Goal: Task Accomplishment & Management: Use online tool/utility

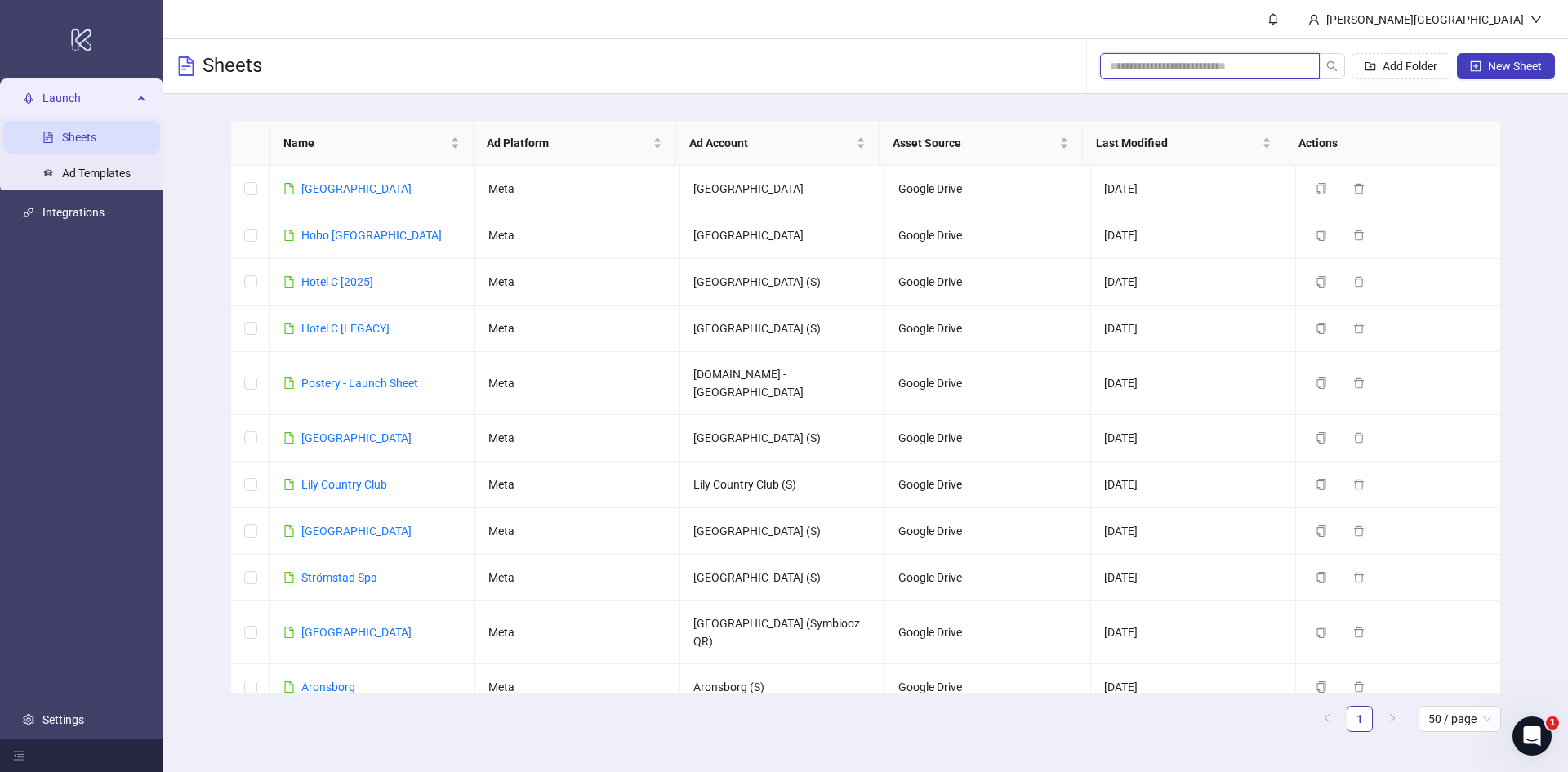
click at [1178, 69] on input "search" at bounding box center [1204, 65] width 187 height 18
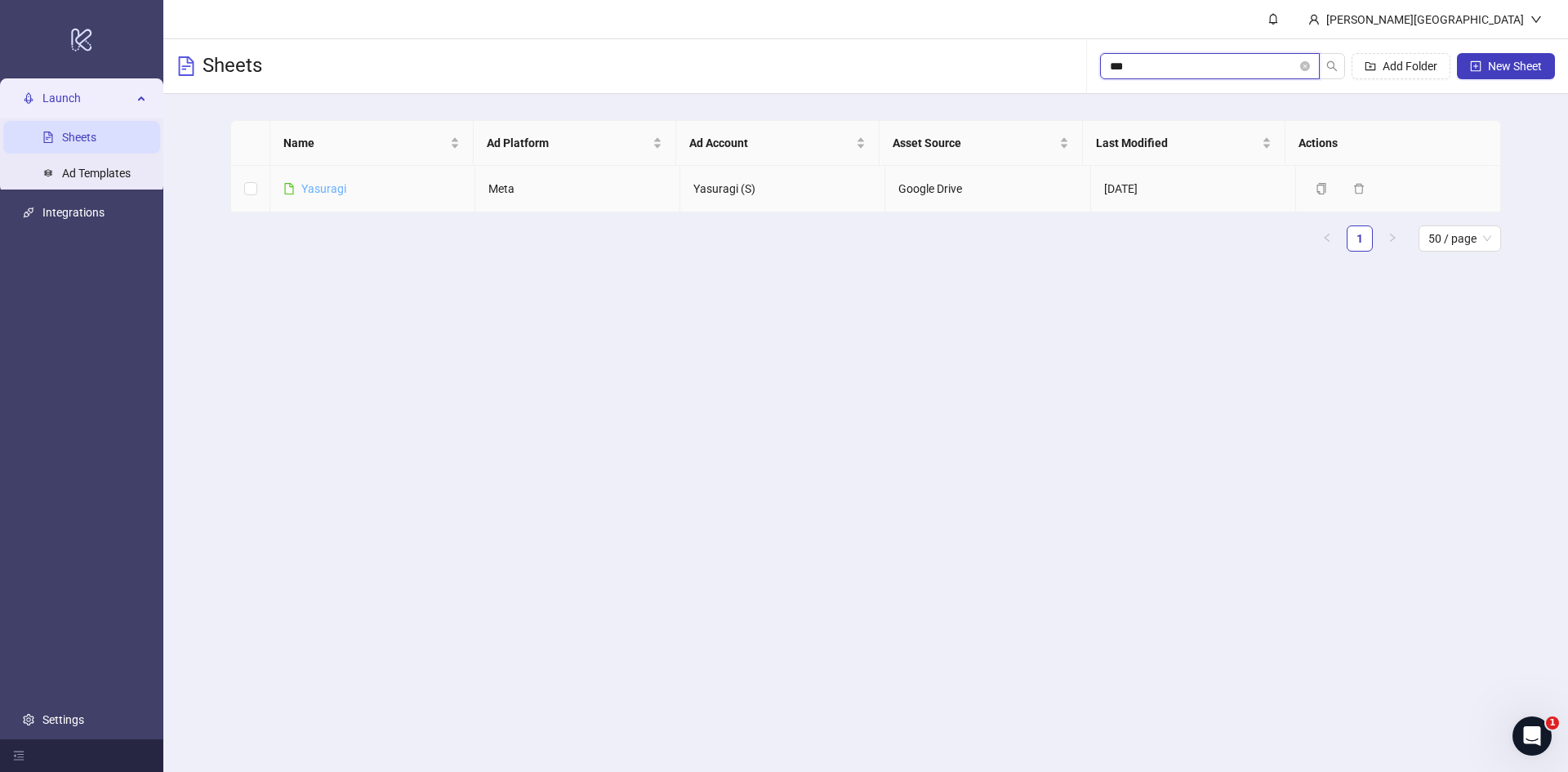
type input "***"
click at [308, 189] on link "Yasuragi" at bounding box center [324, 189] width 45 height 13
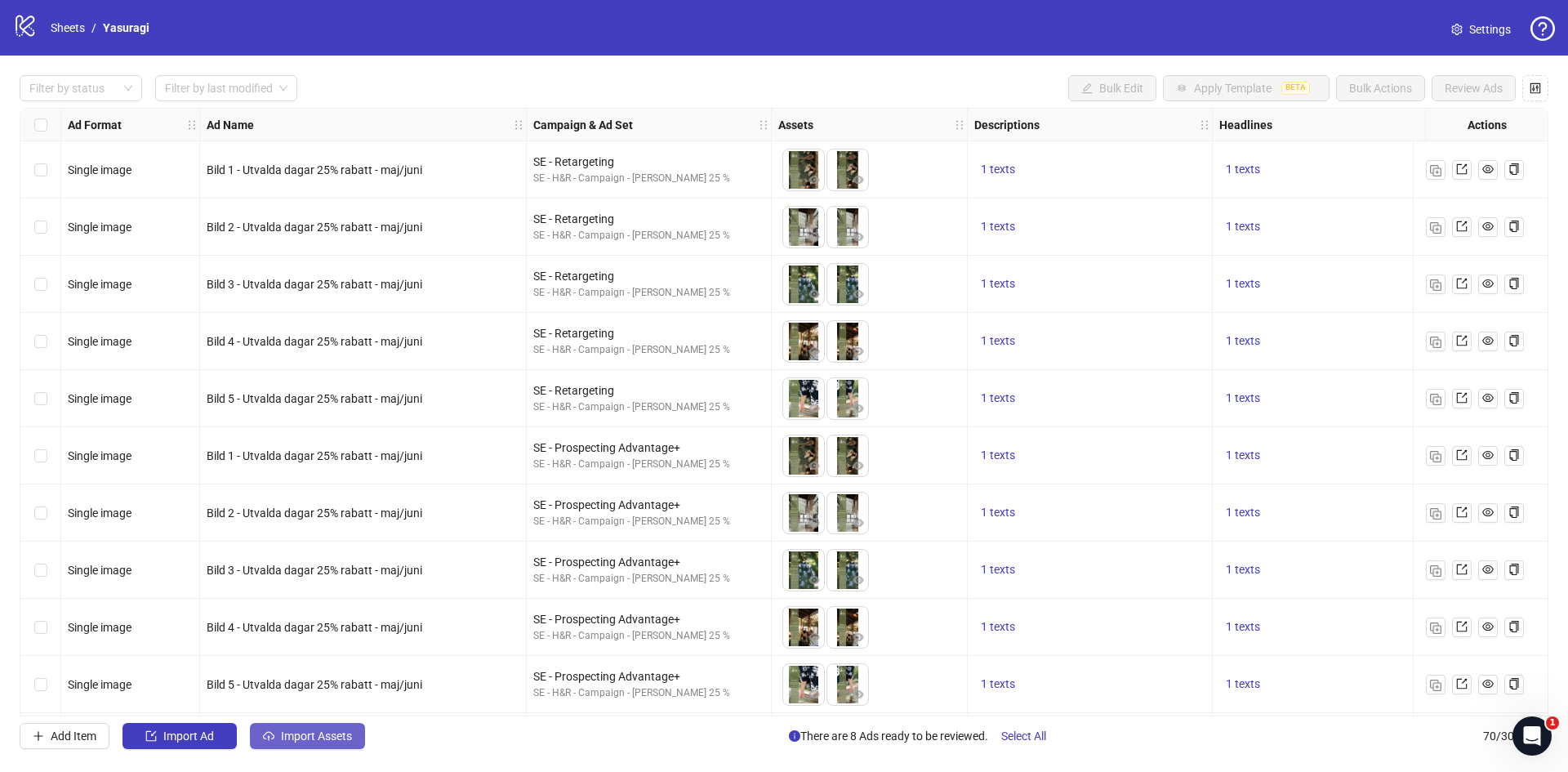
click at [326, 740] on span "Import Assets" at bounding box center [317, 736] width 71 height 13
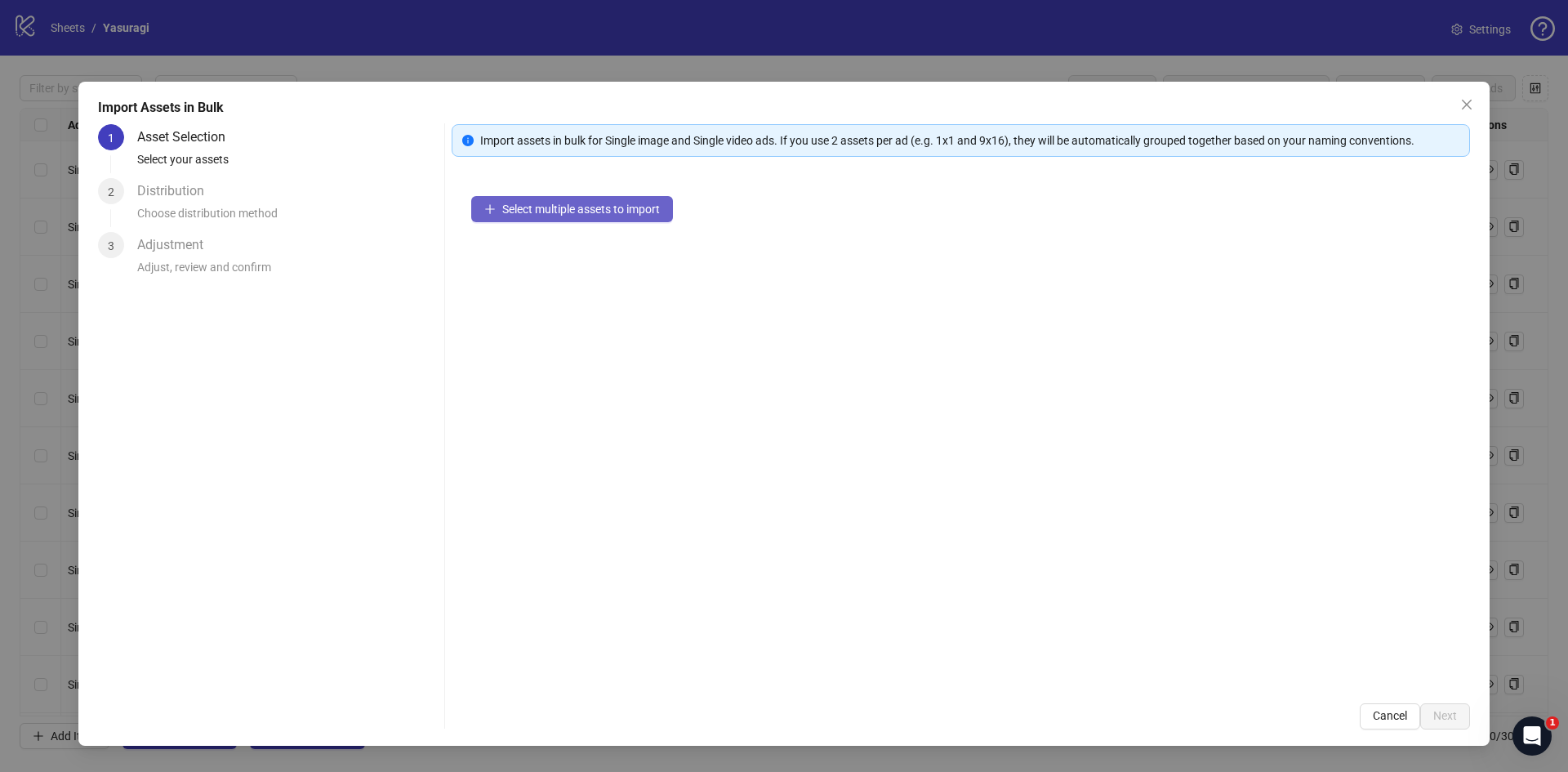
click at [595, 210] on span "Select multiple assets to import" at bounding box center [581, 209] width 158 height 13
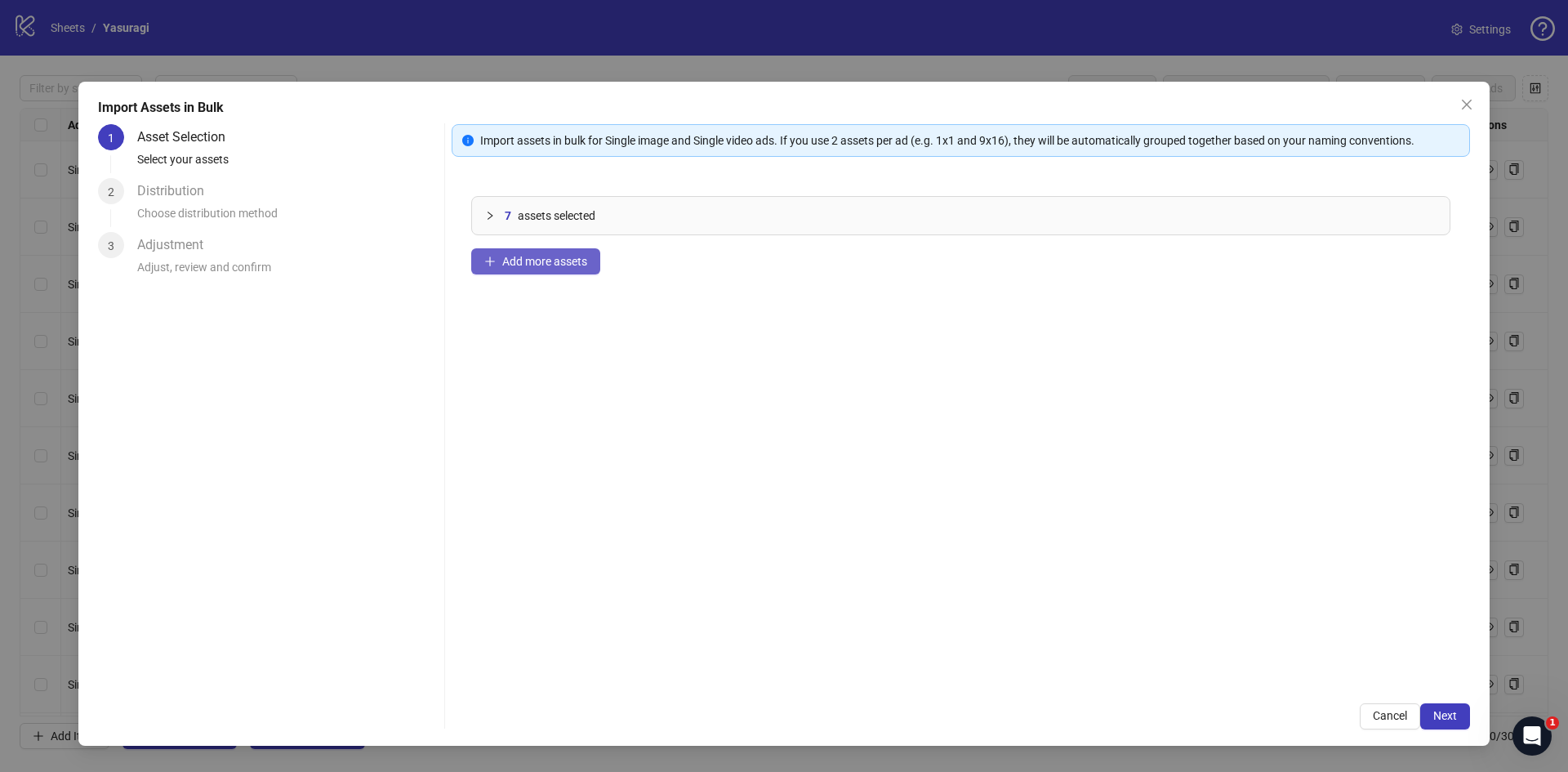
click at [585, 271] on button "Add more assets" at bounding box center [536, 261] width 129 height 26
click at [1449, 714] on span "Next" at bounding box center [1445, 715] width 23 height 13
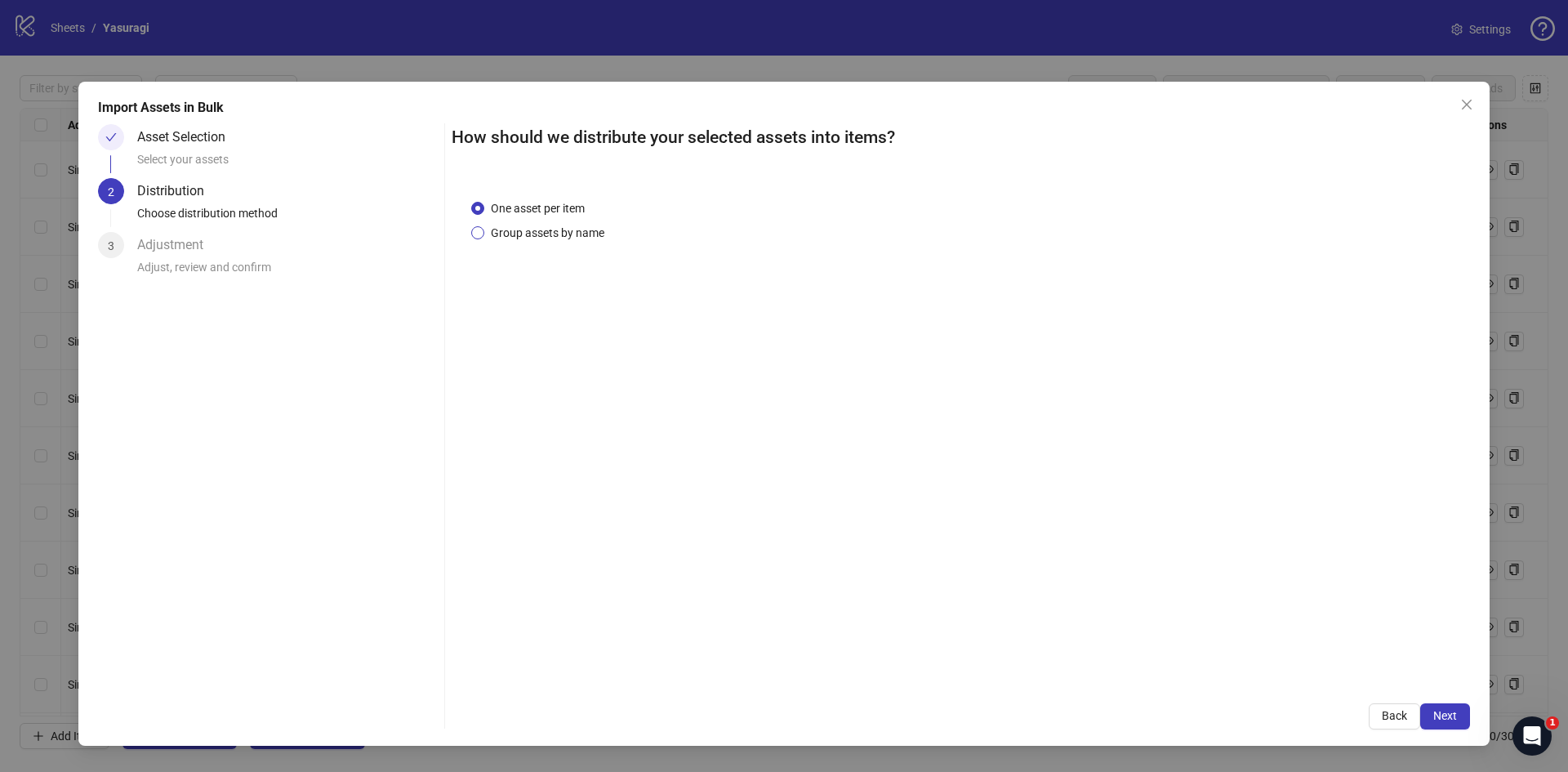
click at [575, 235] on span "Group assets by name" at bounding box center [548, 232] width 127 height 18
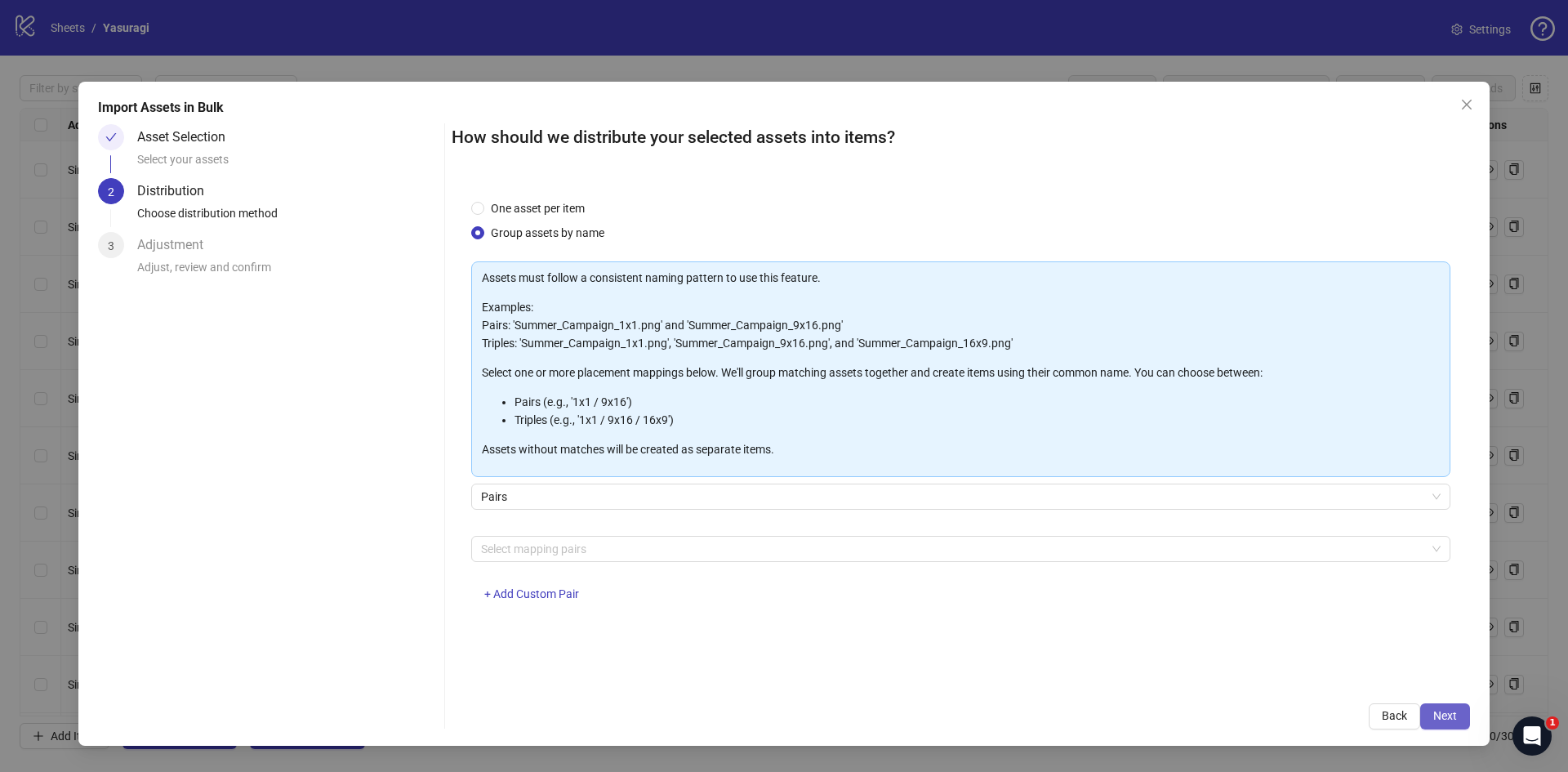
click at [1444, 722] on span "Next" at bounding box center [1445, 715] width 23 height 13
click at [587, 550] on div at bounding box center [952, 549] width 955 height 22
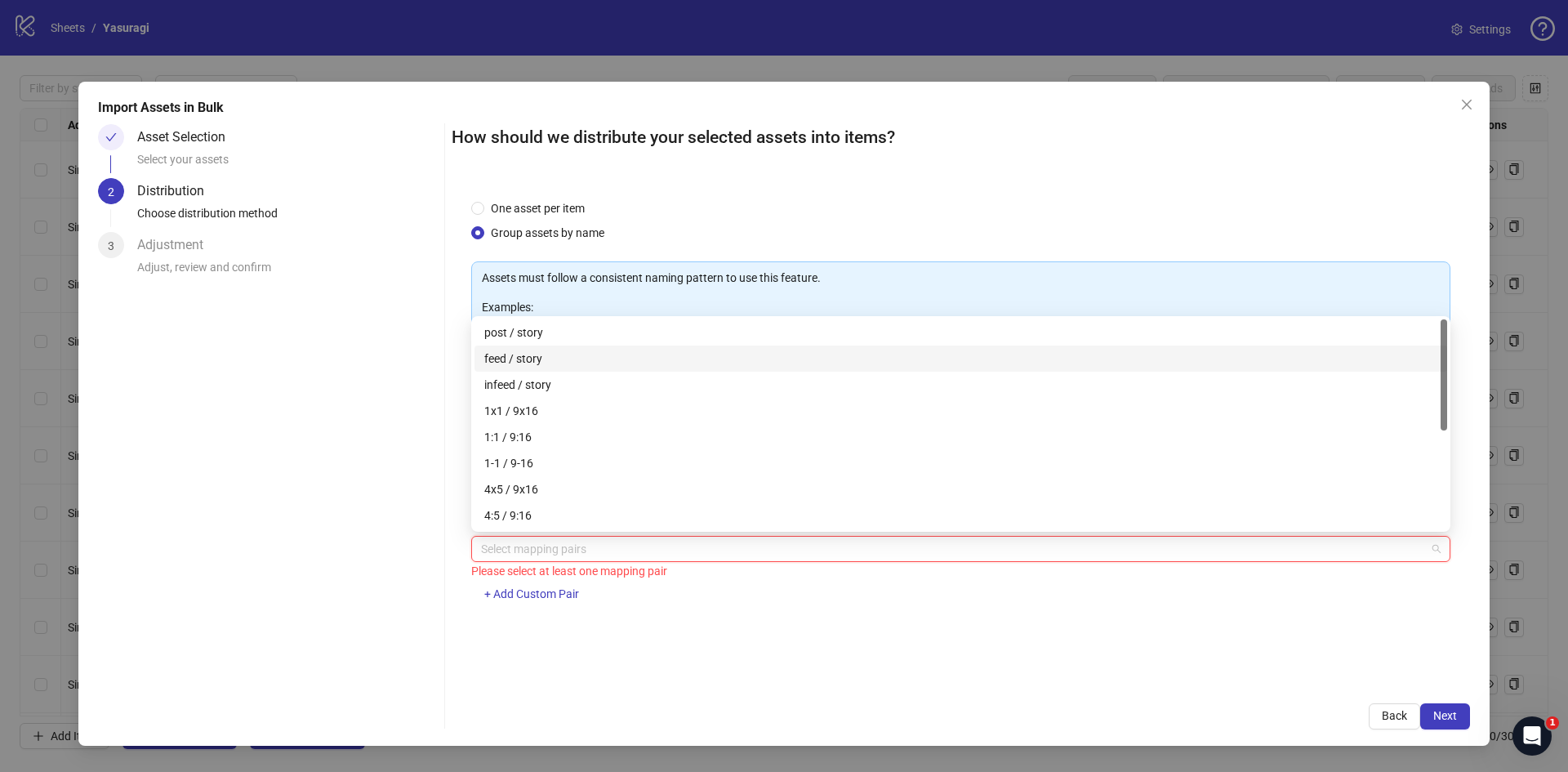
click at [545, 364] on div "feed / story" at bounding box center [961, 358] width 954 height 18
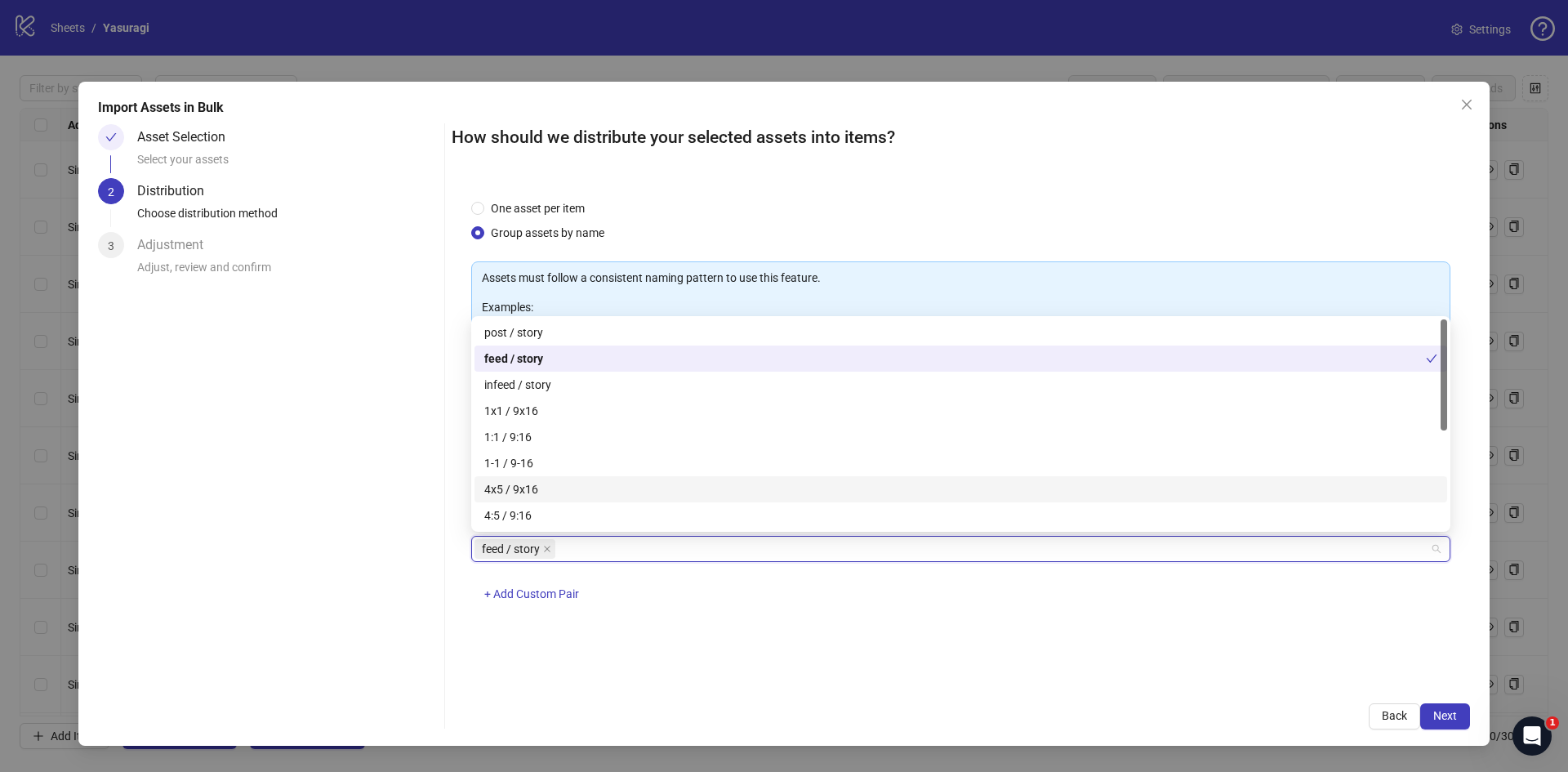
click at [1314, 681] on div "One asset per item Group assets by name Assets must follow a consistent naming …" at bounding box center [961, 431] width 1019 height 504
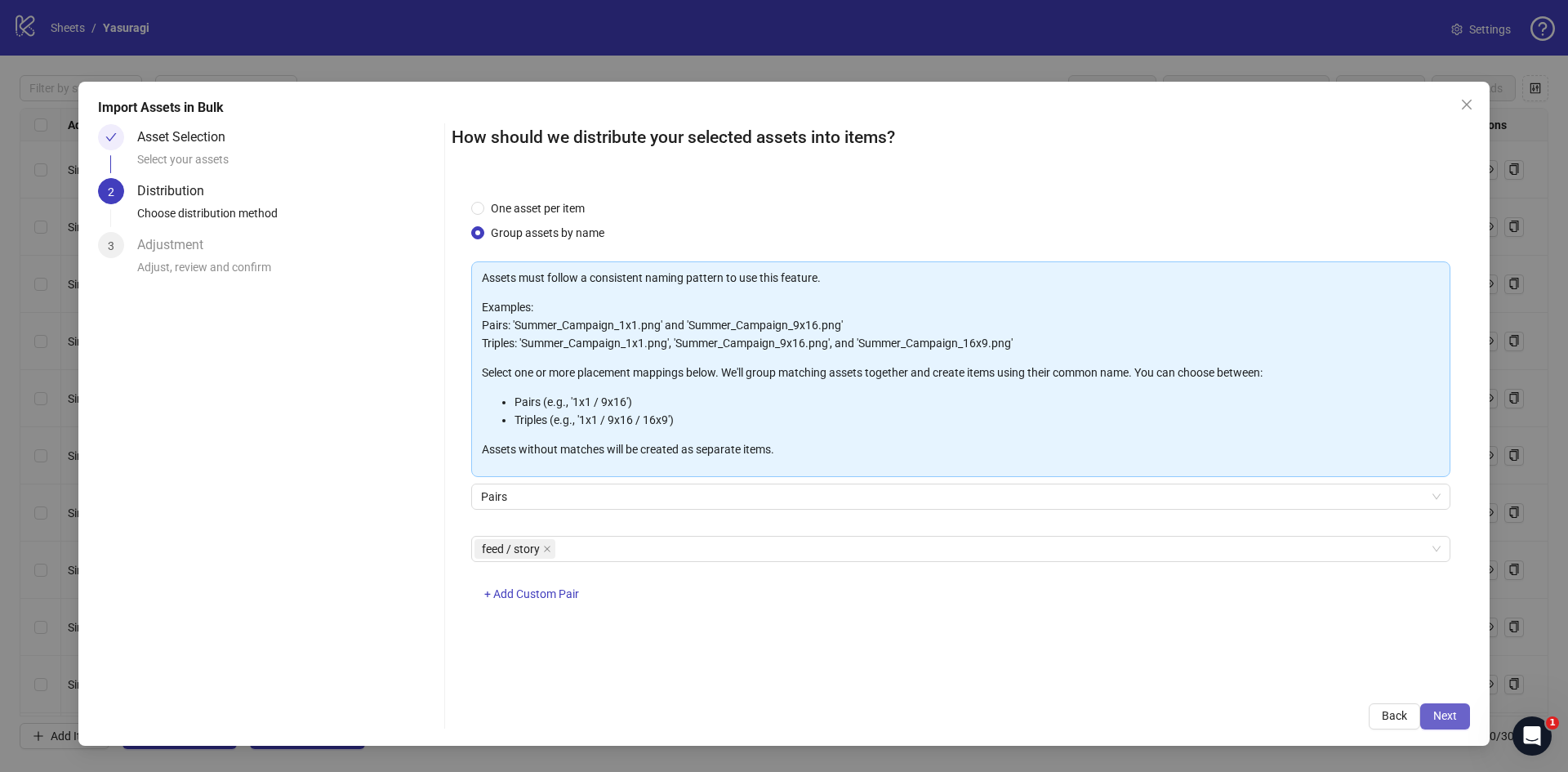
click at [1450, 713] on span "Next" at bounding box center [1445, 715] width 23 height 13
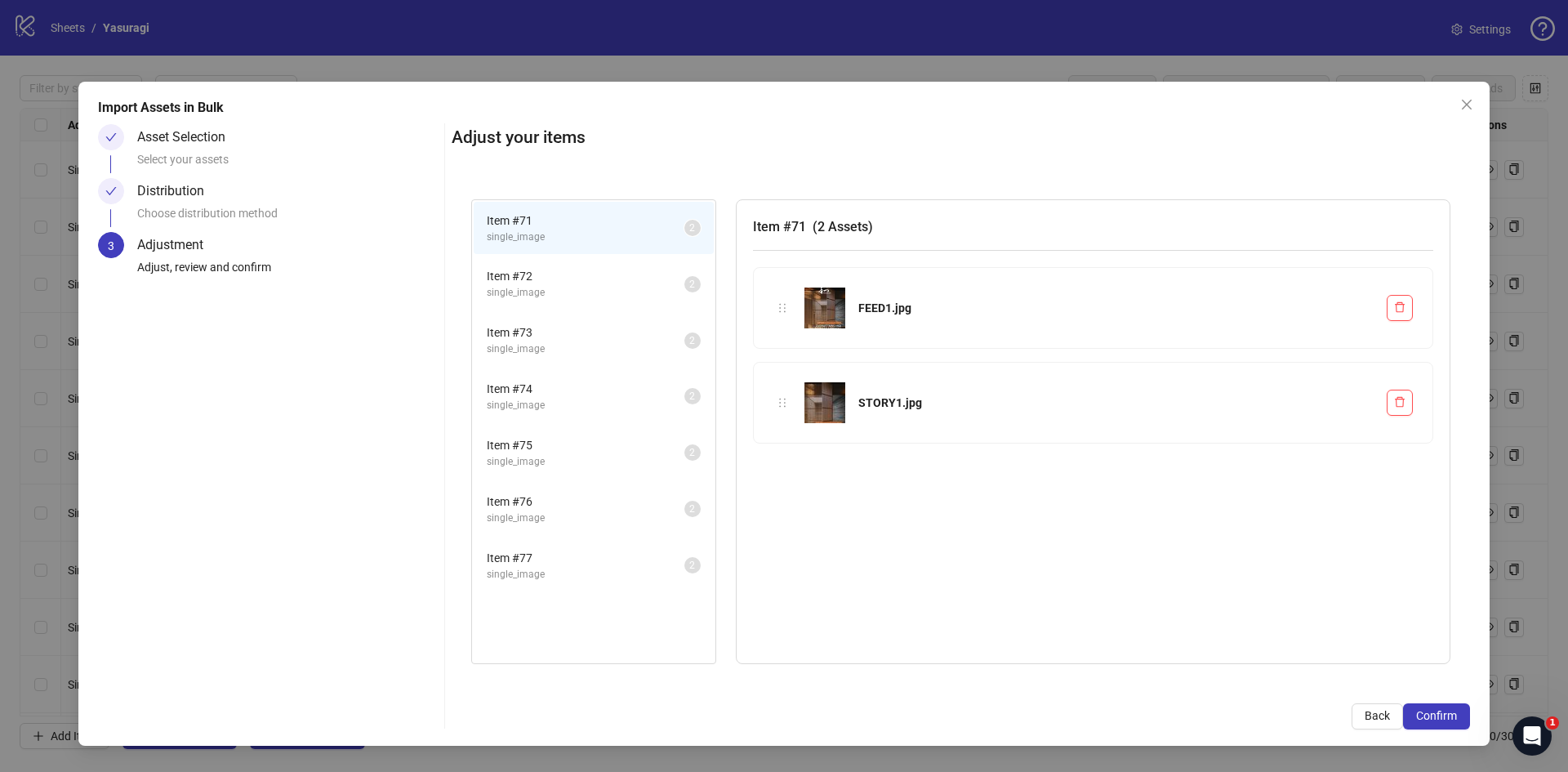
click at [524, 279] on span "Item # 72" at bounding box center [586, 275] width 198 height 18
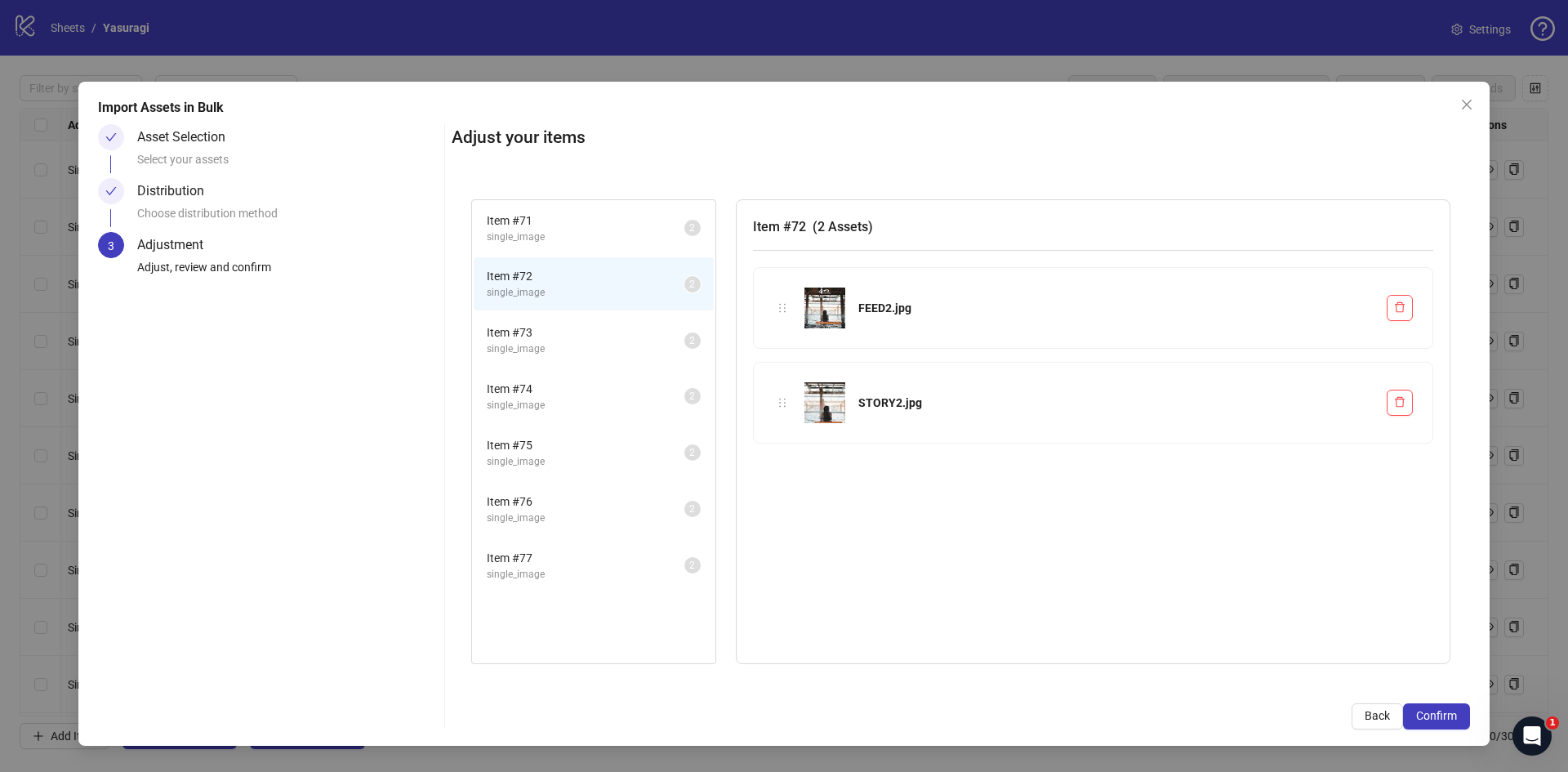
click at [524, 324] on span "Item # 73" at bounding box center [586, 331] width 198 height 18
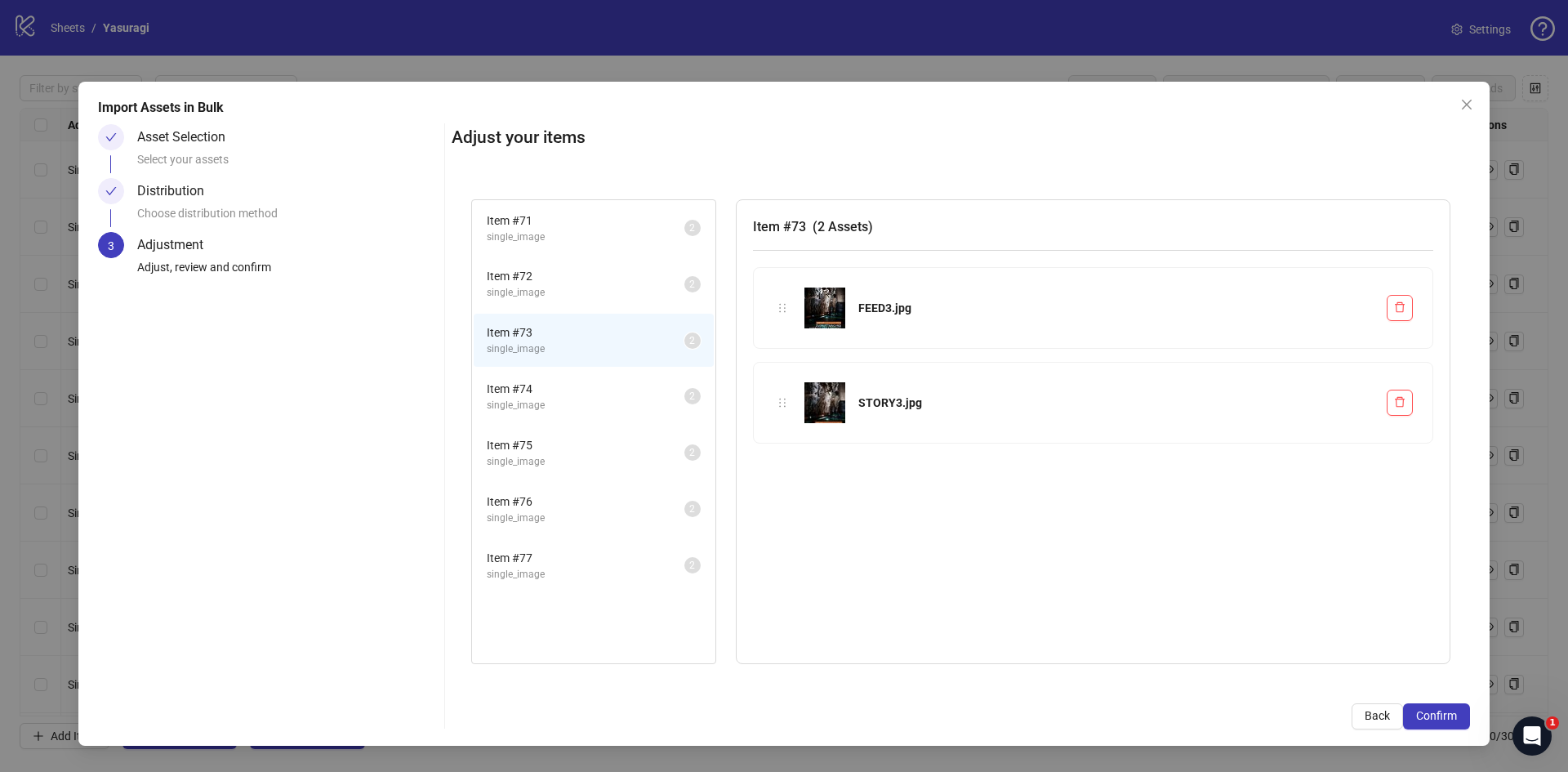
click at [523, 398] on span "single_image" at bounding box center [586, 405] width 198 height 16
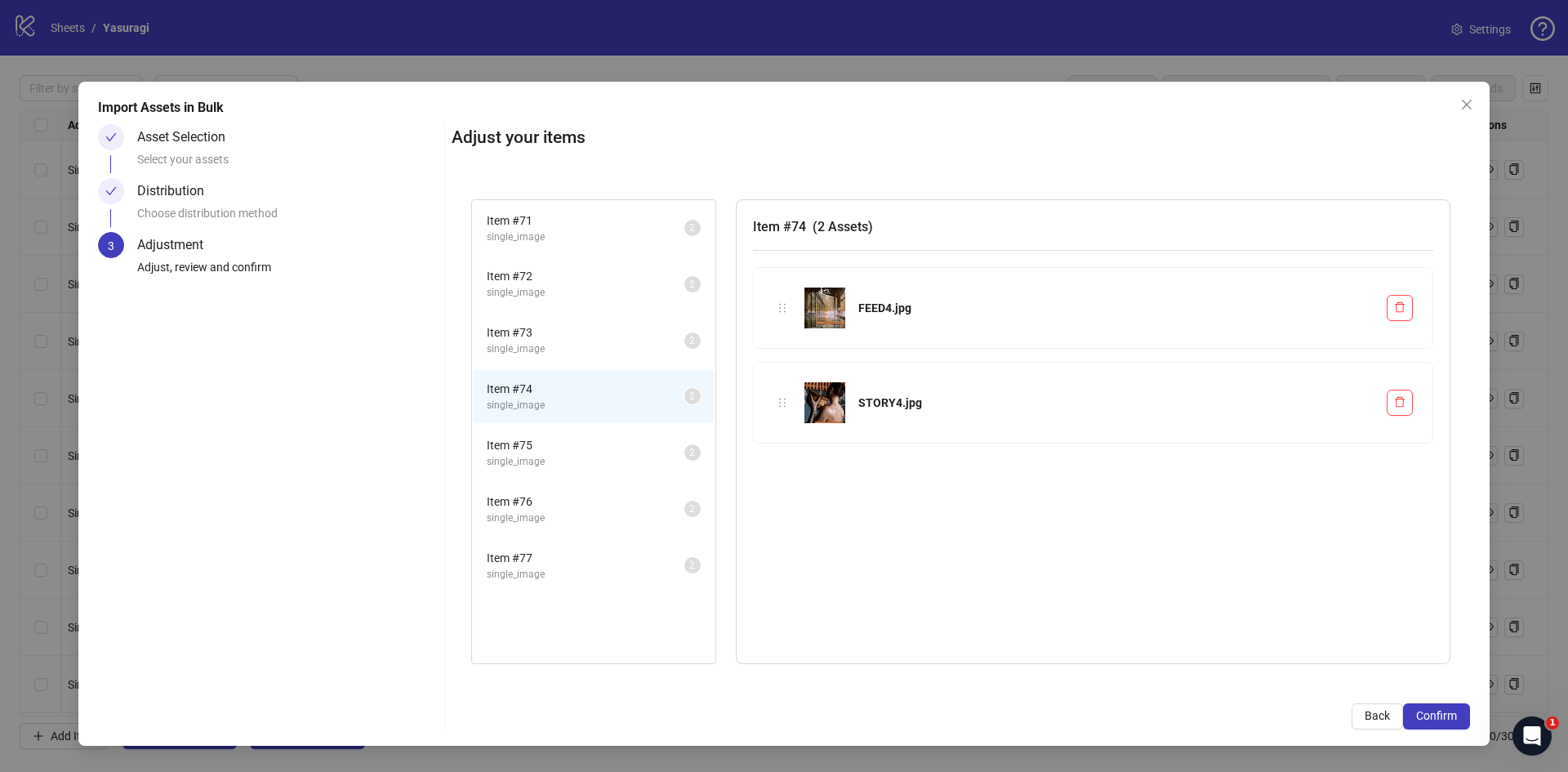
click at [529, 344] on span "single_image" at bounding box center [586, 349] width 198 height 16
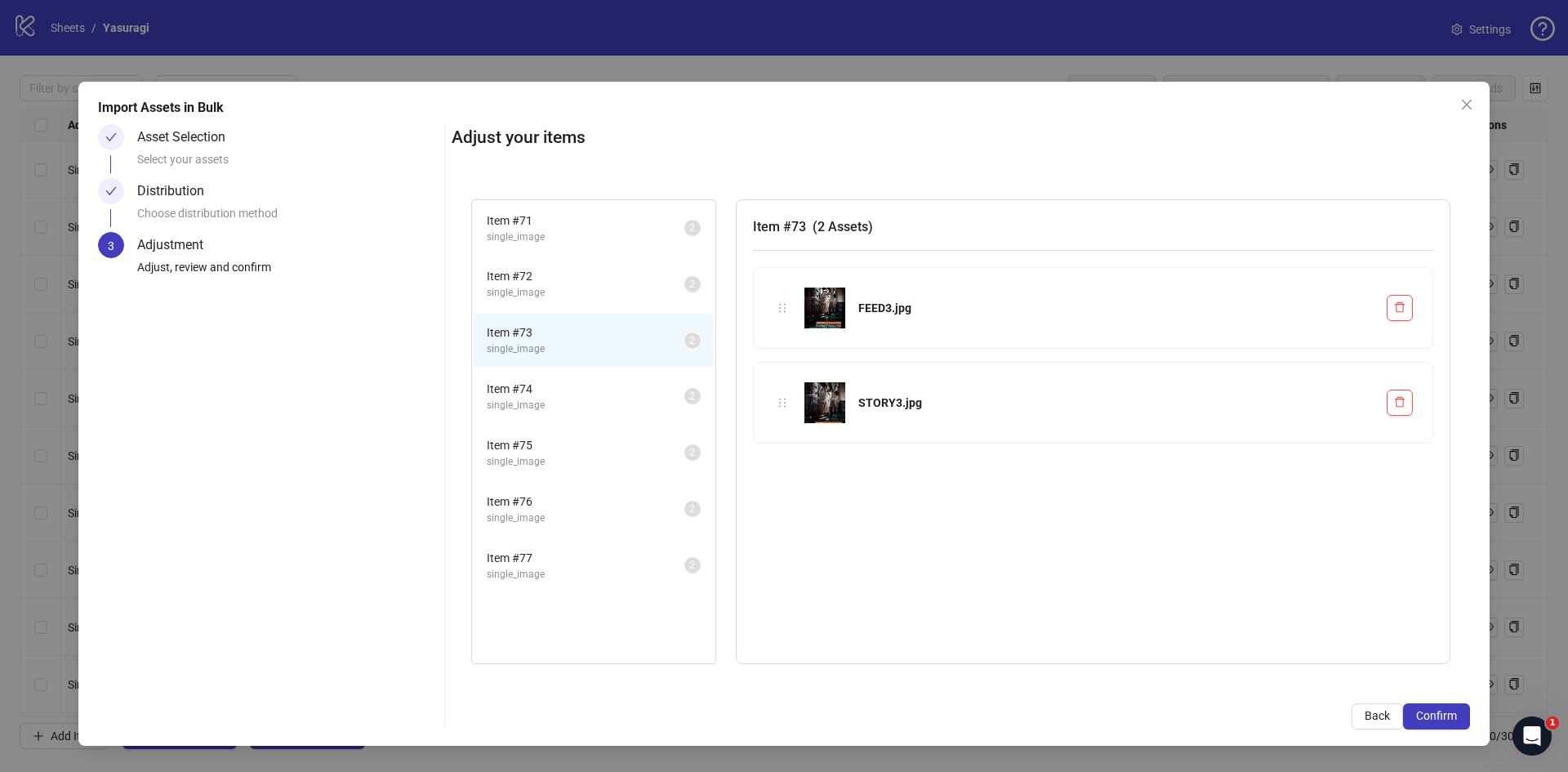
click at [531, 400] on span "single_image" at bounding box center [586, 405] width 198 height 16
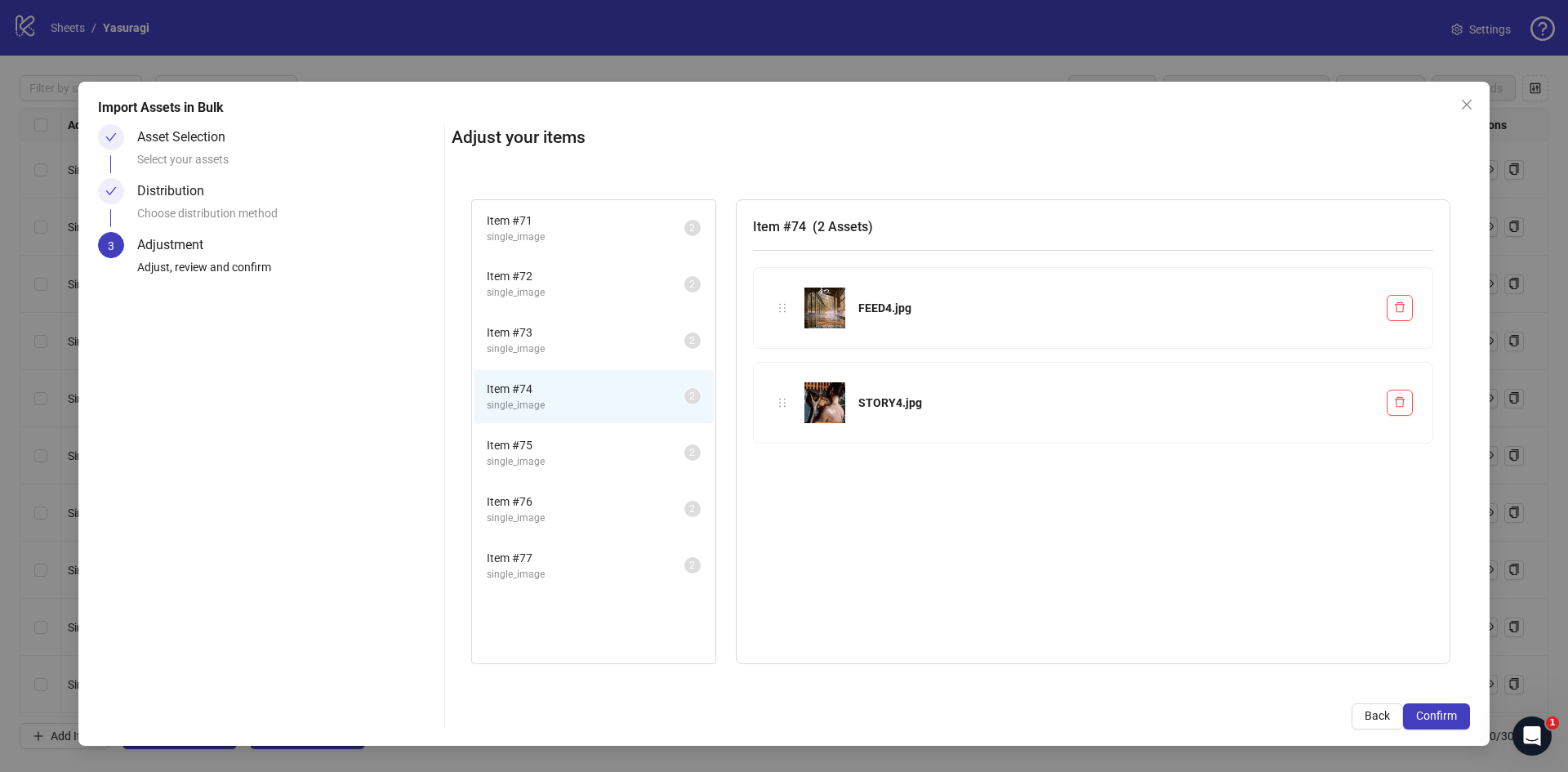
click at [529, 443] on span "Item # 75" at bounding box center [586, 444] width 198 height 18
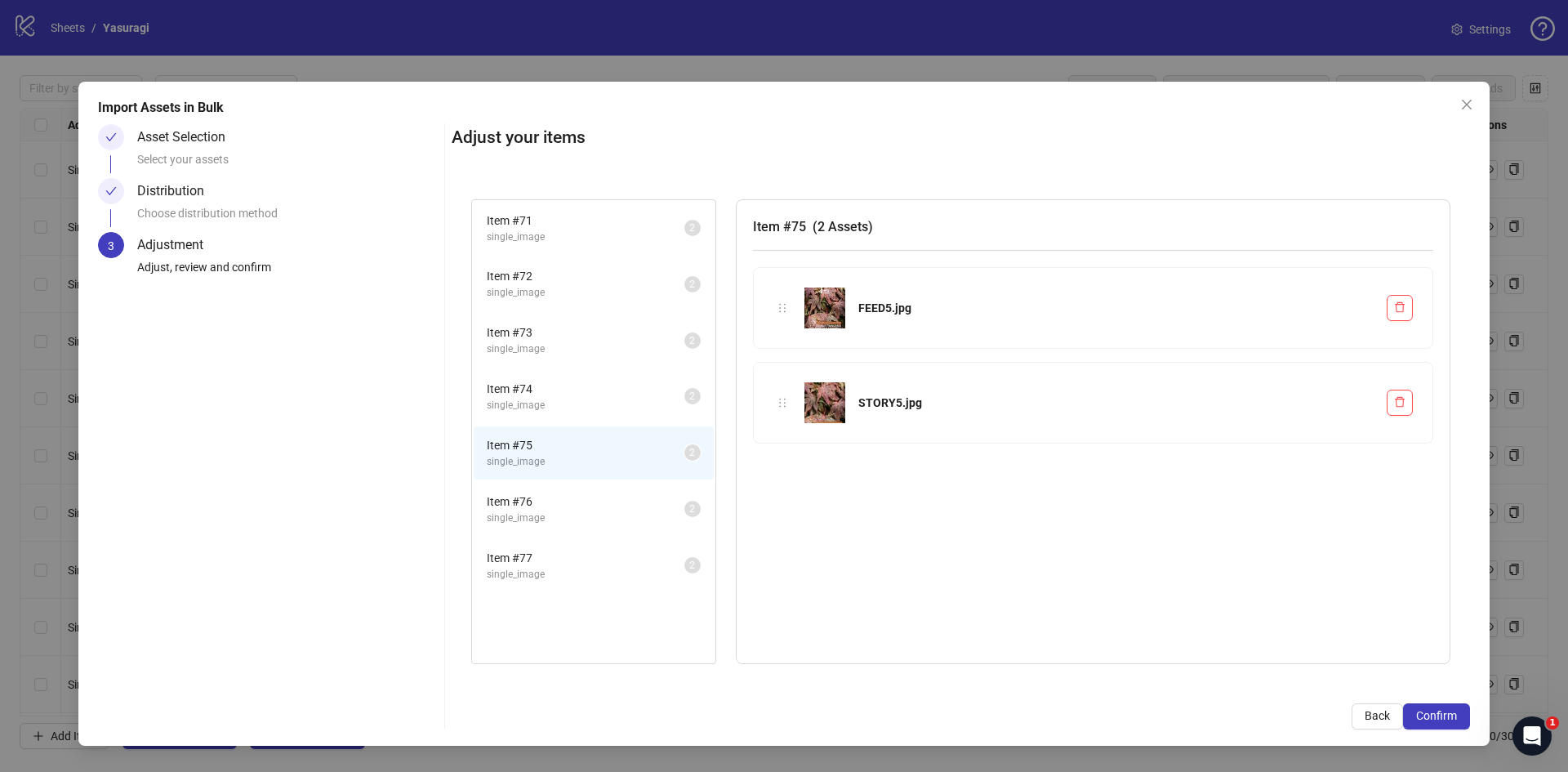
click at [528, 505] on span "Item # 76" at bounding box center [586, 500] width 198 height 18
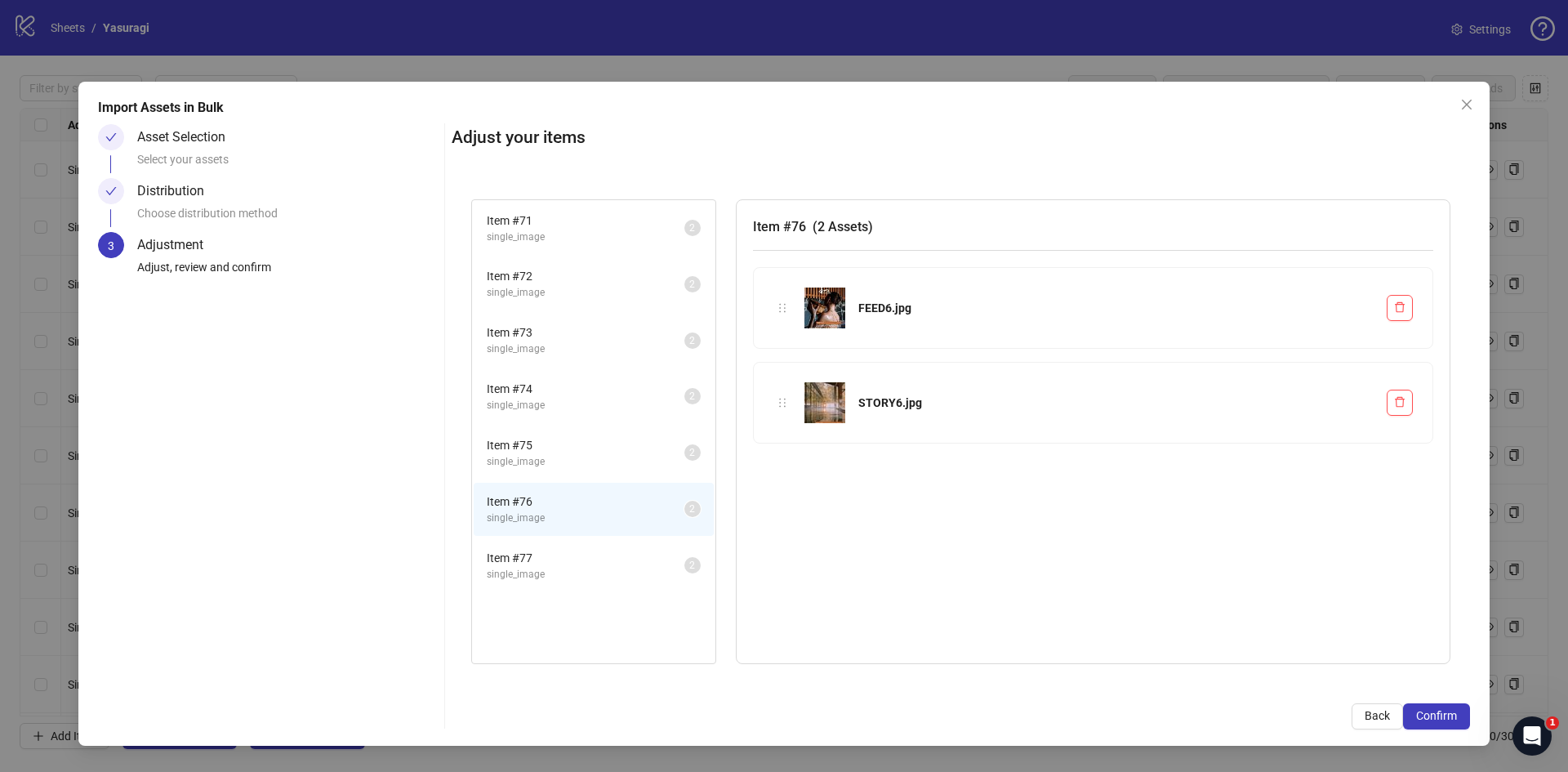
click at [543, 563] on span "Item # 77" at bounding box center [586, 557] width 198 height 18
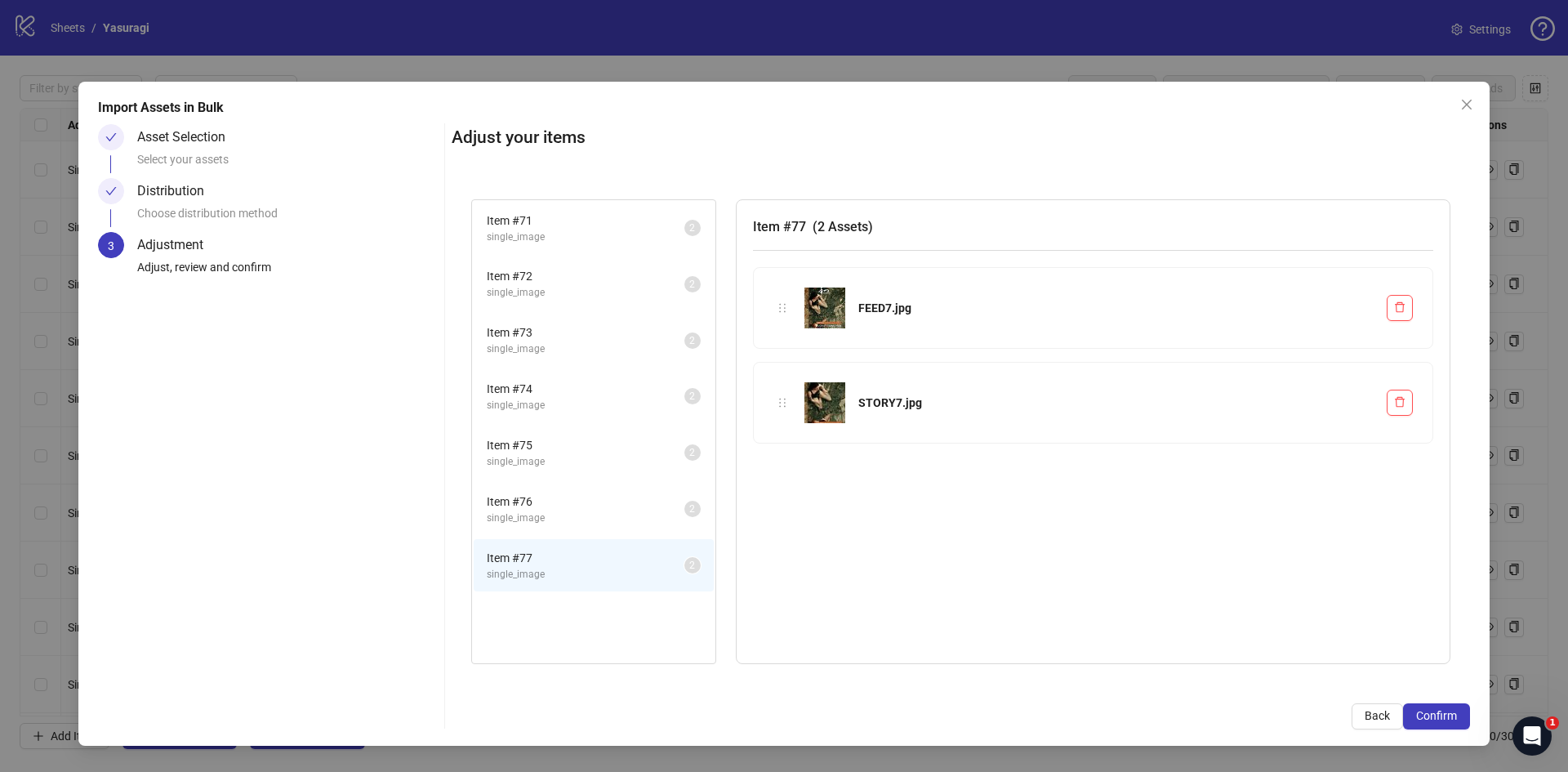
click at [561, 446] on span "Item # 75" at bounding box center [586, 444] width 198 height 18
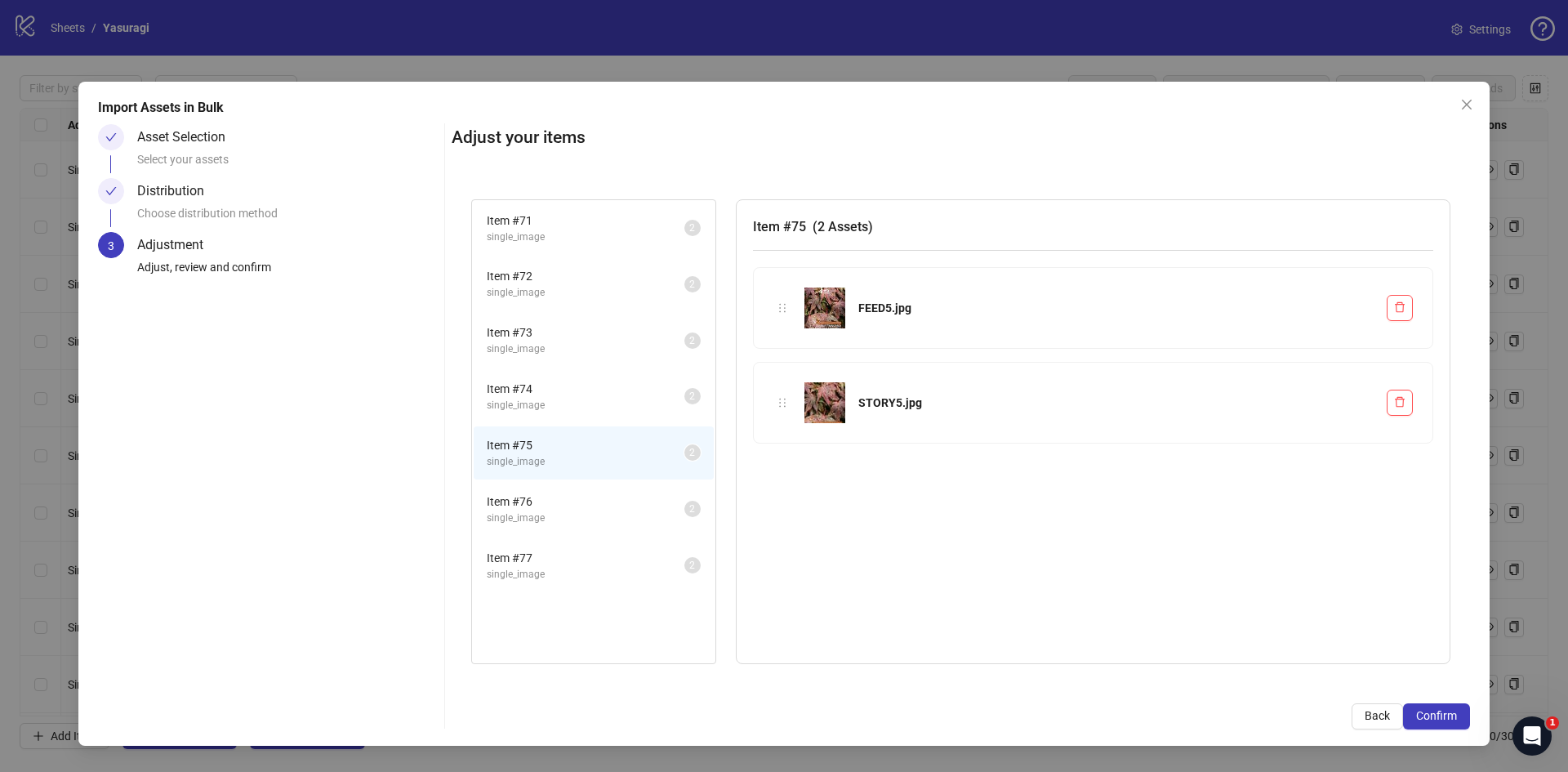
click at [699, 452] on sup "2" at bounding box center [692, 452] width 16 height 16
click at [695, 451] on span "2" at bounding box center [692, 452] width 6 height 11
click at [503, 387] on span "Item # 74" at bounding box center [586, 388] width 198 height 18
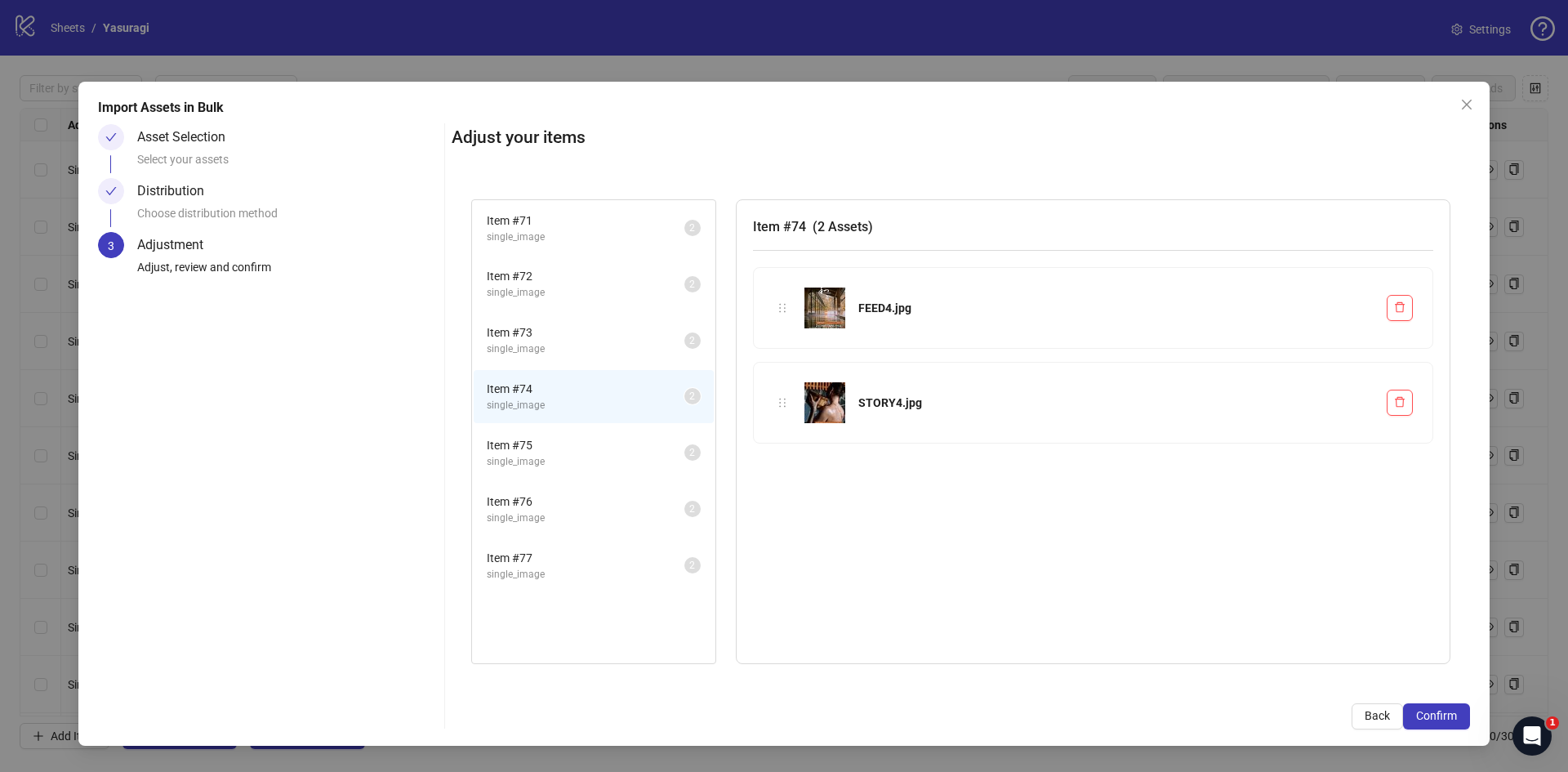
click at [530, 329] on span "Item # 73" at bounding box center [586, 331] width 198 height 18
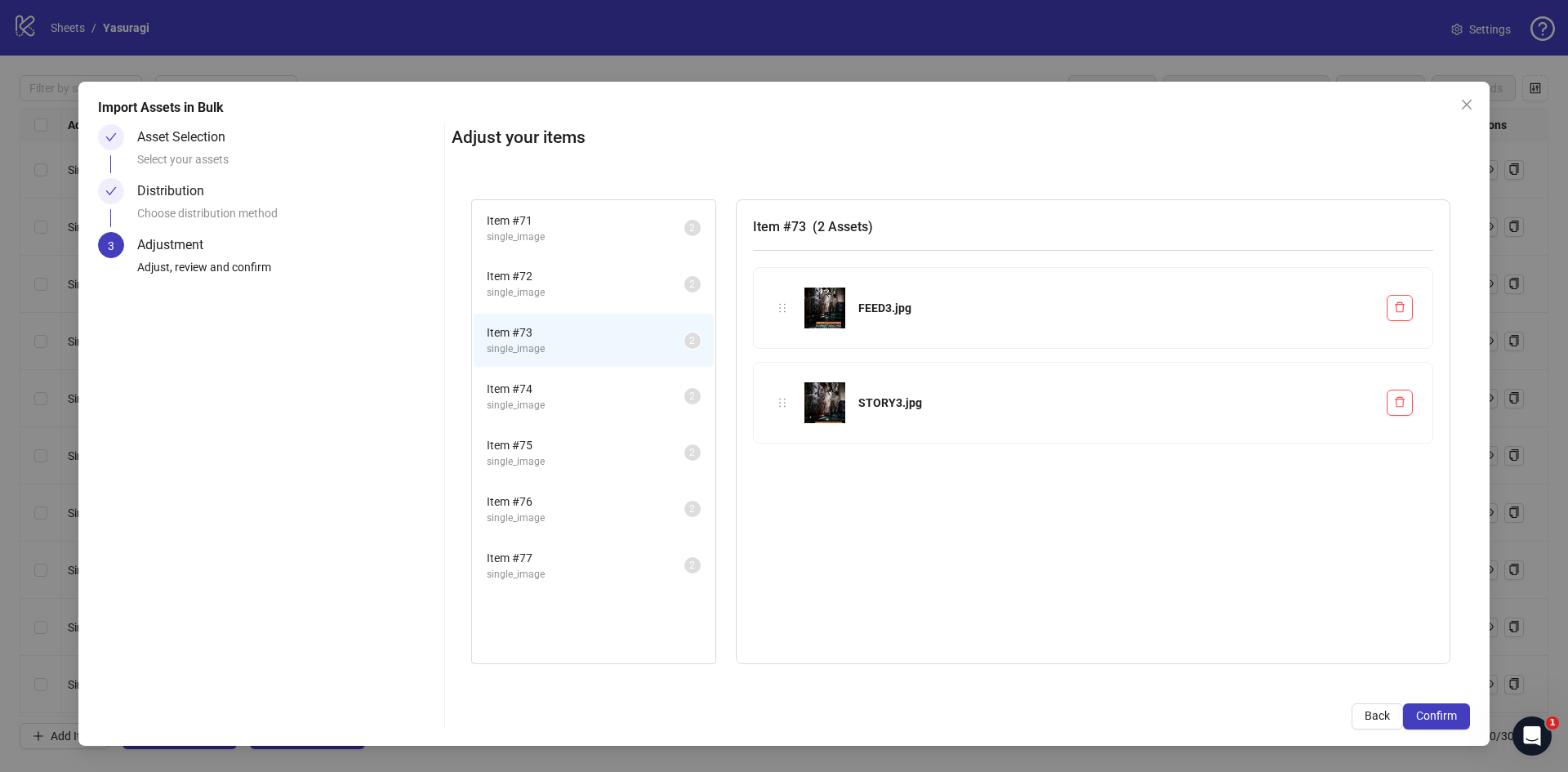
click at [536, 397] on span "Item # 74" at bounding box center [586, 388] width 198 height 18
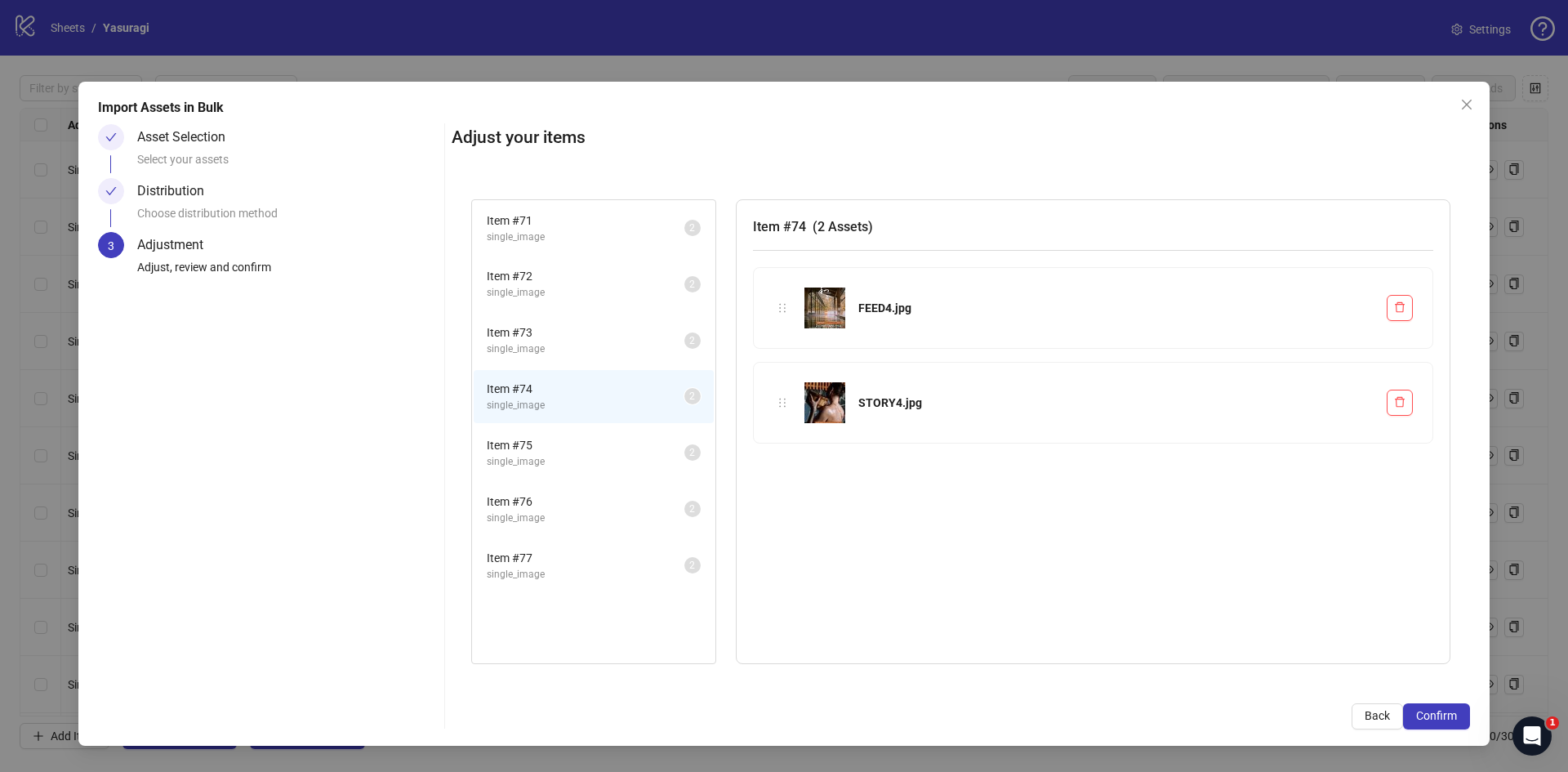
click at [888, 410] on div "STORY4.jpg" at bounding box center [1116, 402] width 516 height 18
drag, startPoint x: 781, startPoint y: 399, endPoint x: 835, endPoint y: 414, distance: 56.0
click at [835, 414] on div "Item # 71 single_image 2 Item # 72 single_image 2 Item # 73 single_image 2 Item…" at bounding box center [961, 431] width 1019 height 504
click at [524, 512] on span "single_image" at bounding box center [586, 518] width 198 height 16
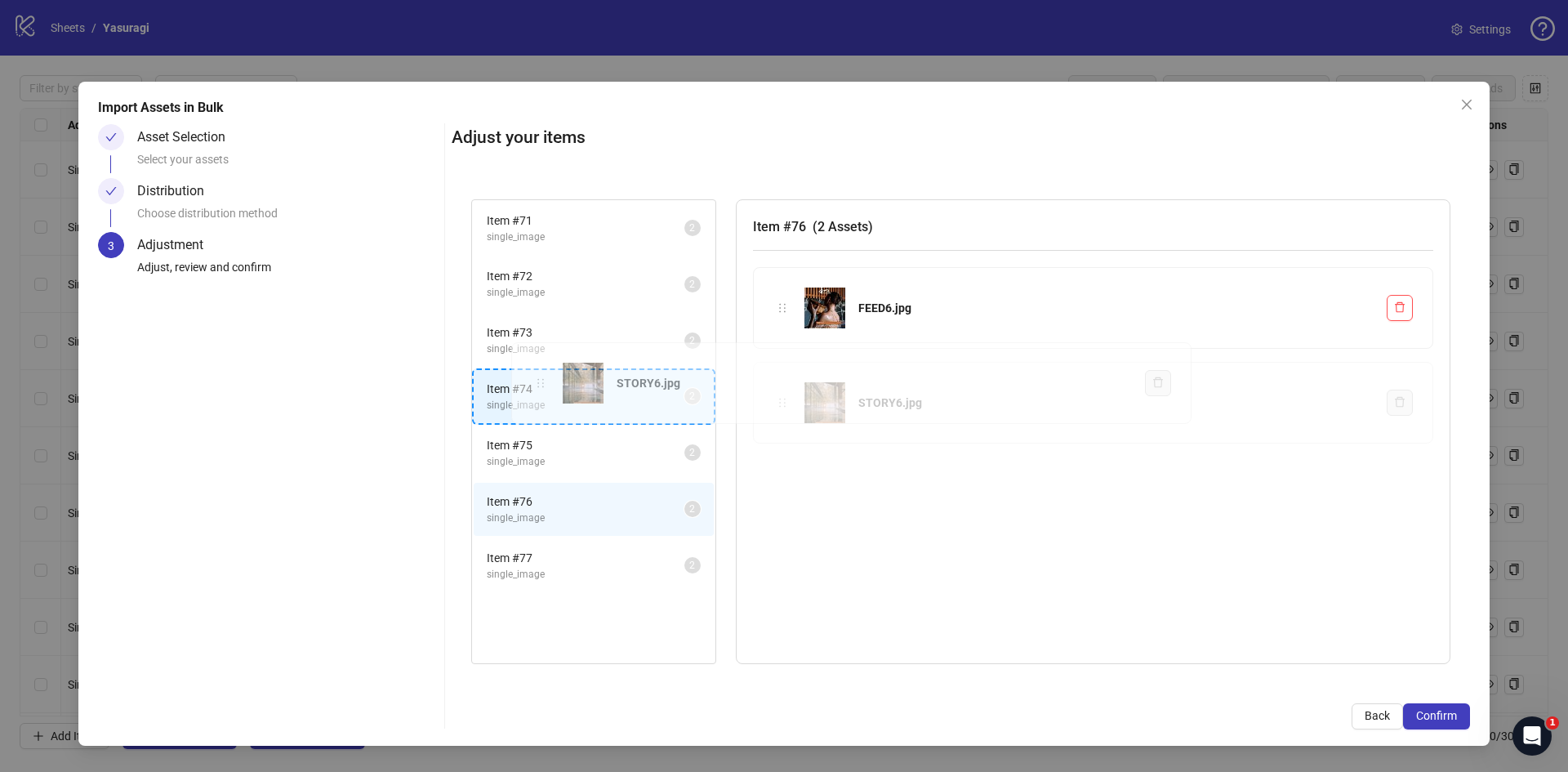
drag, startPoint x: 779, startPoint y: 407, endPoint x: 538, endPoint y: 387, distance: 241.8
click at [538, 387] on div "Item # 71 single_image 2 Item # 72 single_image 2 Item # 73 single_image 2 Item…" at bounding box center [961, 431] width 1019 height 504
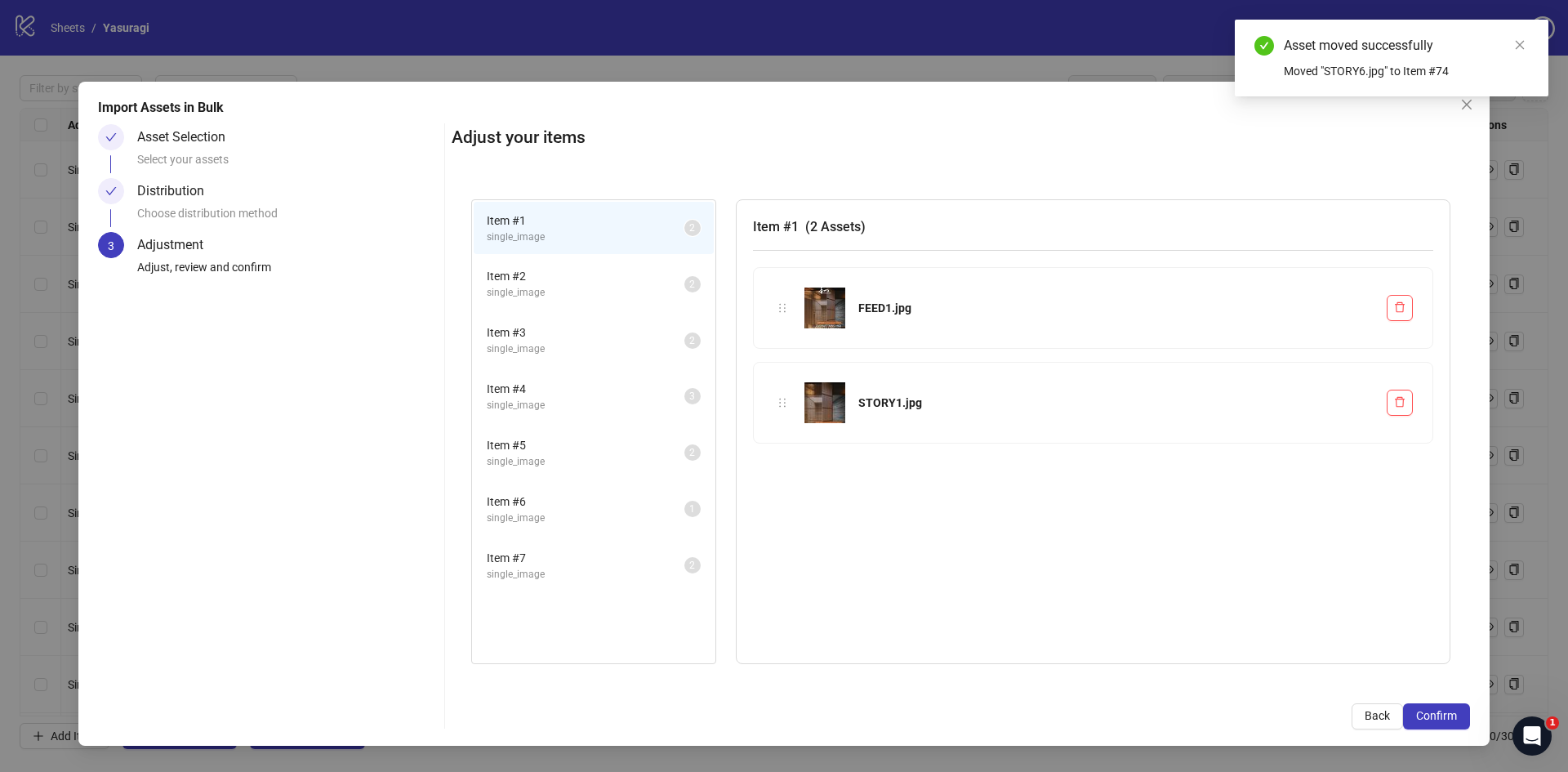
click at [532, 400] on span "single_image" at bounding box center [586, 405] width 198 height 16
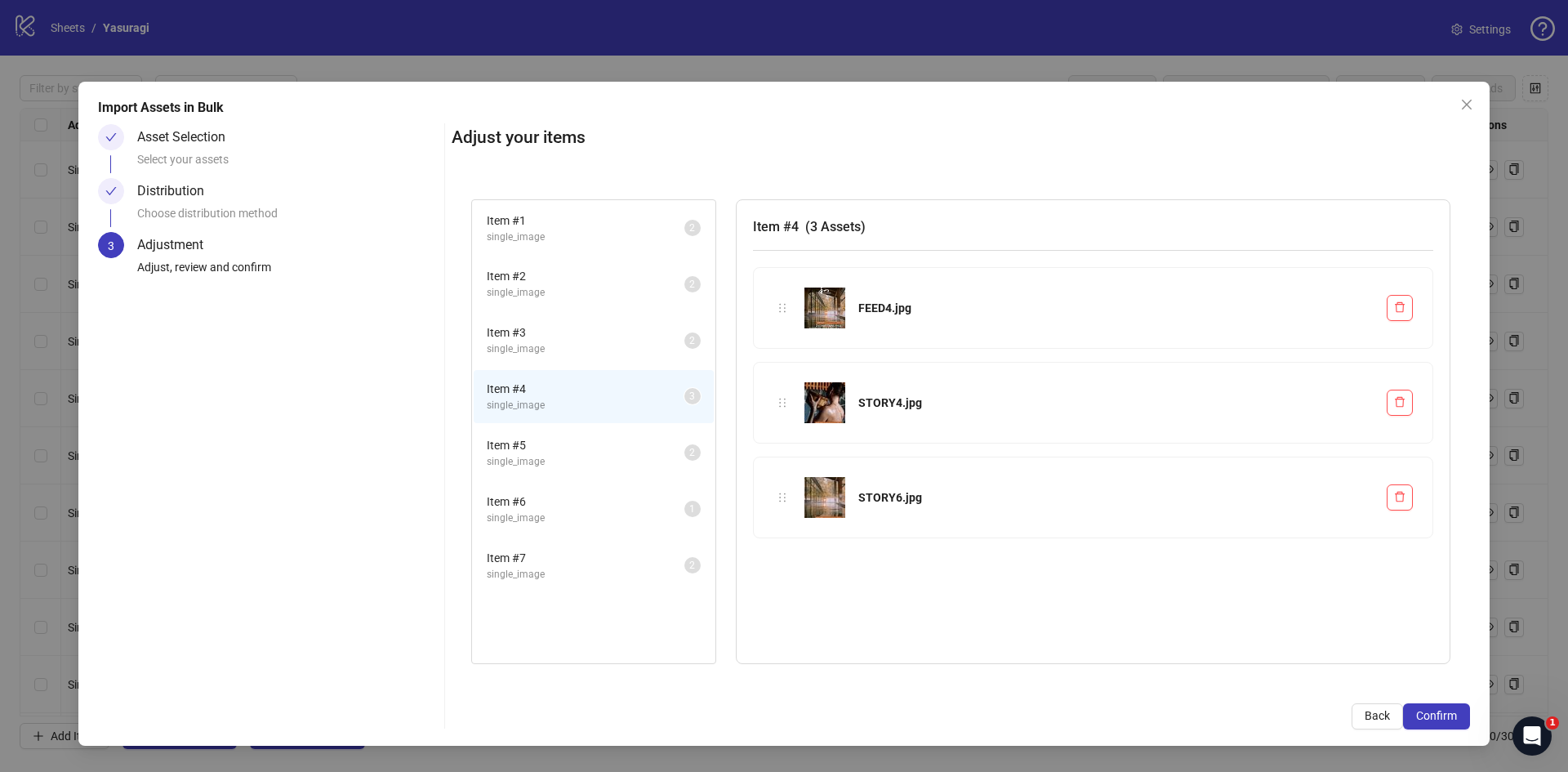
click at [544, 456] on span "single_image" at bounding box center [586, 461] width 198 height 16
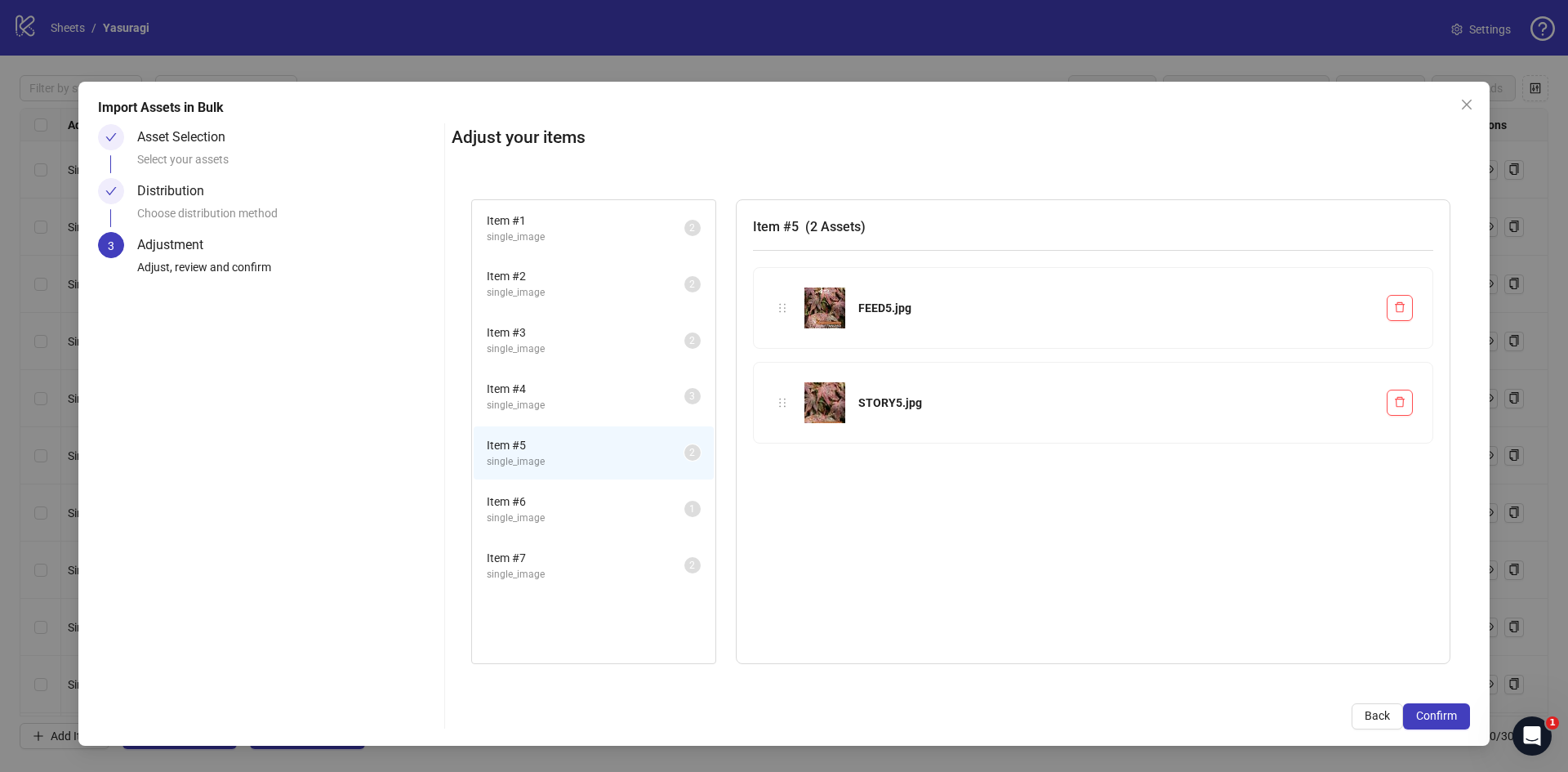
click at [537, 495] on span "Item # 6" at bounding box center [586, 500] width 198 height 18
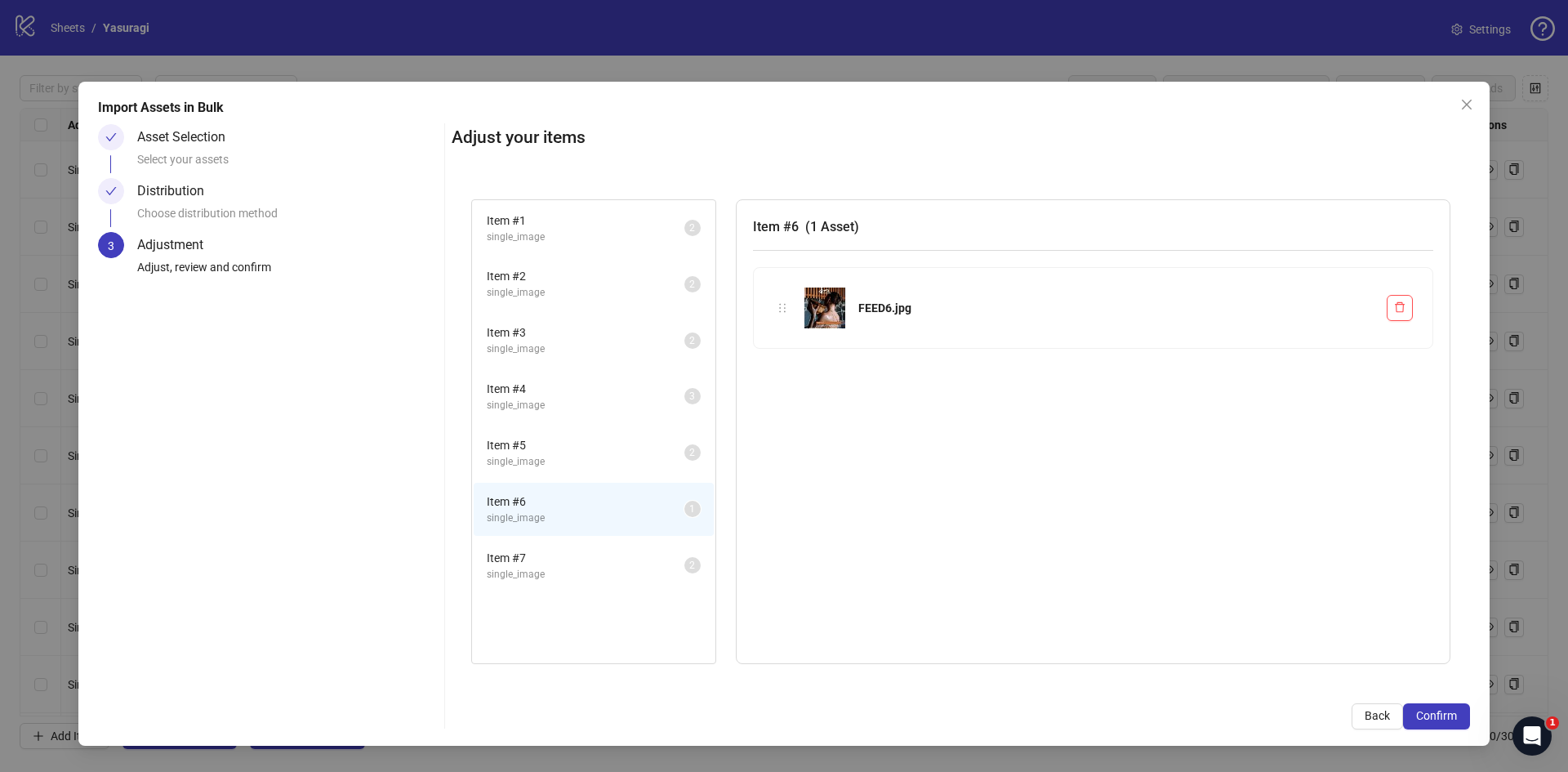
click at [525, 395] on span "Item # 4" at bounding box center [586, 388] width 198 height 18
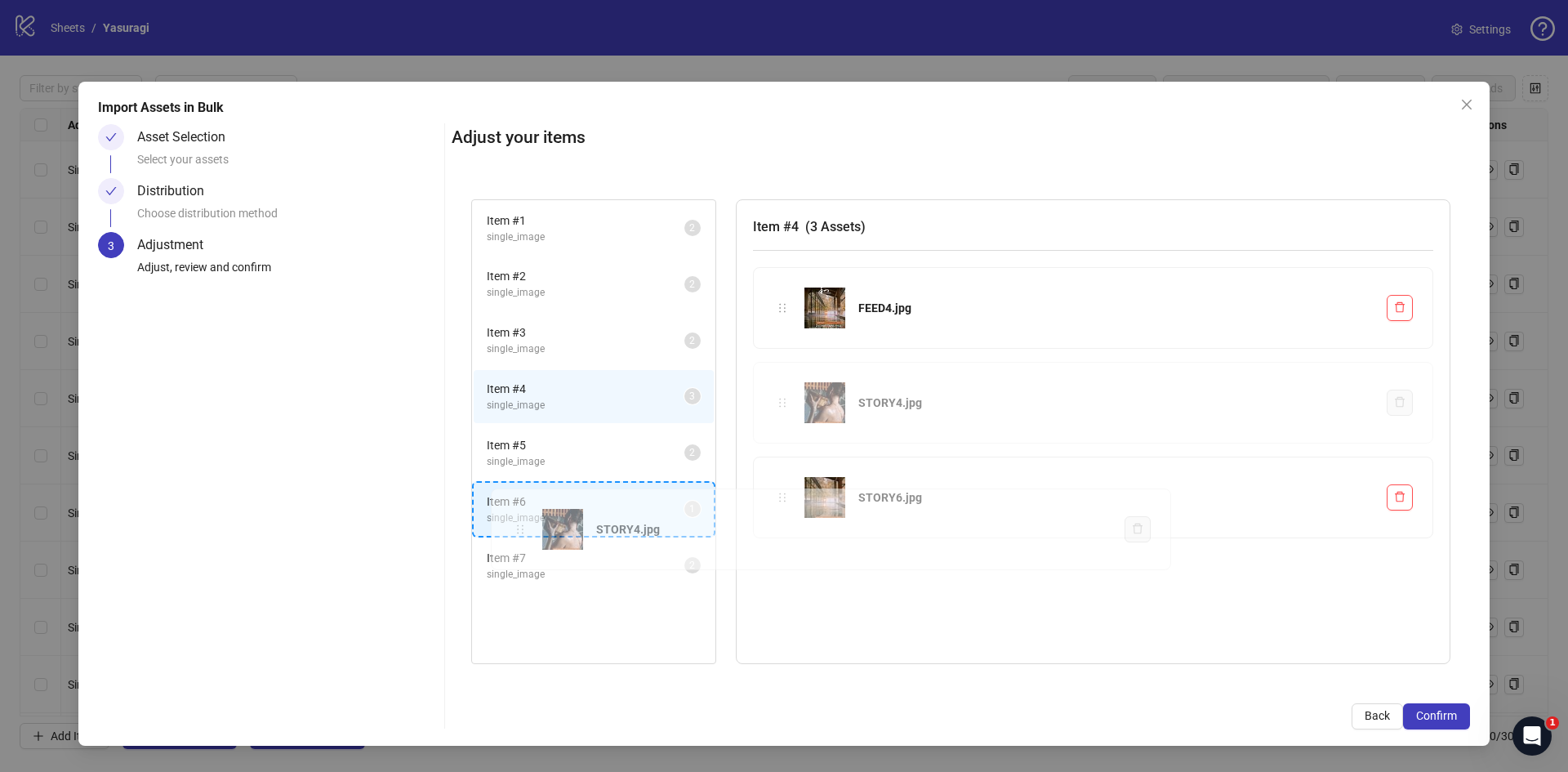
drag, startPoint x: 778, startPoint y: 403, endPoint x: 516, endPoint y: 530, distance: 291.2
click at [516, 530] on div "Item # 1 single_image 2 Item # 2 single_image 2 Item # 3 single_image 2 Item # …" at bounding box center [961, 431] width 1019 height 504
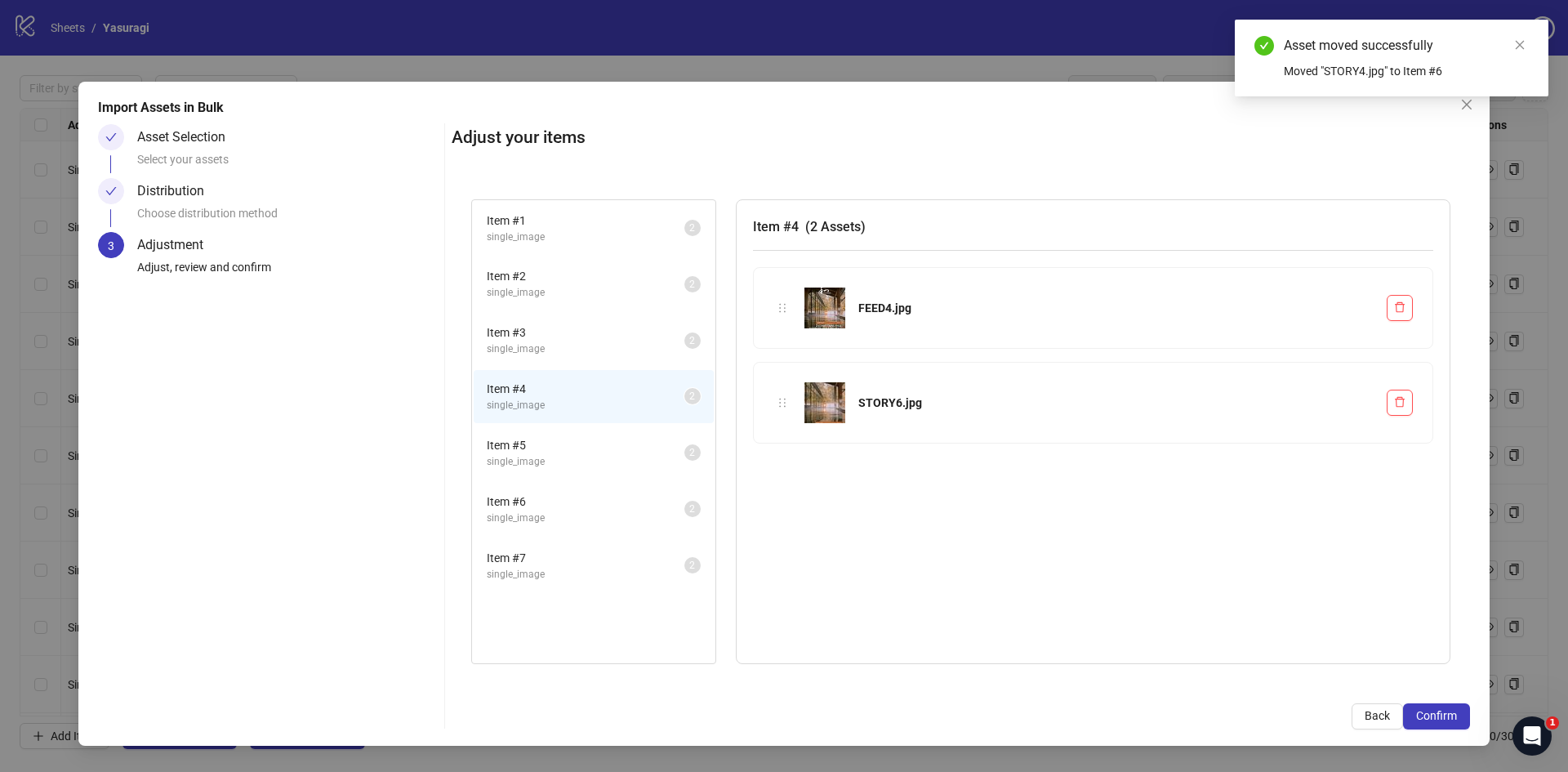
click at [550, 515] on span "single_image" at bounding box center [586, 518] width 198 height 16
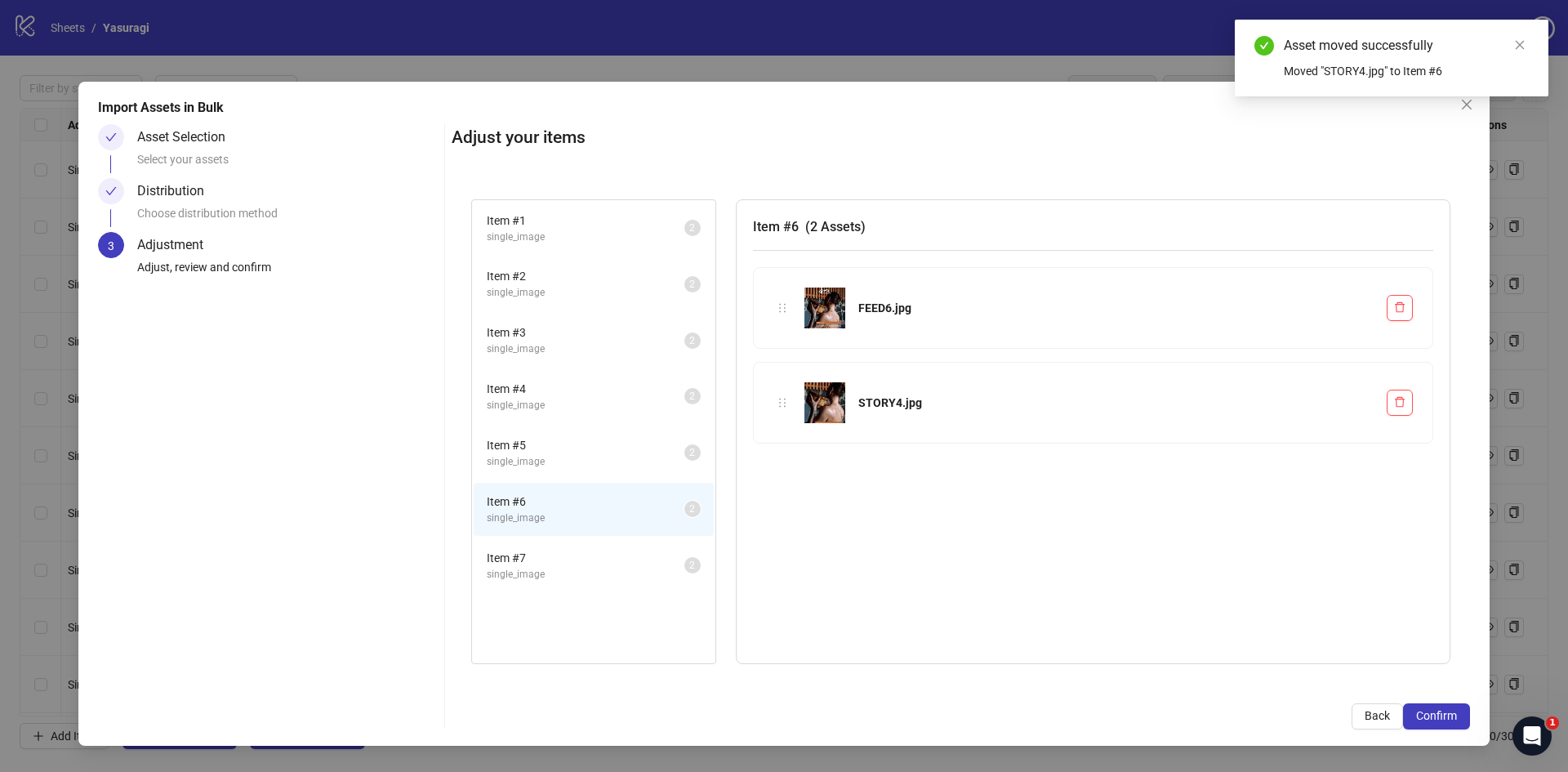
click at [532, 570] on span "single_image" at bounding box center [586, 574] width 198 height 16
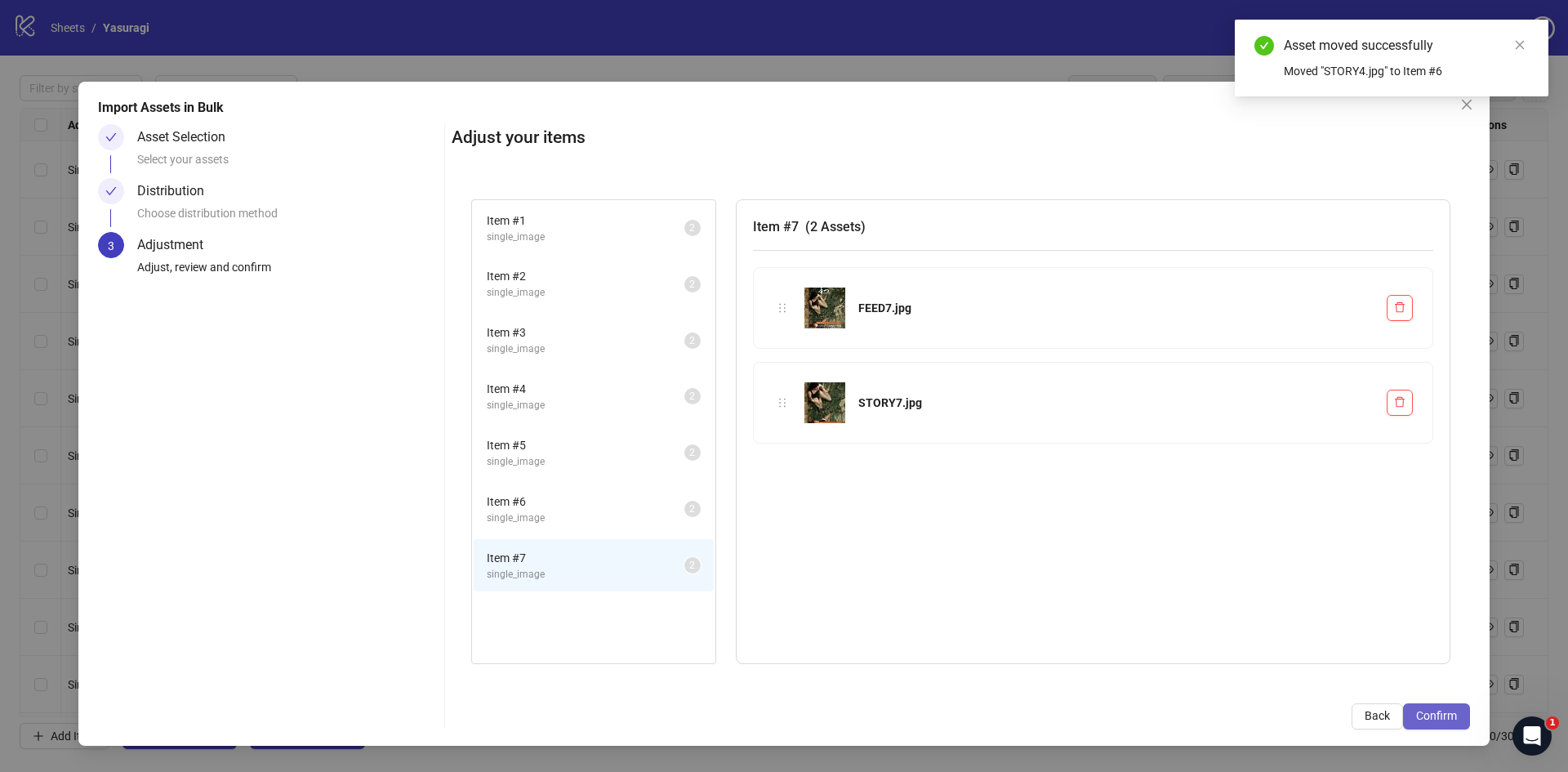
click at [1436, 717] on span "Confirm" at bounding box center [1437, 715] width 41 height 13
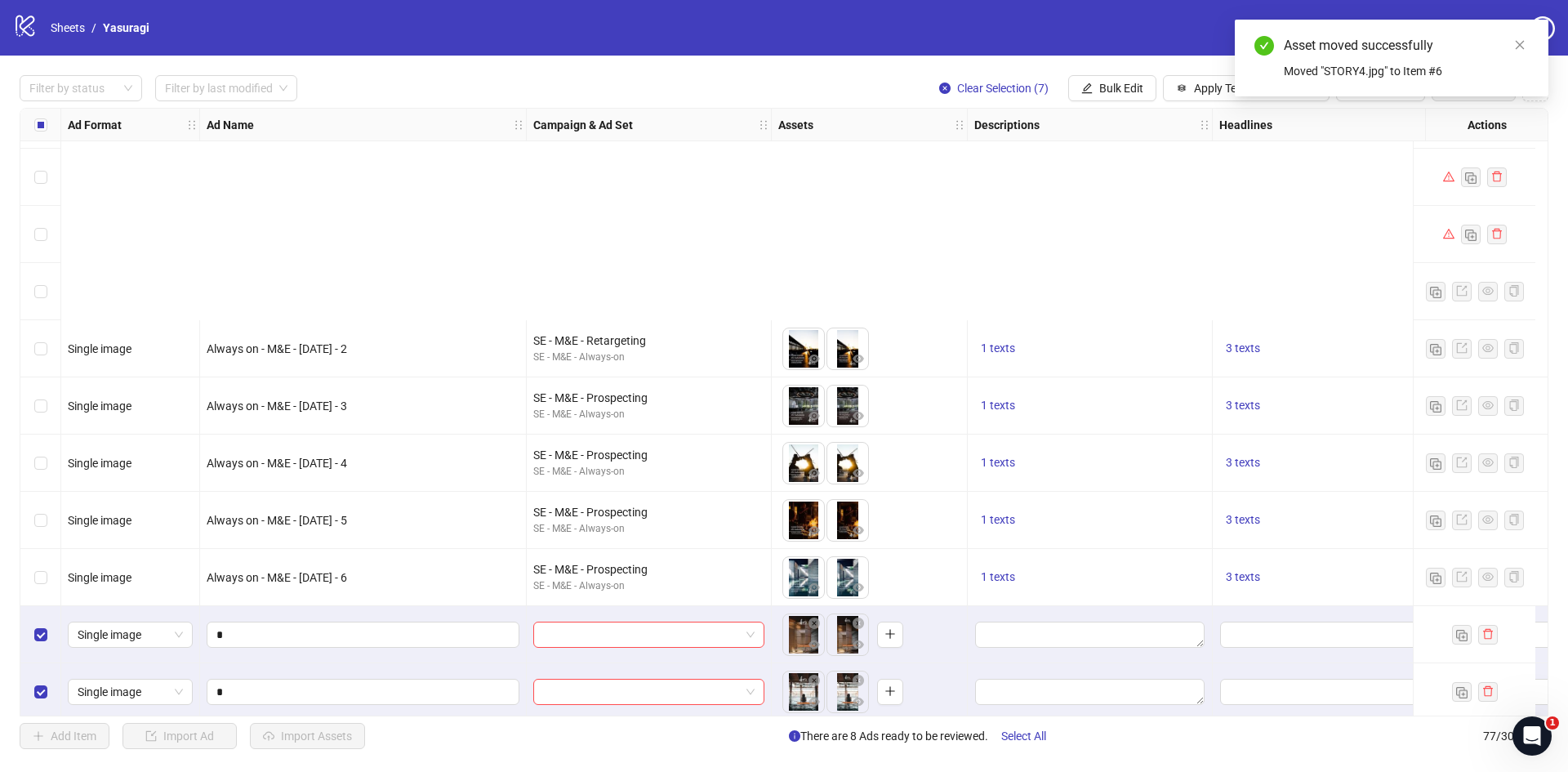
scroll to position [3834, 0]
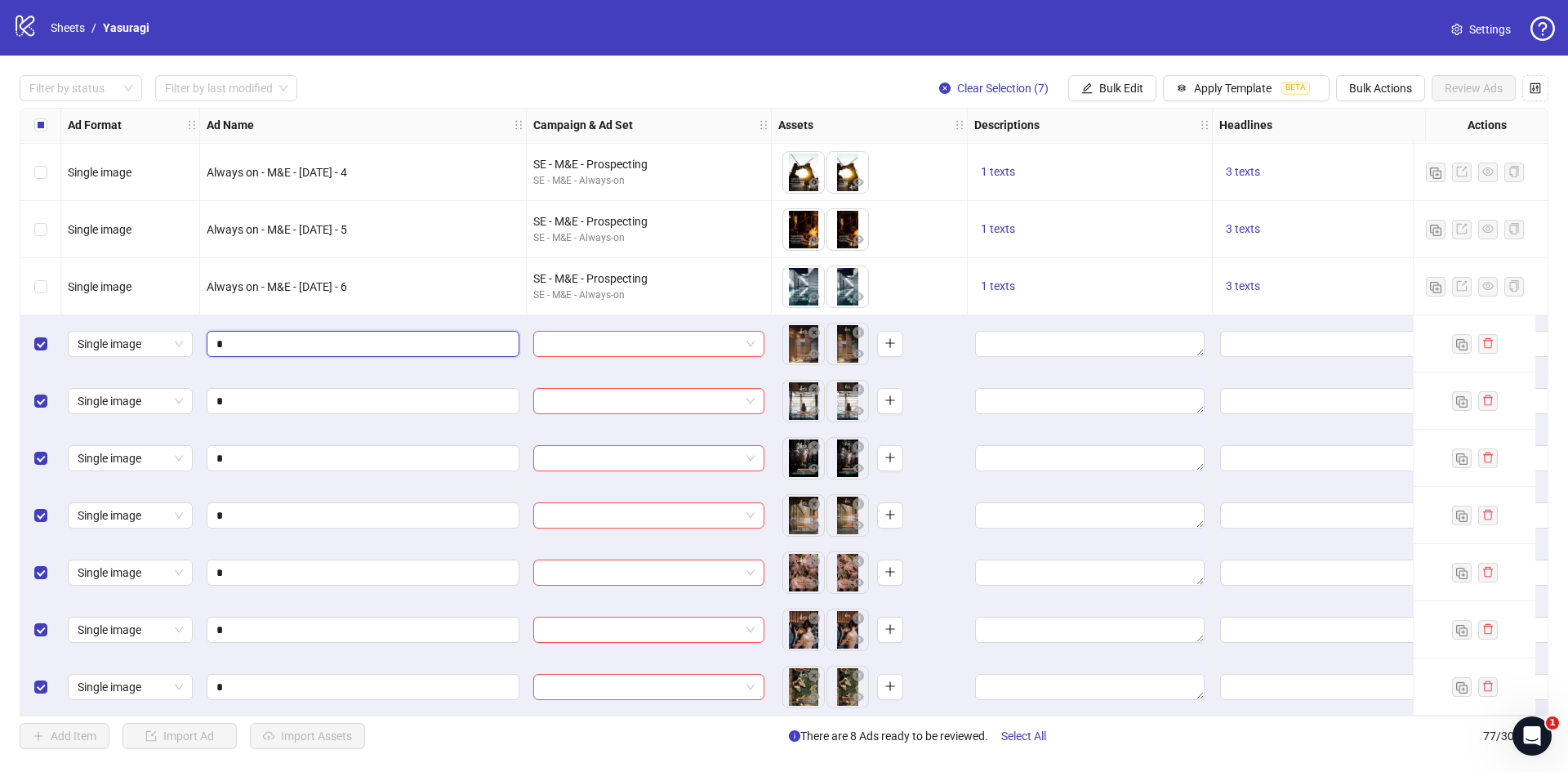
click at [259, 335] on input "*" at bounding box center [361, 344] width 290 height 18
type input "**********"
drag, startPoint x: 328, startPoint y: 340, endPoint x: 199, endPoint y: 347, distance: 129.2
click at [218, 397] on input "*" at bounding box center [361, 400] width 290 height 18
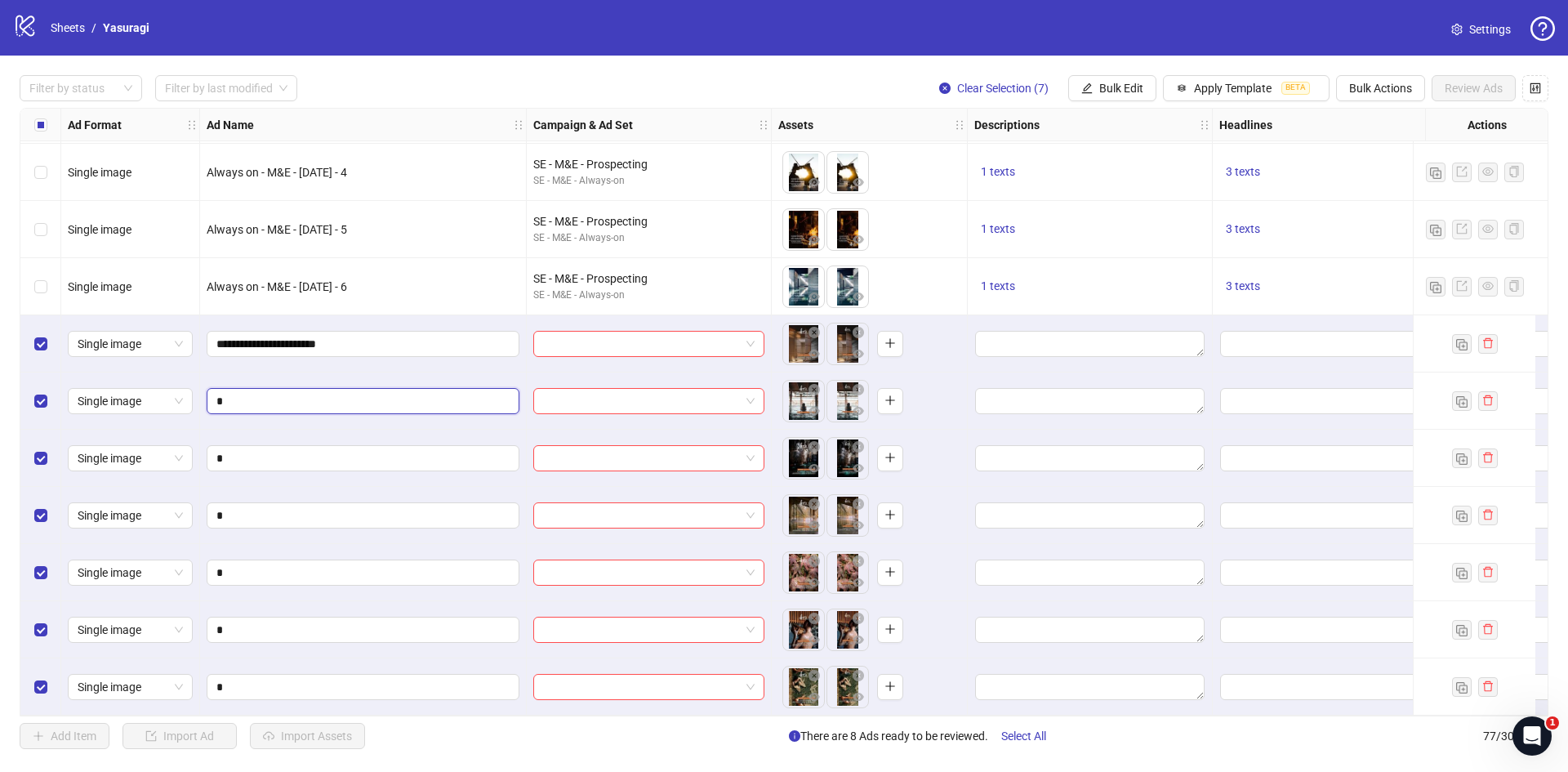
paste input "**********"
type input "**********"
click at [219, 453] on input "*" at bounding box center [361, 457] width 290 height 18
paste input "**********"
type input "**********"
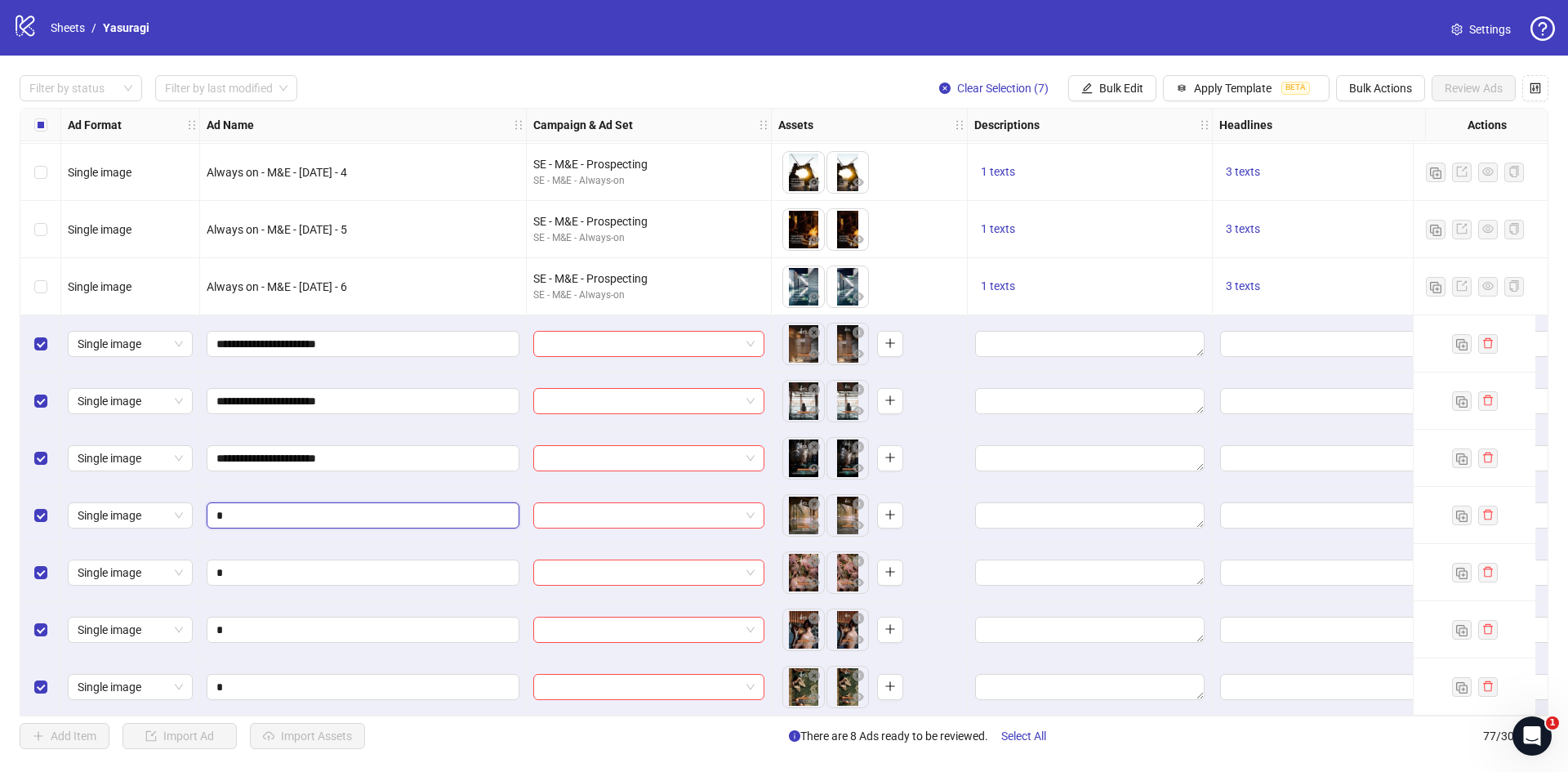
click at [218, 510] on input "*" at bounding box center [361, 514] width 290 height 18
paste input "**********"
type input "**********"
click at [217, 565] on input "*" at bounding box center [361, 572] width 290 height 18
paste input "**********"
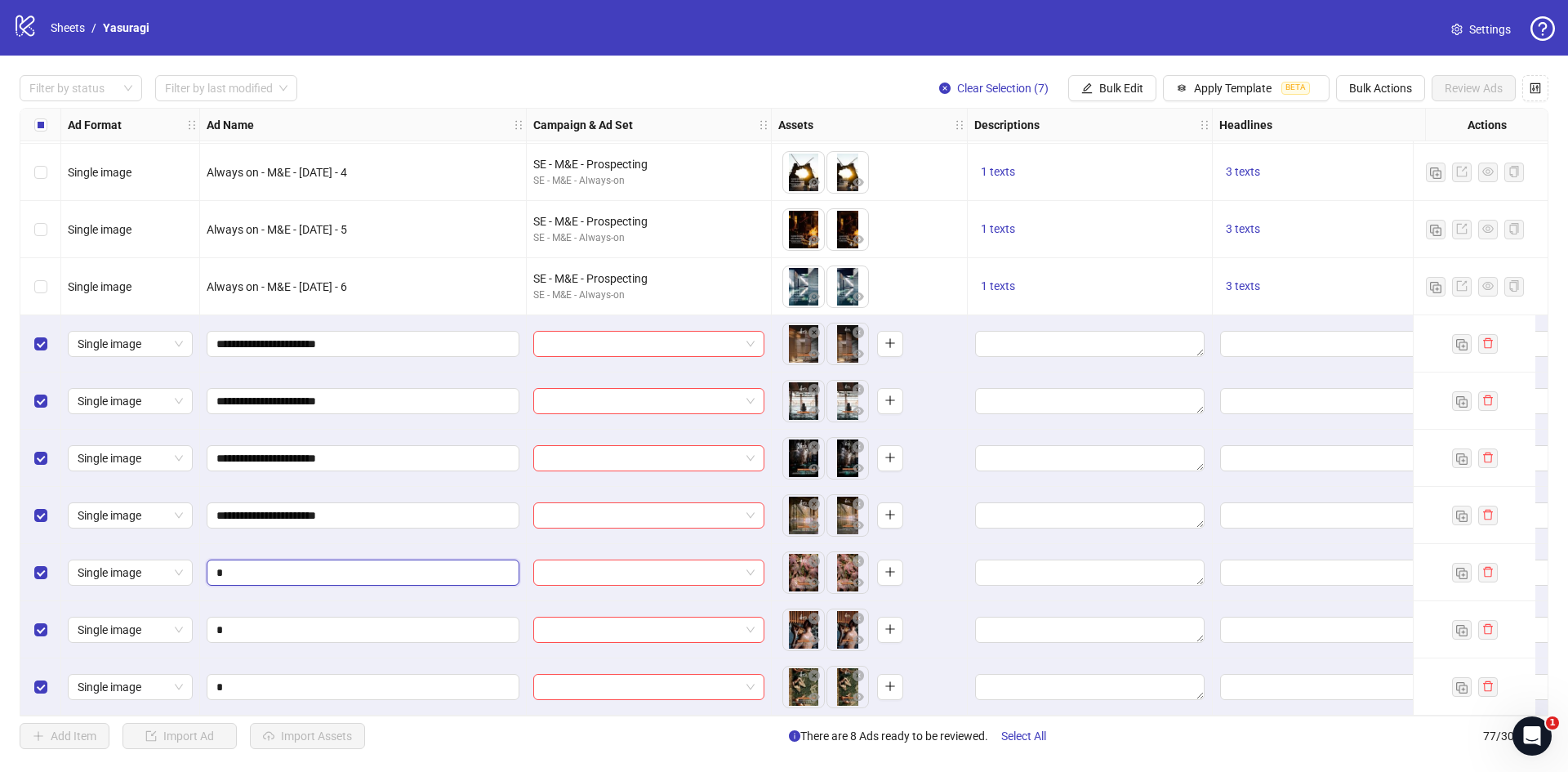
type input "**********"
click at [217, 625] on input "*" at bounding box center [361, 629] width 290 height 18
paste input "**********"
type input "**********"
click at [219, 681] on input "*" at bounding box center [361, 686] width 290 height 18
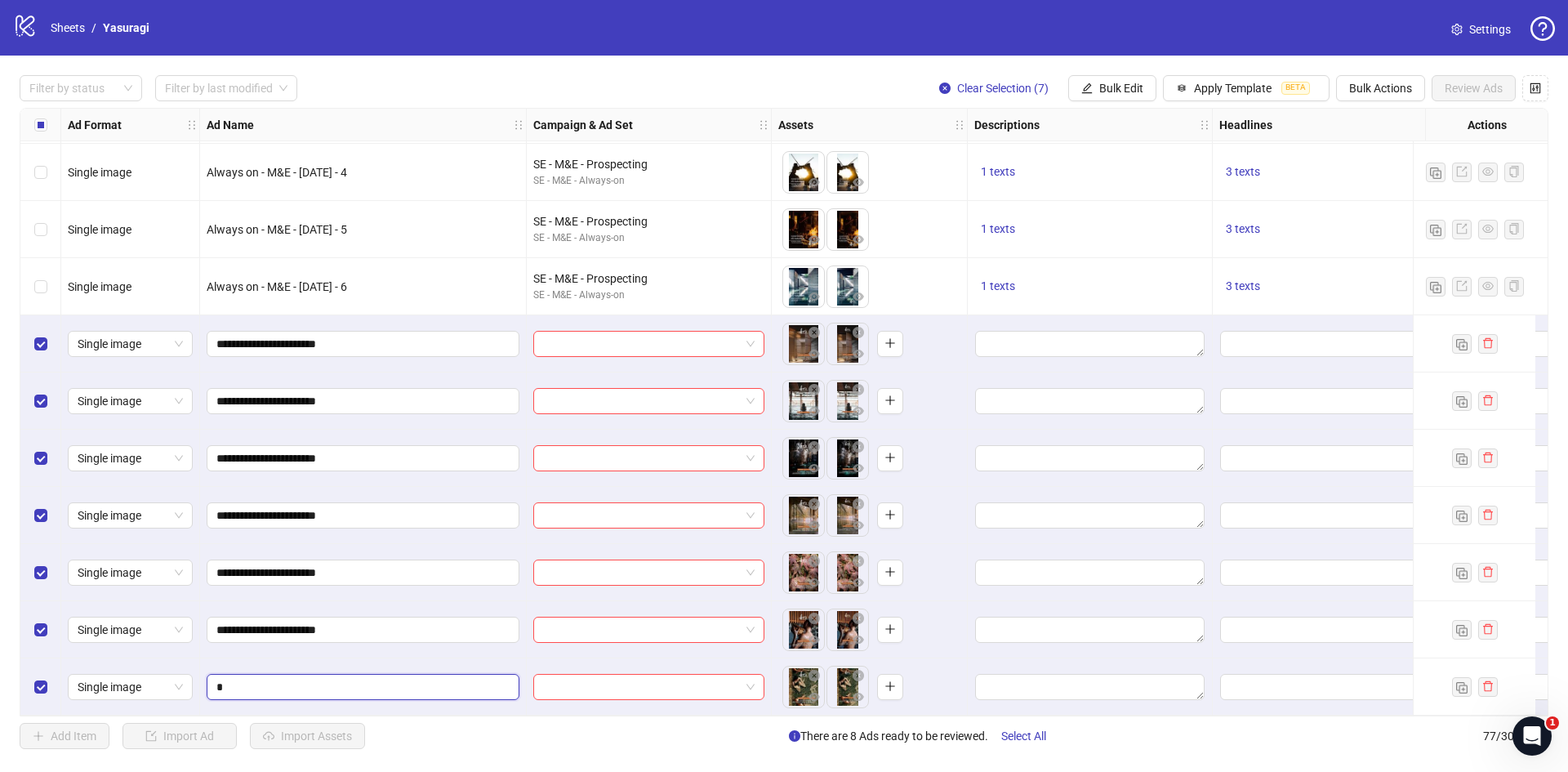
paste input "**********"
type input "**********"
click at [675, 335] on input "search" at bounding box center [642, 344] width 197 height 24
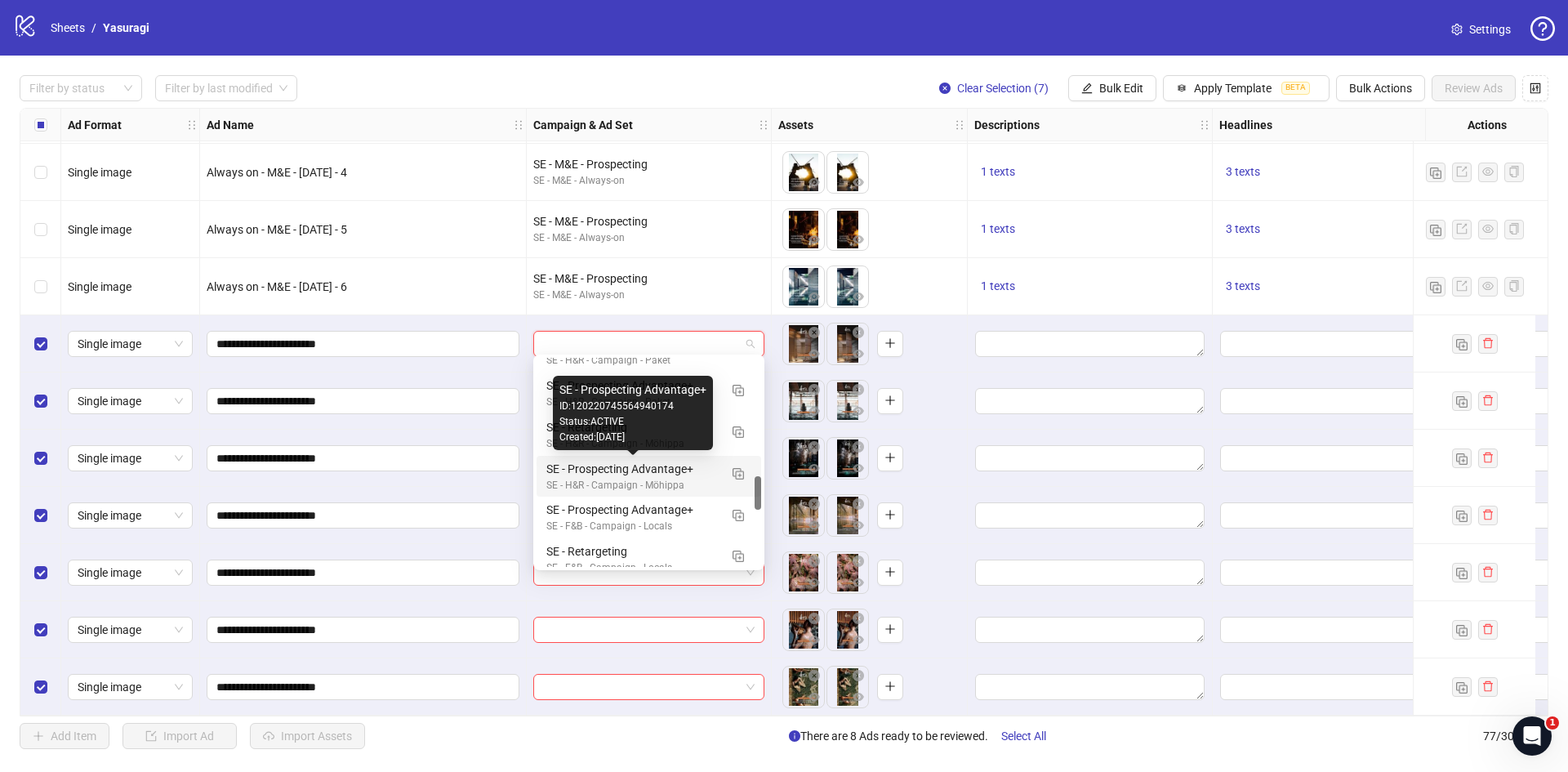
scroll to position [1248, 0]
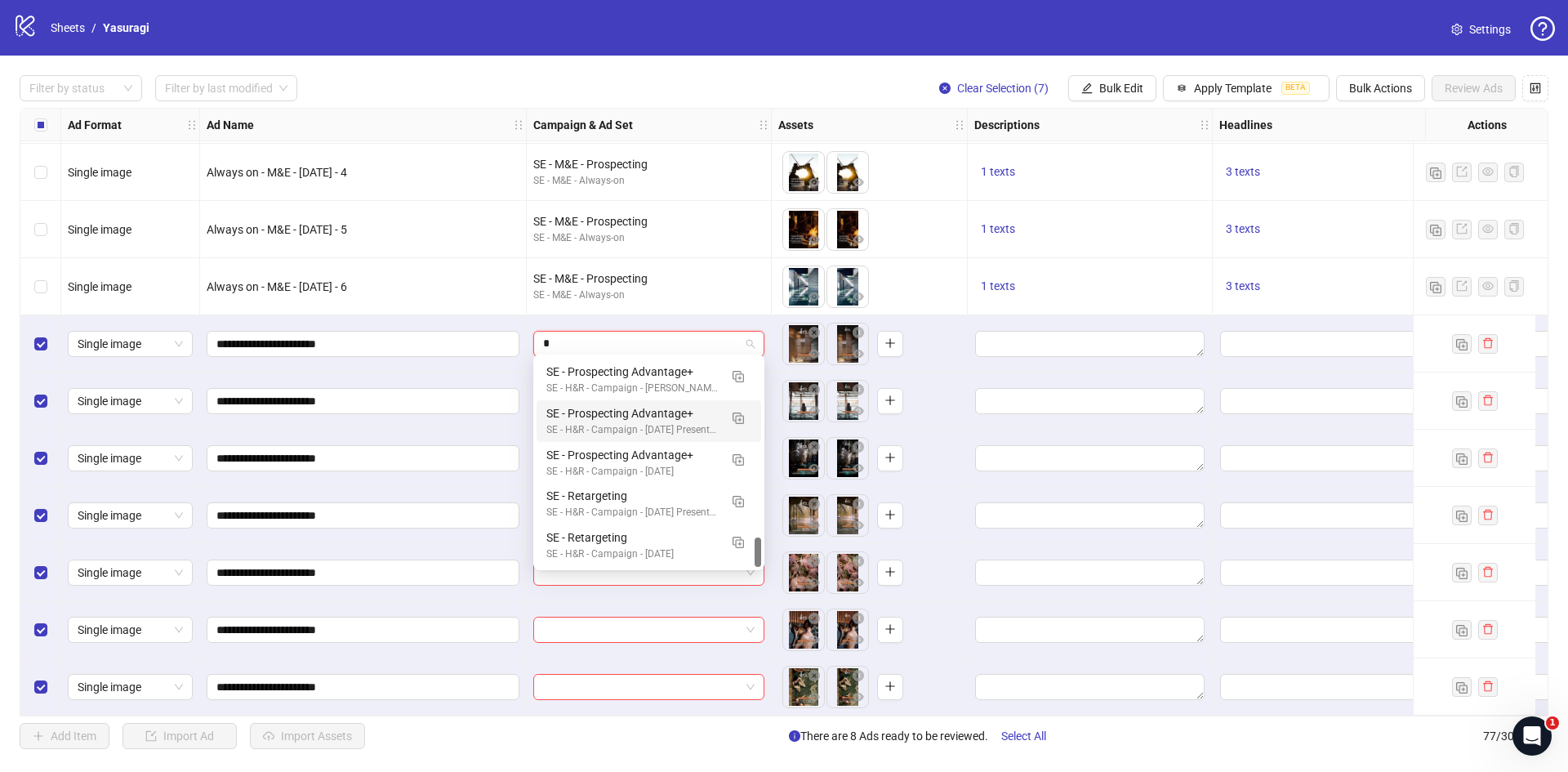
type input "**"
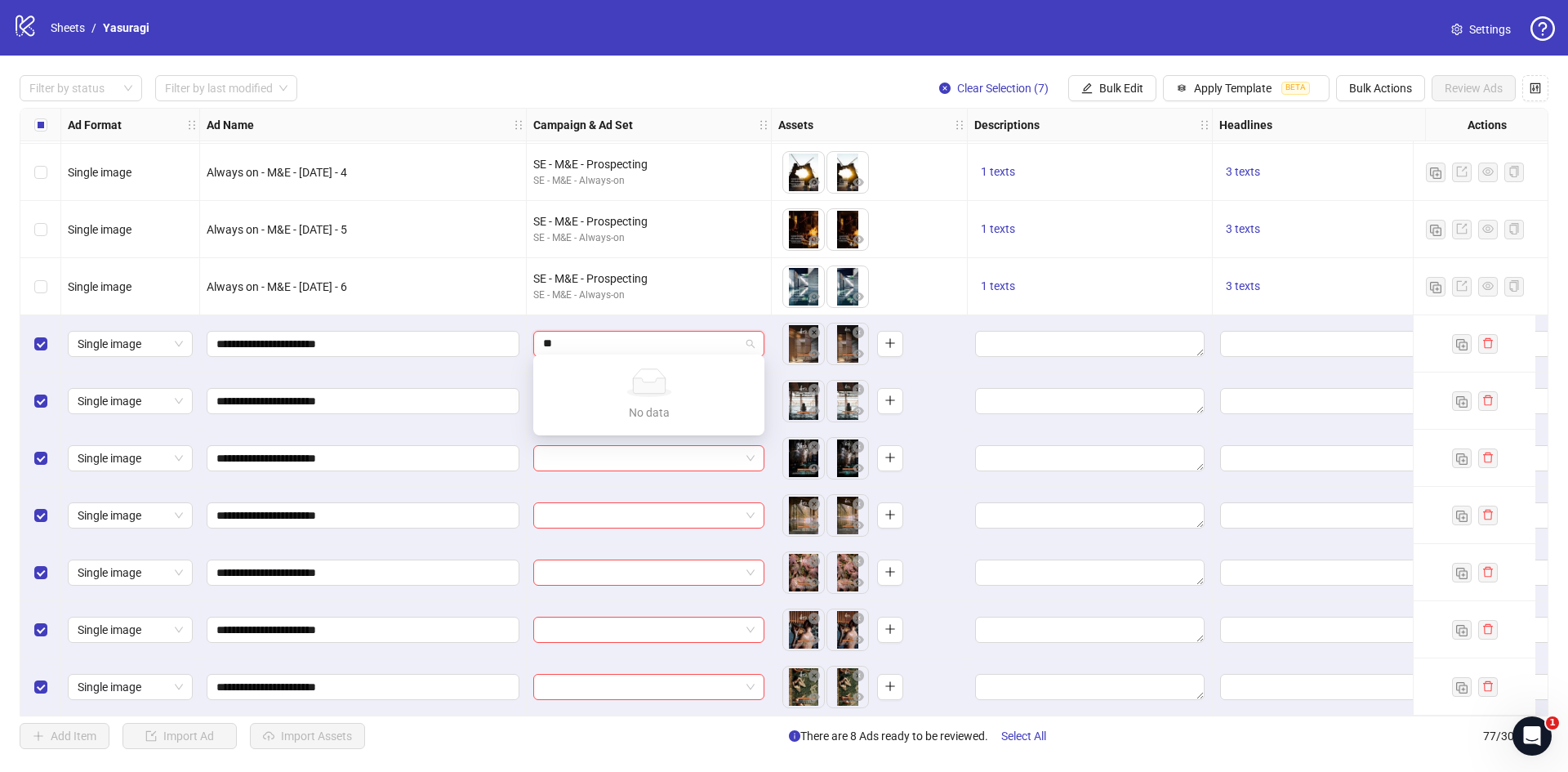
click at [575, 334] on input "**" at bounding box center [642, 344] width 197 height 24
click at [626, 341] on input "search" at bounding box center [642, 344] width 197 height 24
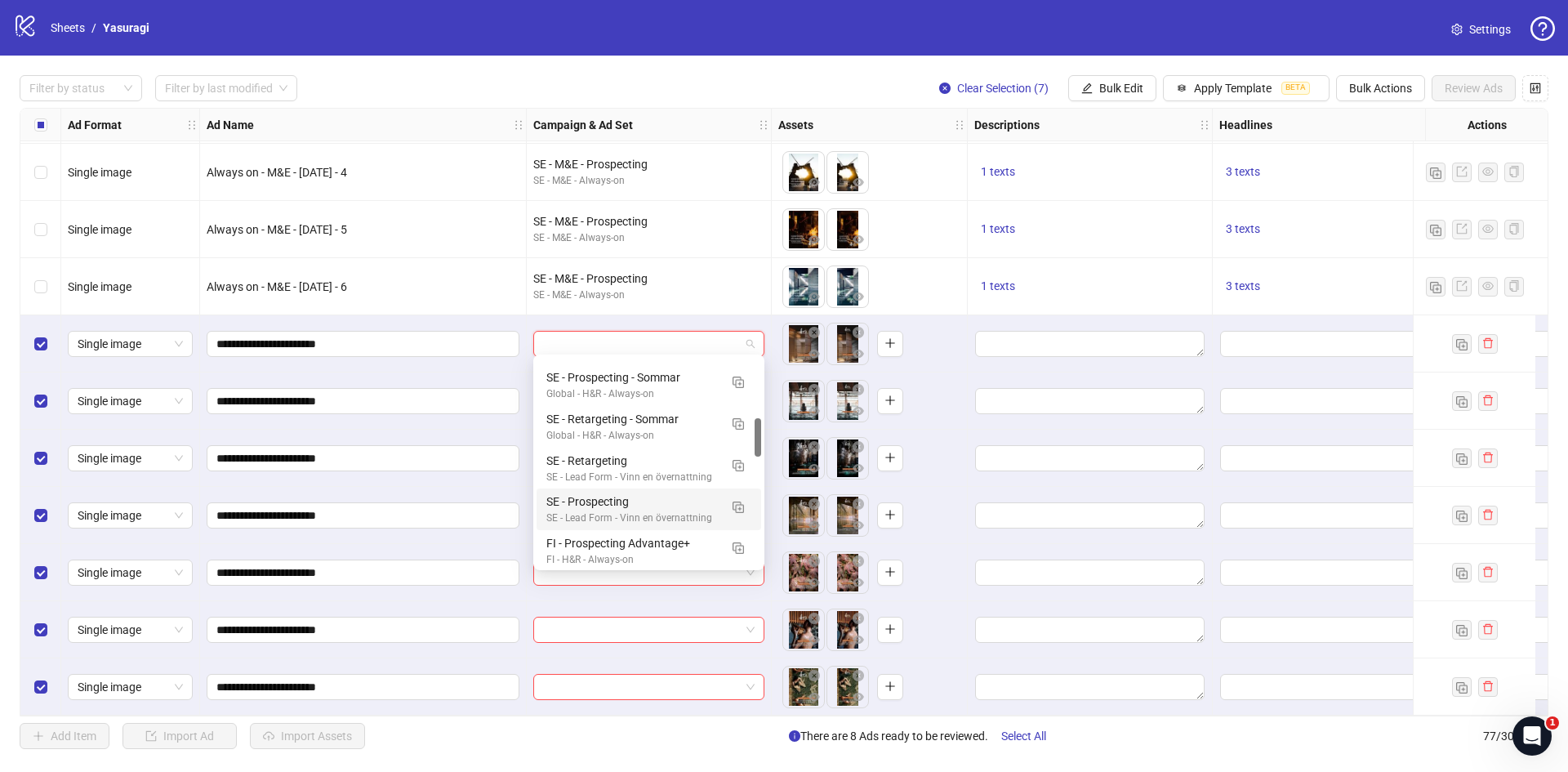
scroll to position [735, 0]
type input "*"
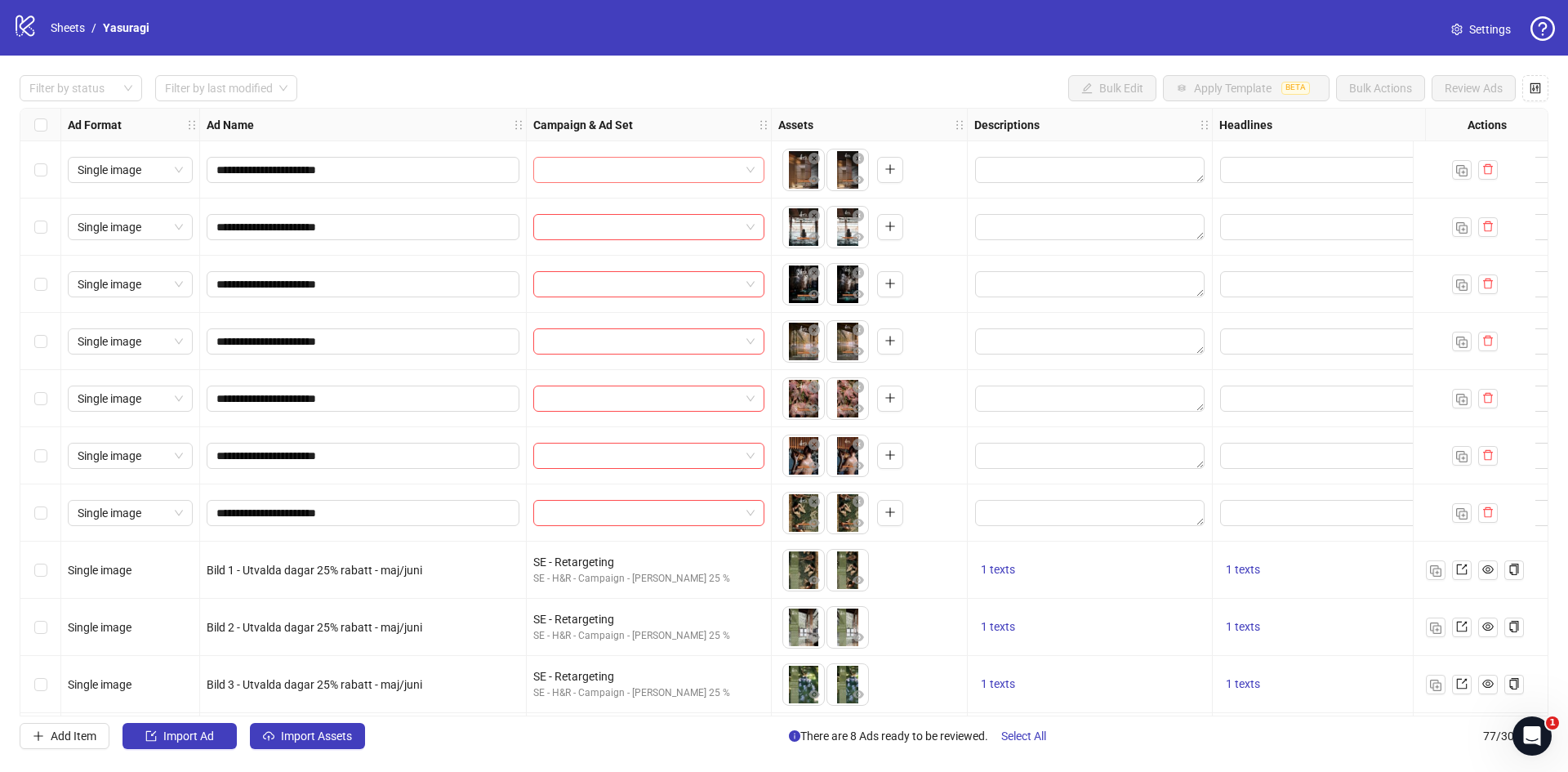
click at [696, 166] on input "search" at bounding box center [642, 170] width 197 height 24
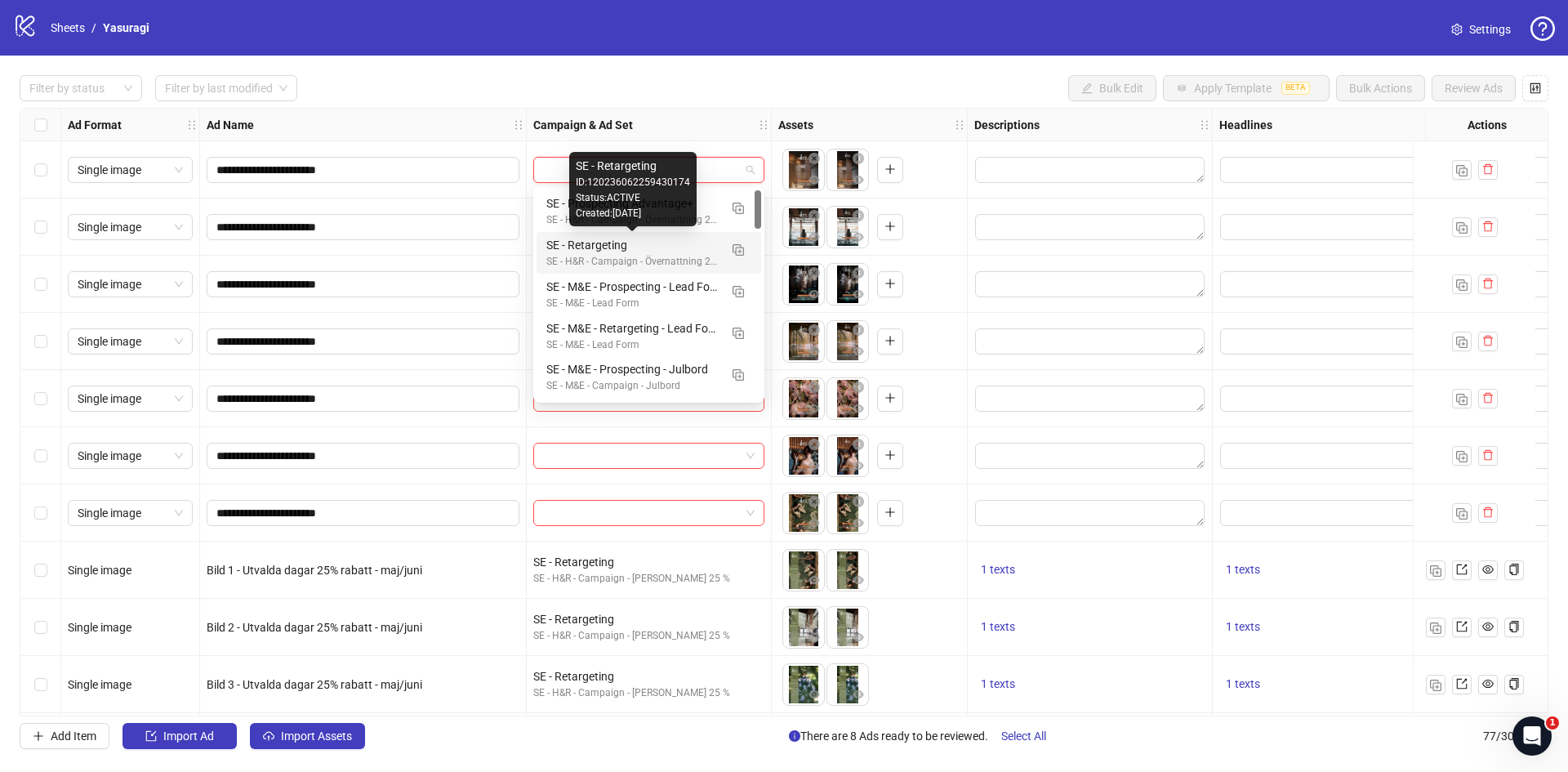
click at [655, 242] on div "SE - Retargeting" at bounding box center [632, 245] width 173 height 18
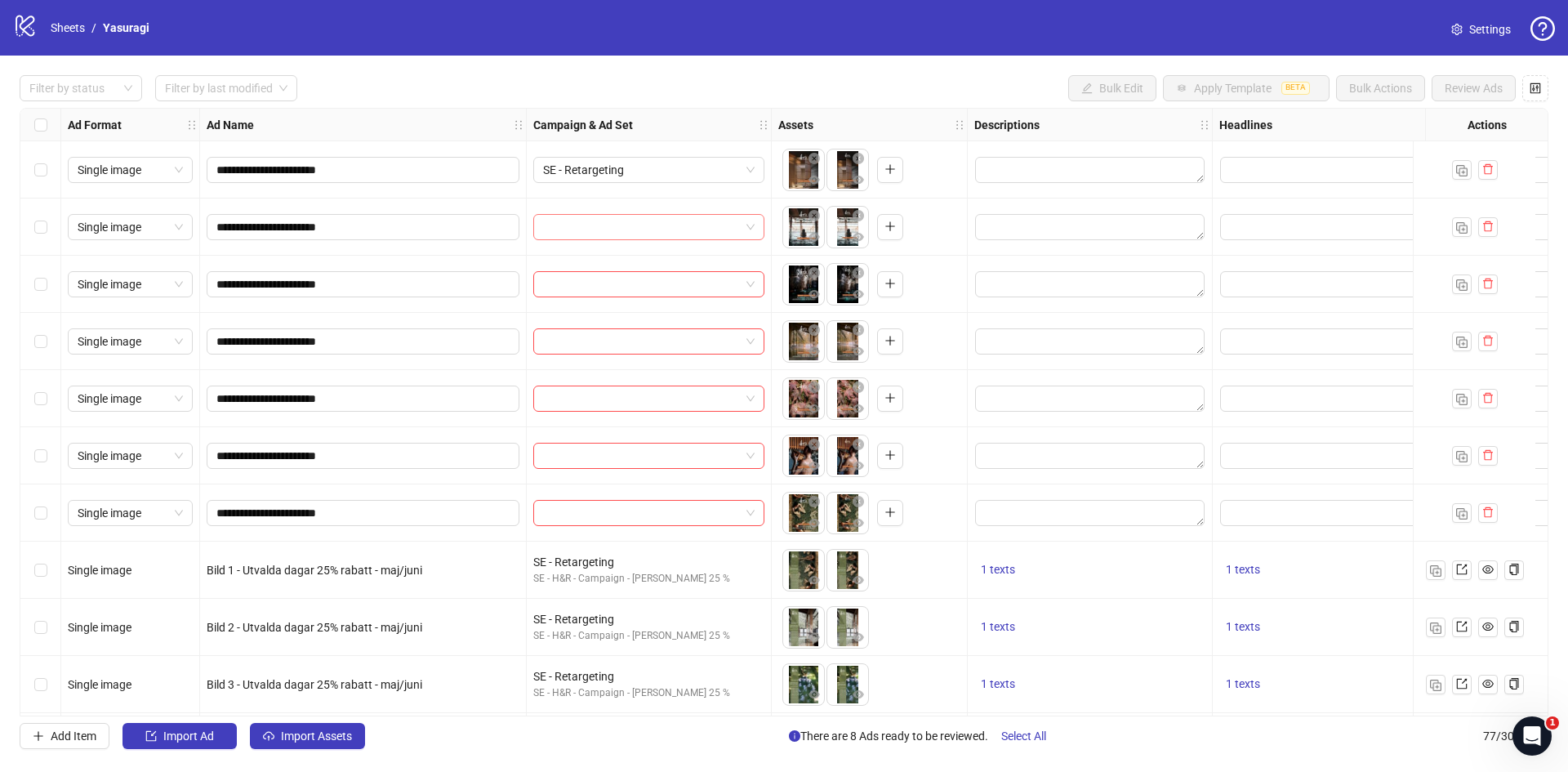
click at [661, 231] on input "search" at bounding box center [642, 227] width 197 height 24
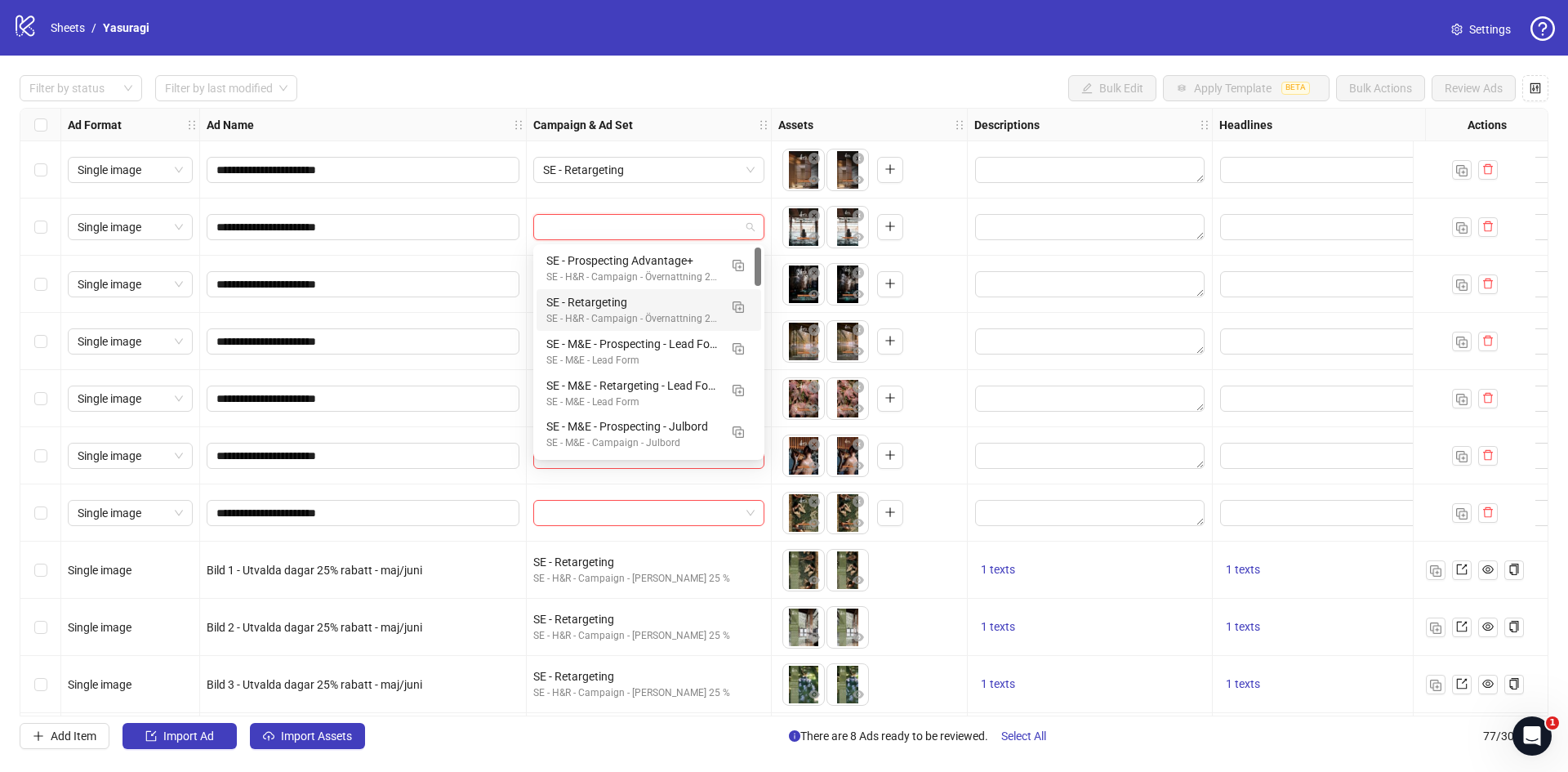
click at [668, 314] on div "SE - H&R - Campaign - Övernattning 20%" at bounding box center [632, 318] width 173 height 16
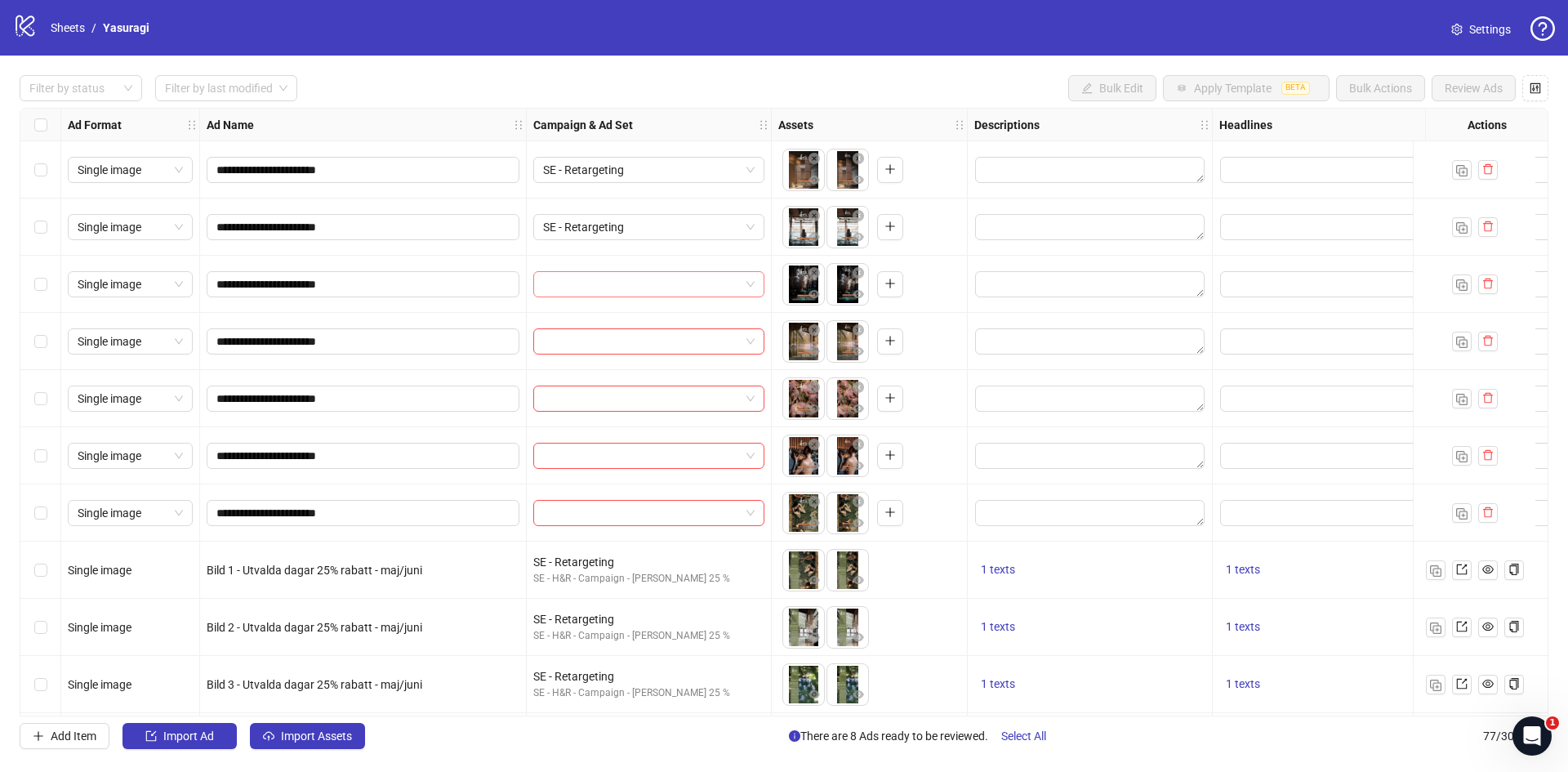
click at [675, 286] on input "search" at bounding box center [642, 284] width 197 height 24
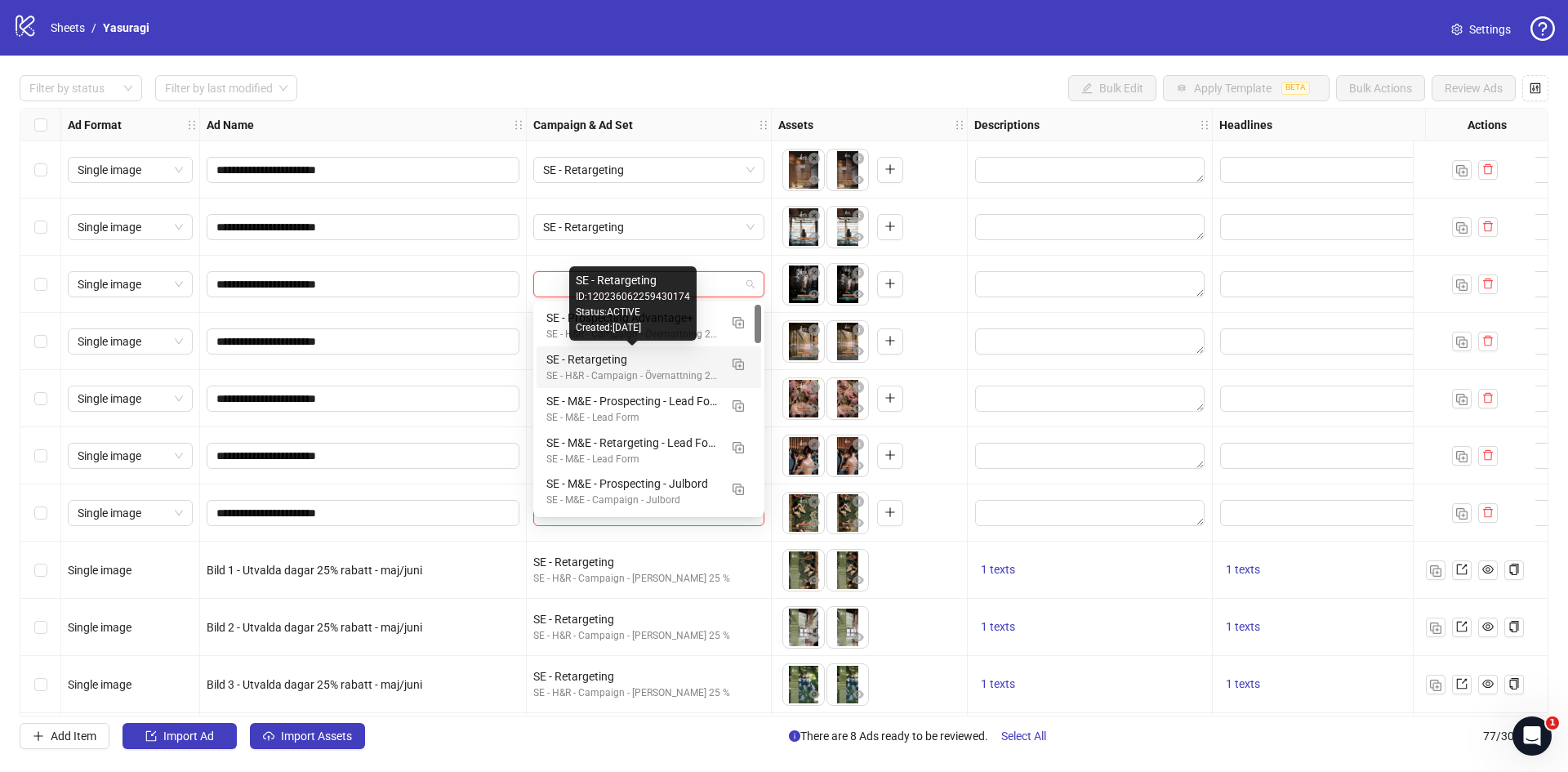
click at [668, 367] on div "SE - Retargeting" at bounding box center [632, 358] width 173 height 18
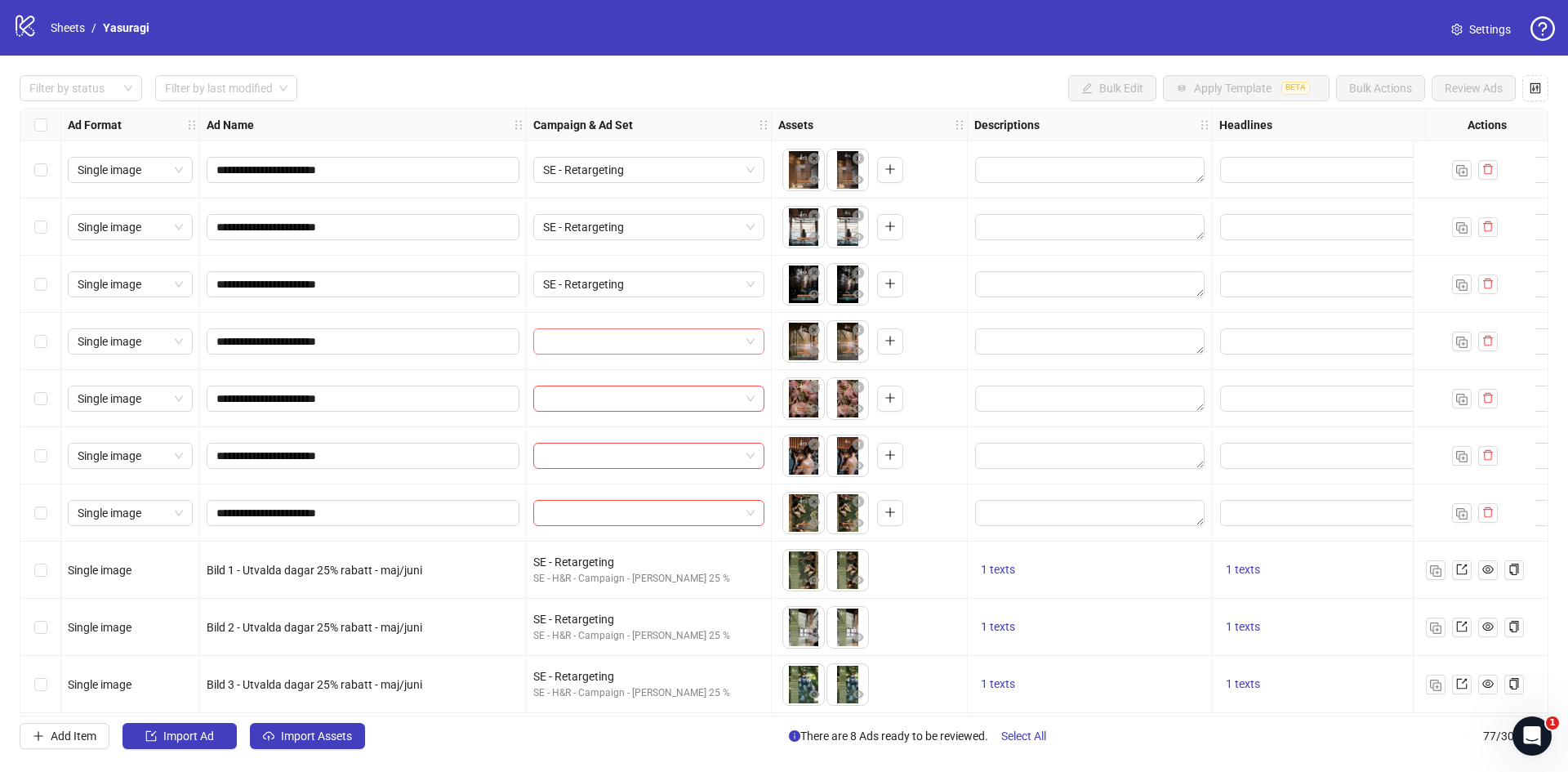
click at [674, 342] on input "search" at bounding box center [642, 341] width 197 height 24
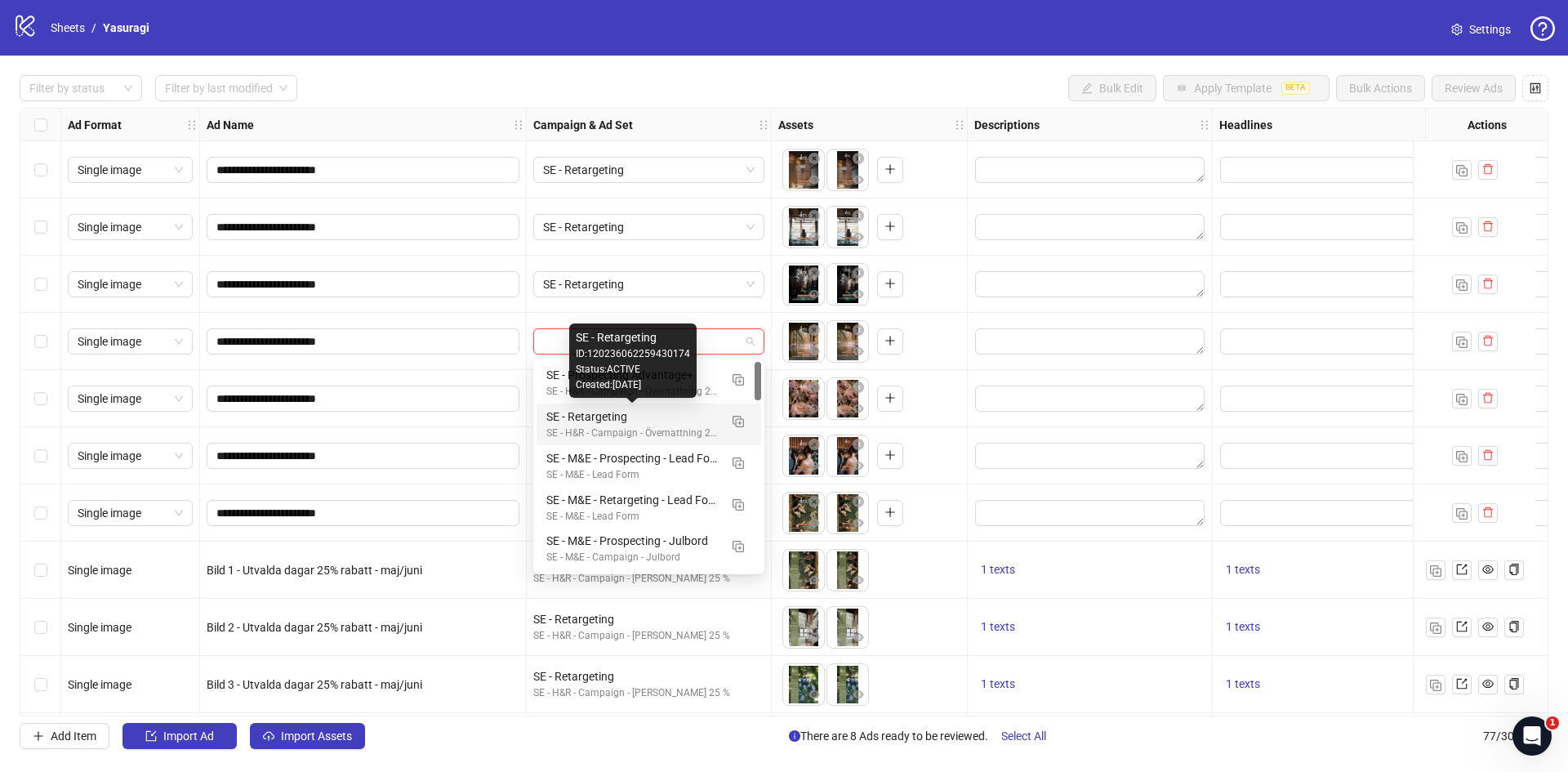
click at [667, 413] on div "SE - Retargeting" at bounding box center [632, 415] width 173 height 18
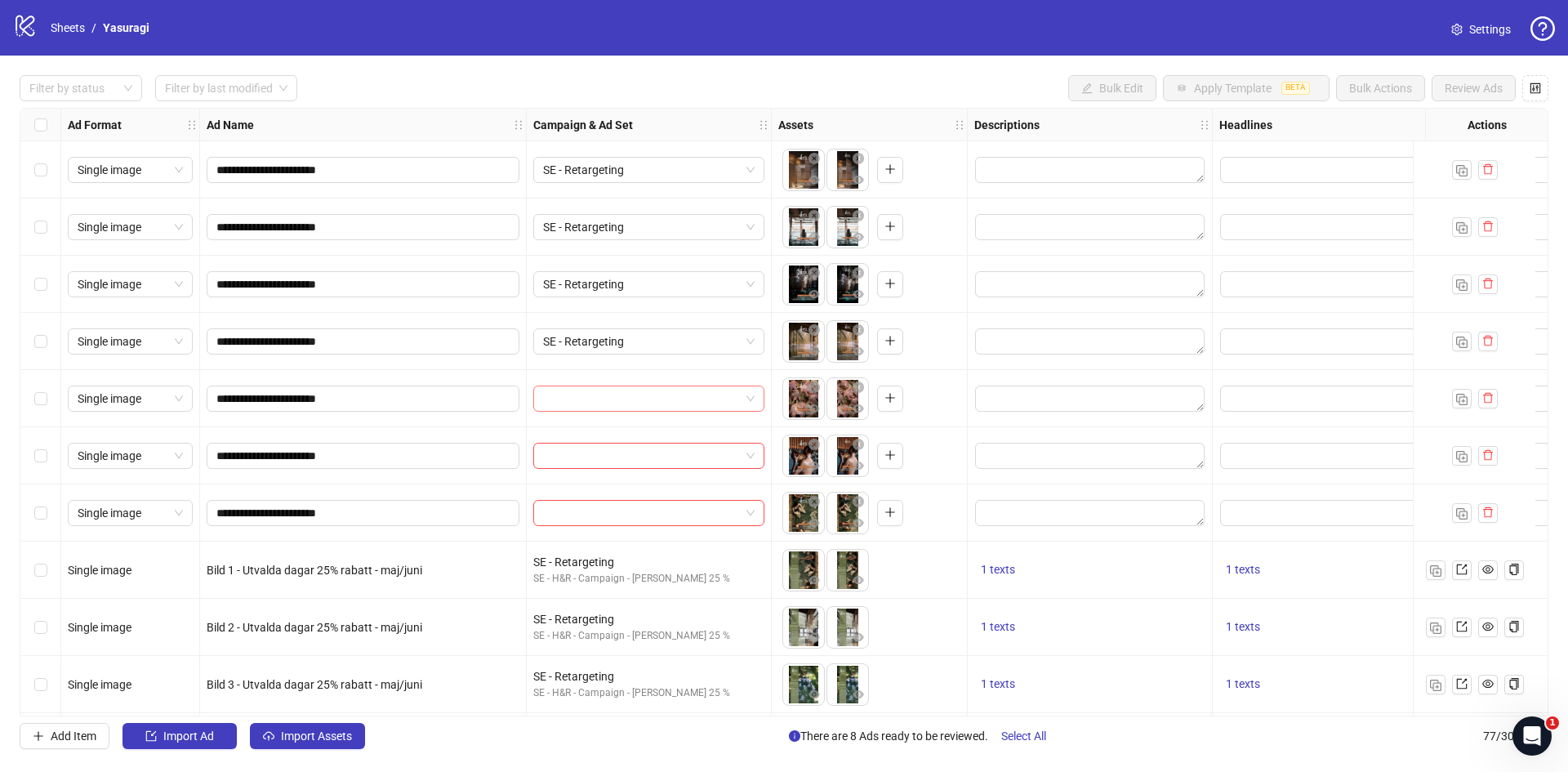
click at [642, 402] on input "search" at bounding box center [642, 399] width 197 height 24
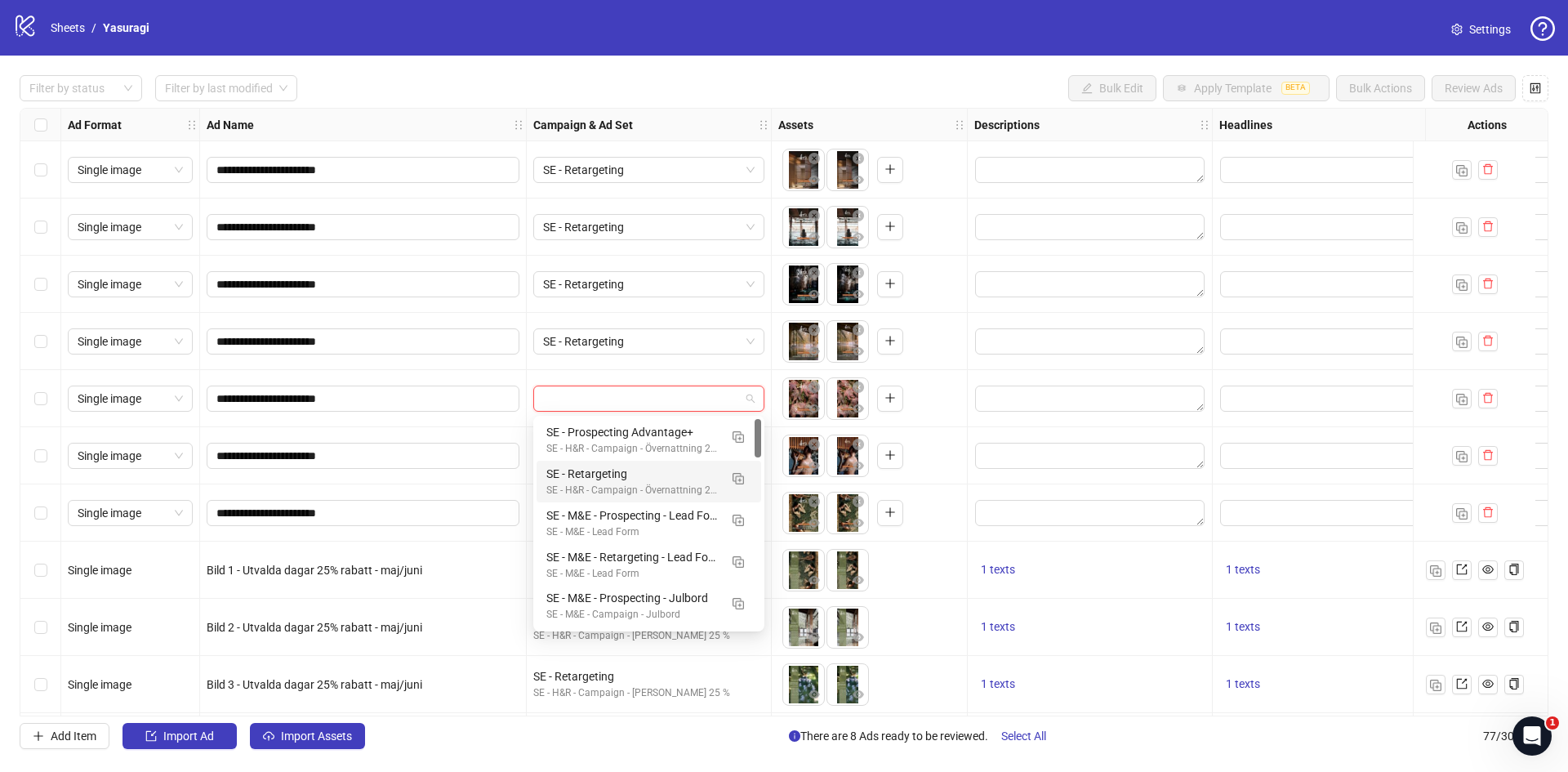
click at [651, 479] on div "SE - Retargeting" at bounding box center [632, 473] width 173 height 18
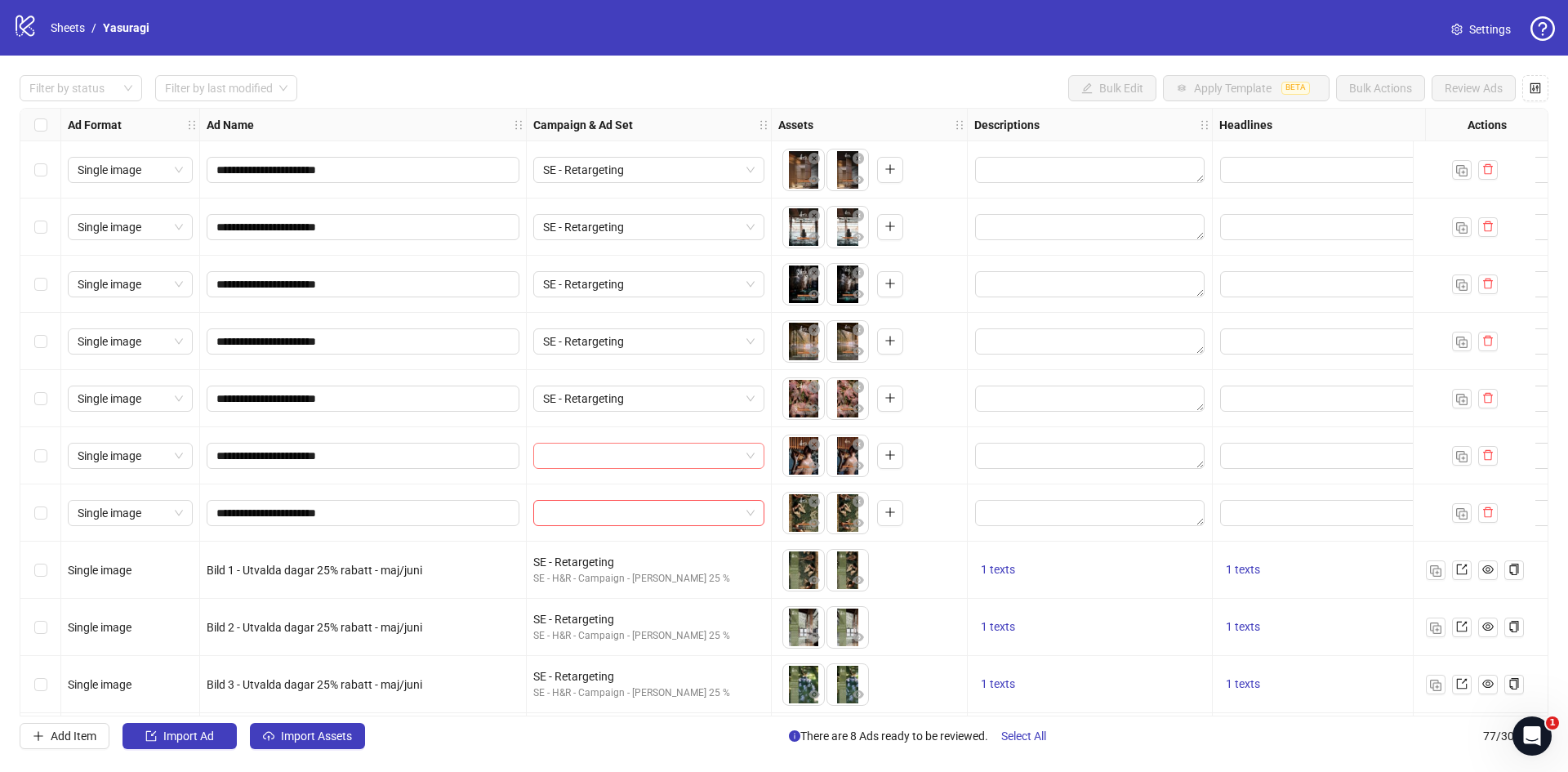
click at [653, 456] on input "search" at bounding box center [642, 456] width 197 height 24
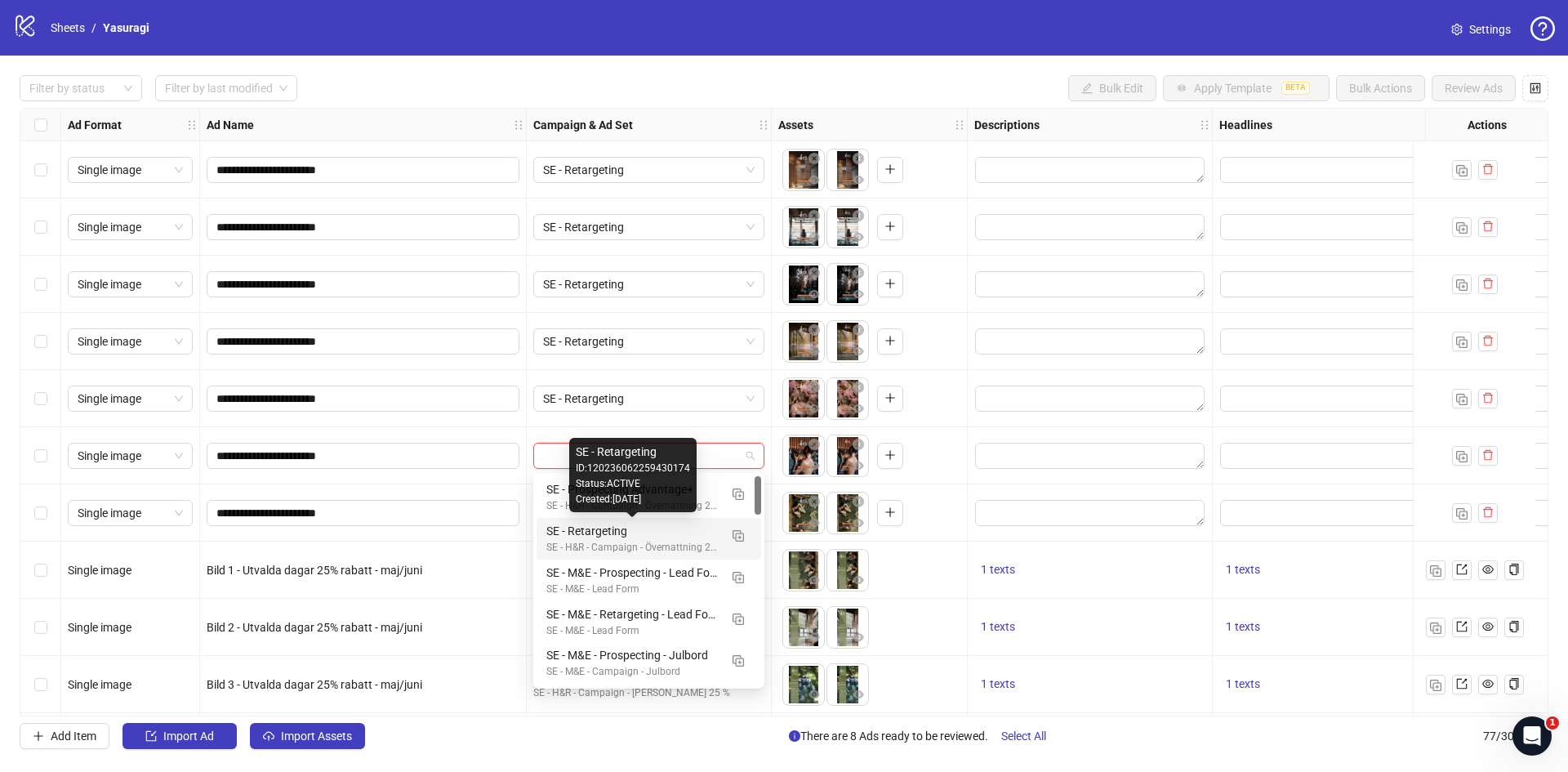
click at [657, 535] on div "SE - Retargeting" at bounding box center [632, 530] width 173 height 18
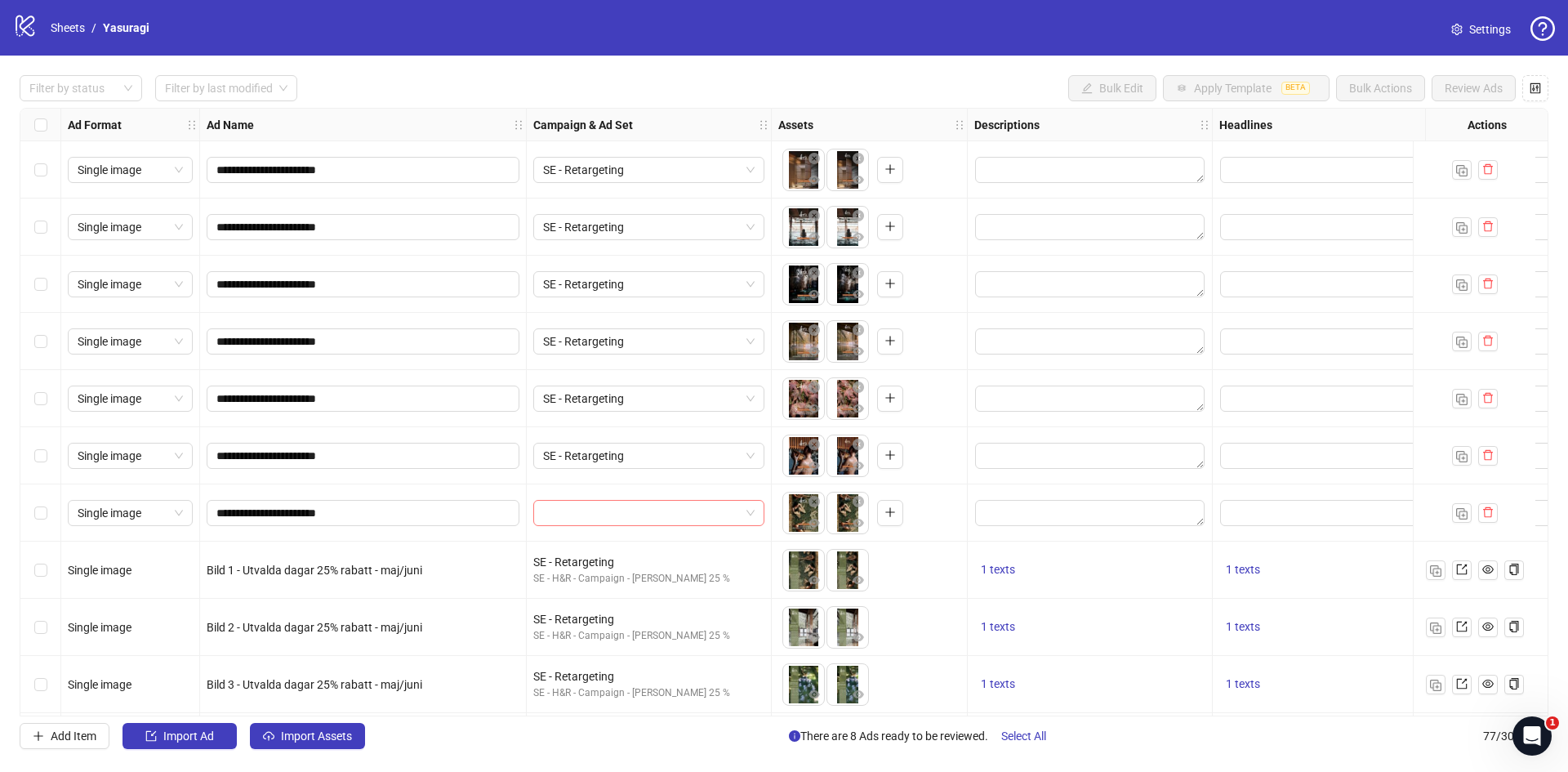
click at [657, 512] on input "search" at bounding box center [642, 512] width 197 height 24
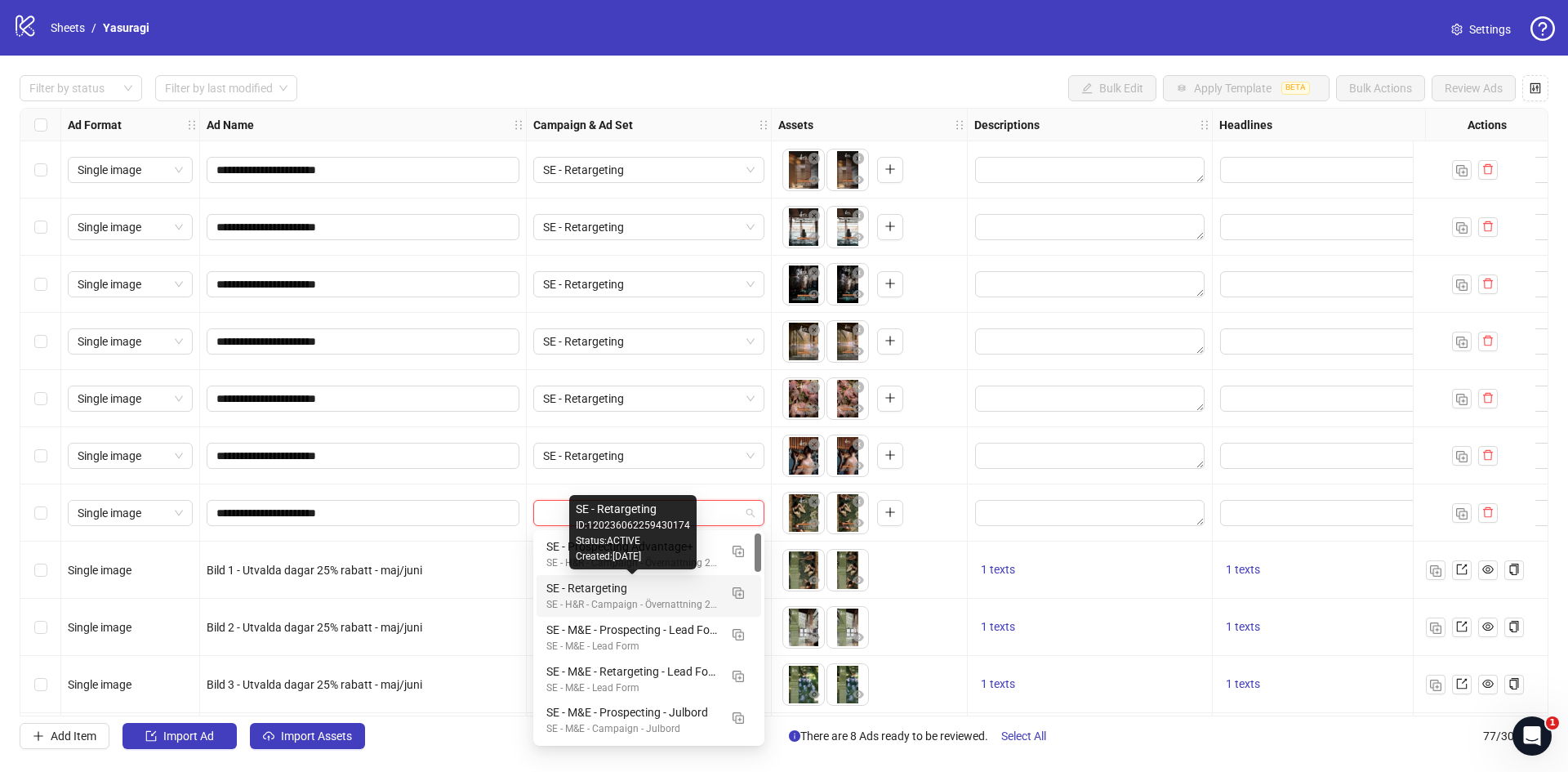
click at [653, 584] on div "SE - Retargeting" at bounding box center [632, 587] width 173 height 18
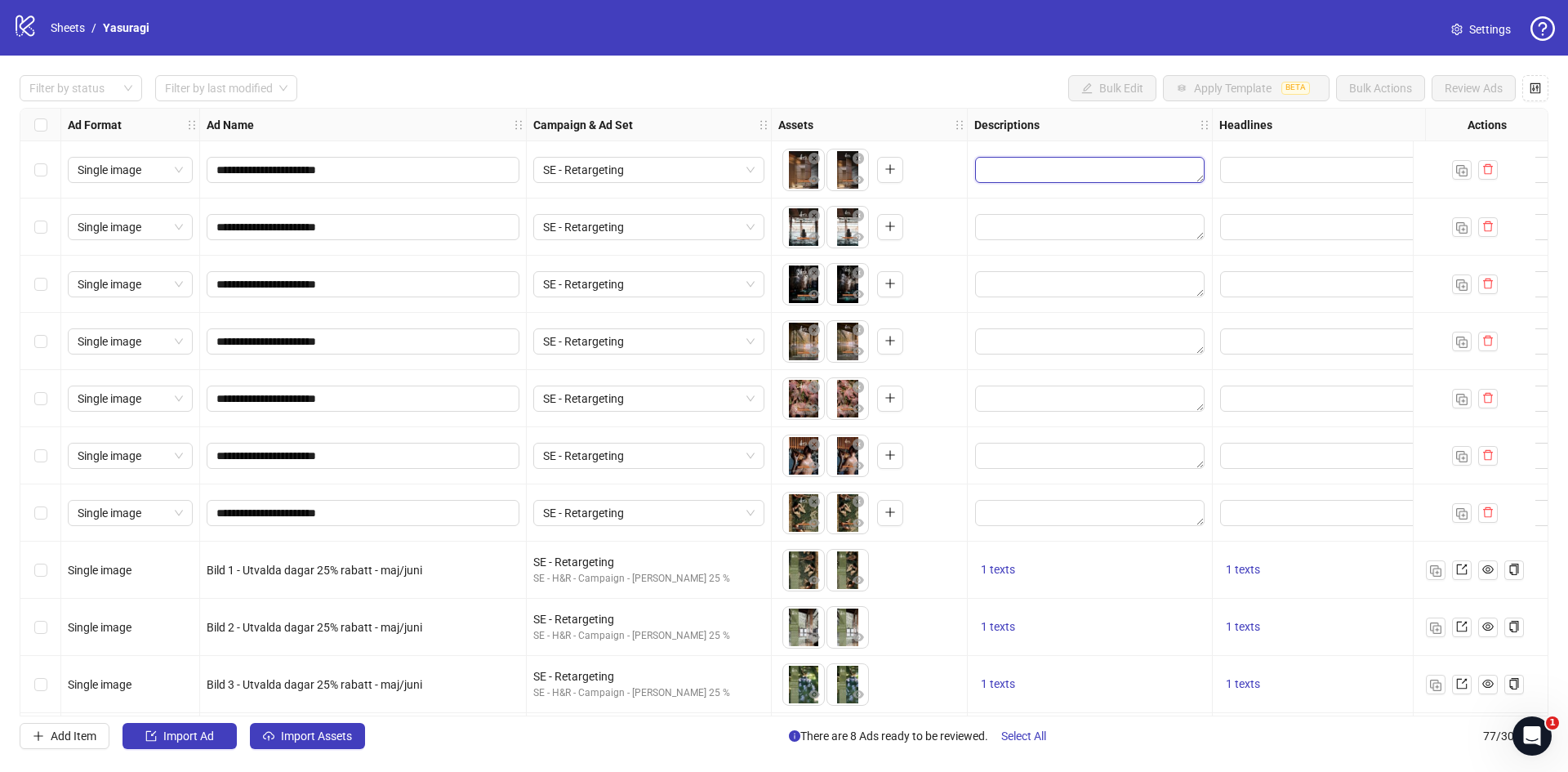
click at [1013, 176] on textarea "Edit values" at bounding box center [1090, 170] width 230 height 26
click at [1048, 252] on textarea "Multi-text input container - paste or copy values" at bounding box center [1091, 260] width 224 height 44
paste textarea "**********"
type textarea "**********"
click at [1000, 83] on div "Filter by status Filter by last modified Bulk Edit Apply Template BETA Bulk Act…" at bounding box center [784, 88] width 1529 height 26
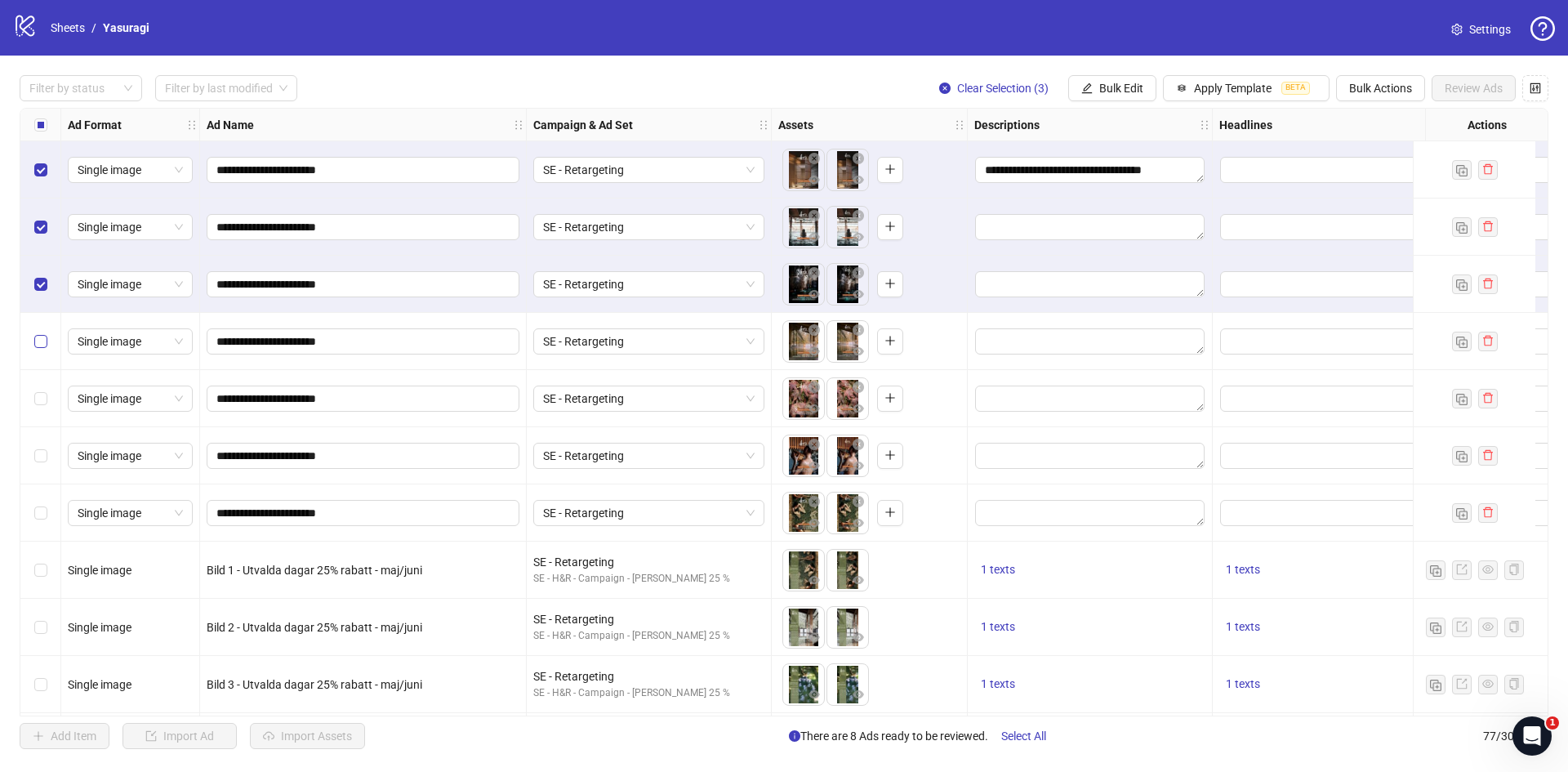
click at [42, 348] on label "Select row 4" at bounding box center [41, 341] width 13 height 18
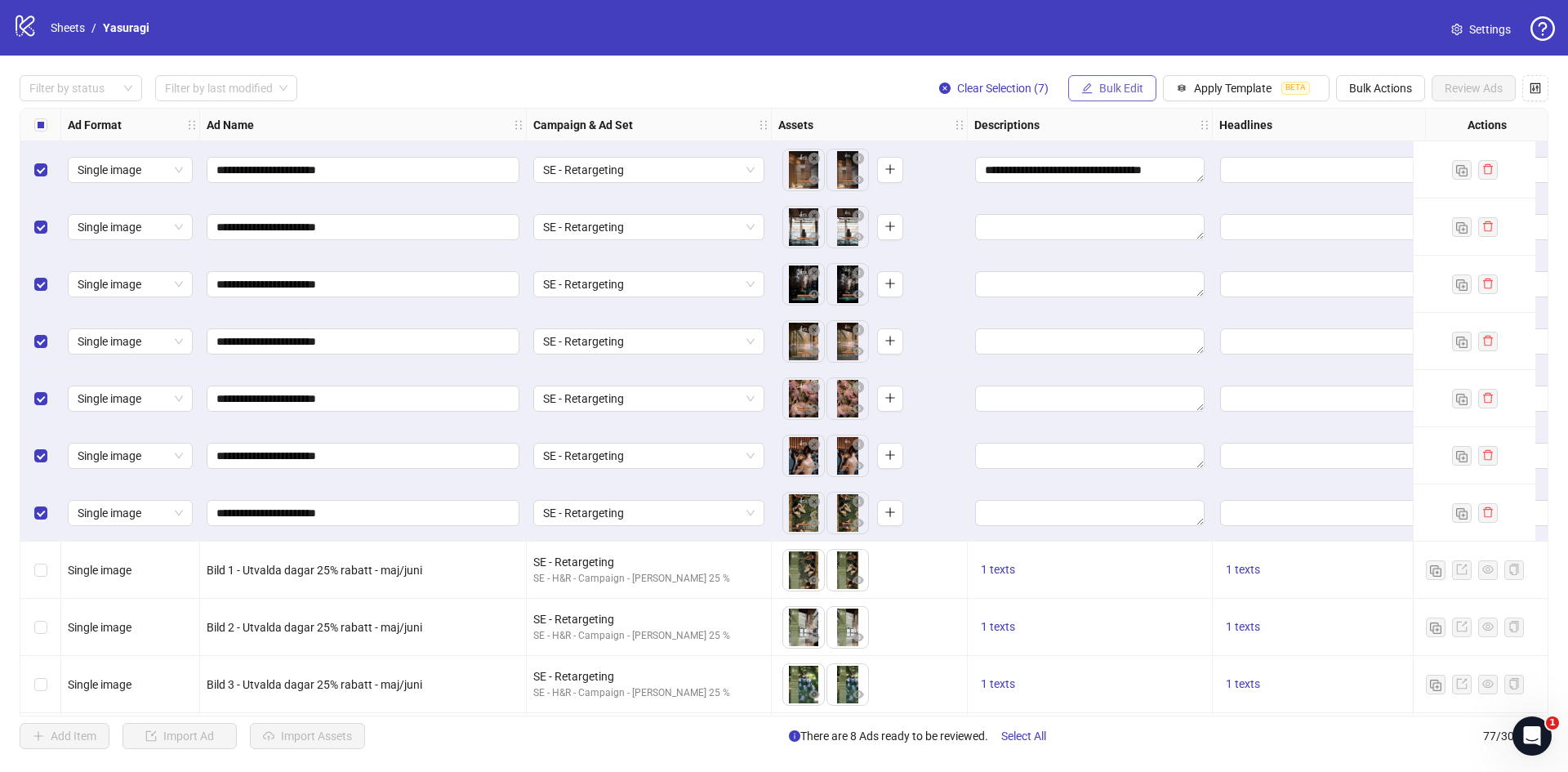
click at [1129, 85] on span "Bulk Edit" at bounding box center [1121, 88] width 44 height 13
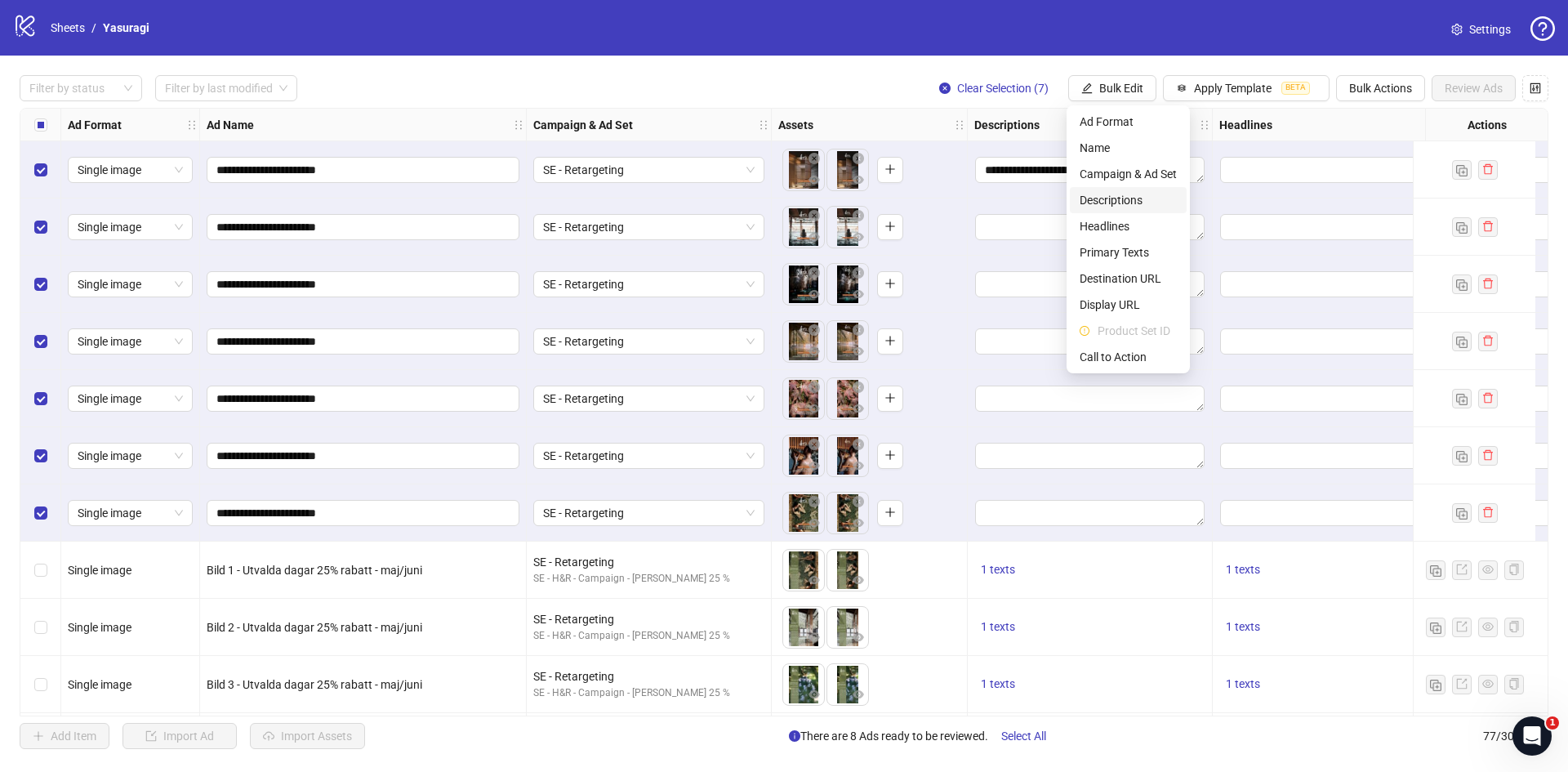
click at [1129, 203] on span "Descriptions" at bounding box center [1128, 200] width 97 height 18
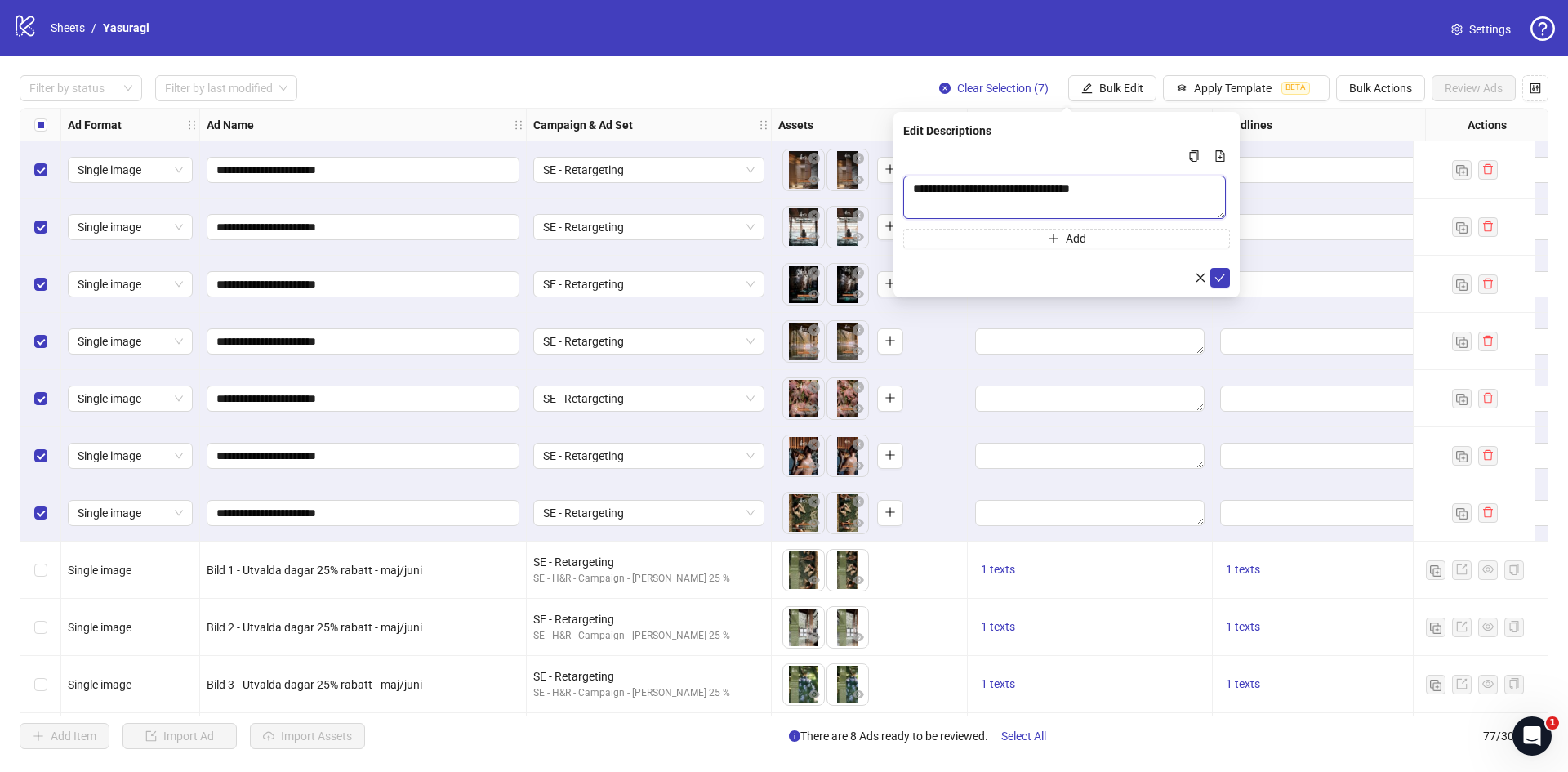
click at [1130, 189] on textarea "**********" at bounding box center [1065, 197] width 323 height 43
click at [1222, 282] on icon "check" at bounding box center [1221, 278] width 11 height 11
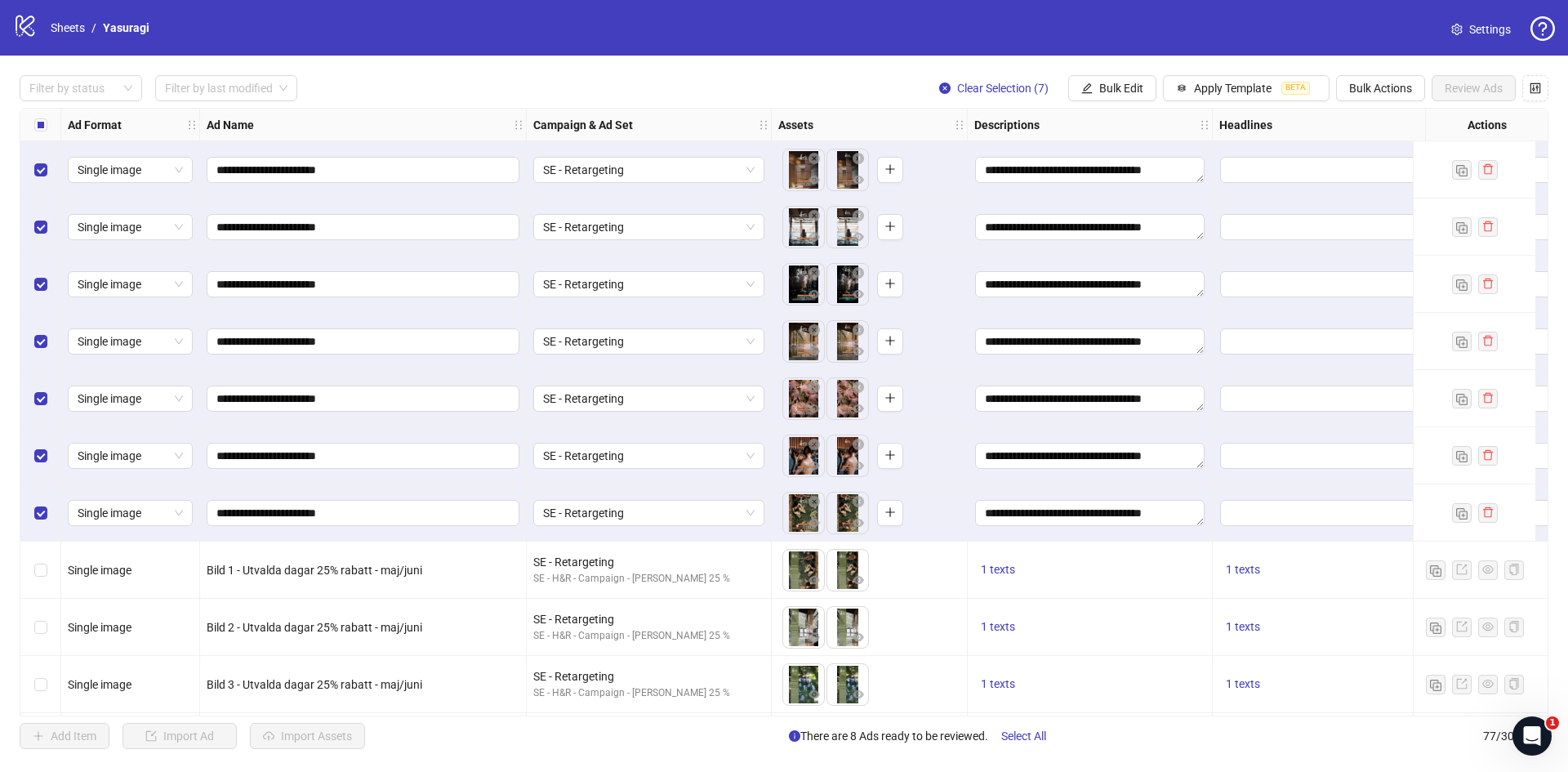
scroll to position [0, 303]
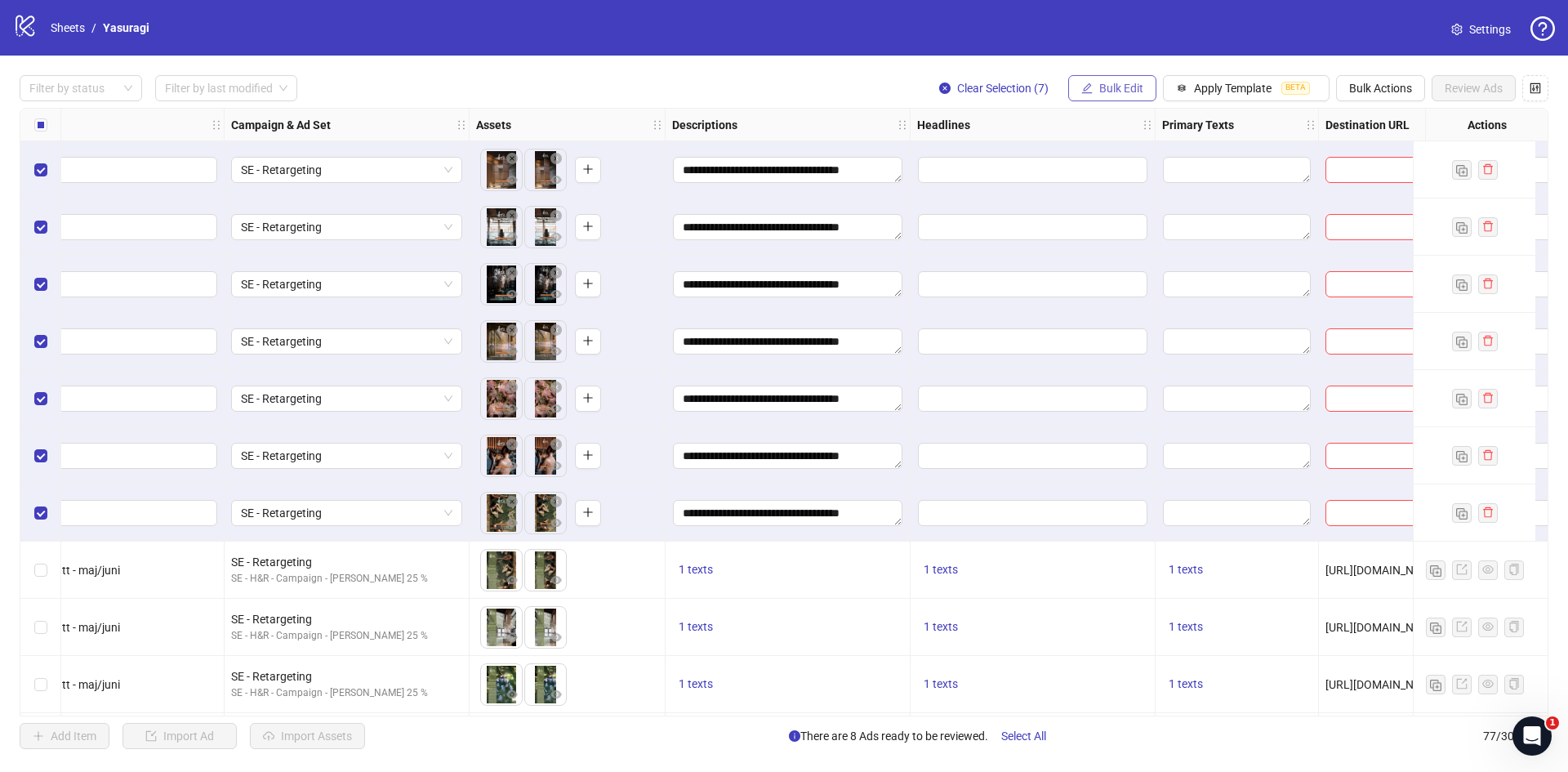
click at [1124, 100] on button "Bulk Edit" at bounding box center [1112, 88] width 88 height 26
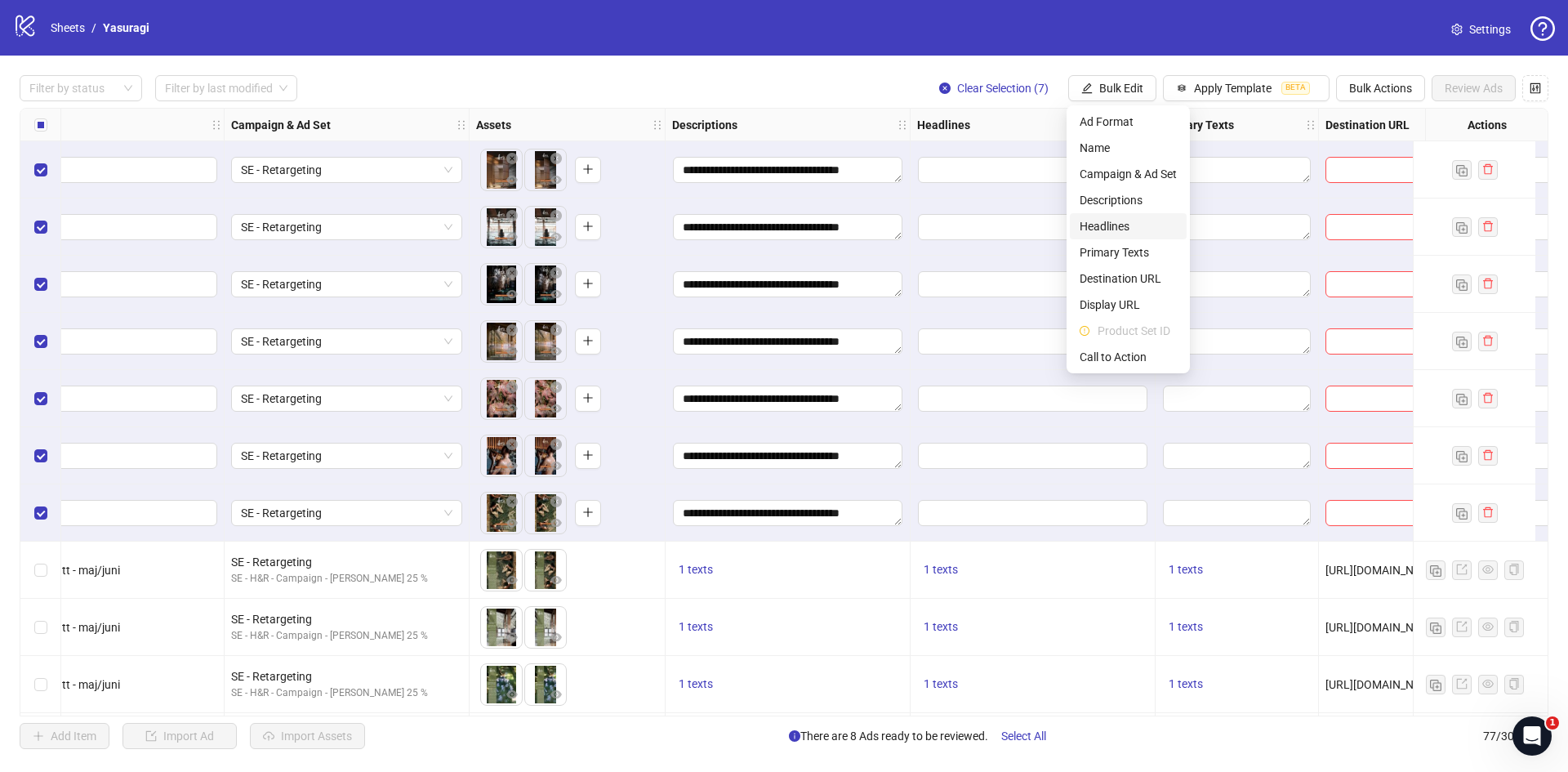
click at [1115, 226] on span "Headlines" at bounding box center [1128, 226] width 97 height 18
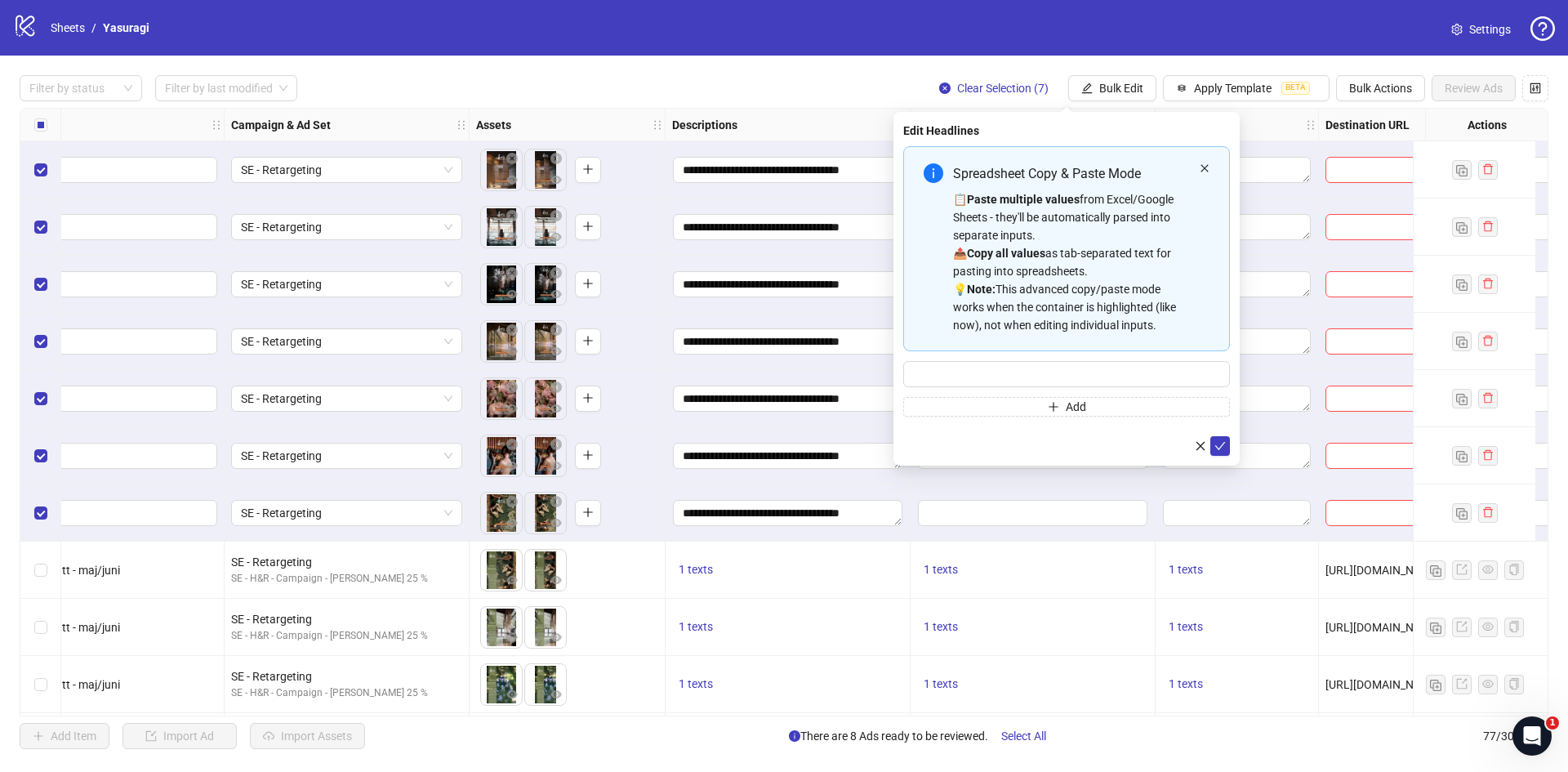
click at [1208, 170] on icon "close" at bounding box center [1205, 168] width 9 height 9
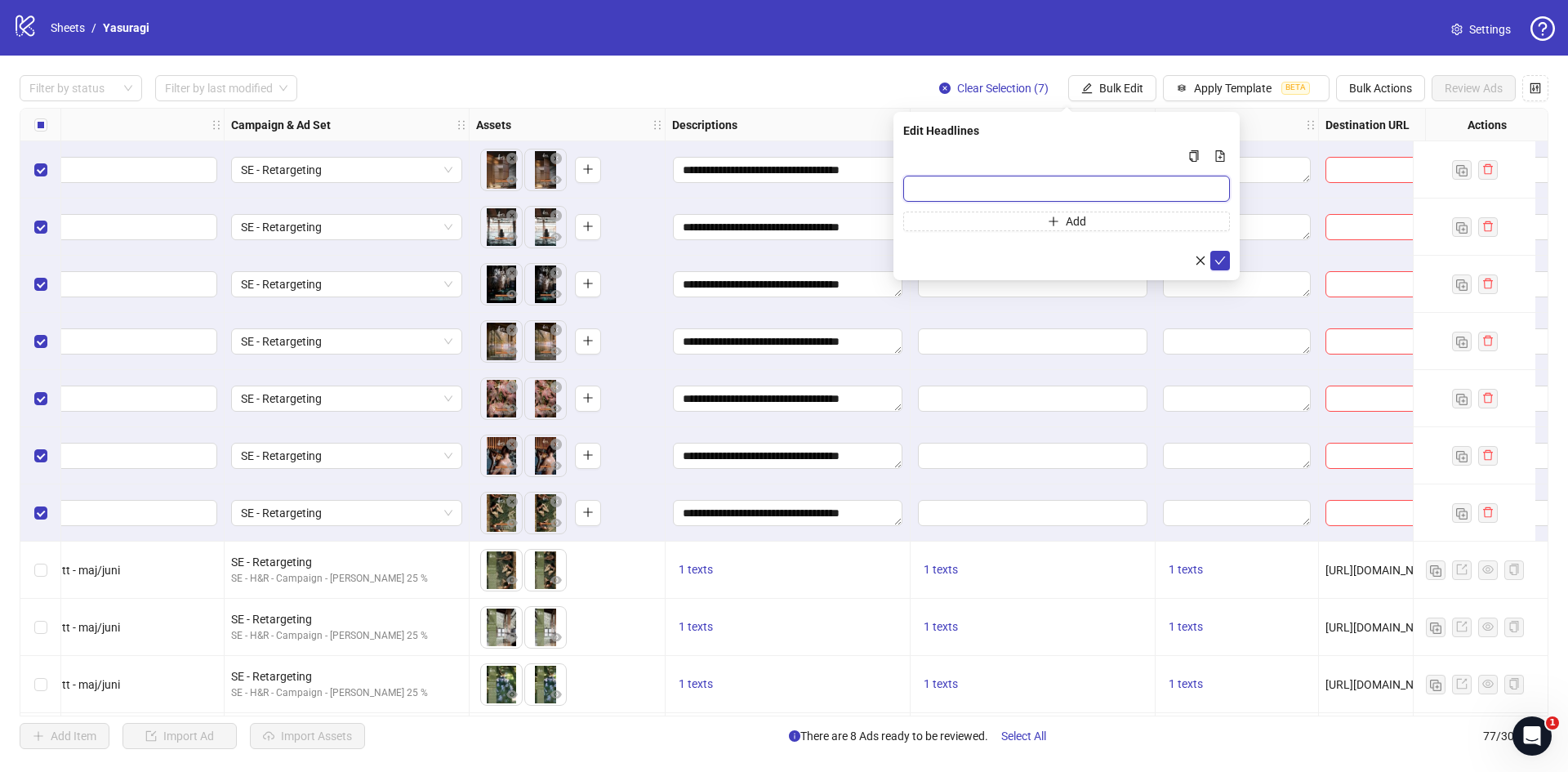
click at [1016, 191] on input "Multi-input container - paste or copy values" at bounding box center [1067, 189] width 327 height 26
paste input "**********"
type input "**********"
click at [1229, 260] on button "submit" at bounding box center [1220, 260] width 20 height 20
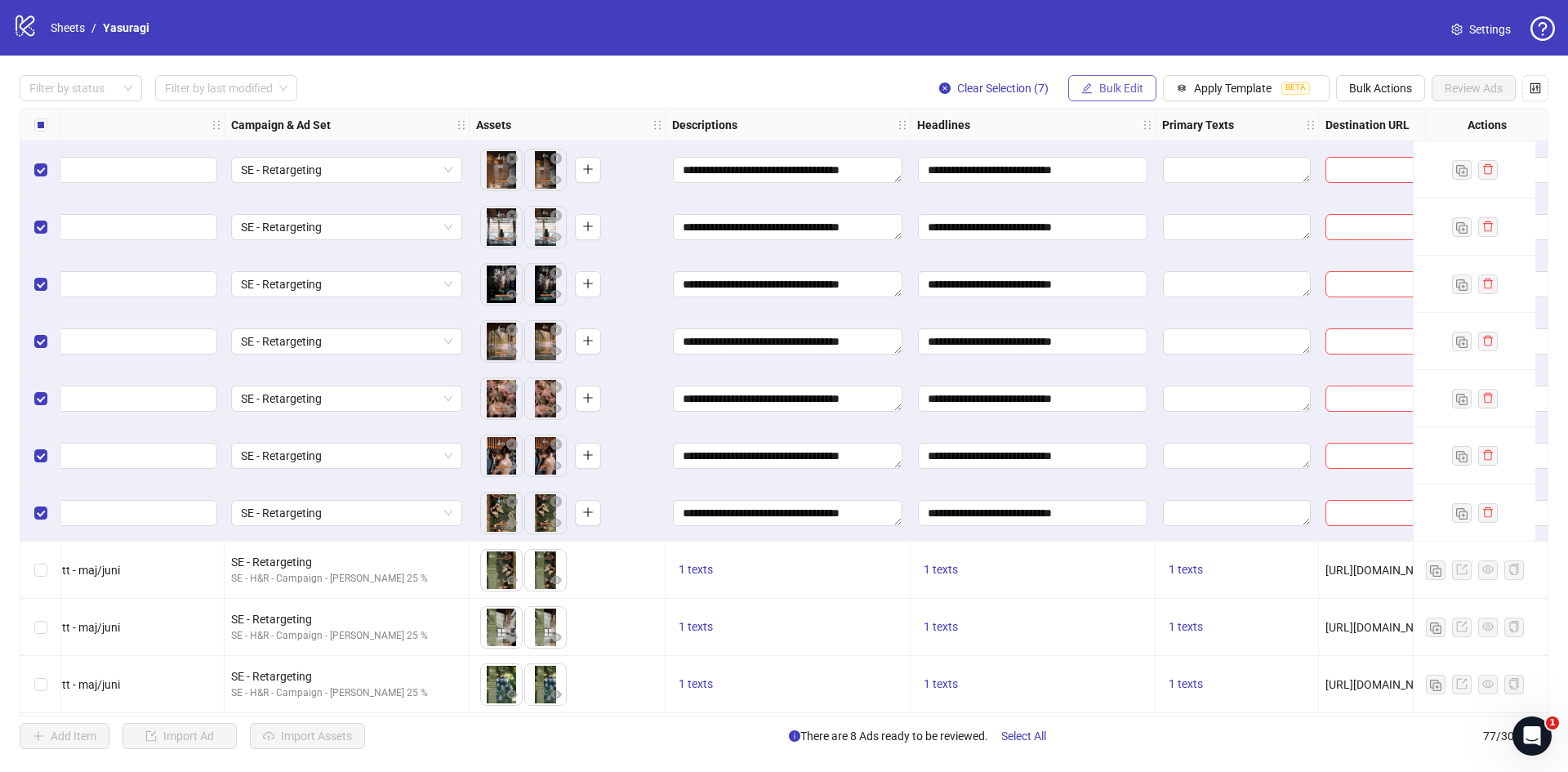
click at [1136, 87] on span "Bulk Edit" at bounding box center [1121, 88] width 44 height 13
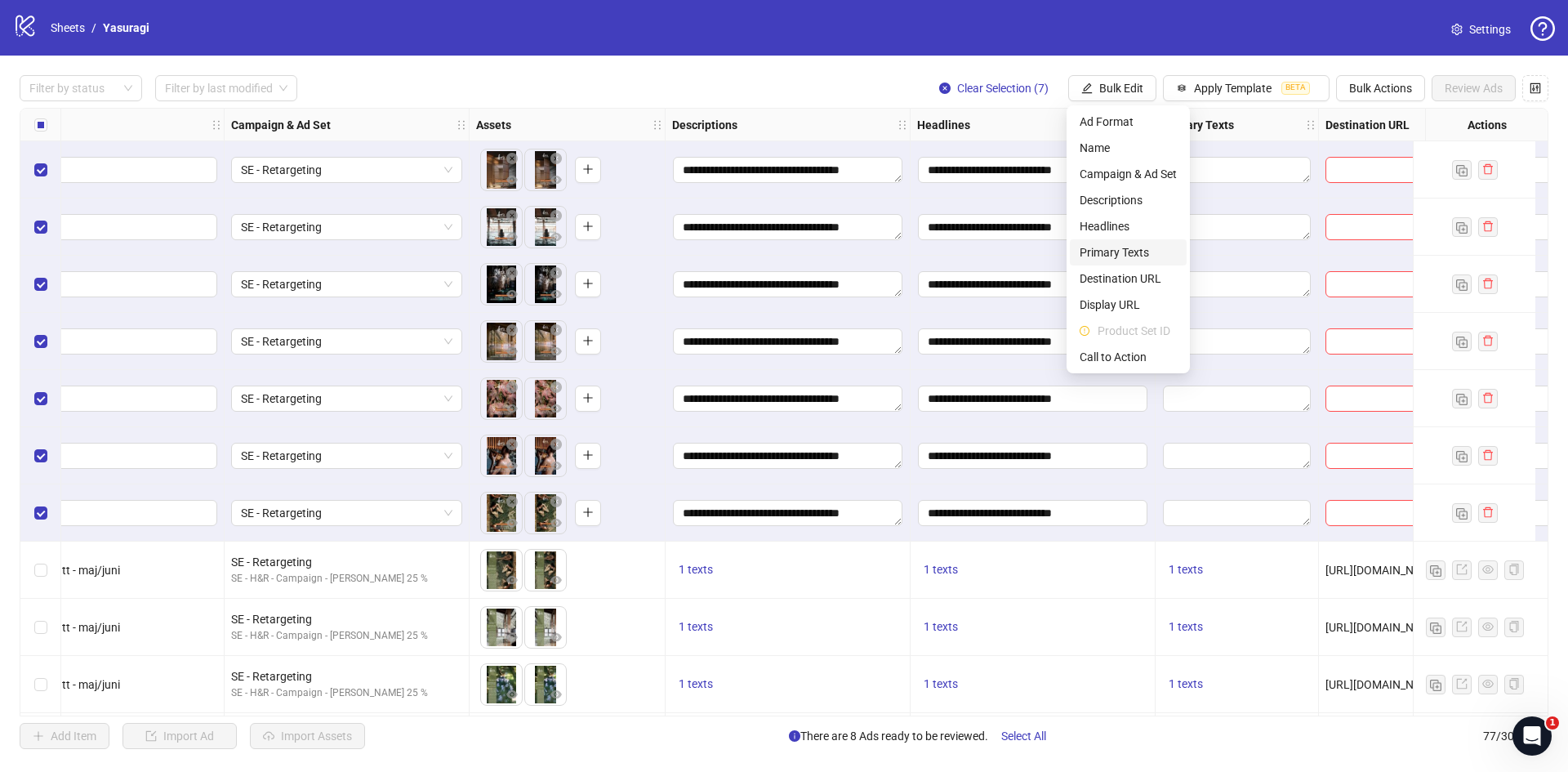
click at [1135, 250] on span "Primary Texts" at bounding box center [1128, 252] width 97 height 18
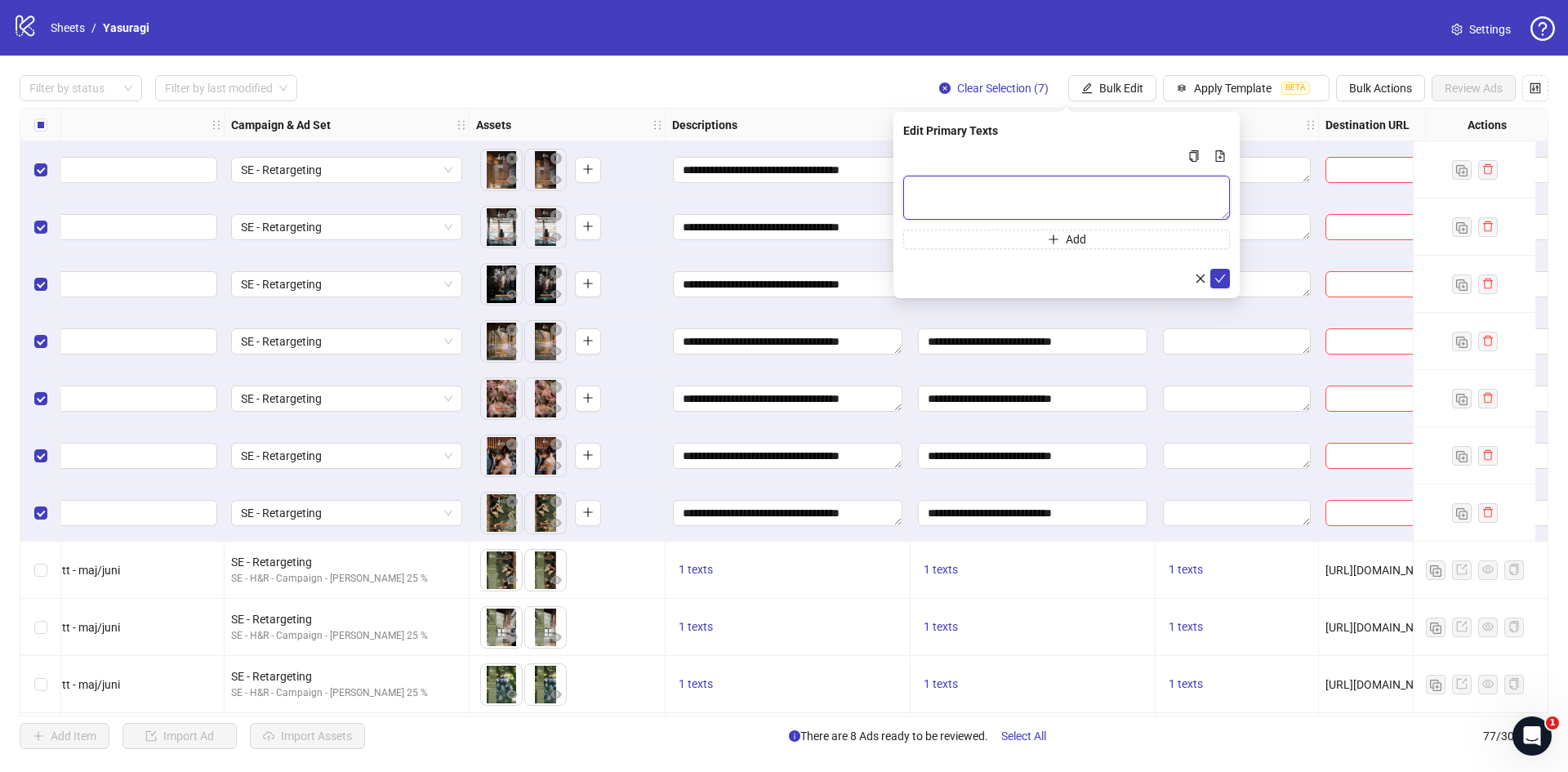
click at [1091, 196] on textarea "Multi-text input container - paste or copy values" at bounding box center [1067, 197] width 327 height 44
paste textarea "**********"
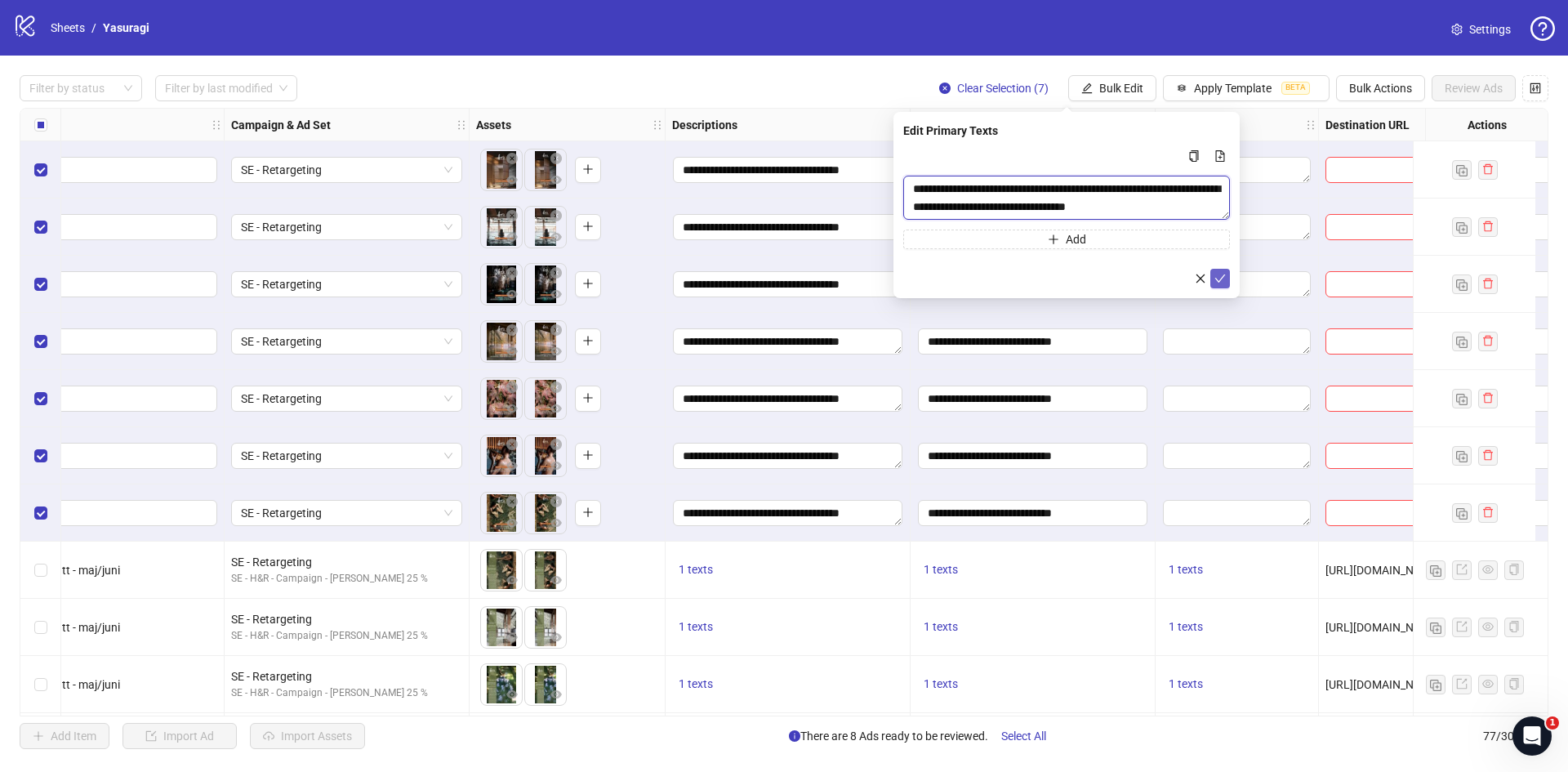
type textarea "**********"
click at [1223, 281] on icon "check" at bounding box center [1221, 278] width 11 height 11
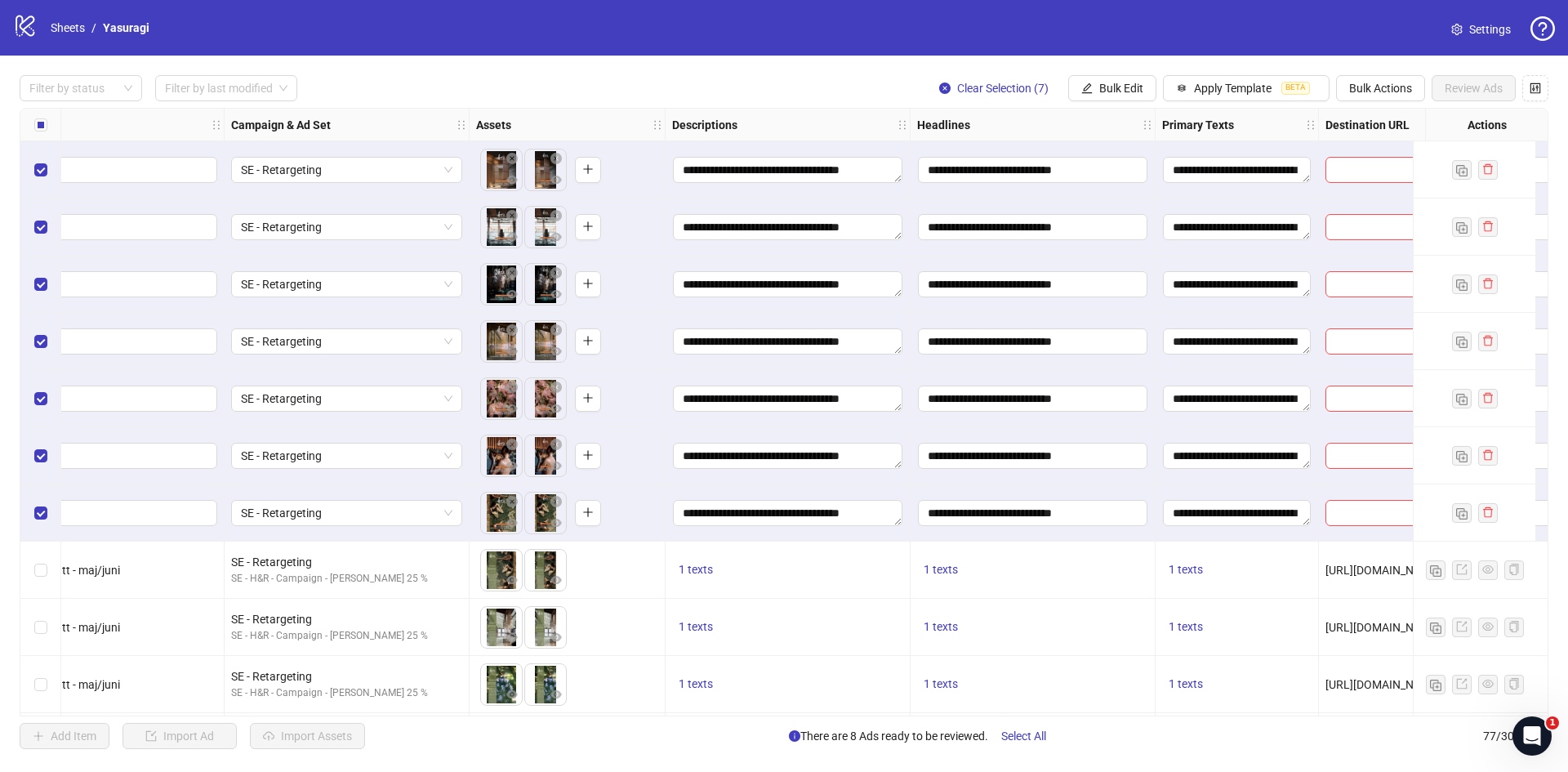
scroll to position [0, 652]
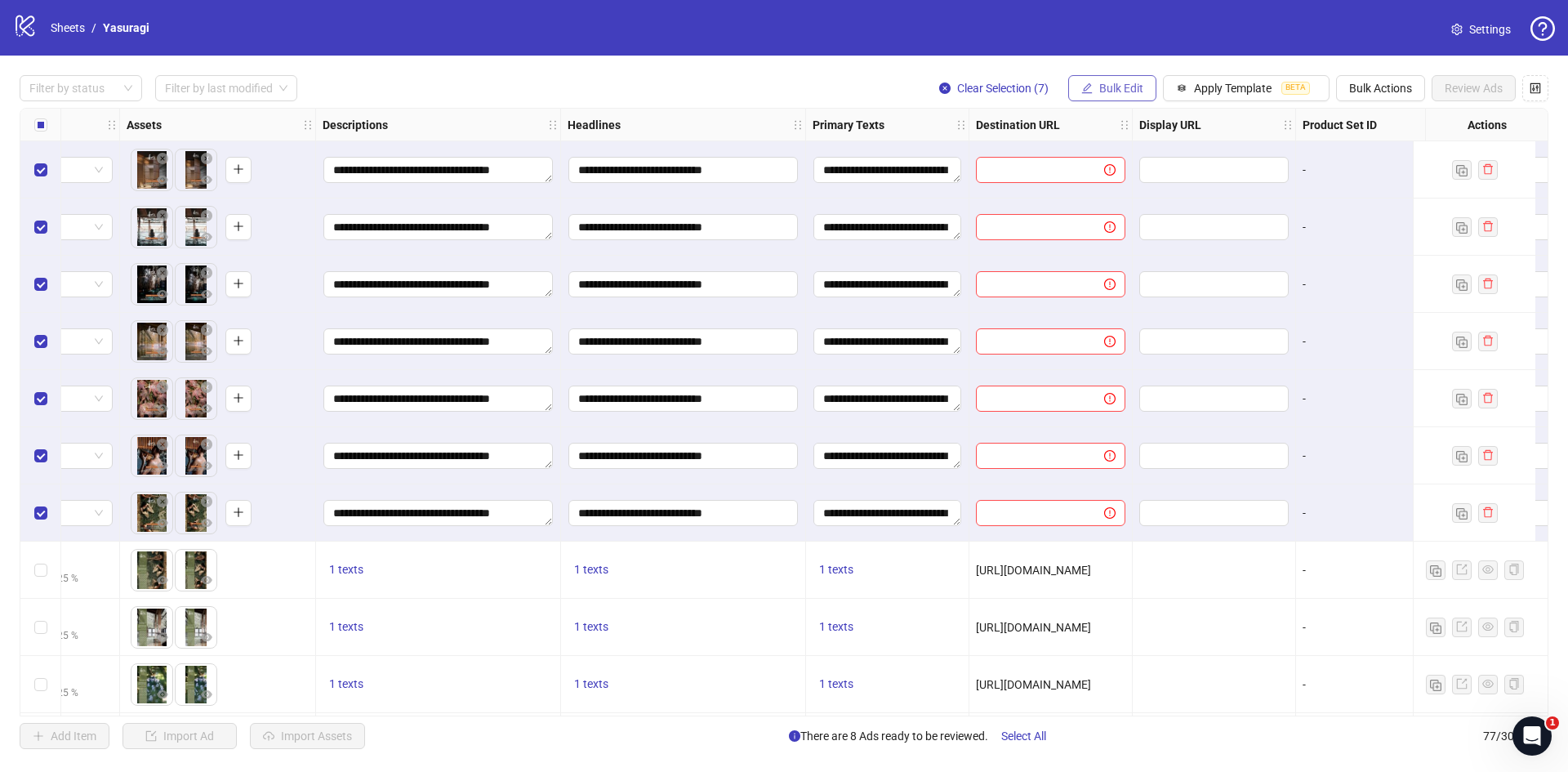
click at [1114, 91] on span "Bulk Edit" at bounding box center [1121, 88] width 44 height 13
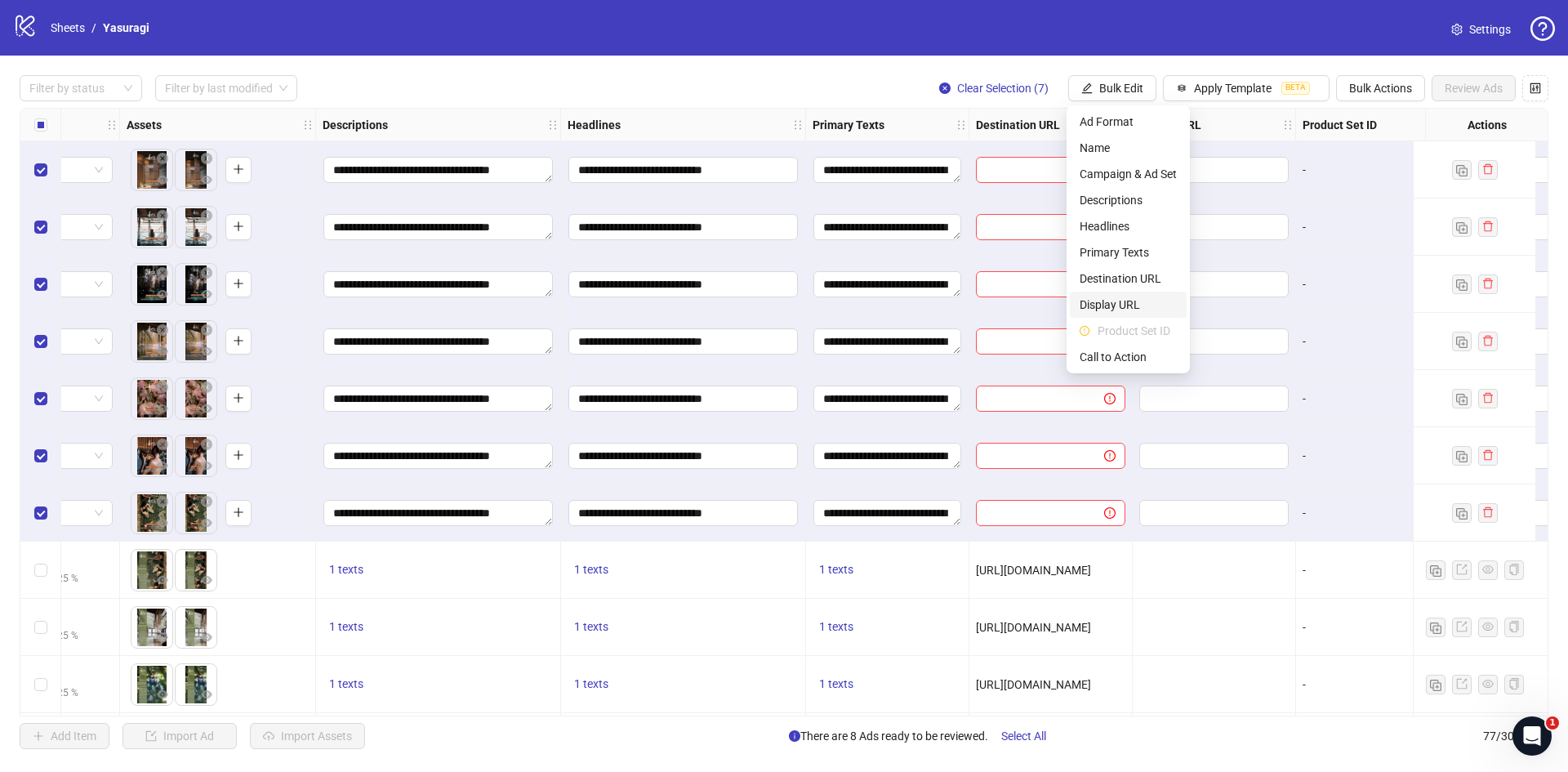
click at [1121, 303] on span "Display URL" at bounding box center [1128, 304] width 97 height 18
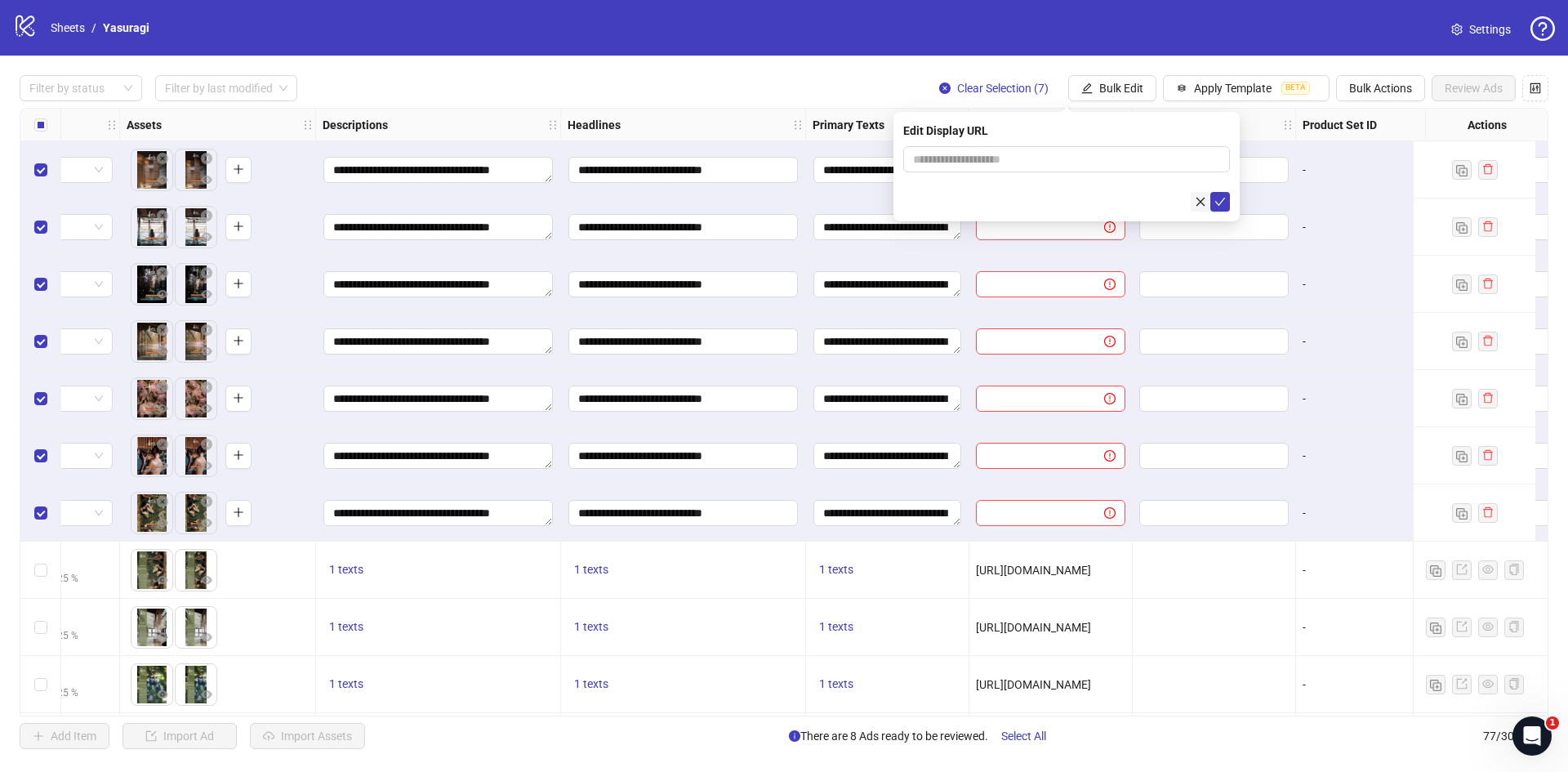
click at [1198, 199] on icon "close" at bounding box center [1201, 202] width 9 height 9
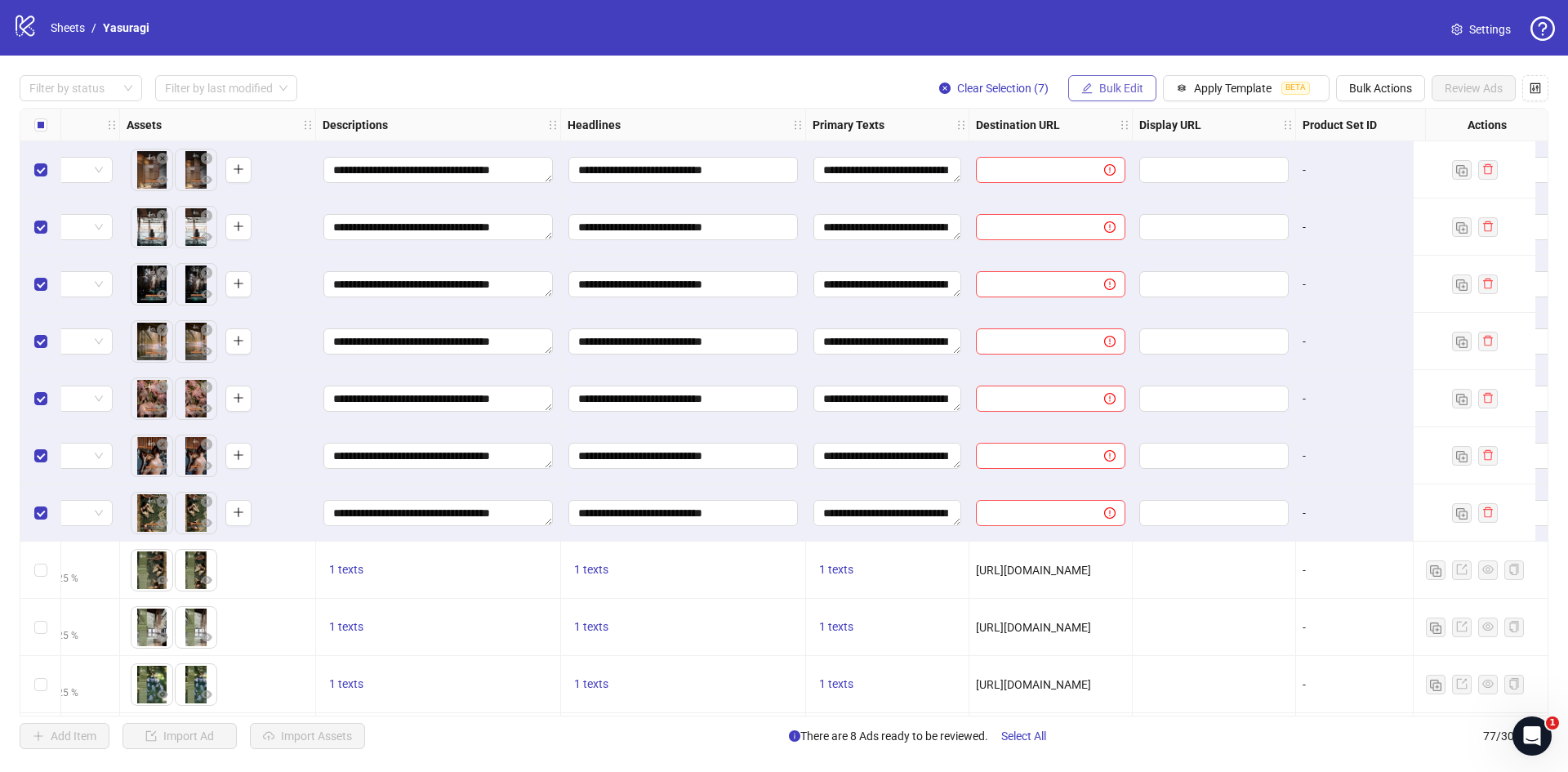
click at [1126, 91] on span "Bulk Edit" at bounding box center [1121, 88] width 44 height 13
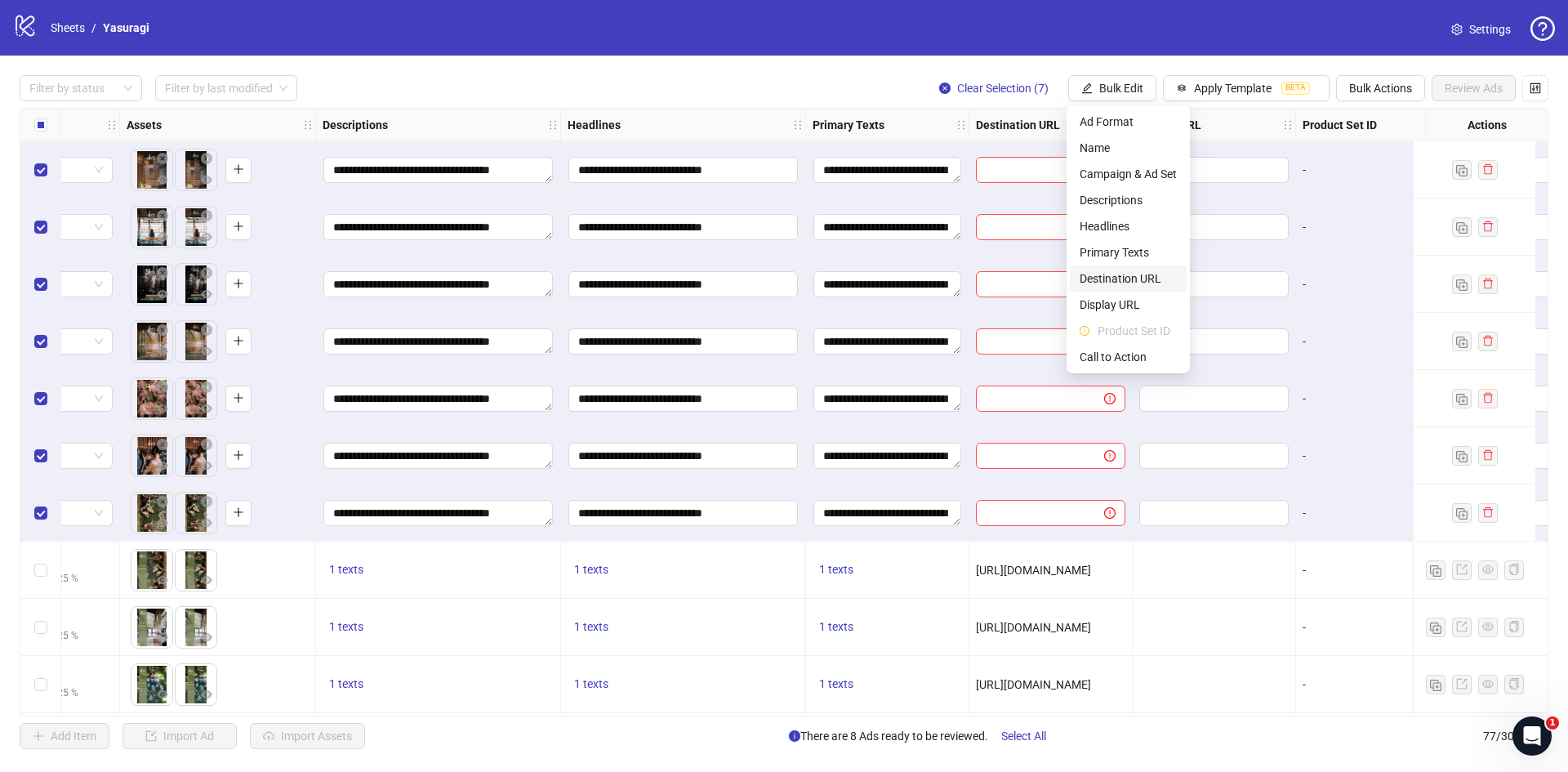
click at [1156, 277] on span "Destination URL" at bounding box center [1128, 278] width 97 height 18
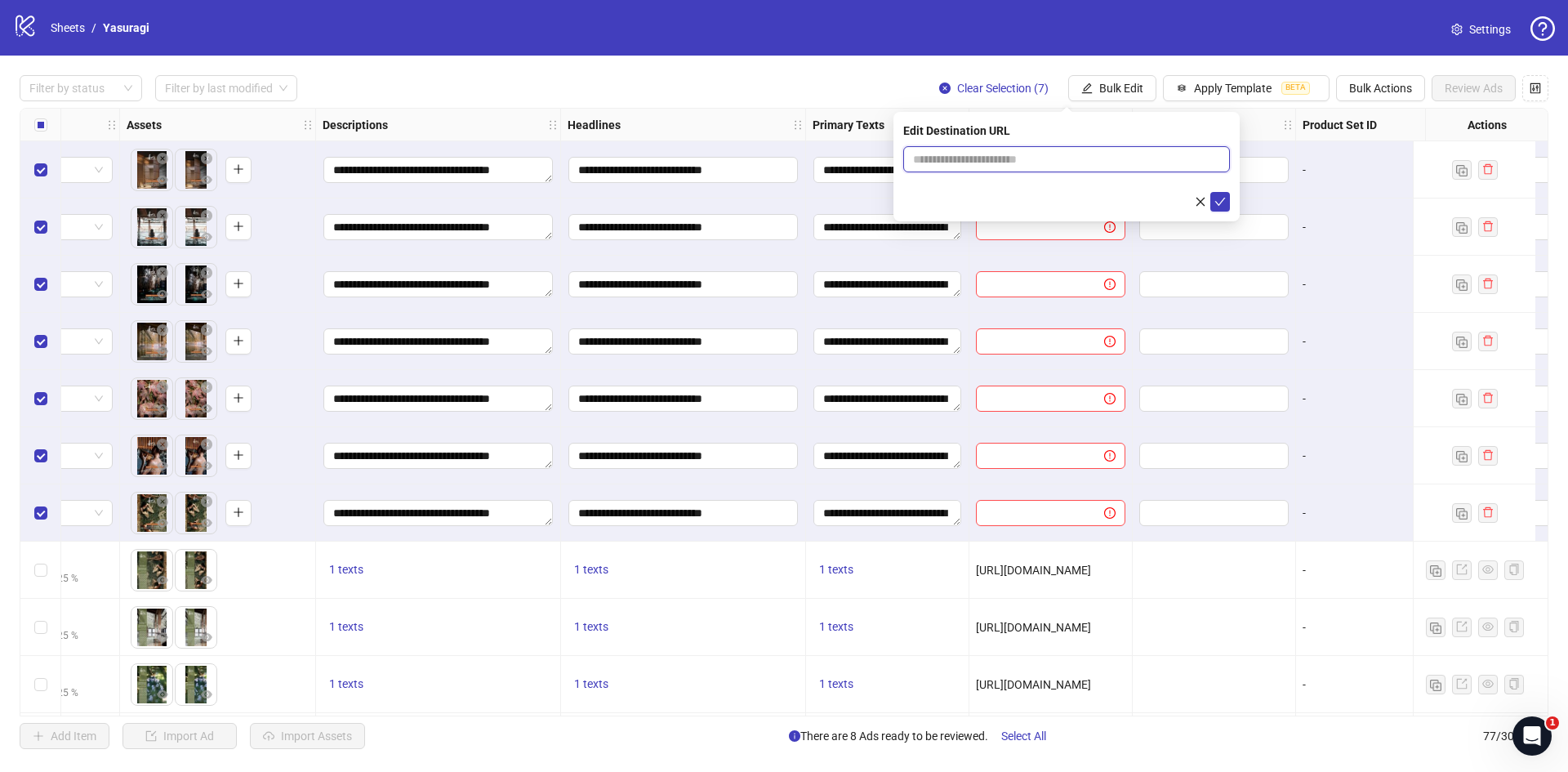
click at [1046, 157] on input "text" at bounding box center [1060, 159] width 294 height 18
paste input "**********"
type input "**********"
click at [1219, 202] on icon "check" at bounding box center [1221, 202] width 11 height 11
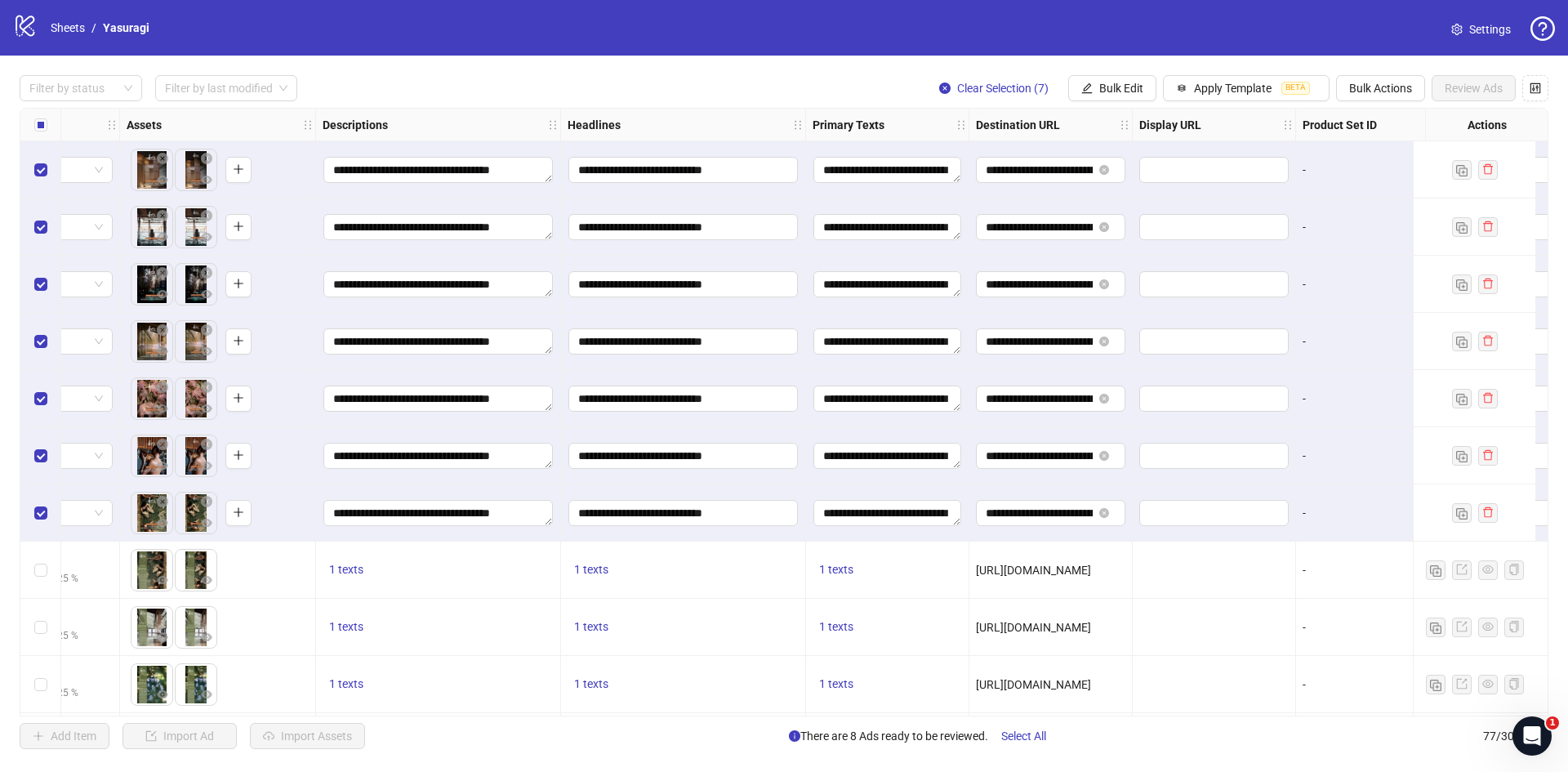
scroll to position [0, 963]
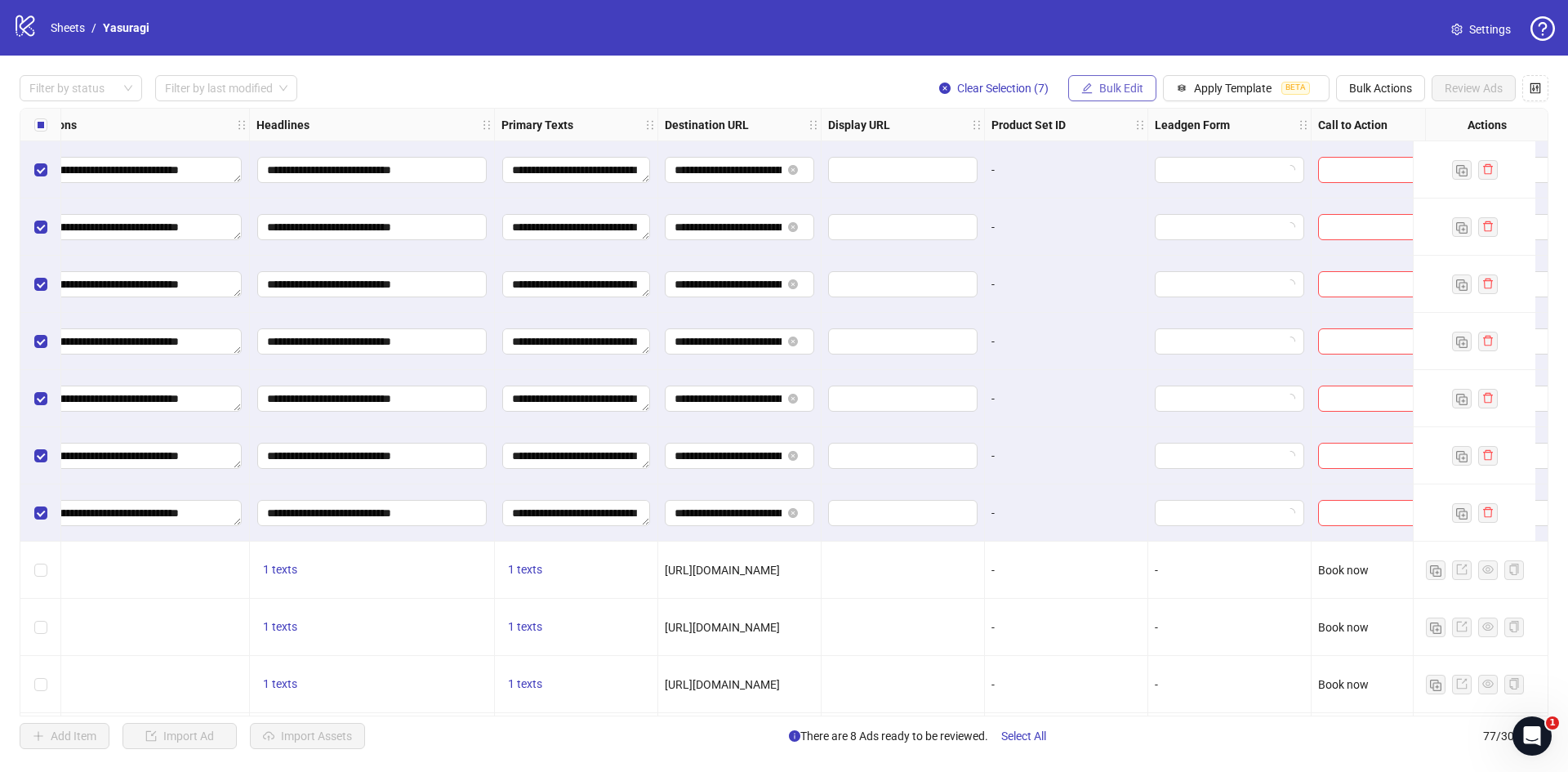
click at [1117, 90] on span "Bulk Edit" at bounding box center [1121, 88] width 44 height 13
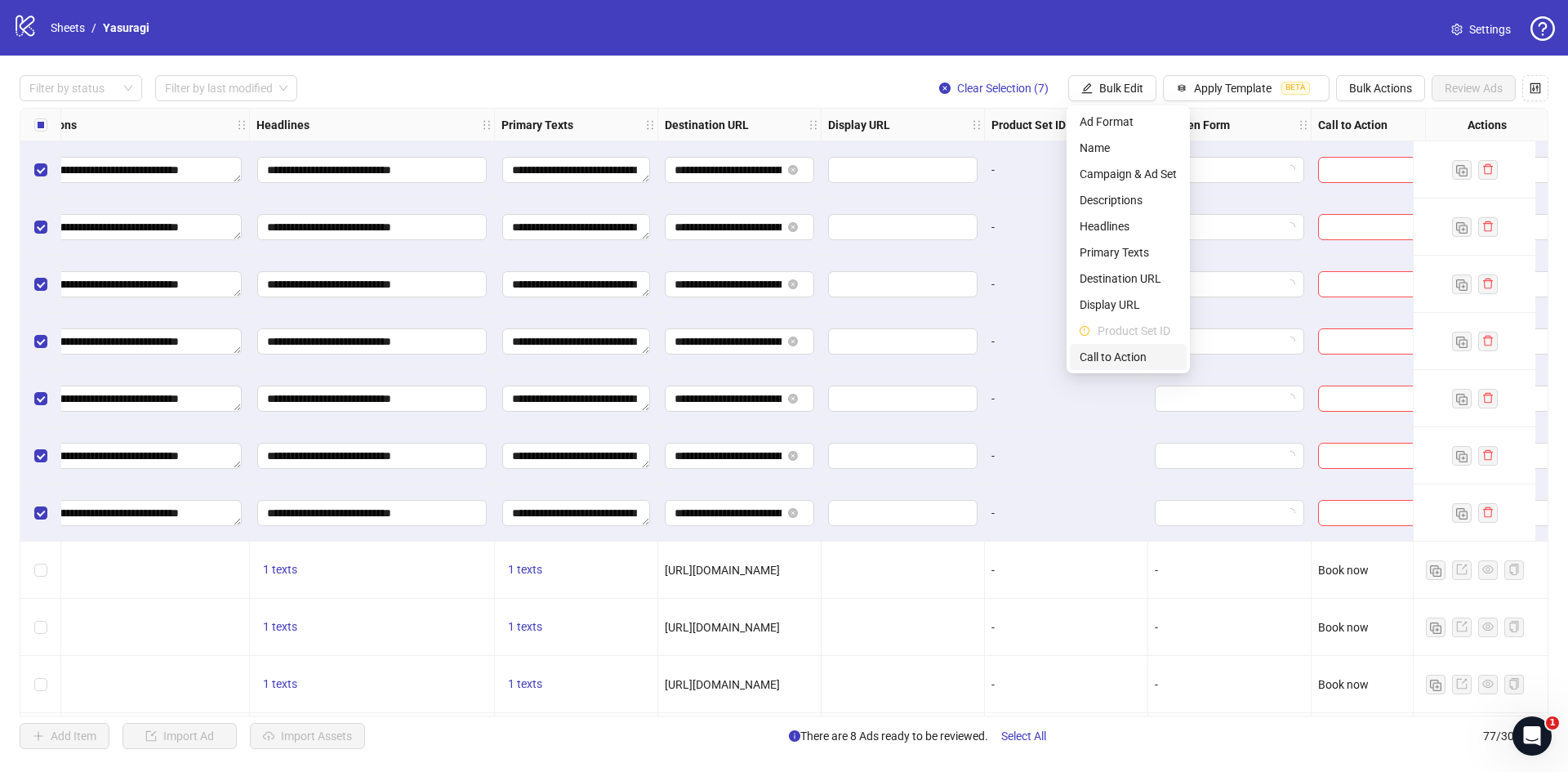
click at [1116, 362] on span "Call to Action" at bounding box center [1128, 357] width 97 height 18
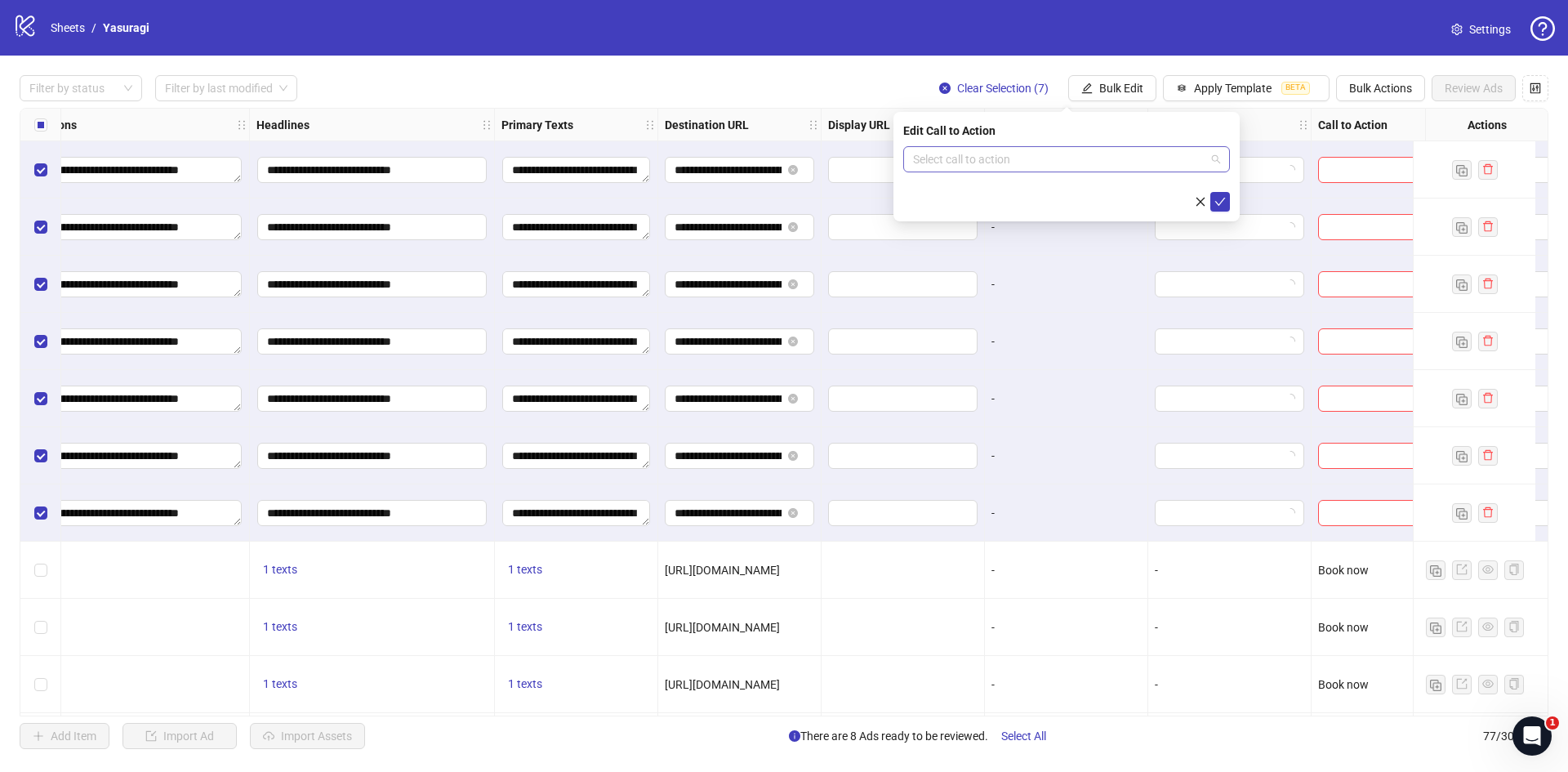
click at [994, 155] on input "search" at bounding box center [1059, 159] width 292 height 24
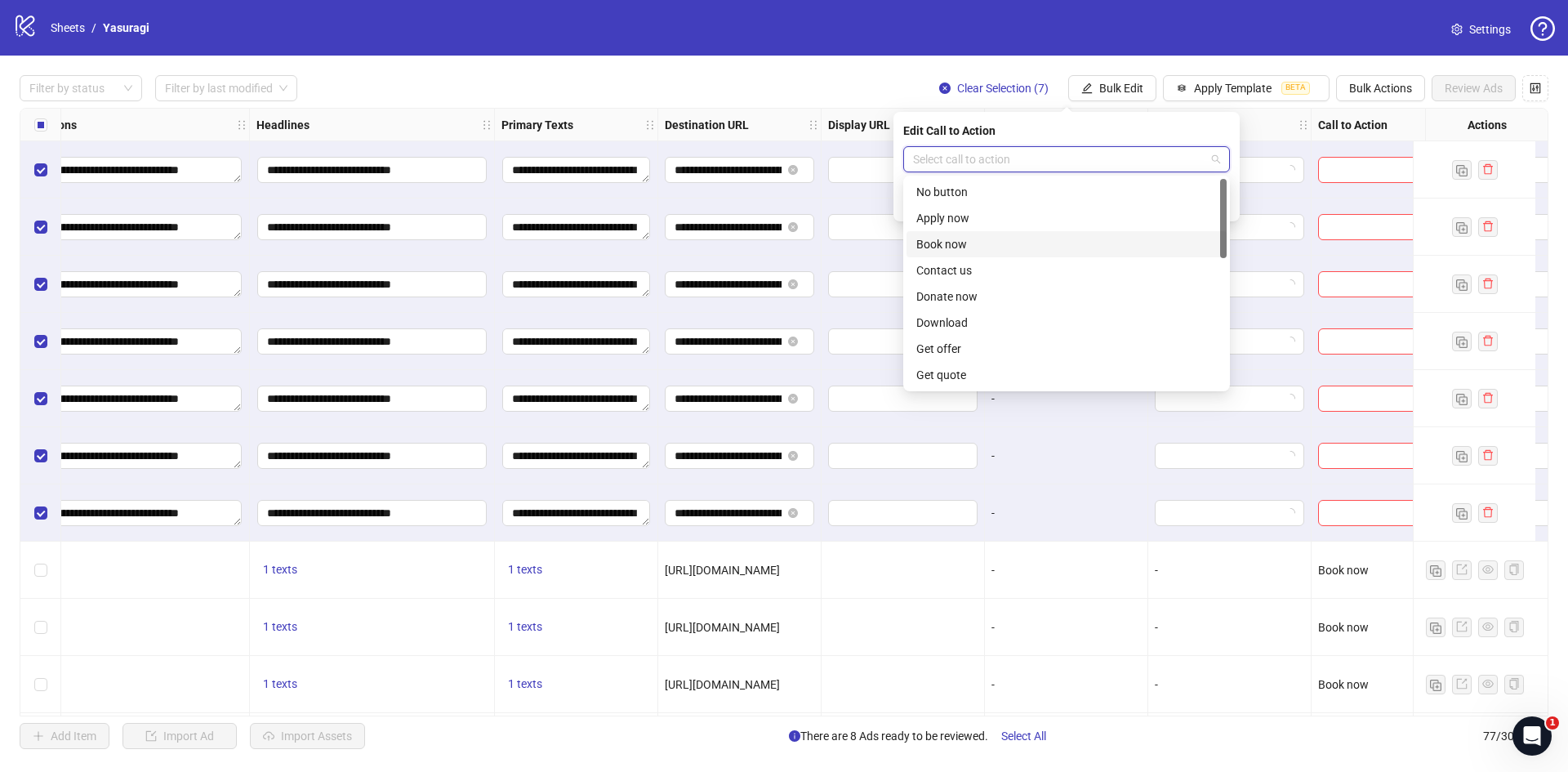
click at [973, 240] on div "Book now" at bounding box center [1067, 244] width 301 height 18
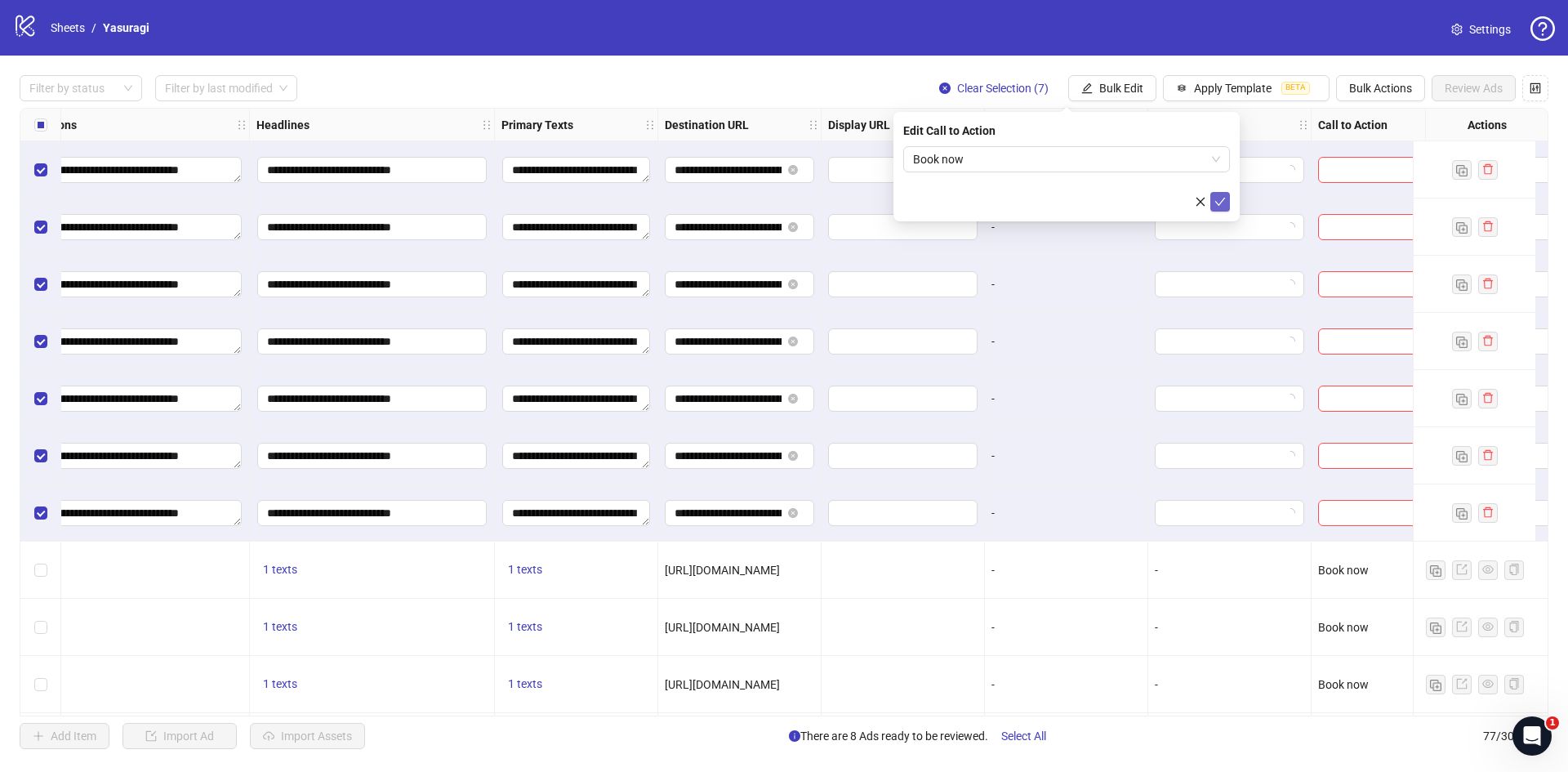
click at [1222, 202] on icon "check" at bounding box center [1221, 202] width 10 height 8
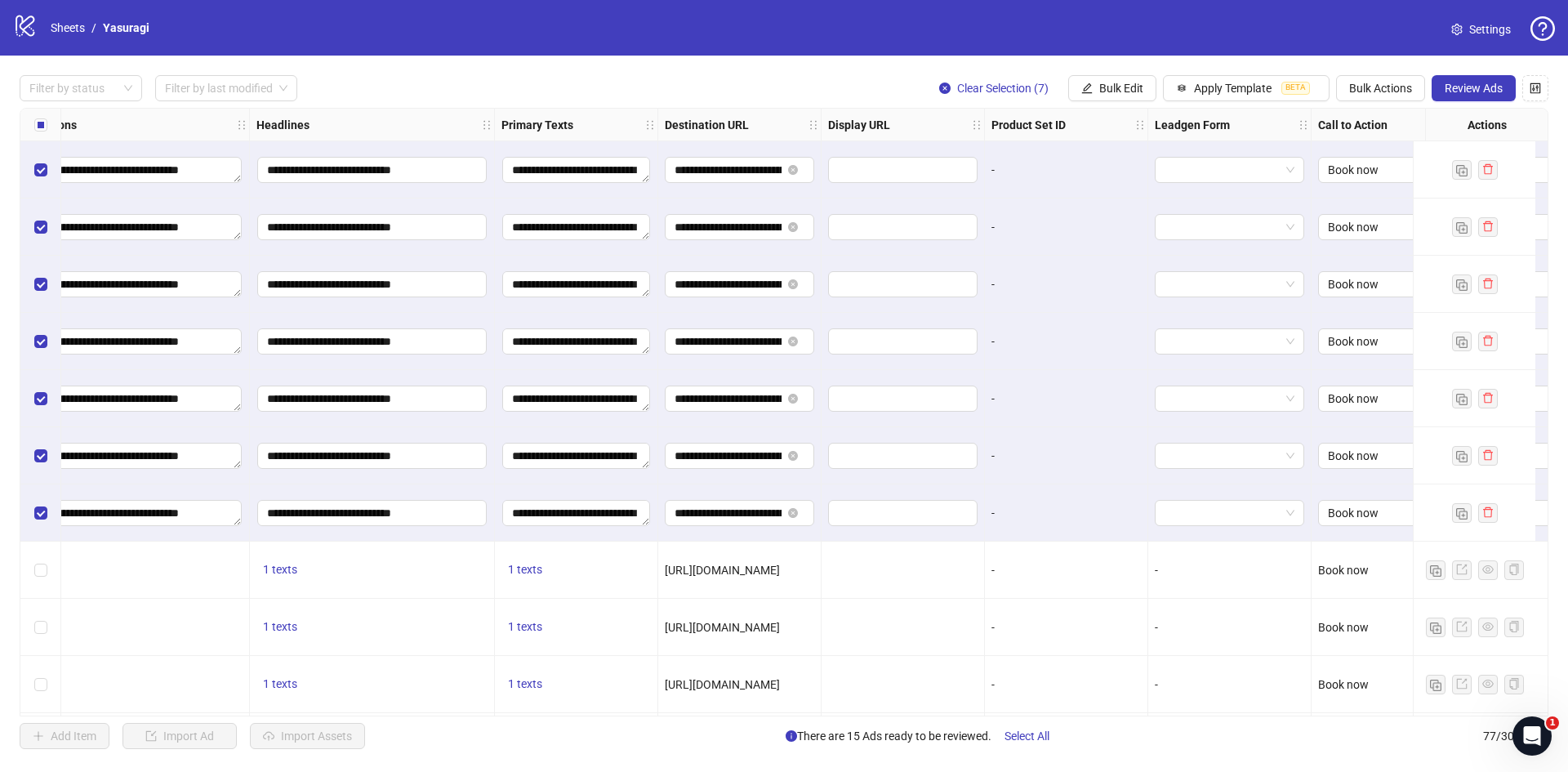
scroll to position [0, 1156]
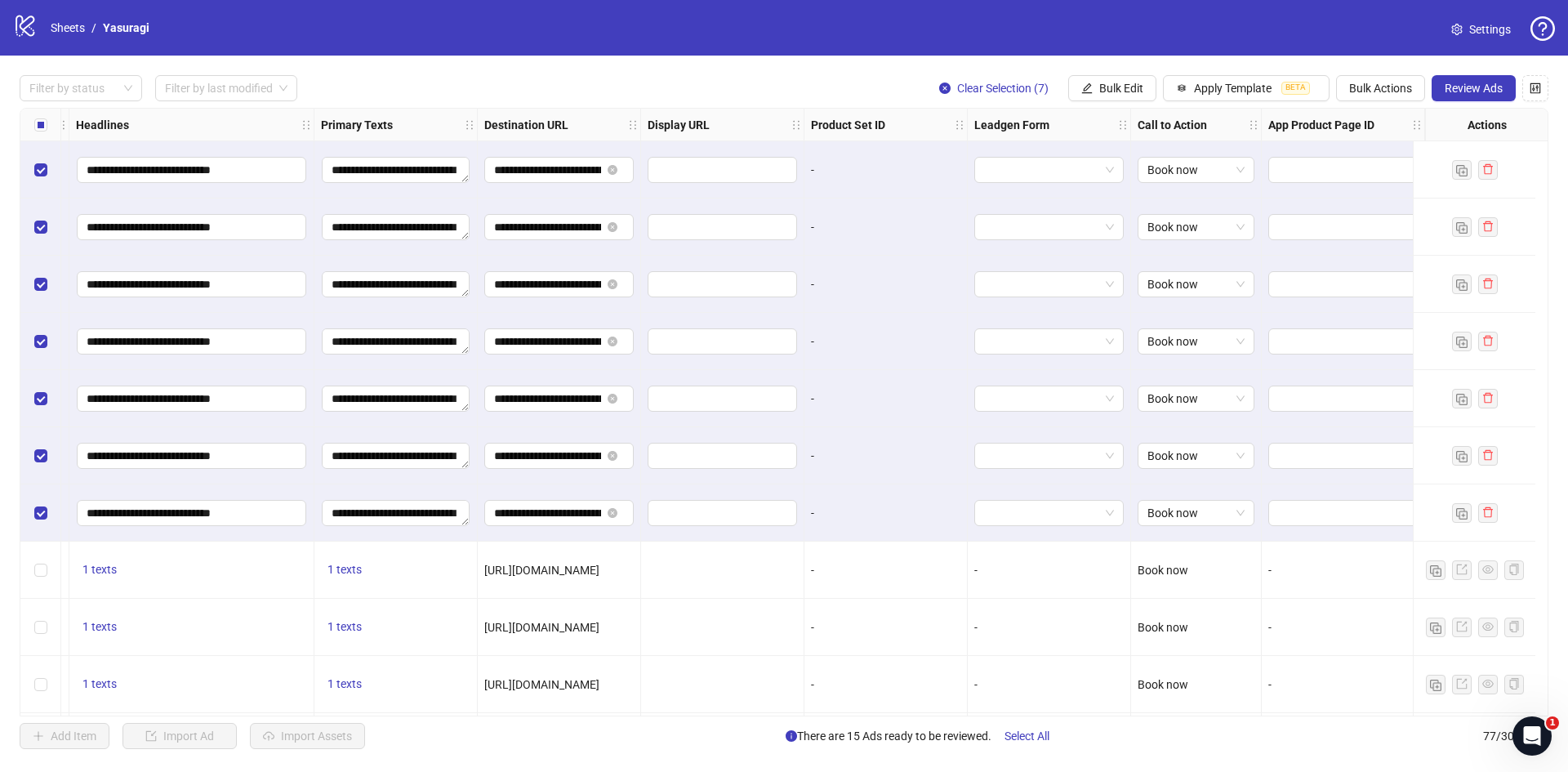
click at [1203, 718] on div "**********" at bounding box center [784, 412] width 1568 height 713
click at [1487, 88] on span "Review Ads" at bounding box center [1474, 88] width 58 height 13
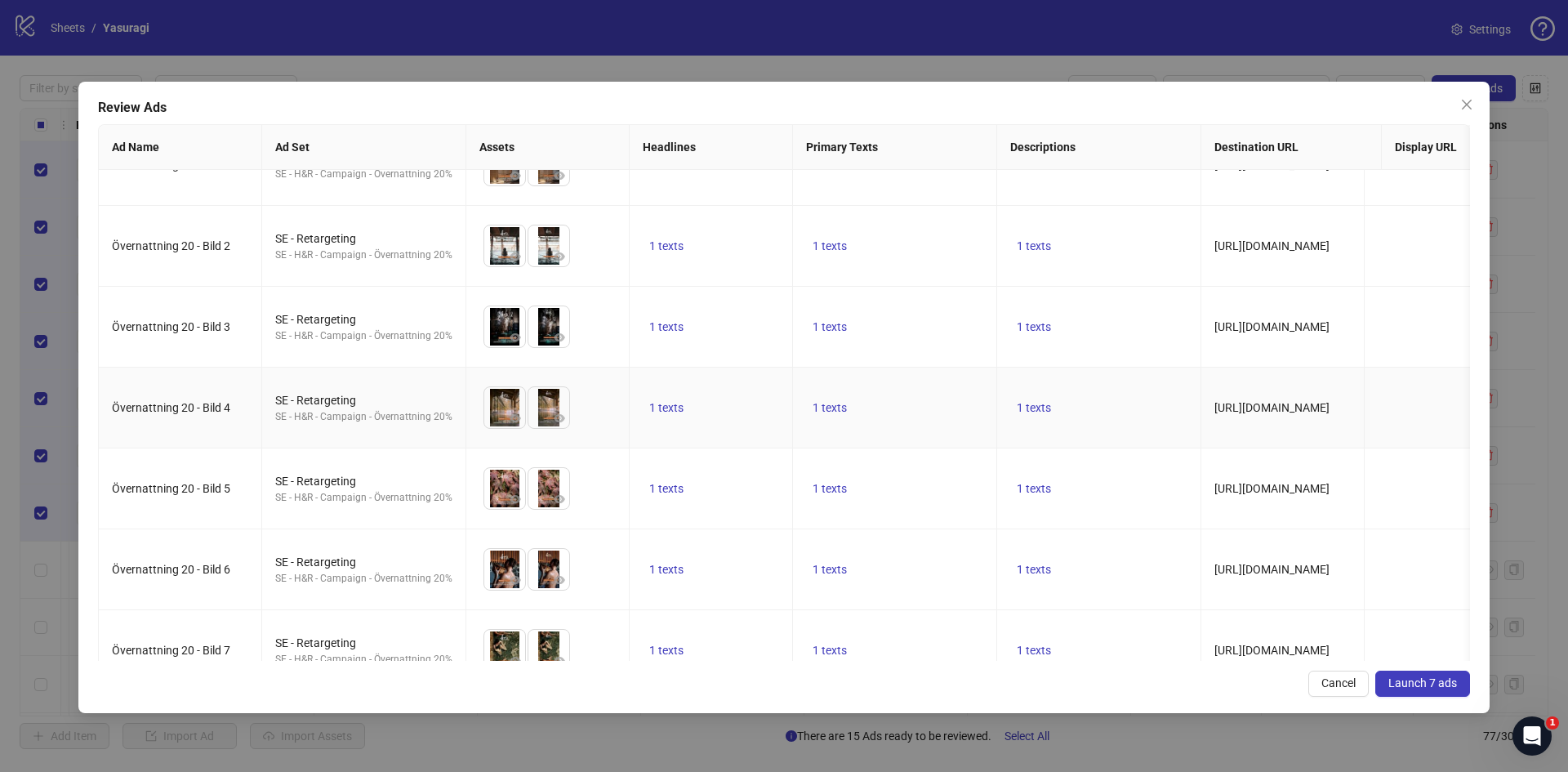
scroll to position [88, 0]
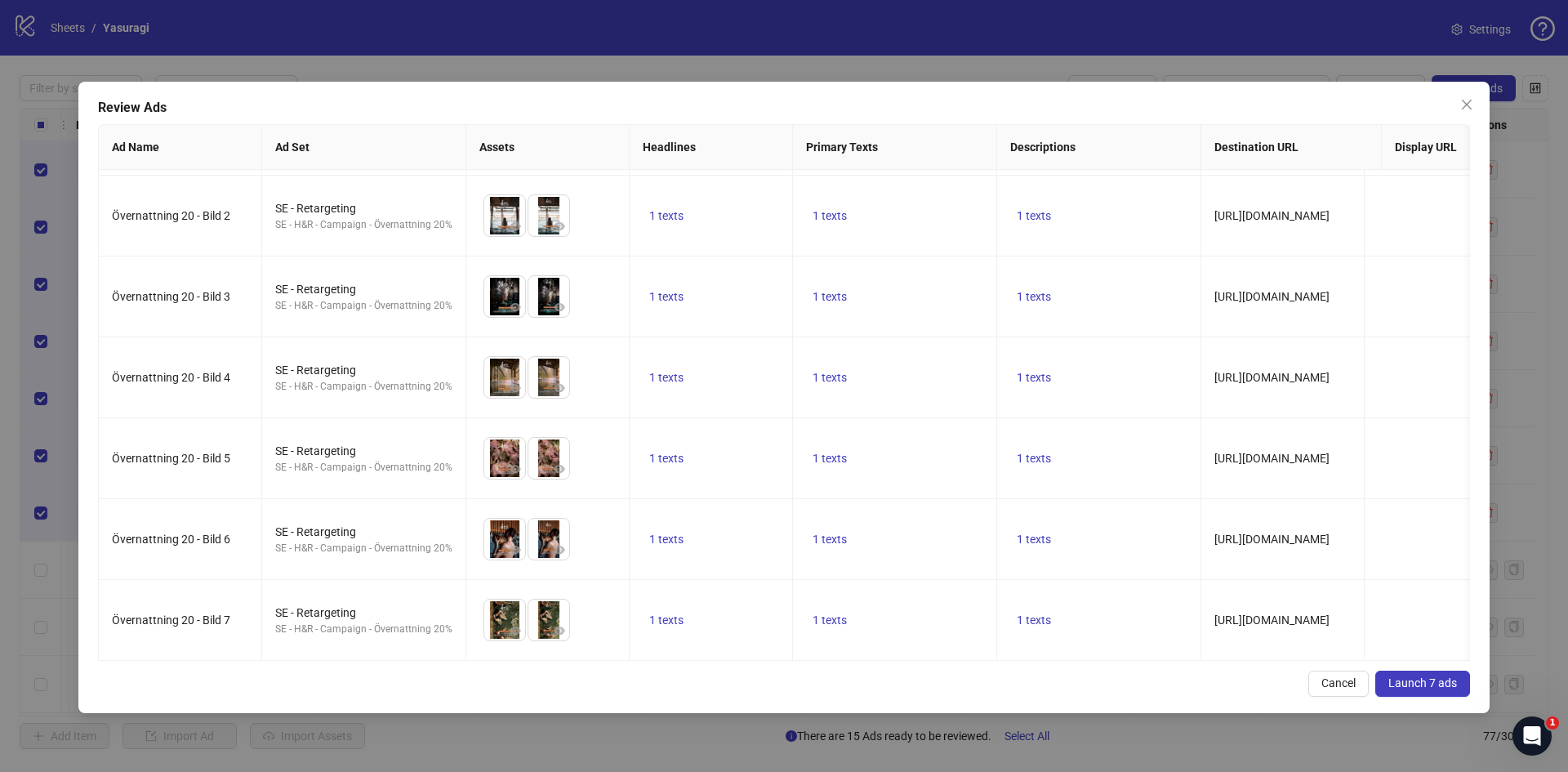
click at [1413, 678] on span "Launch 7 ads" at bounding box center [1422, 682] width 68 height 13
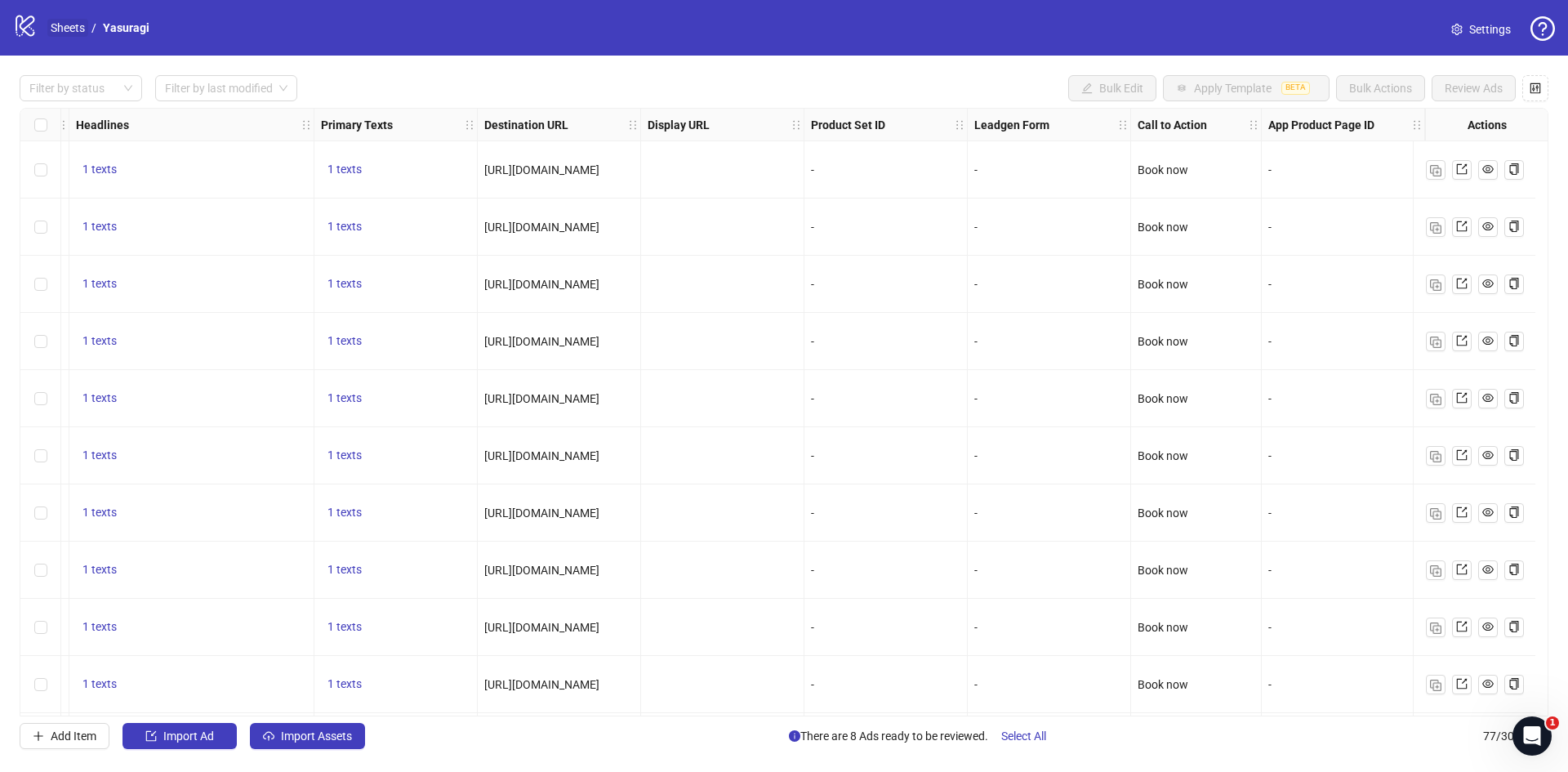
click at [50, 29] on link "Sheets" at bounding box center [68, 27] width 41 height 18
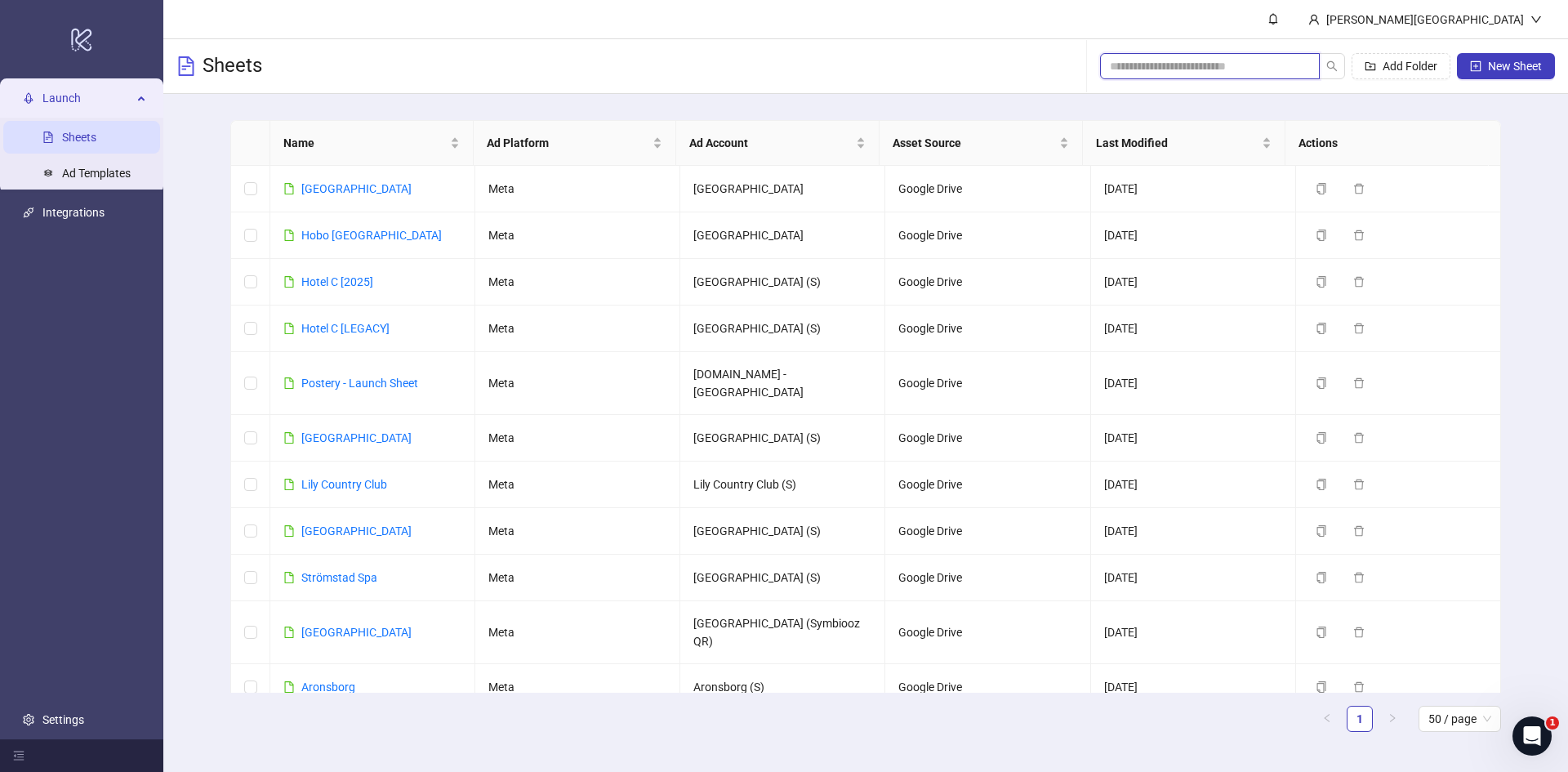
click at [1162, 71] on input "search" at bounding box center [1204, 65] width 187 height 18
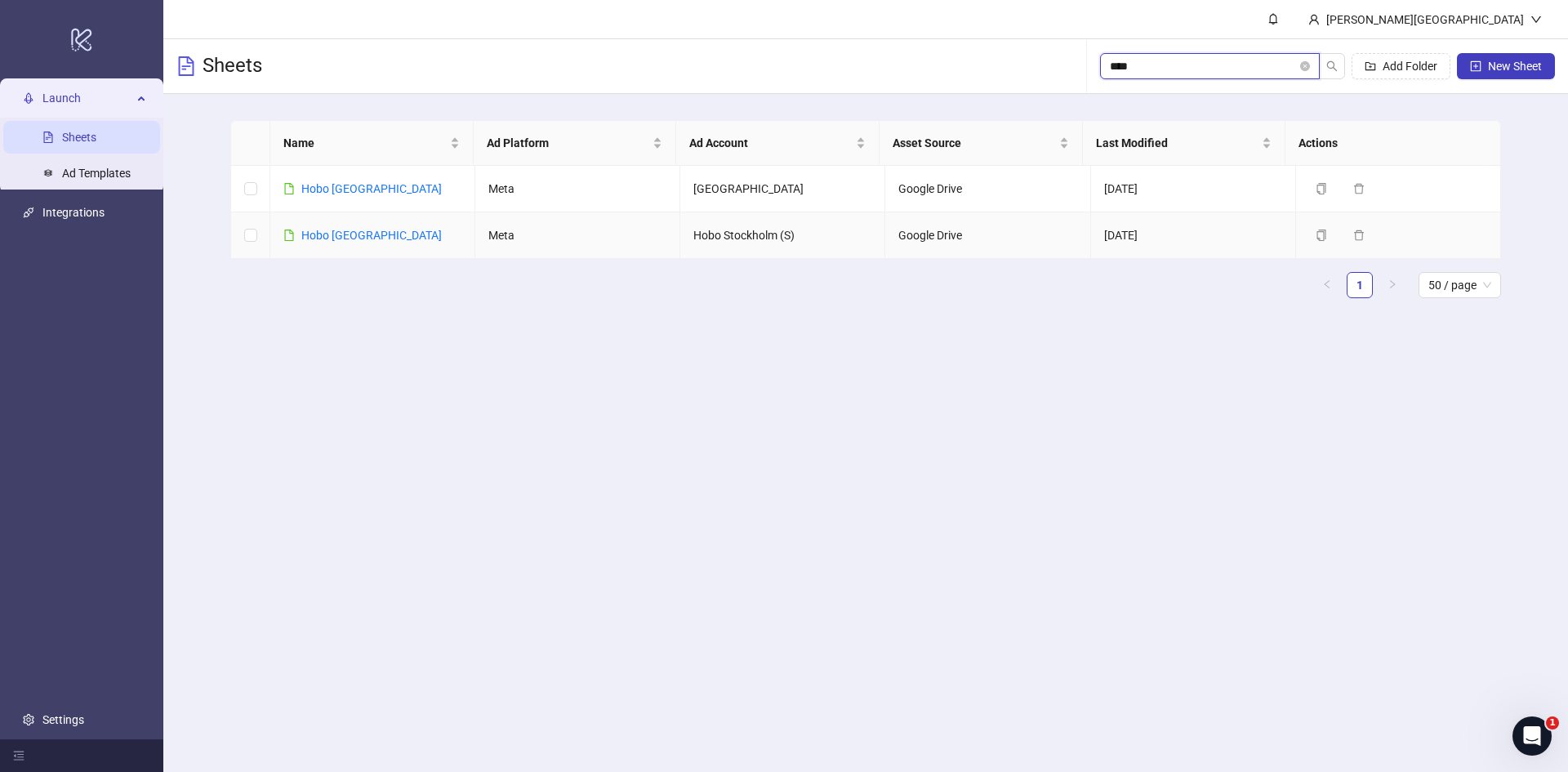
type input "****"
click at [318, 225] on td "Hobo [GEOGRAPHIC_DATA]" at bounding box center [374, 235] width 205 height 47
click at [317, 232] on link "Hobo [GEOGRAPHIC_DATA]" at bounding box center [372, 235] width 140 height 13
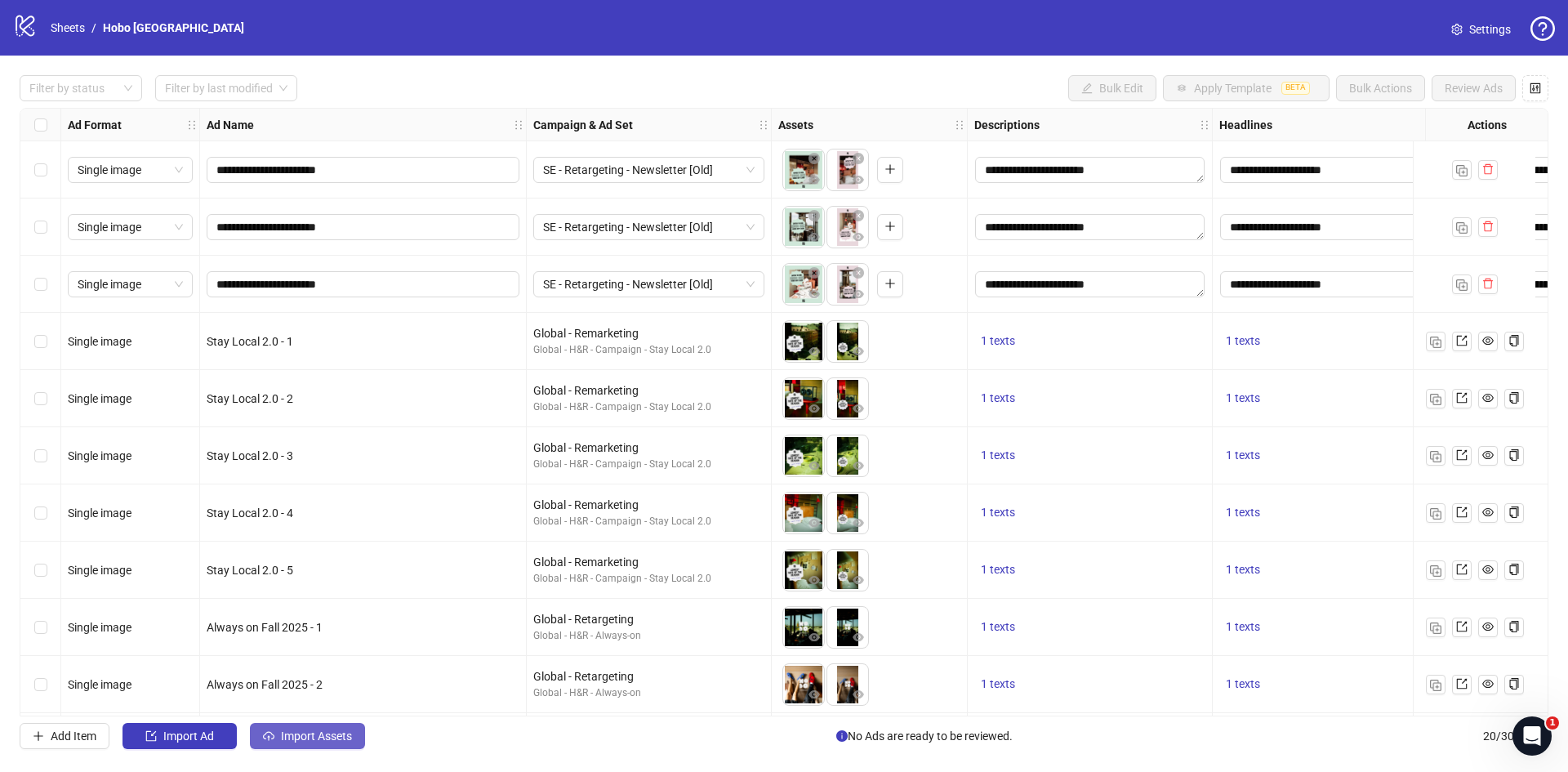
click at [297, 730] on span "Import Assets" at bounding box center [317, 736] width 71 height 13
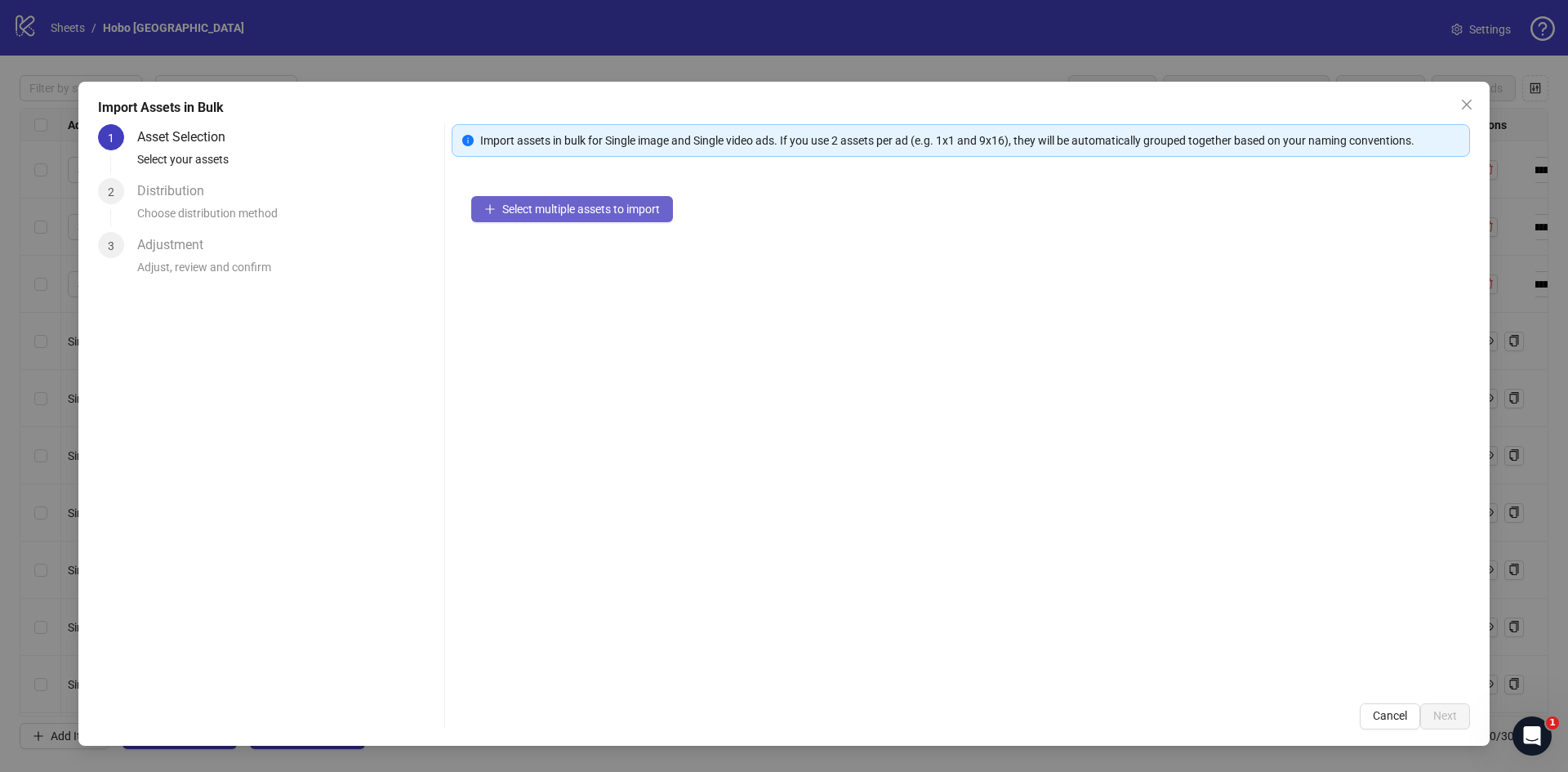
click at [553, 212] on span "Select multiple assets to import" at bounding box center [581, 209] width 158 height 13
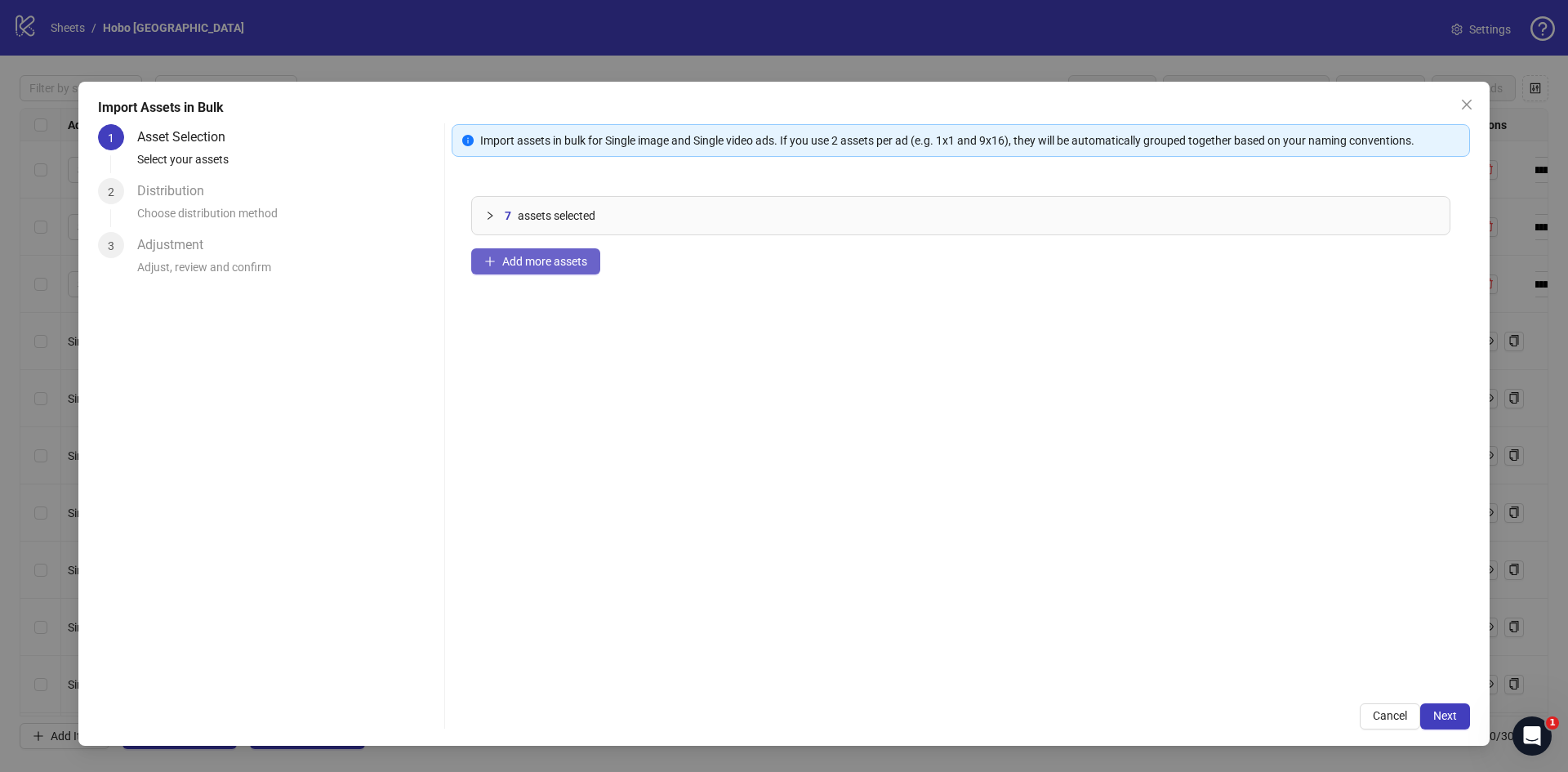
click at [575, 263] on span "Add more assets" at bounding box center [544, 261] width 85 height 13
click at [492, 217] on icon "collapsed" at bounding box center [489, 216] width 5 height 8
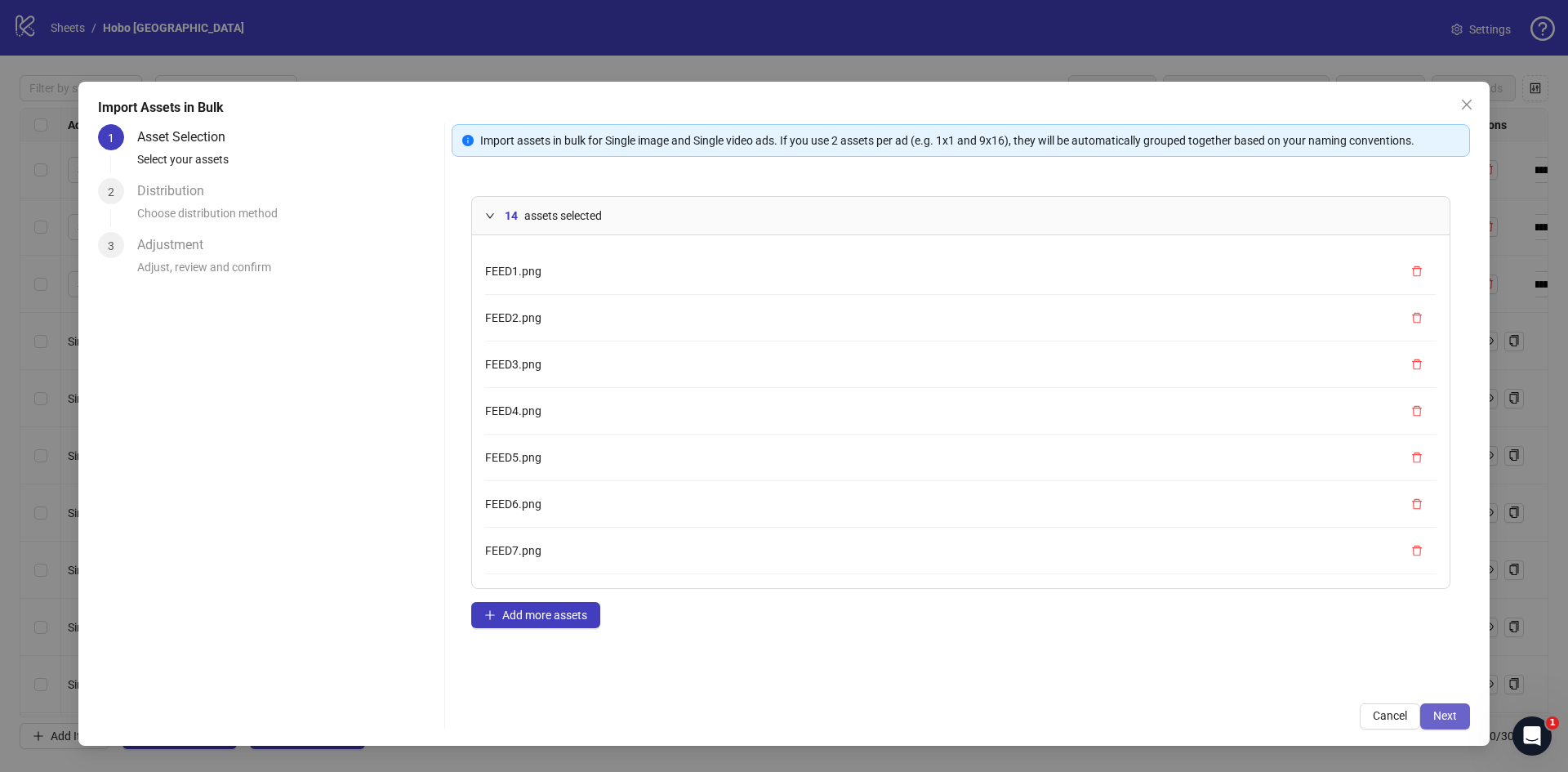
click at [1454, 722] on span "Next" at bounding box center [1445, 715] width 23 height 13
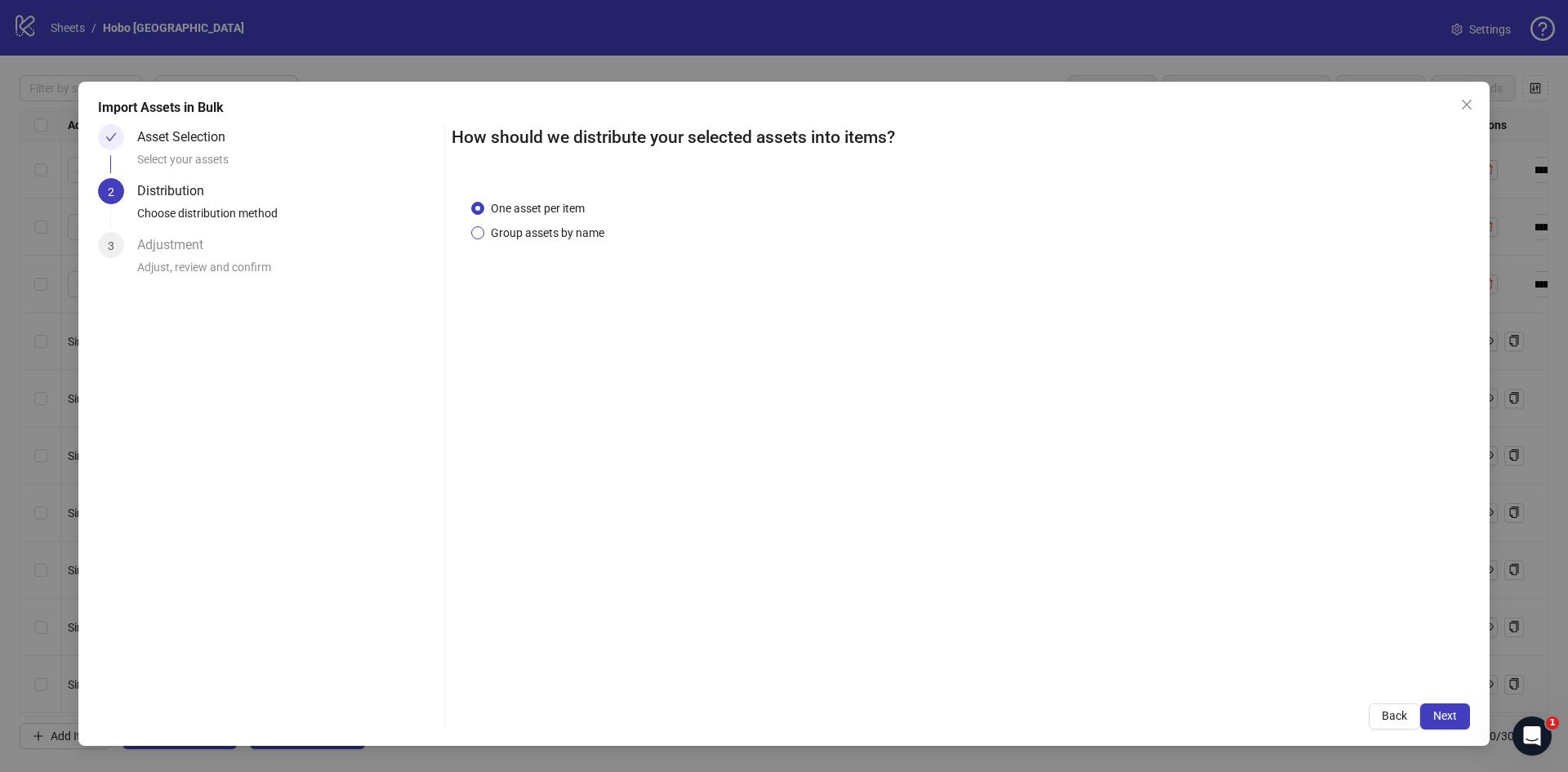
click at [569, 238] on span "Group assets by name" at bounding box center [548, 232] width 127 height 18
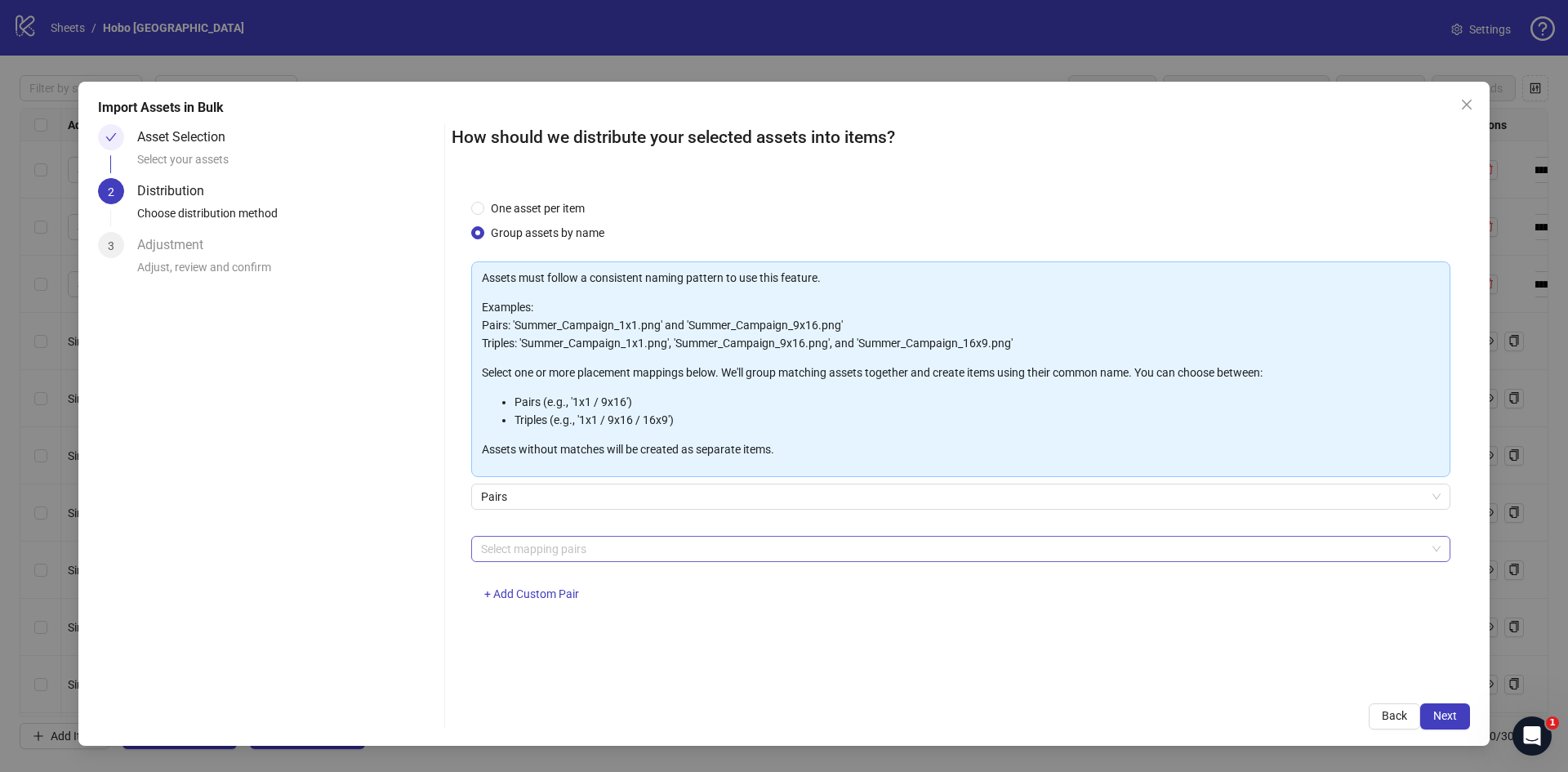
click at [554, 544] on div at bounding box center [952, 549] width 955 height 22
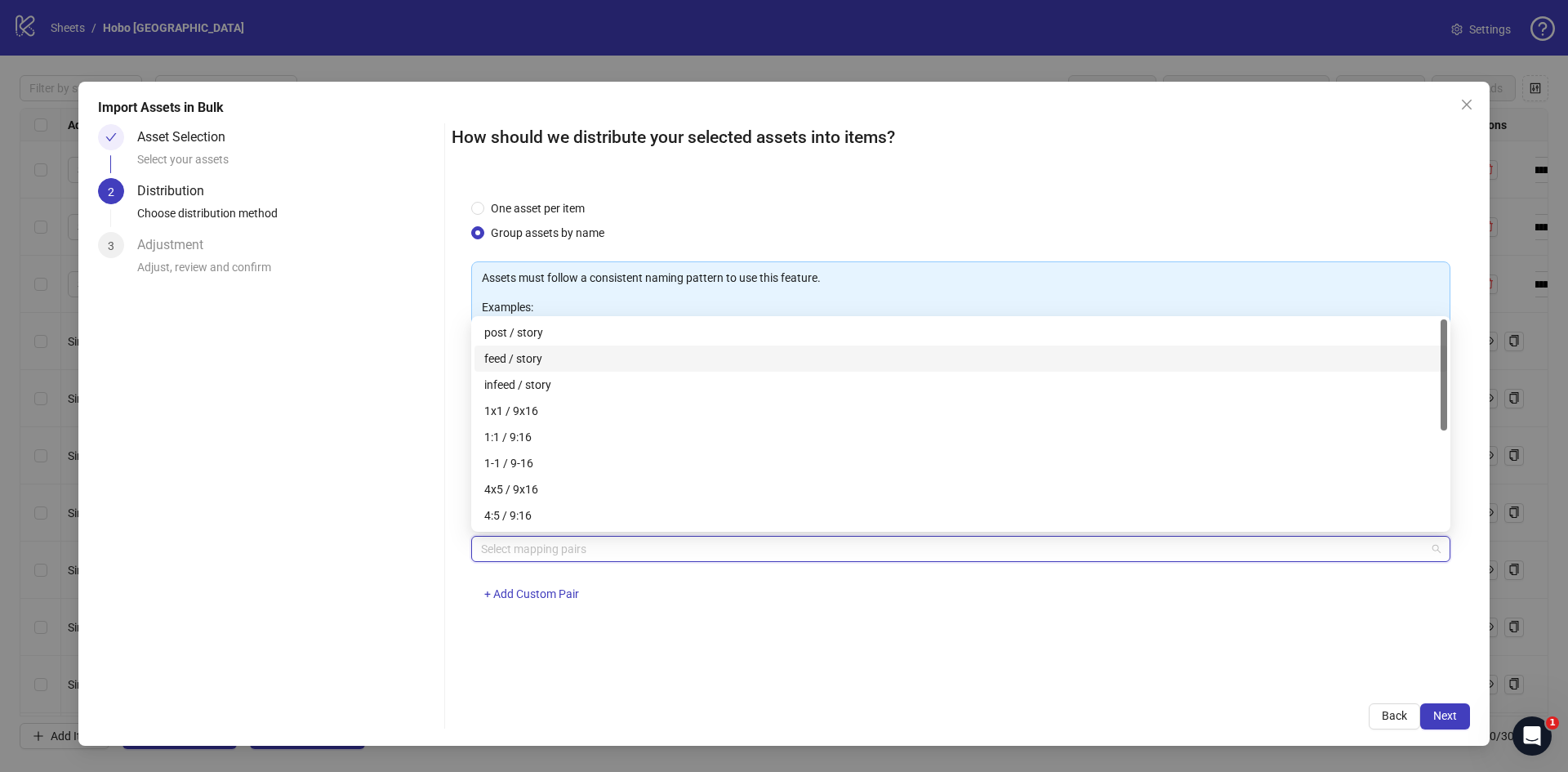
click at [540, 363] on div "feed / story" at bounding box center [961, 358] width 954 height 18
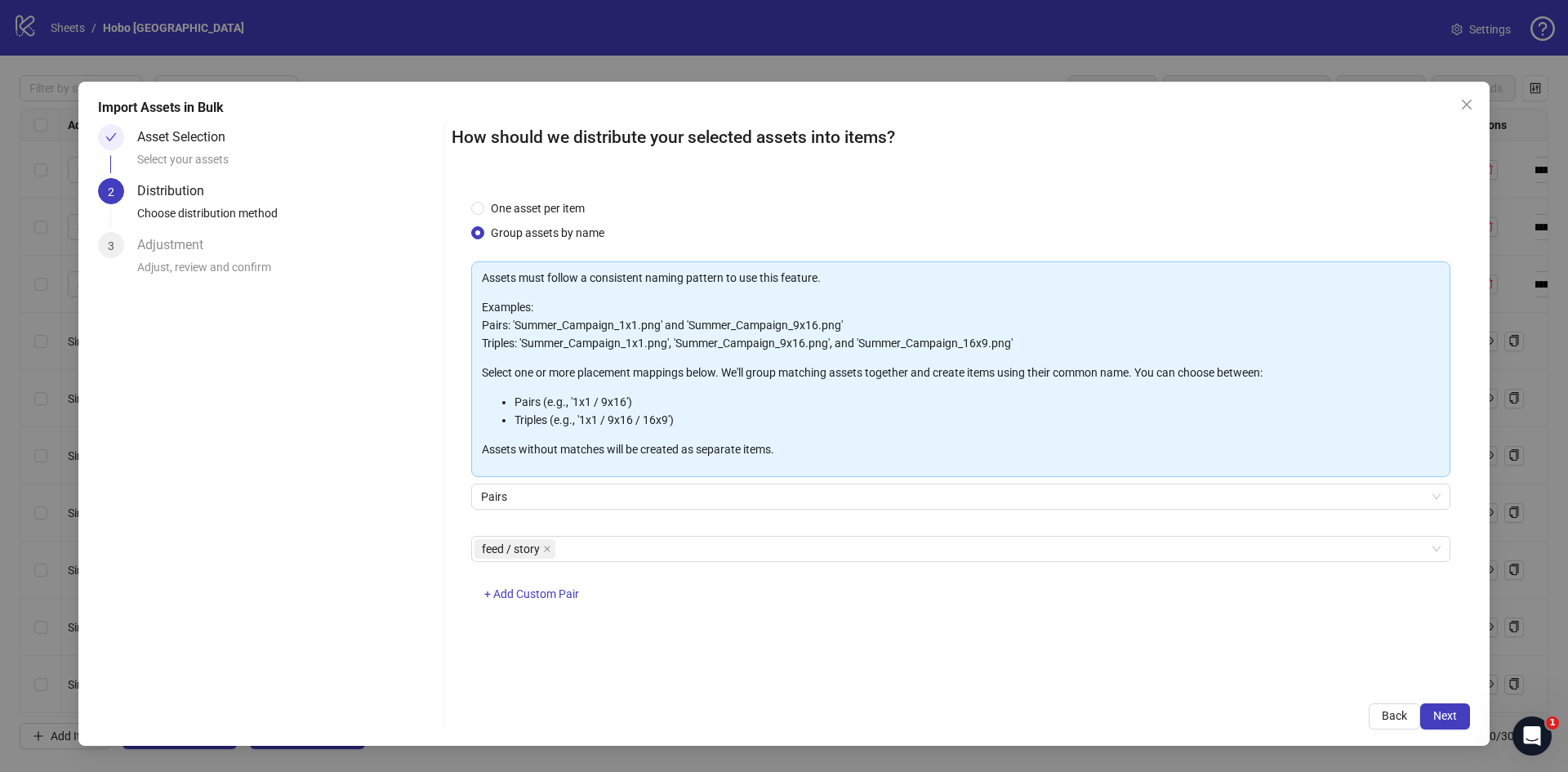
click at [807, 698] on div "How should we distribute your selected assets into items? One asset per item Gr…" at bounding box center [961, 427] width 1019 height 605
click at [1458, 717] on button "Next" at bounding box center [1445, 716] width 49 height 26
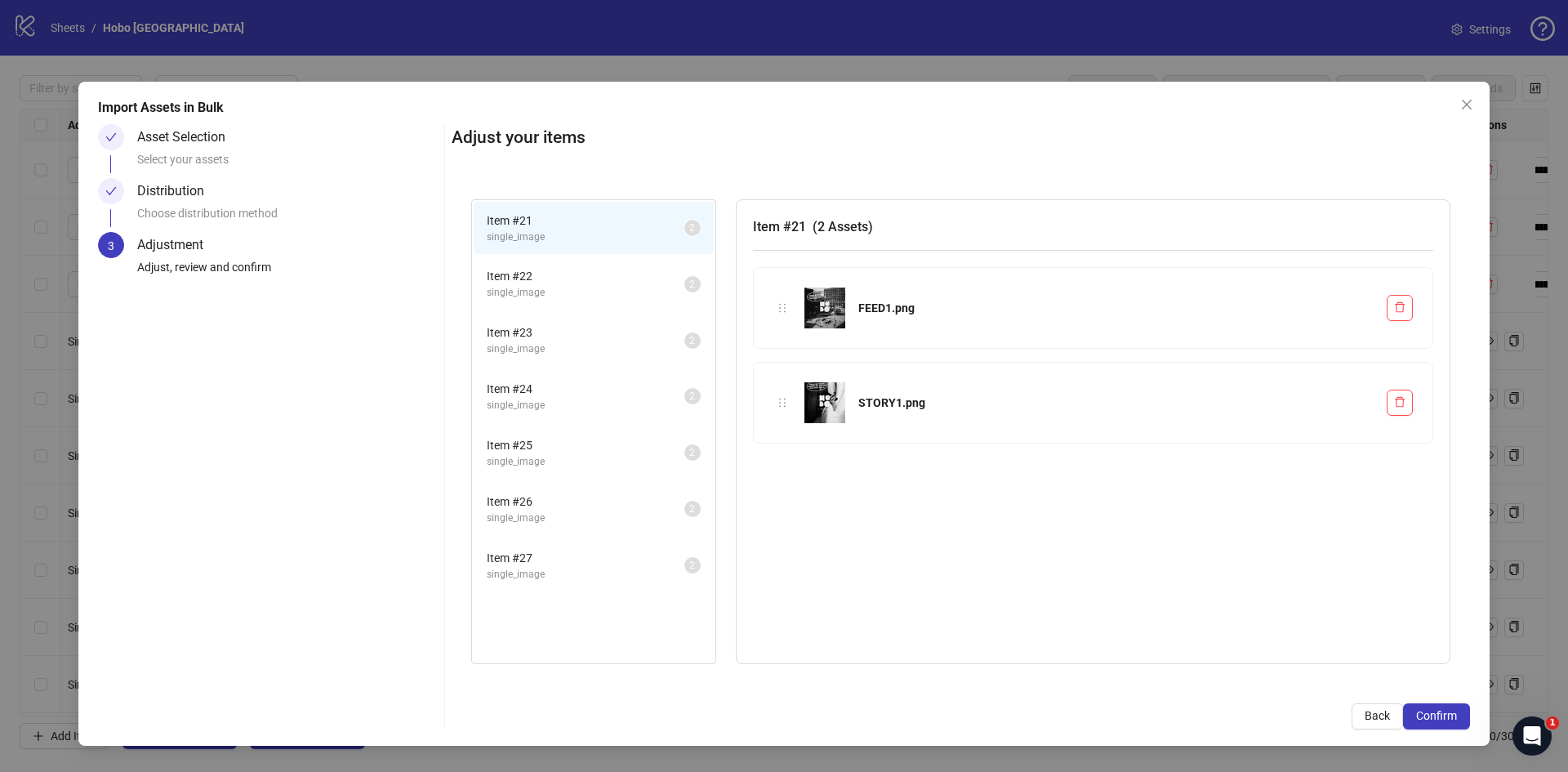
click at [544, 275] on span "Item # 22" at bounding box center [586, 275] width 198 height 18
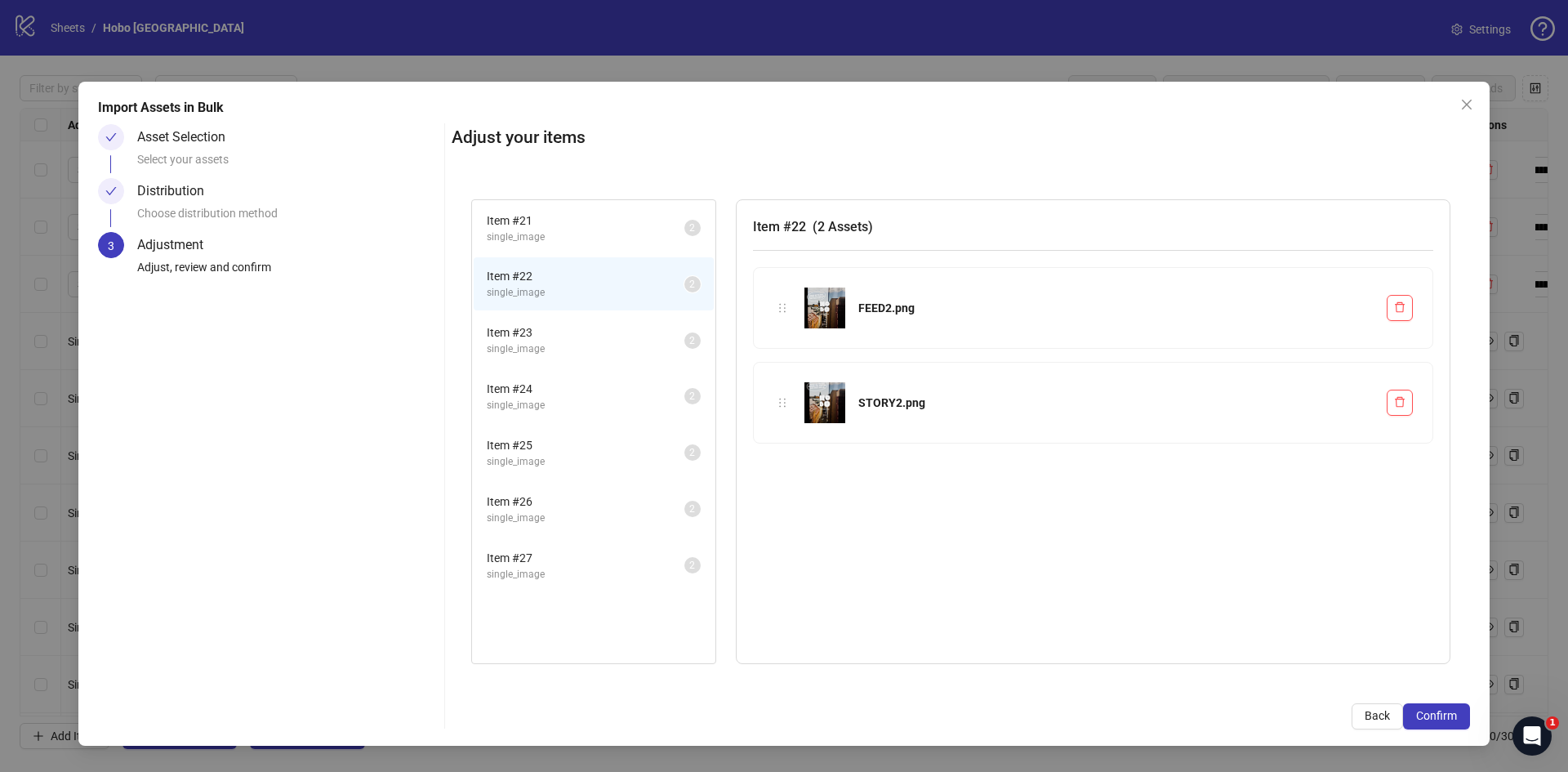
click at [554, 341] on span "Item # 23" at bounding box center [586, 331] width 198 height 18
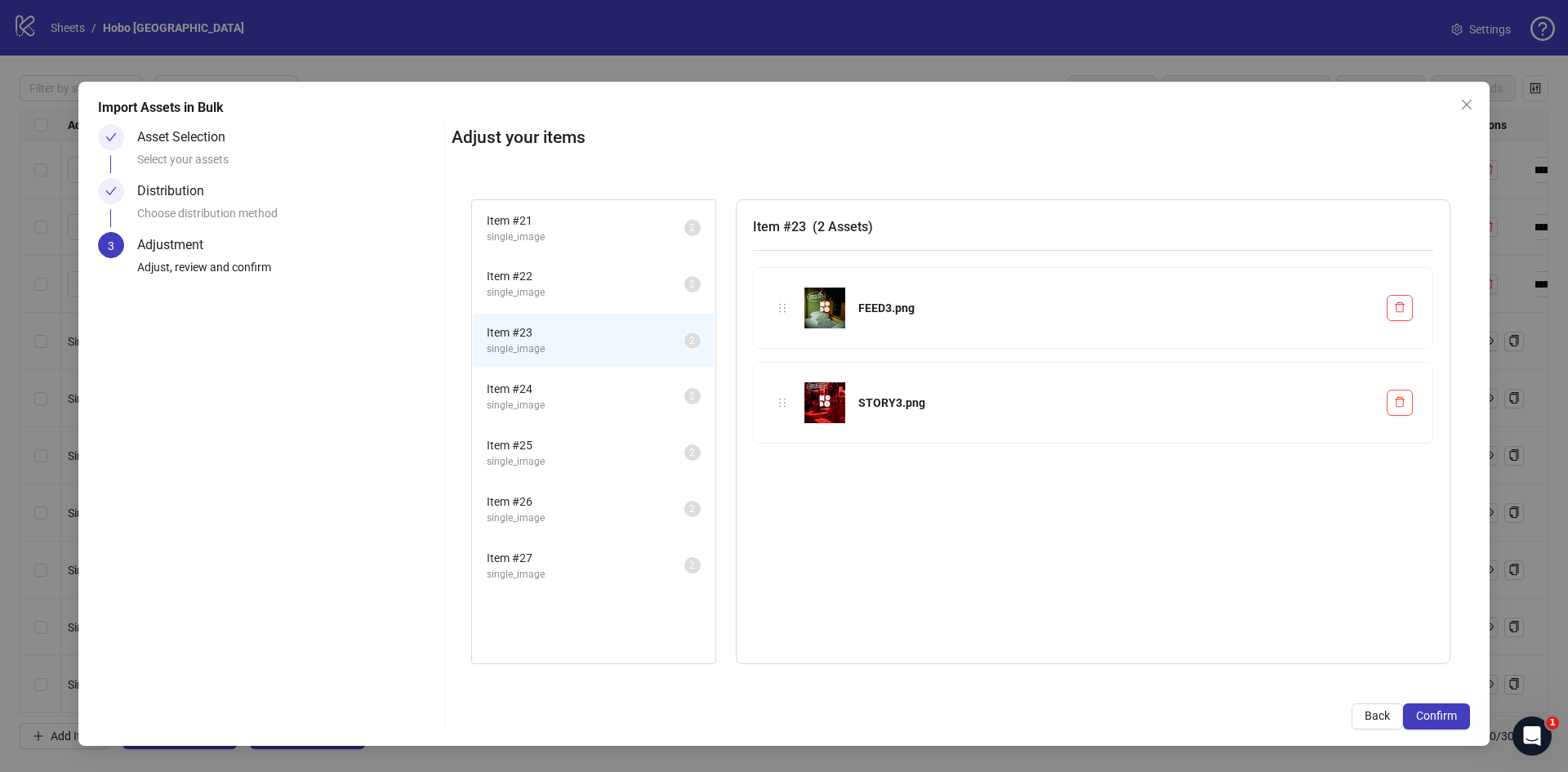
click at [559, 404] on span "single_image" at bounding box center [586, 405] width 198 height 16
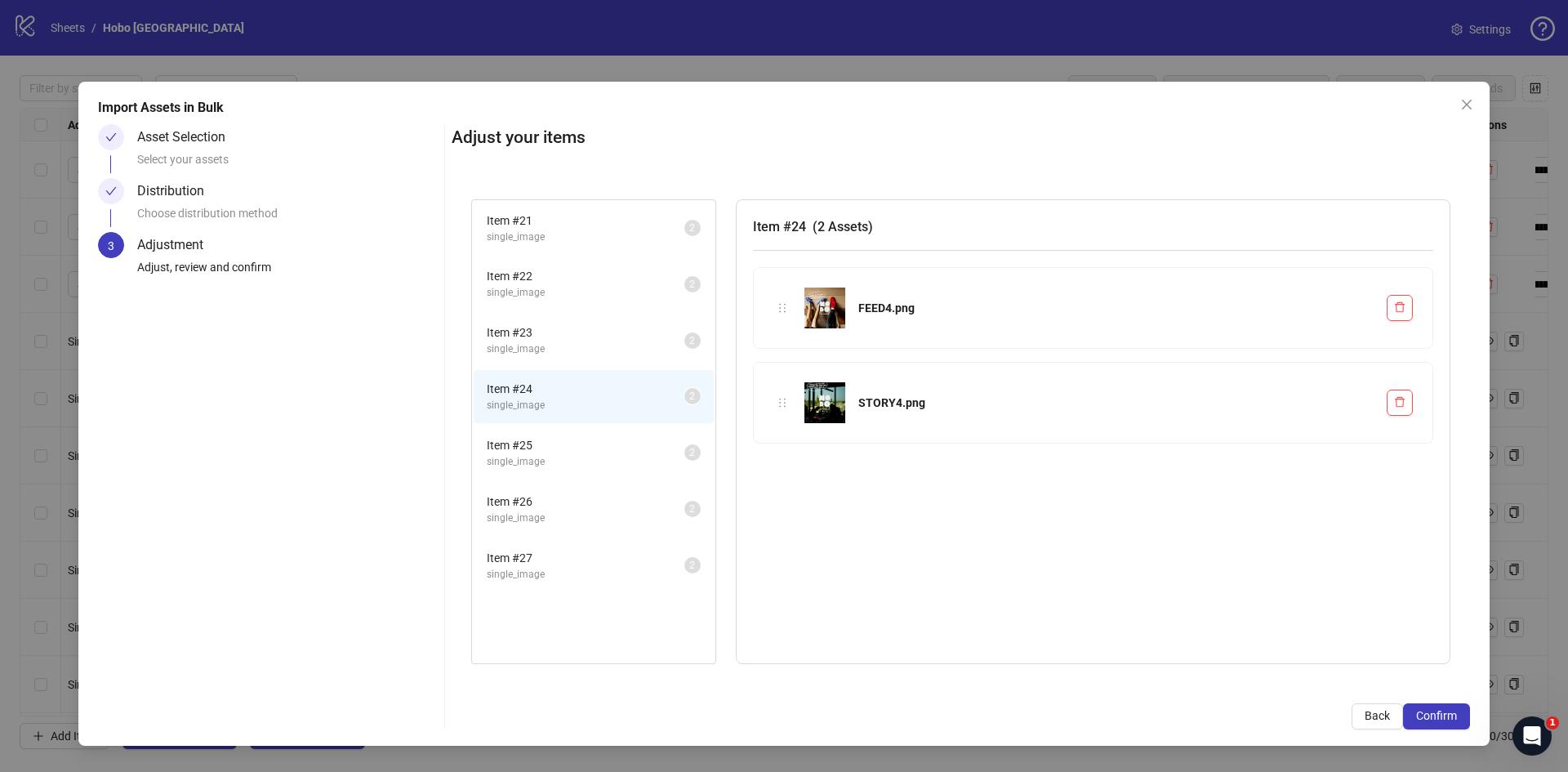
click at [558, 454] on span "single_image" at bounding box center [586, 461] width 198 height 16
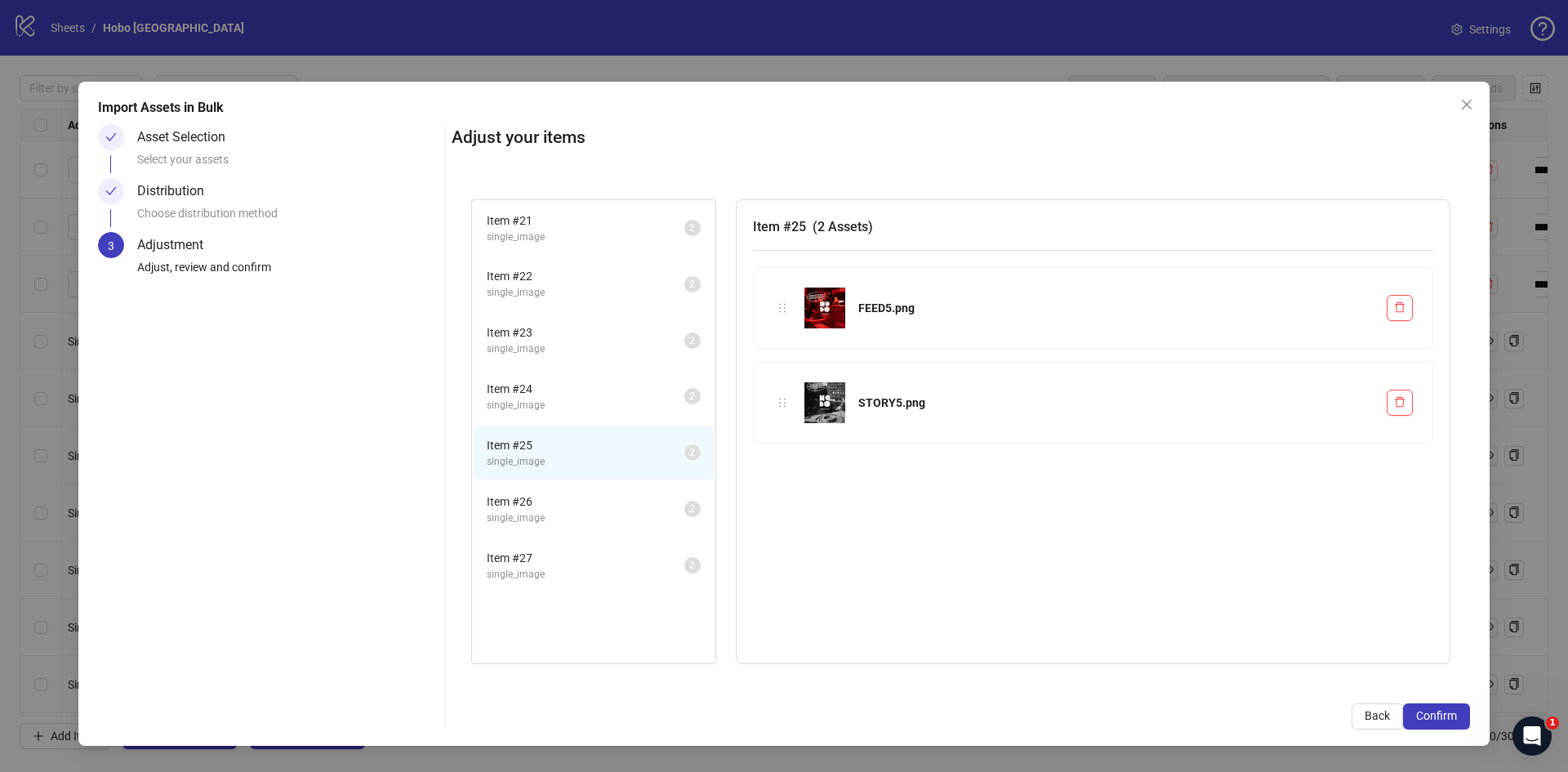
click at [549, 496] on span "Item # 26" at bounding box center [586, 500] width 198 height 18
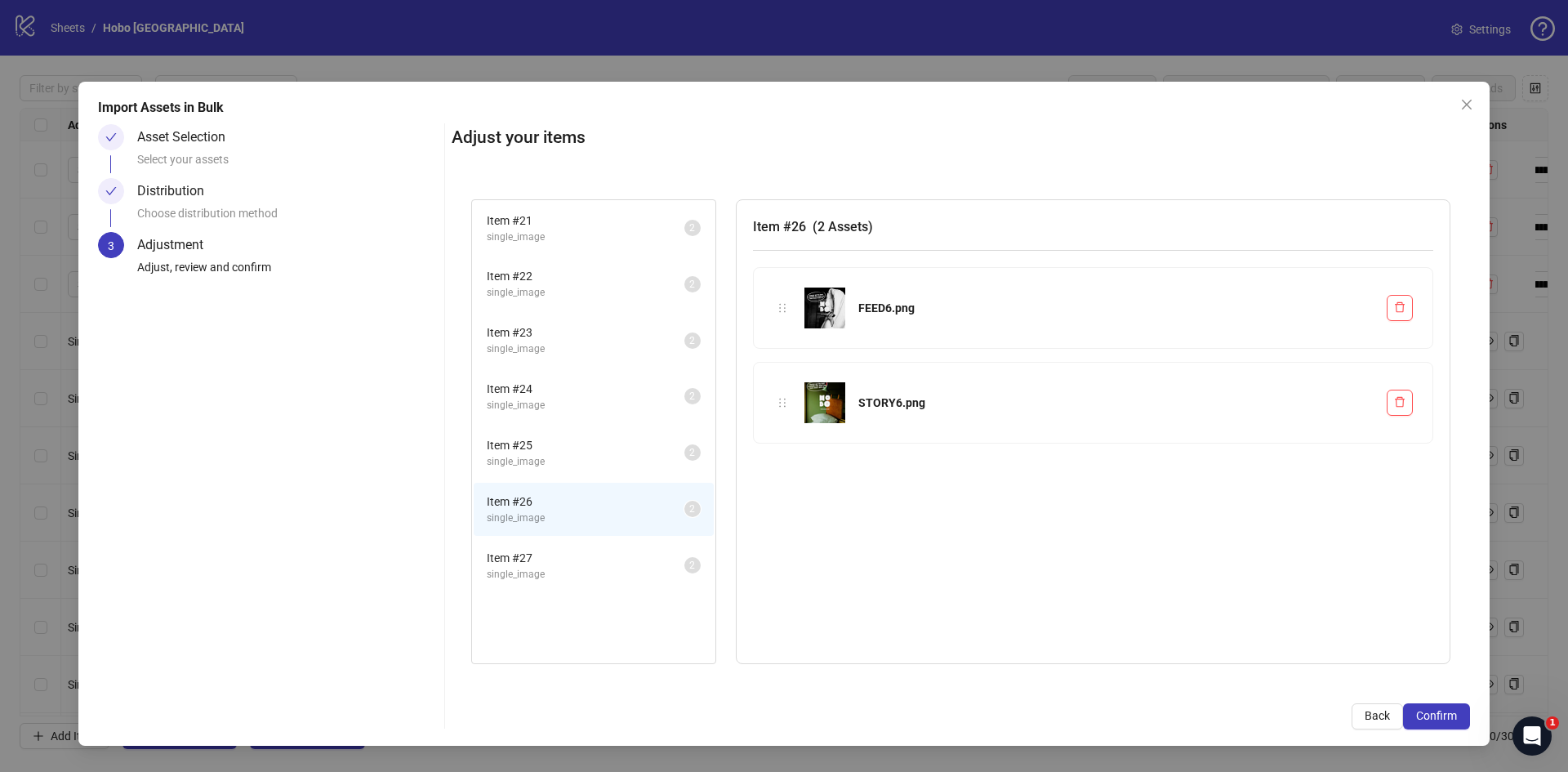
click at [550, 567] on span "single_image" at bounding box center [586, 574] width 198 height 16
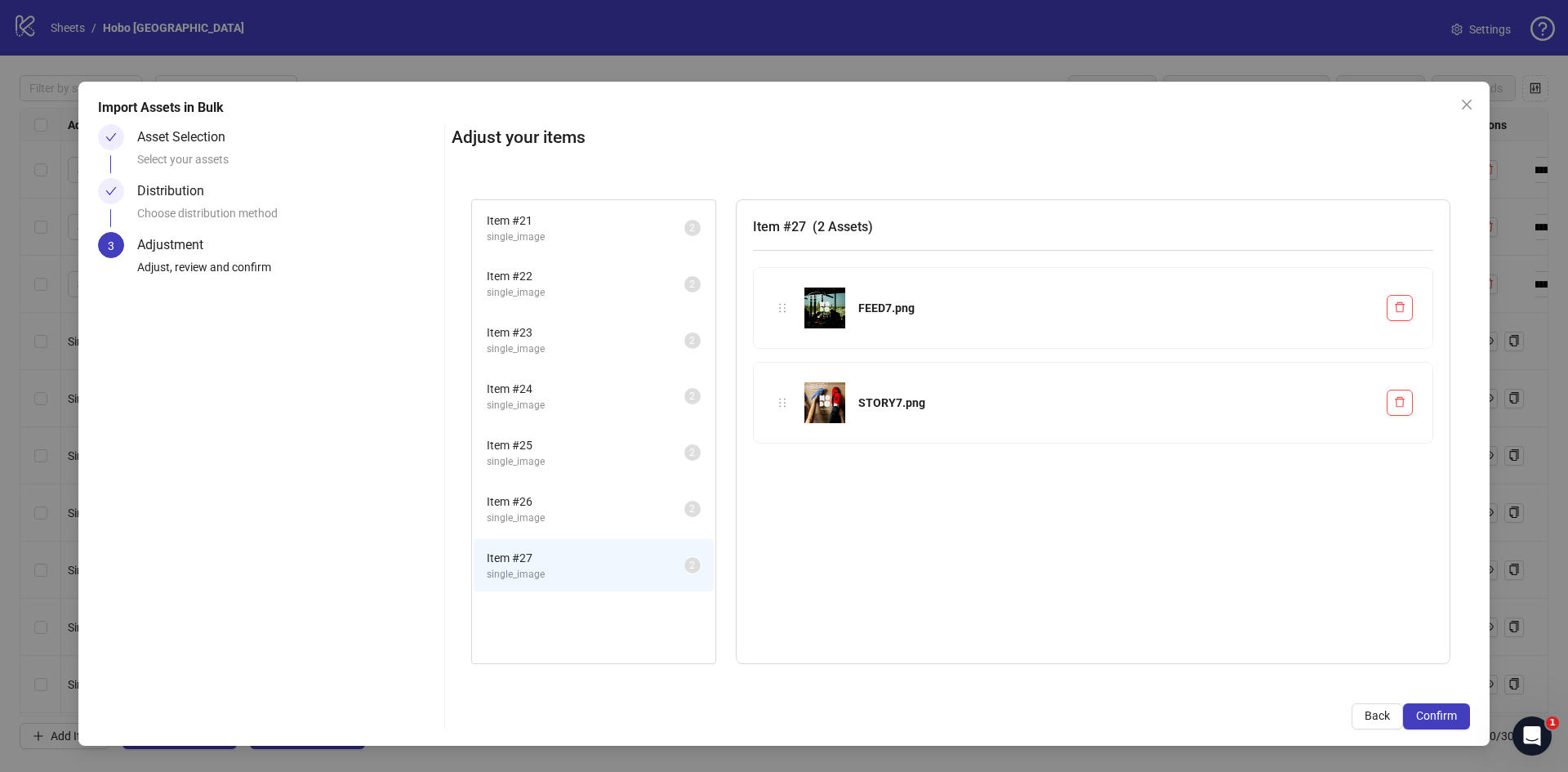
click at [544, 224] on span "Item # 21" at bounding box center [586, 220] width 198 height 18
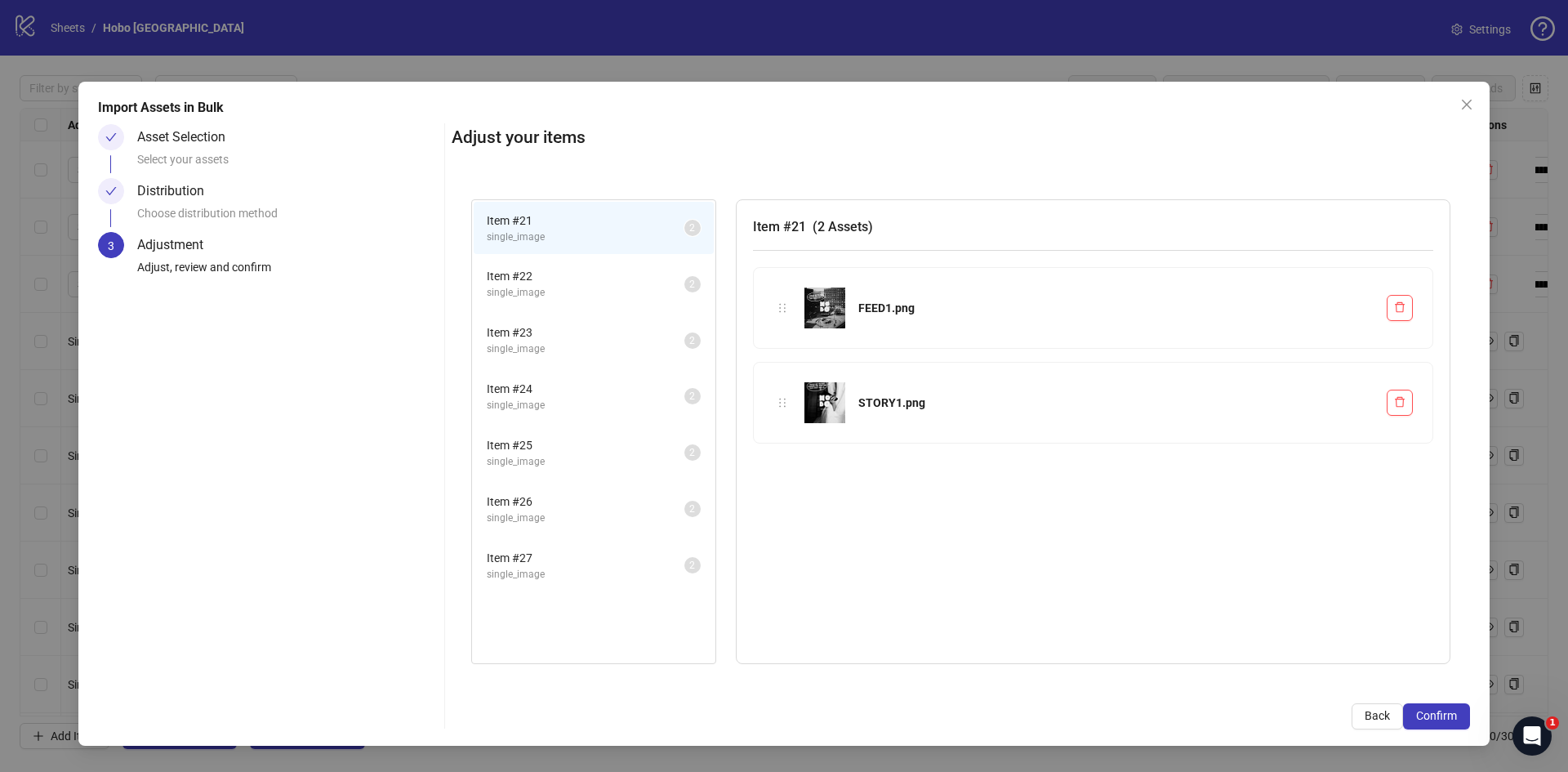
click at [544, 287] on span "single_image" at bounding box center [586, 292] width 198 height 16
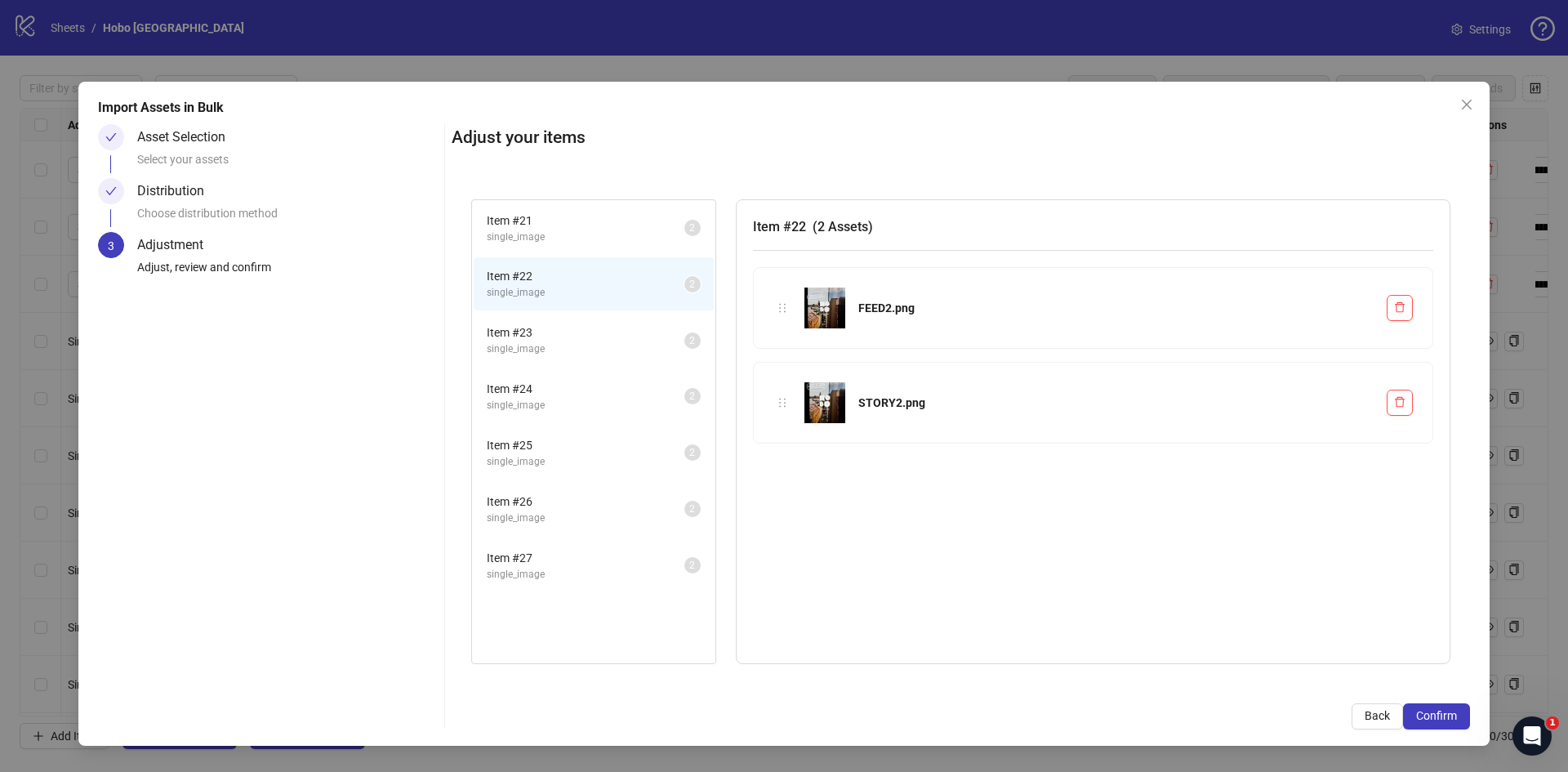
click at [543, 341] on span "Item # 23" at bounding box center [586, 331] width 198 height 18
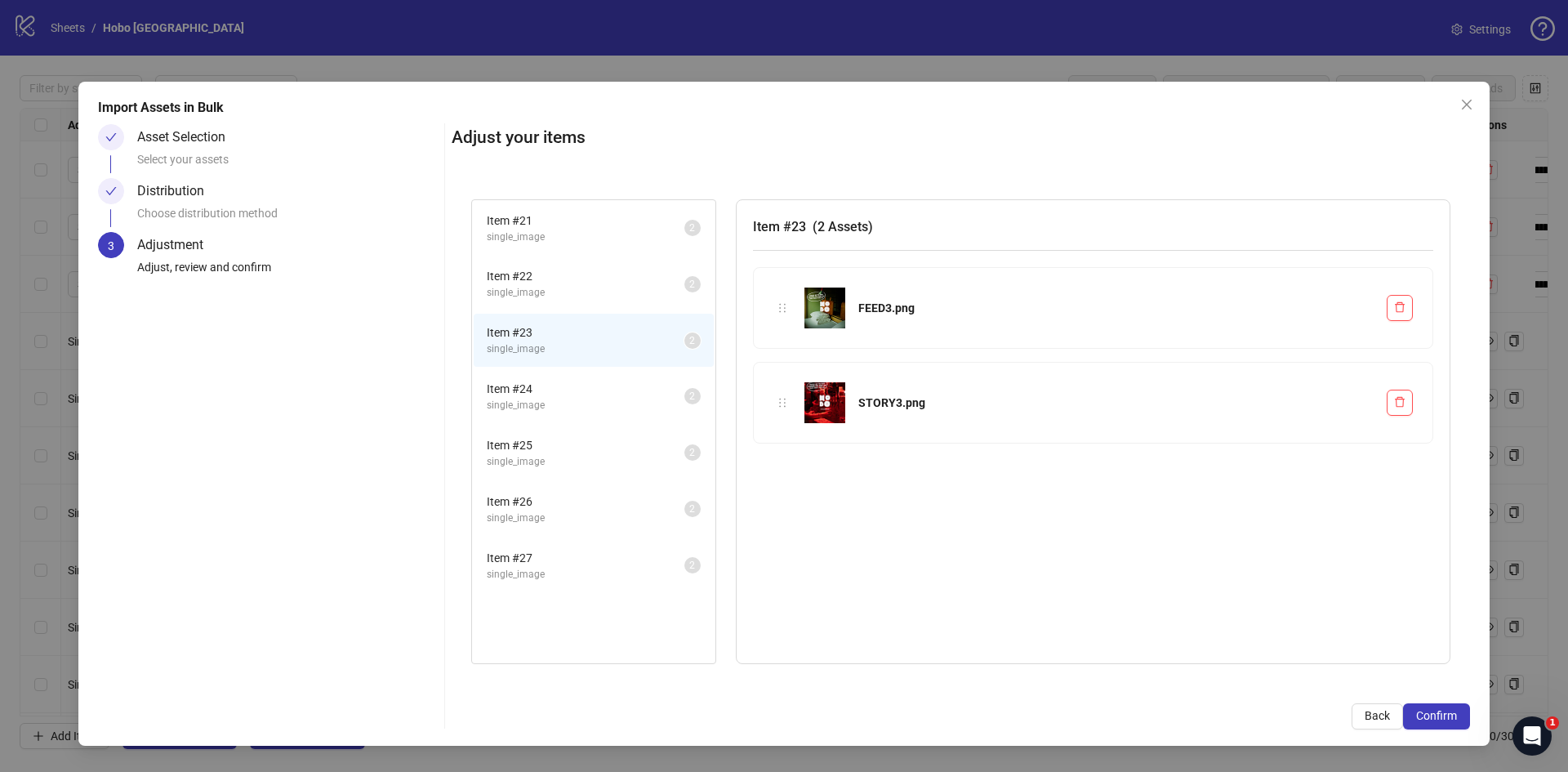
click at [543, 384] on span "Item # 24" at bounding box center [586, 388] width 198 height 18
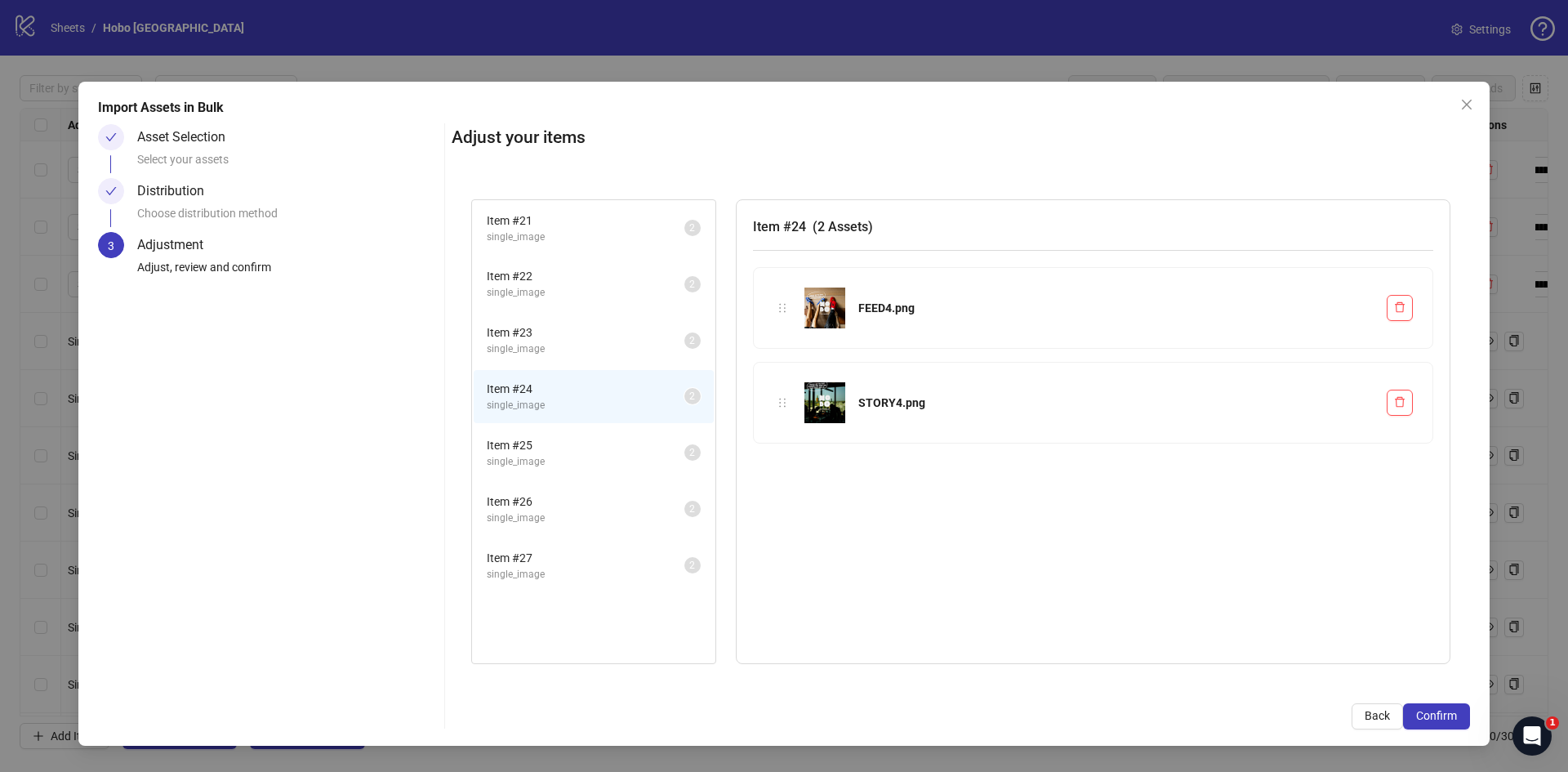
click at [544, 452] on span "Item # 25" at bounding box center [586, 444] width 198 height 18
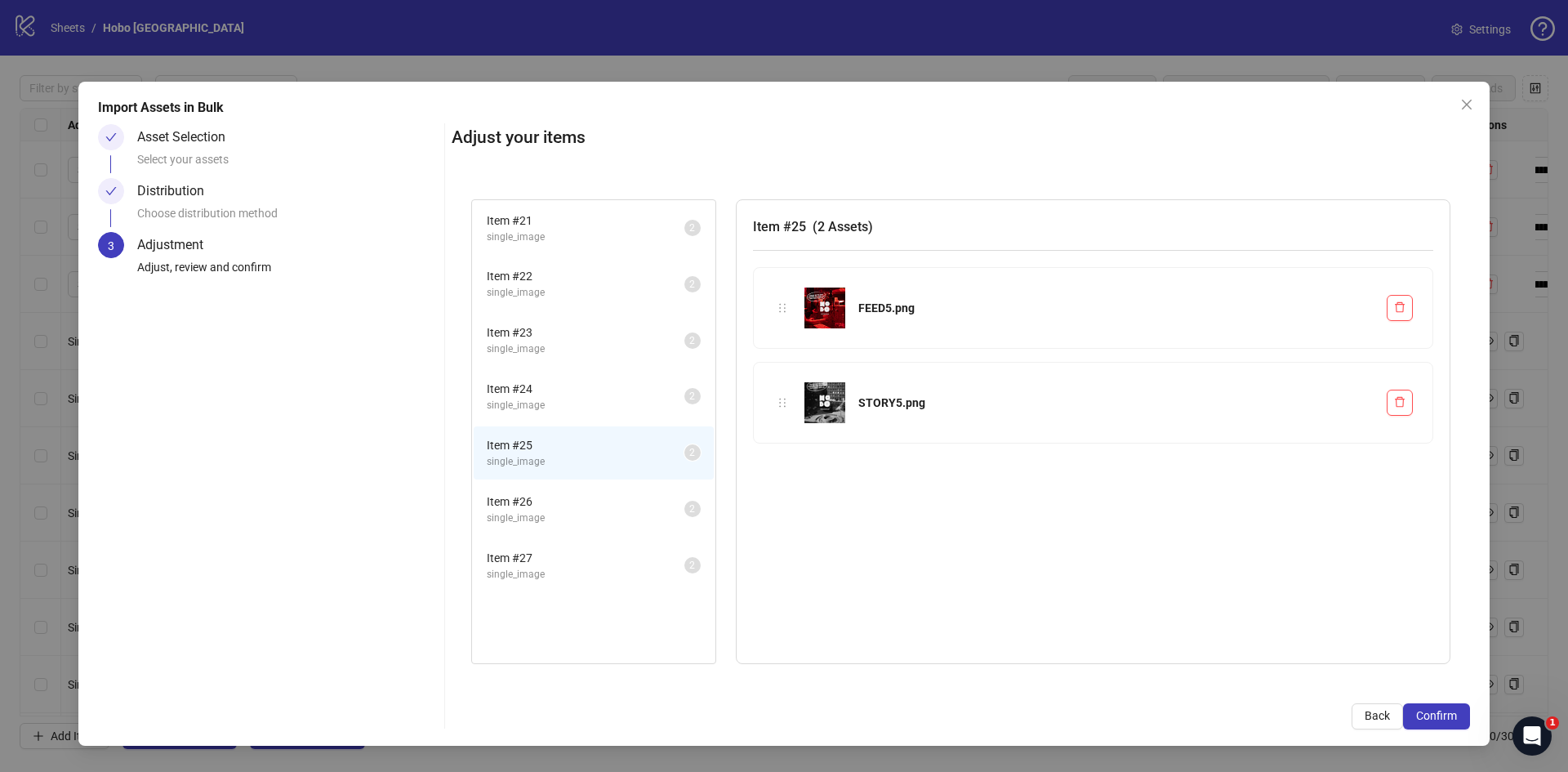
click at [548, 494] on span "Item # 26" at bounding box center [586, 500] width 198 height 18
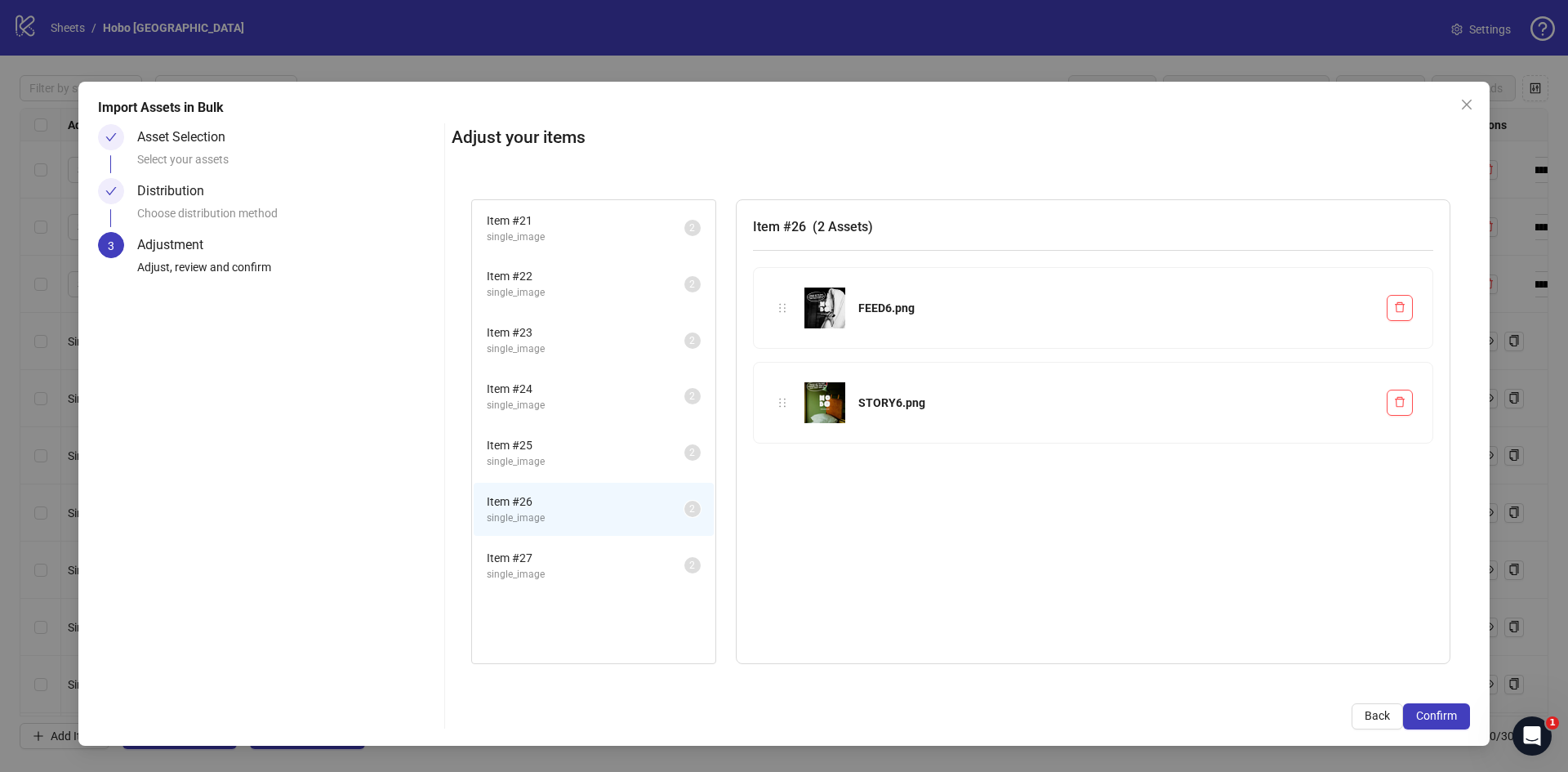
click at [544, 547] on li "Item # 27 single_image 2" at bounding box center [593, 565] width 240 height 53
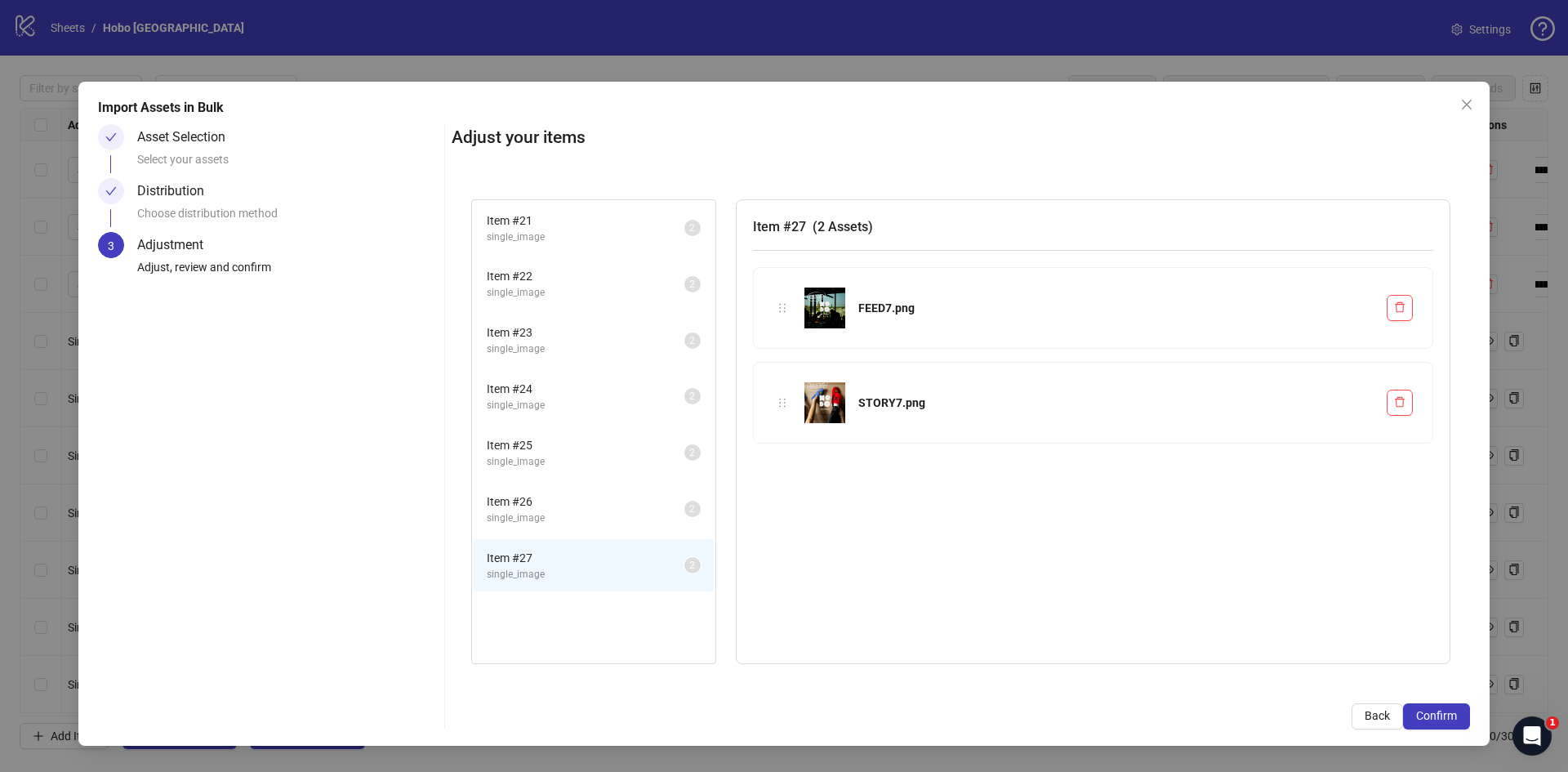
click at [547, 456] on span "single_image" at bounding box center [586, 461] width 198 height 16
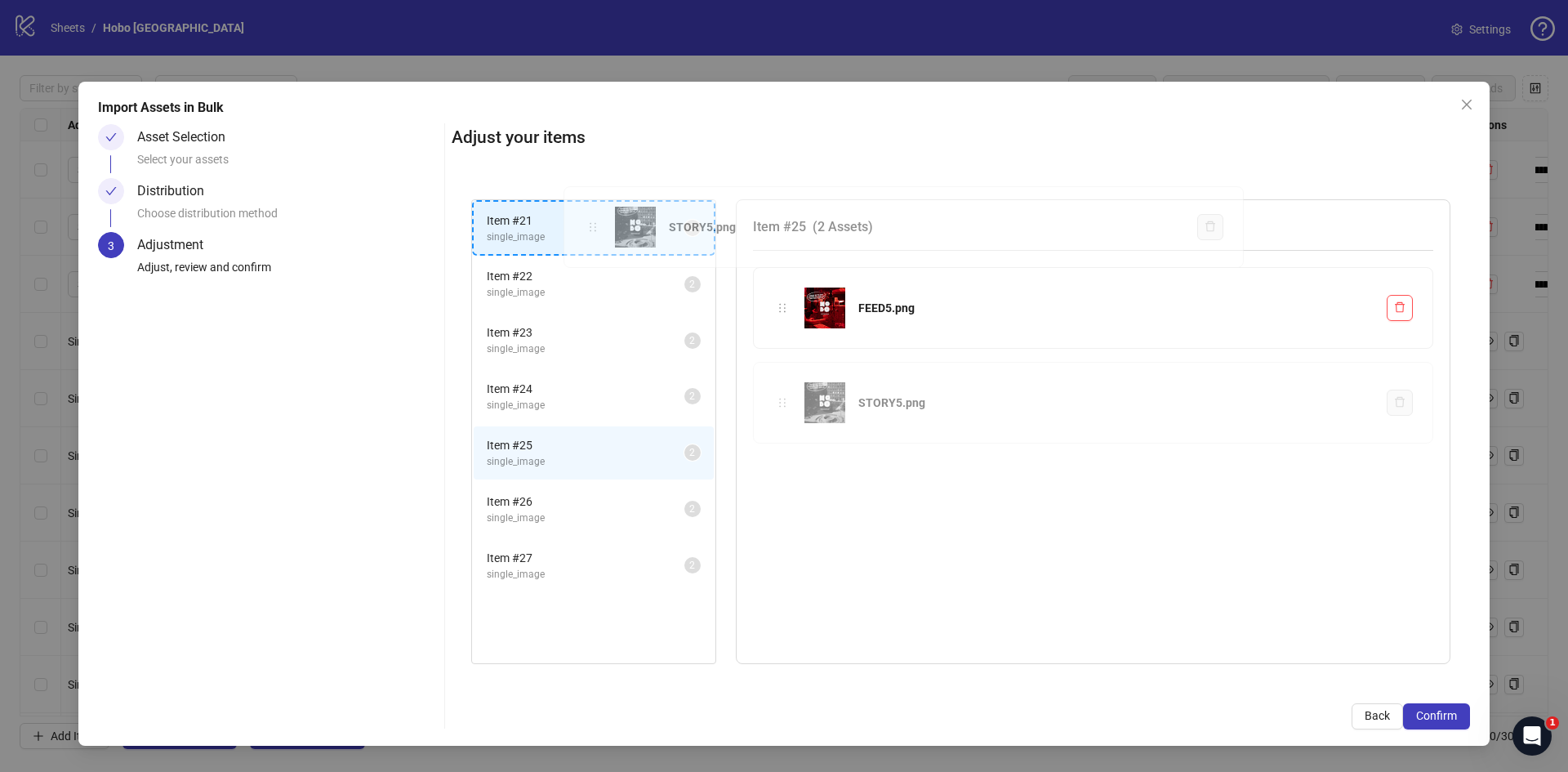
drag, startPoint x: 785, startPoint y: 406, endPoint x: 584, endPoint y: 231, distance: 266.5
click at [584, 231] on div "Item # 21 single_image 2 Item # 22 single_image 2 Item # 23 single_image 2 Item…" at bounding box center [961, 431] width 1019 height 504
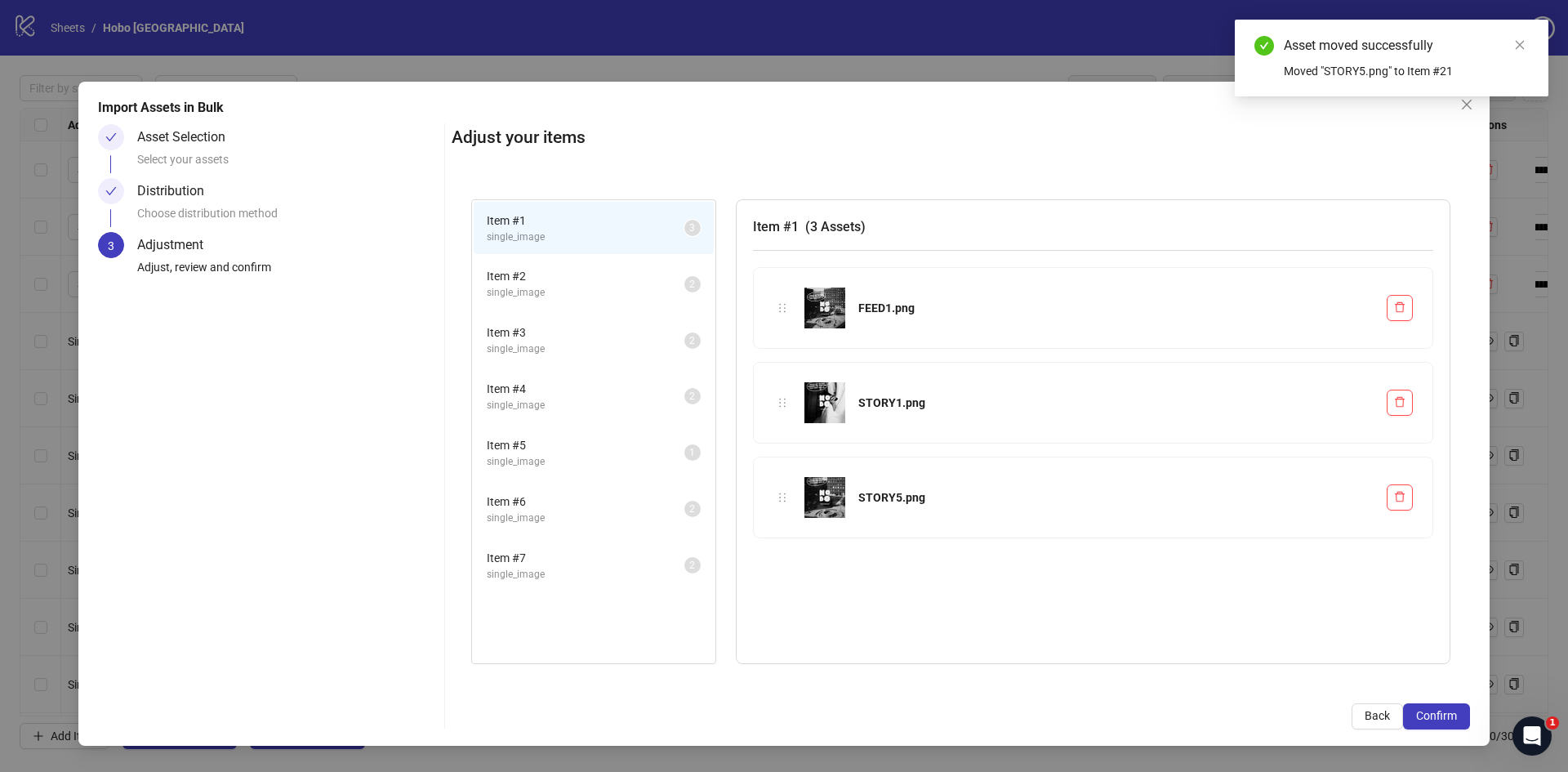
click at [539, 288] on span "single_image" at bounding box center [586, 292] width 198 height 16
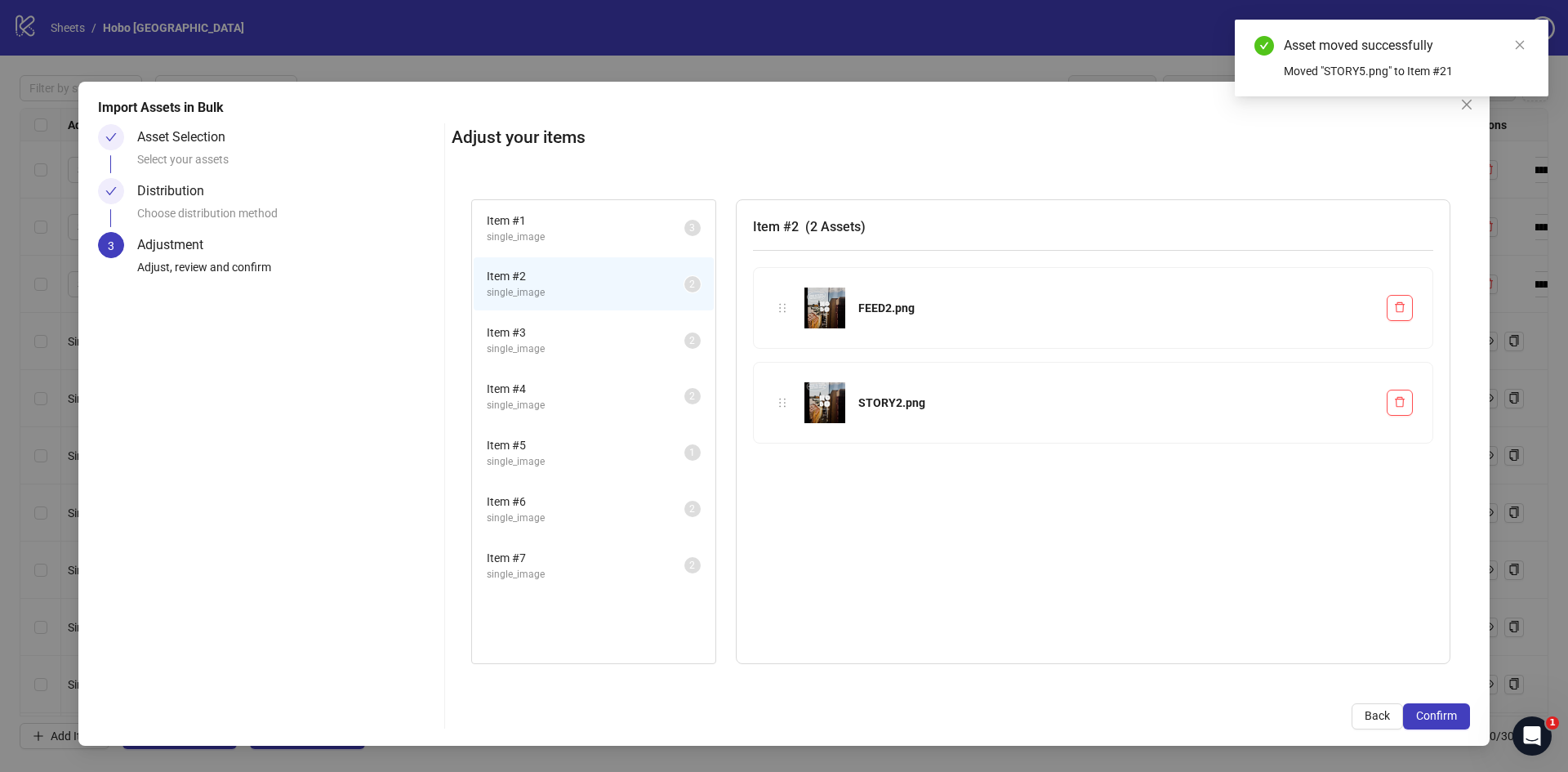
click at [531, 235] on span "single_image" at bounding box center [586, 237] width 198 height 16
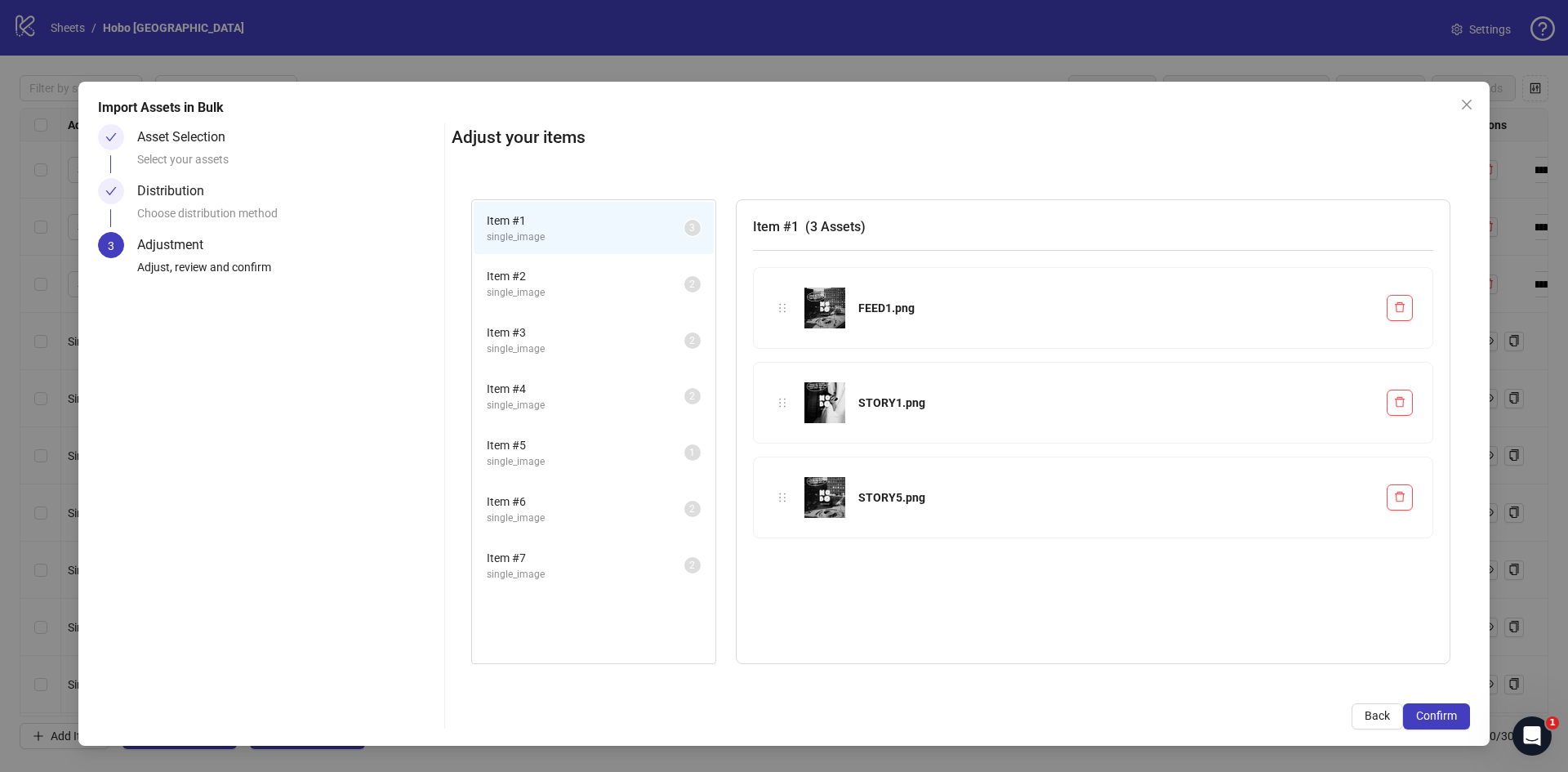
click at [516, 283] on span "Item # 2" at bounding box center [586, 275] width 198 height 18
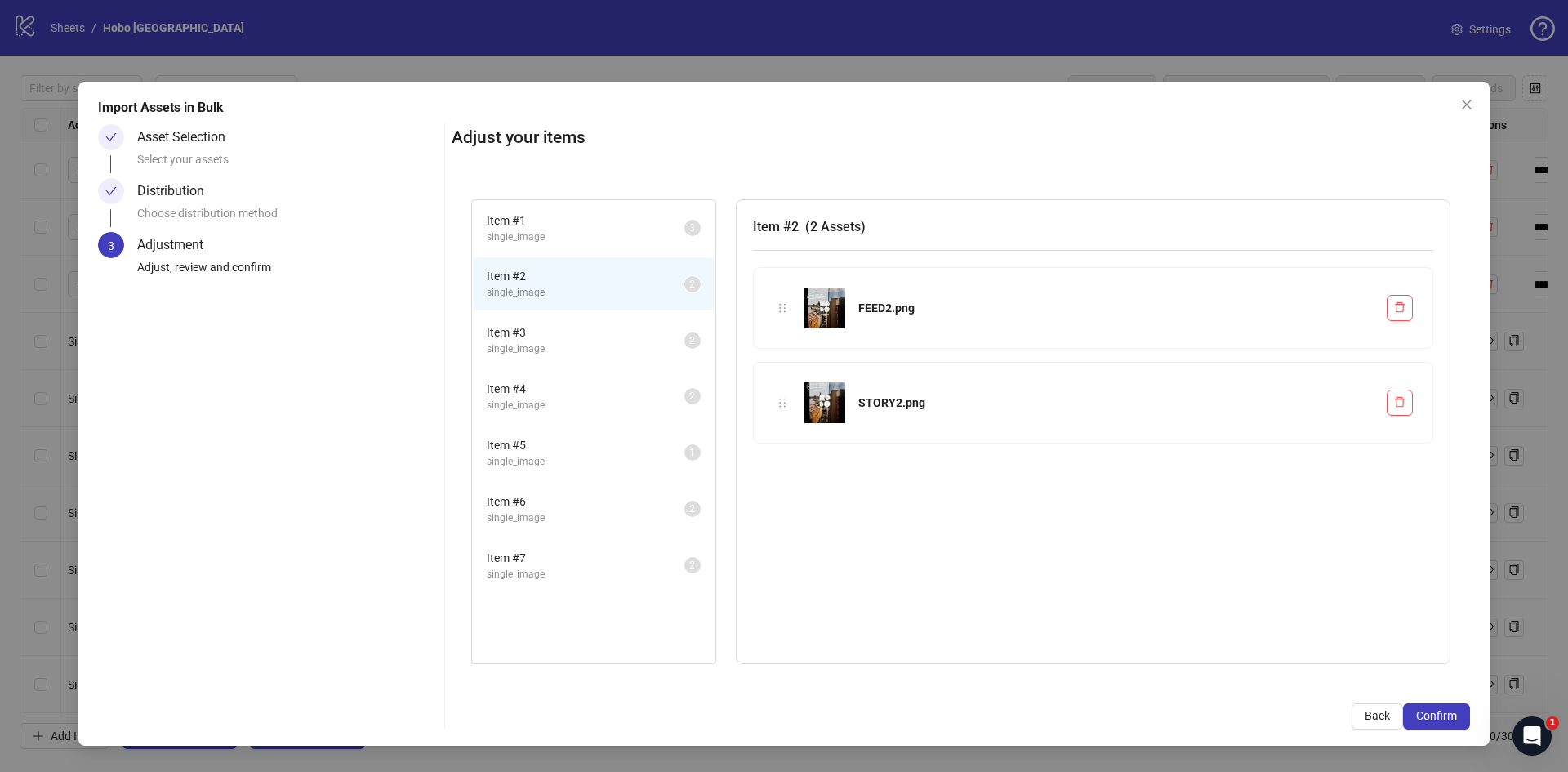
click at [523, 344] on span "single_image" at bounding box center [586, 349] width 198 height 16
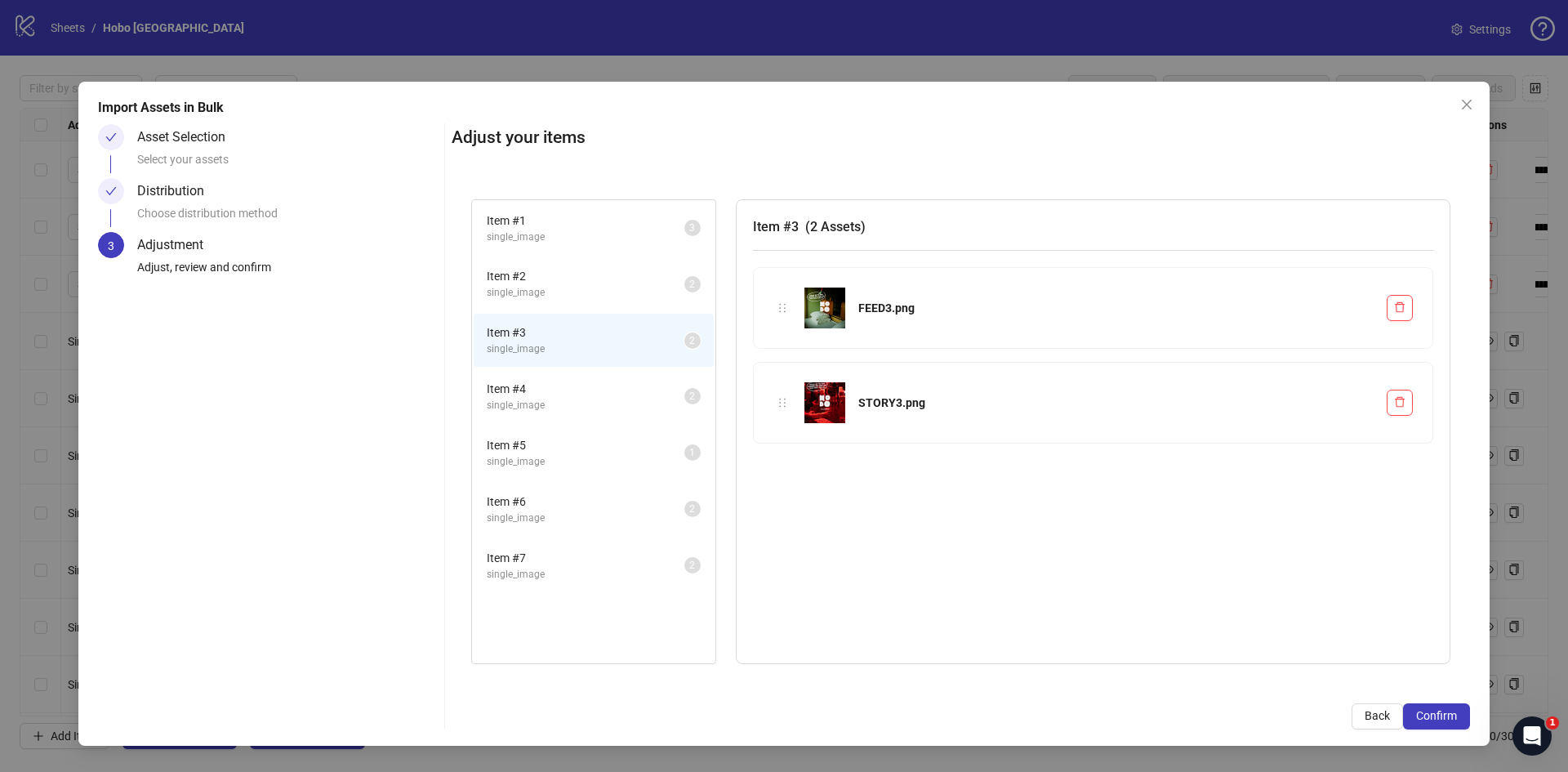
click at [536, 393] on span "Item # 4" at bounding box center [586, 388] width 198 height 18
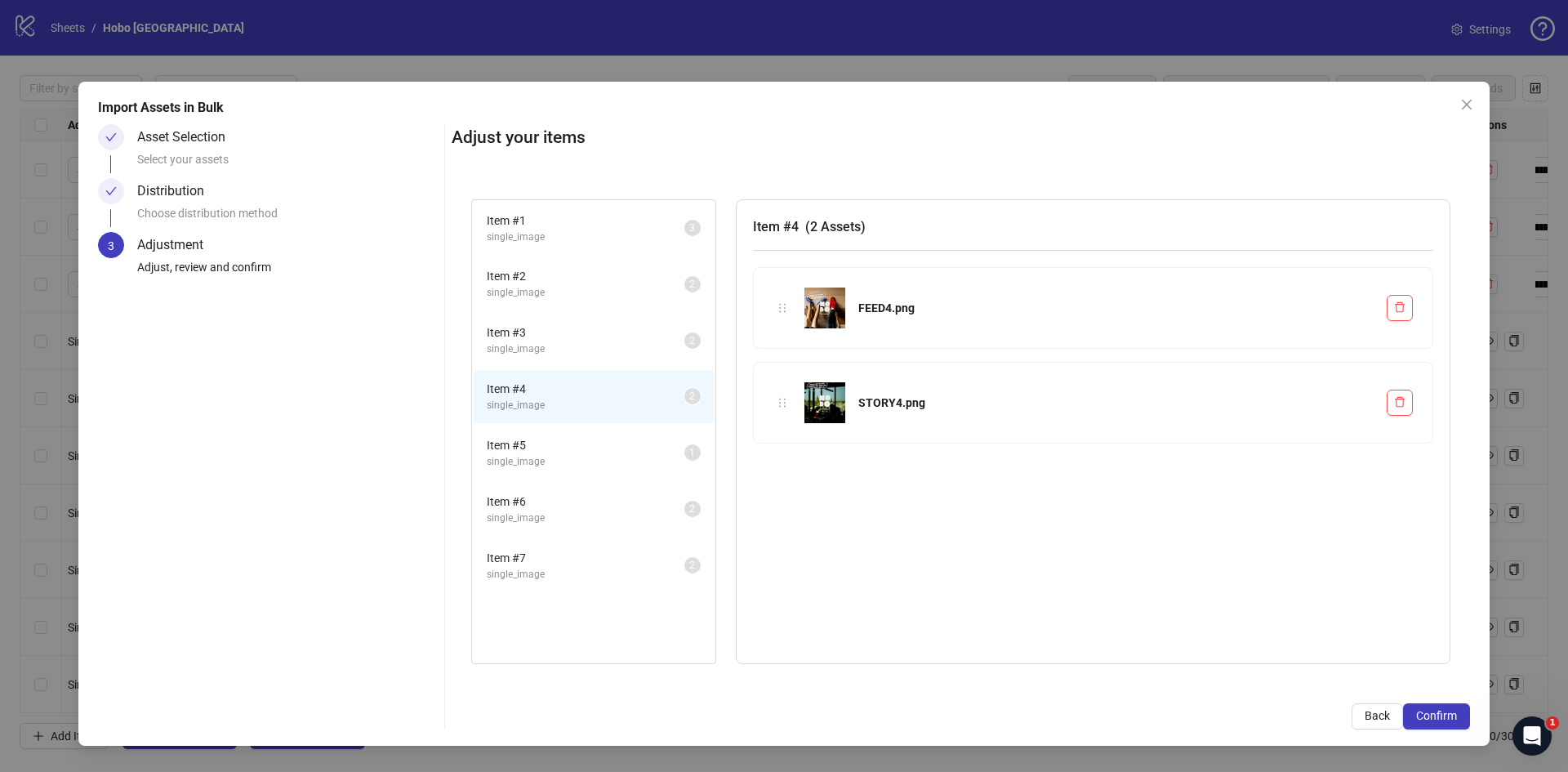
click at [535, 443] on span "Item # 5" at bounding box center [586, 444] width 198 height 18
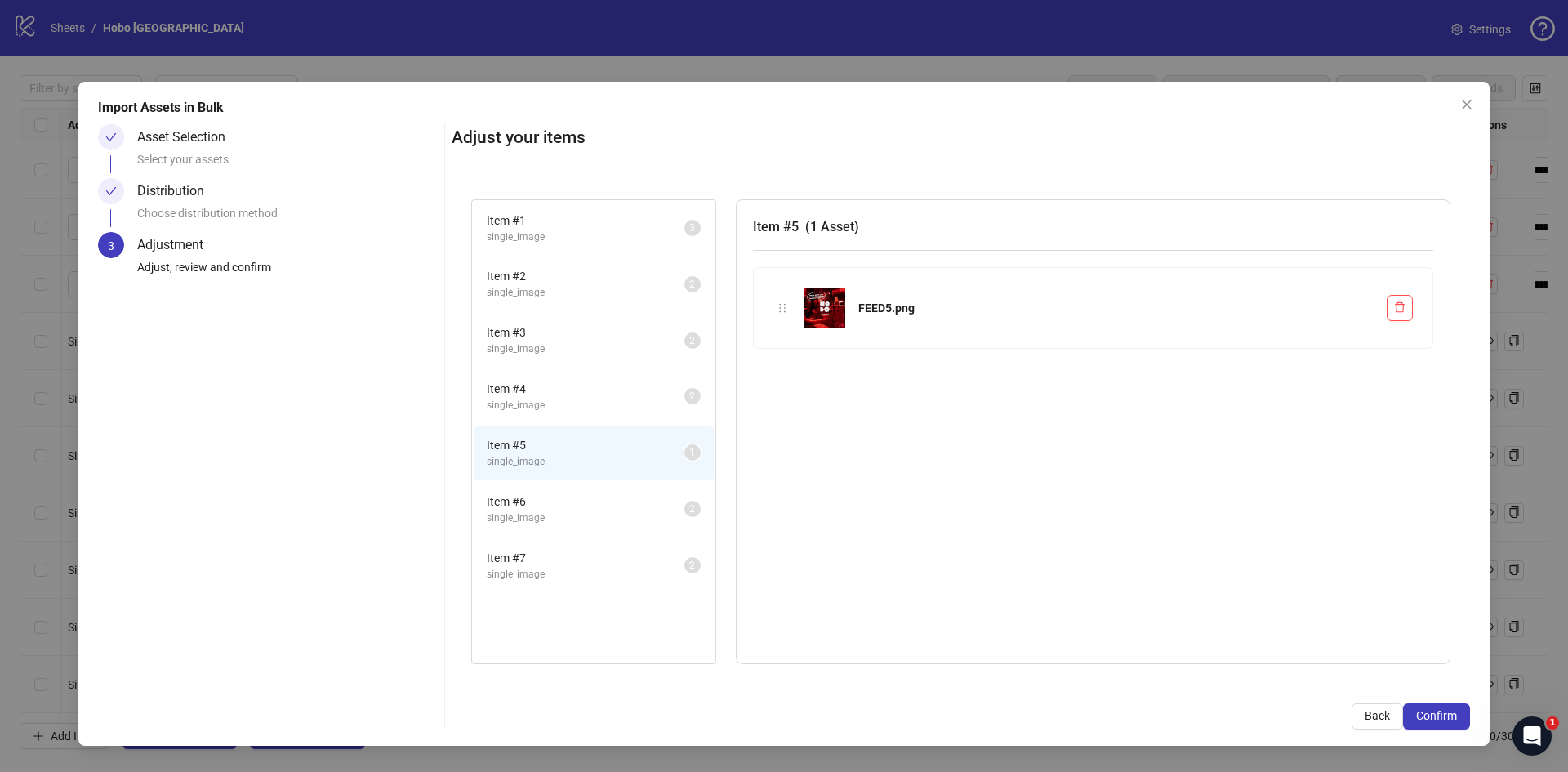
click at [544, 507] on span "Item # 6" at bounding box center [586, 500] width 198 height 18
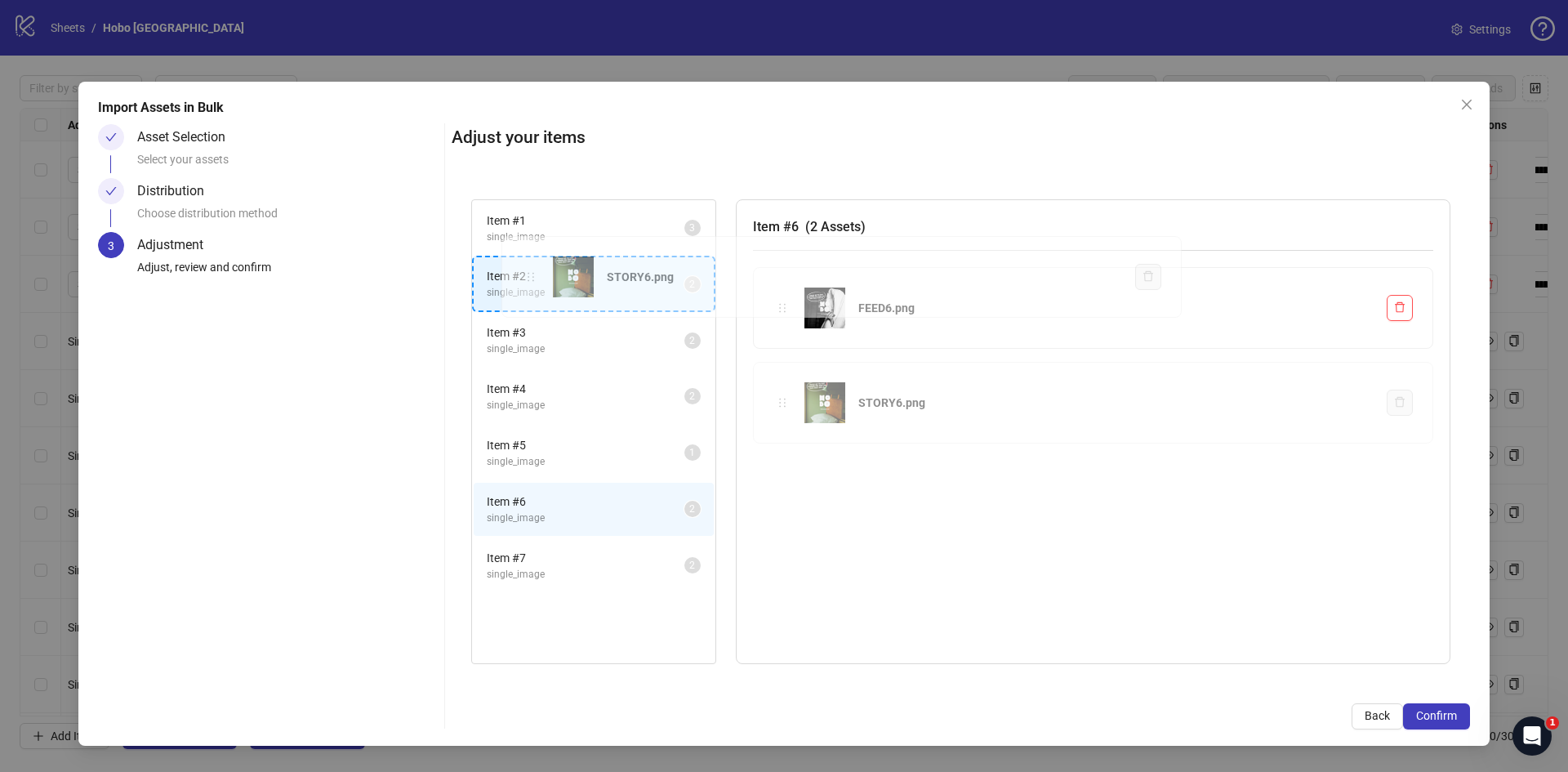
drag, startPoint x: 786, startPoint y: 402, endPoint x: 532, endPoint y: 277, distance: 283.1
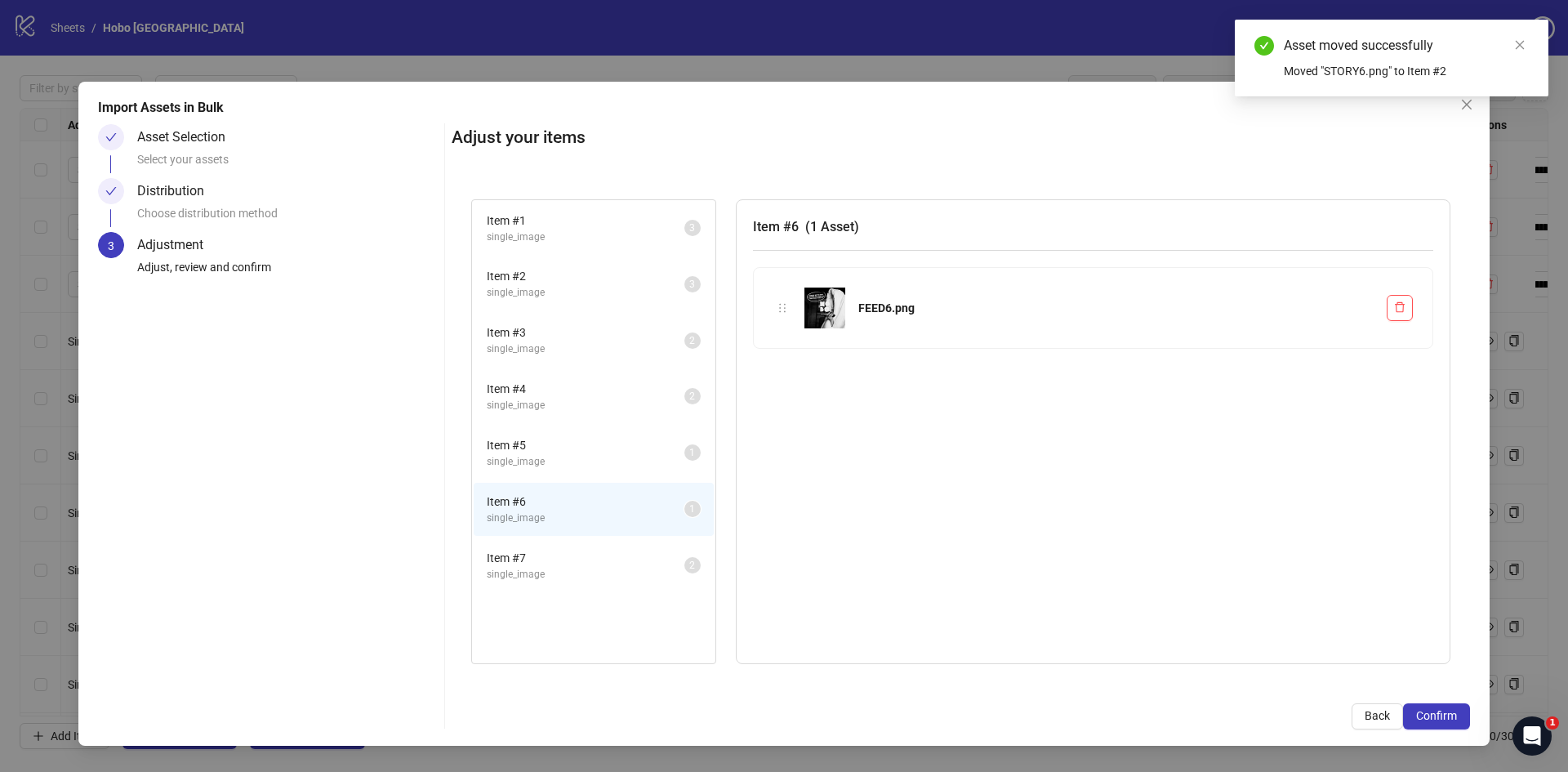
click at [534, 344] on span "single_image" at bounding box center [586, 349] width 198 height 16
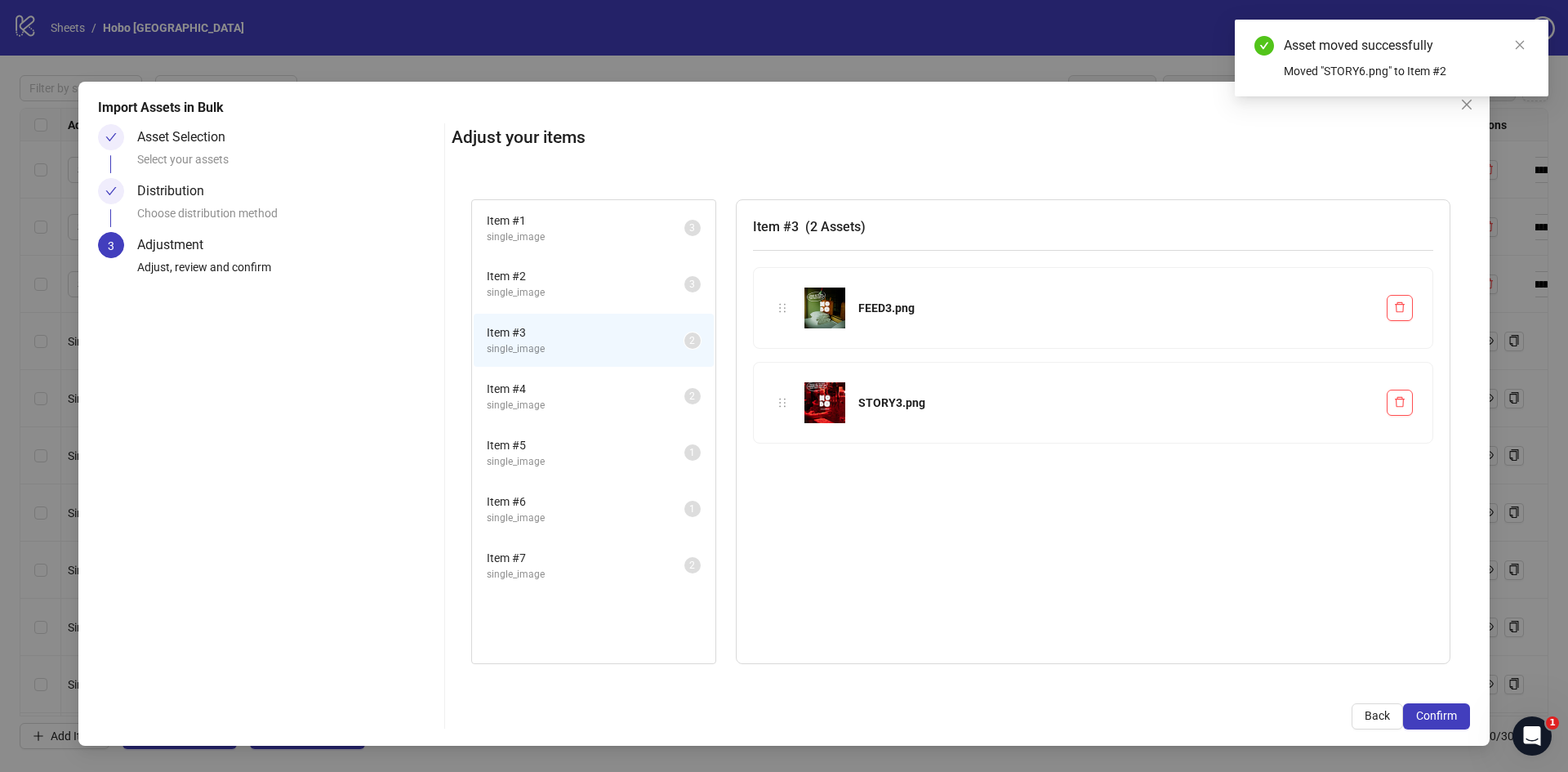
click at [527, 286] on span "single_image" at bounding box center [586, 292] width 198 height 16
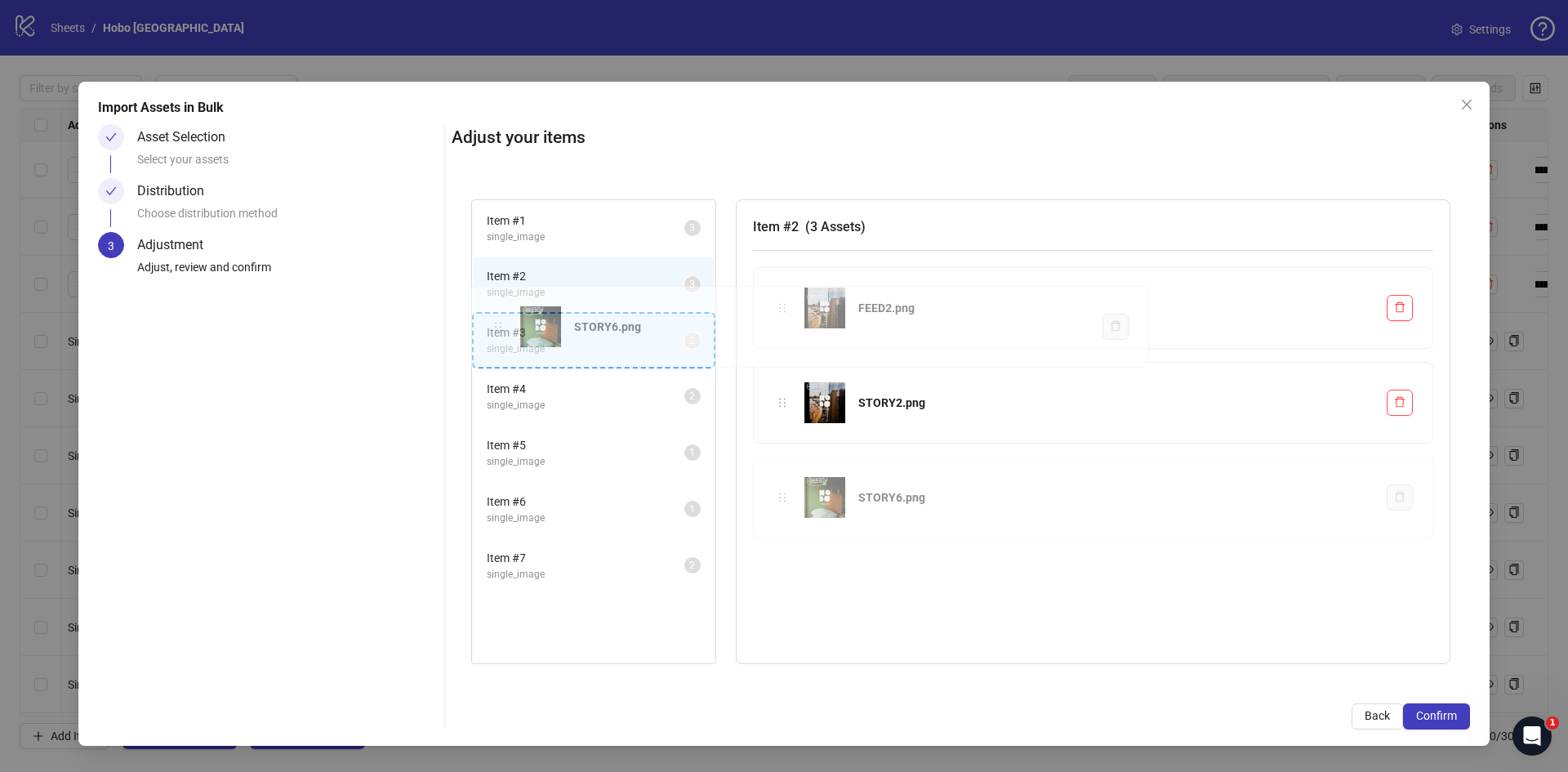
drag, startPoint x: 781, startPoint y: 499, endPoint x: 538, endPoint y: 365, distance: 277.5
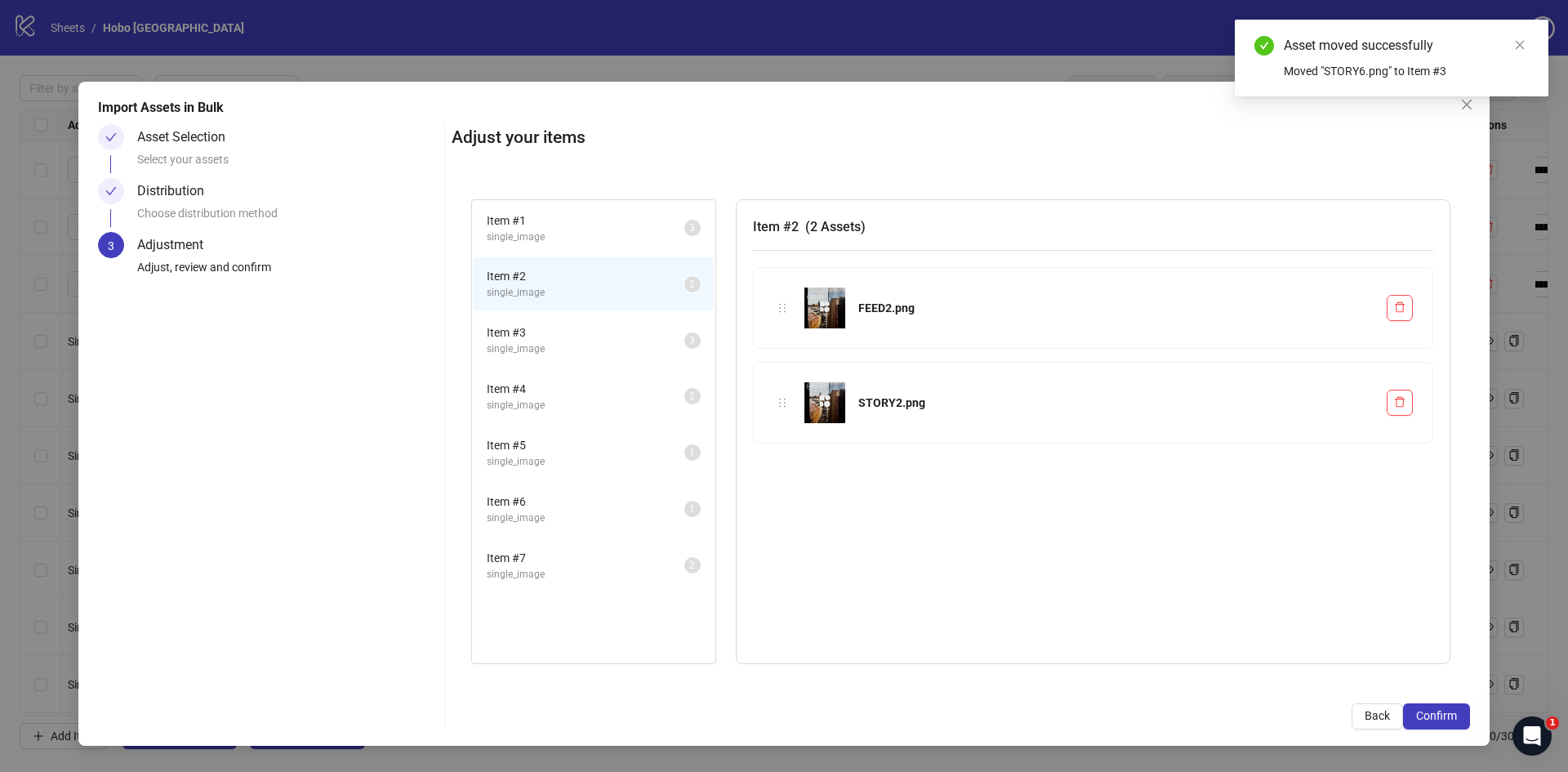
click at [544, 224] on span "Item # 1" at bounding box center [586, 220] width 198 height 18
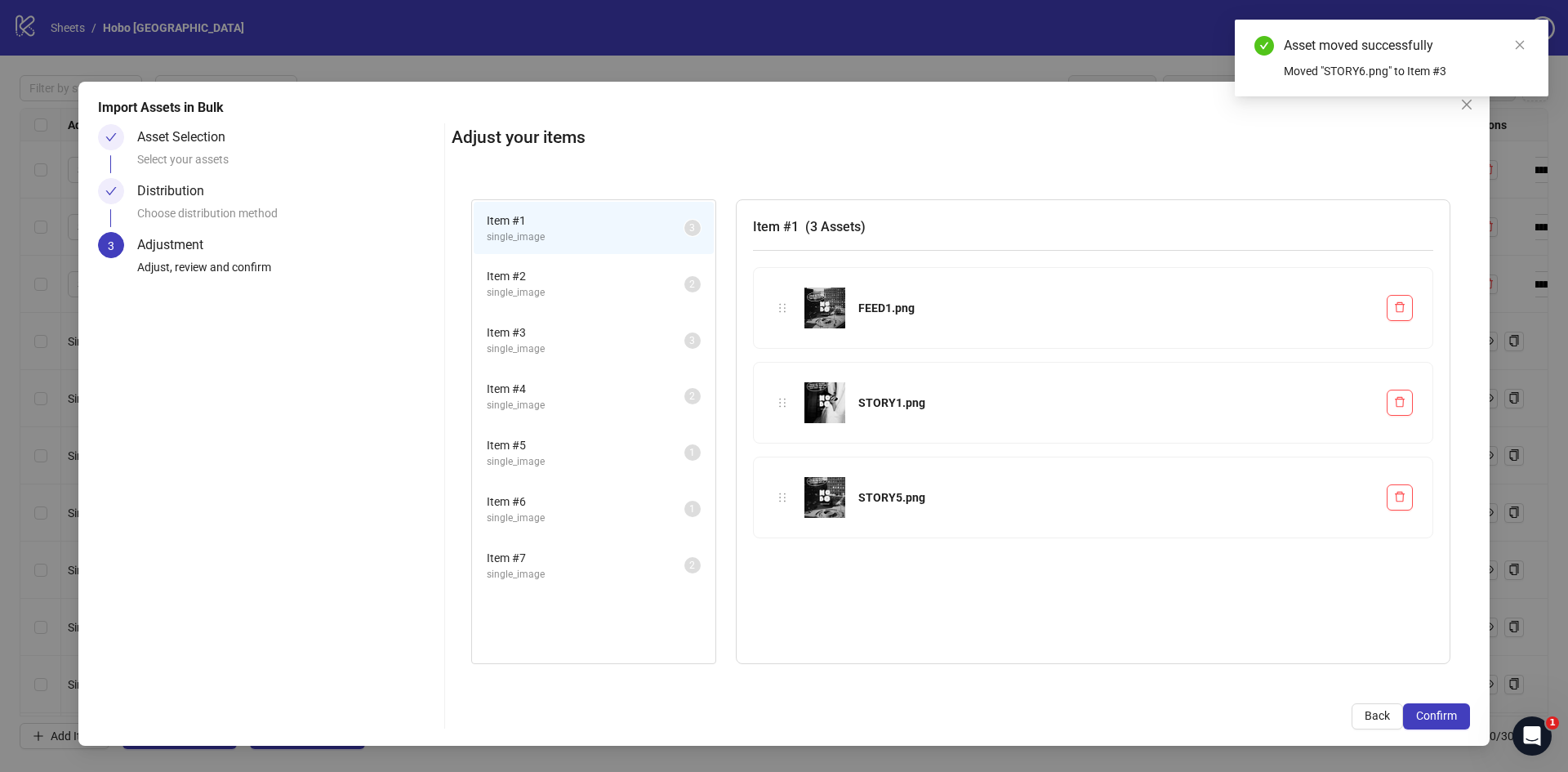
click at [538, 272] on span "Item # 2" at bounding box center [586, 275] width 198 height 18
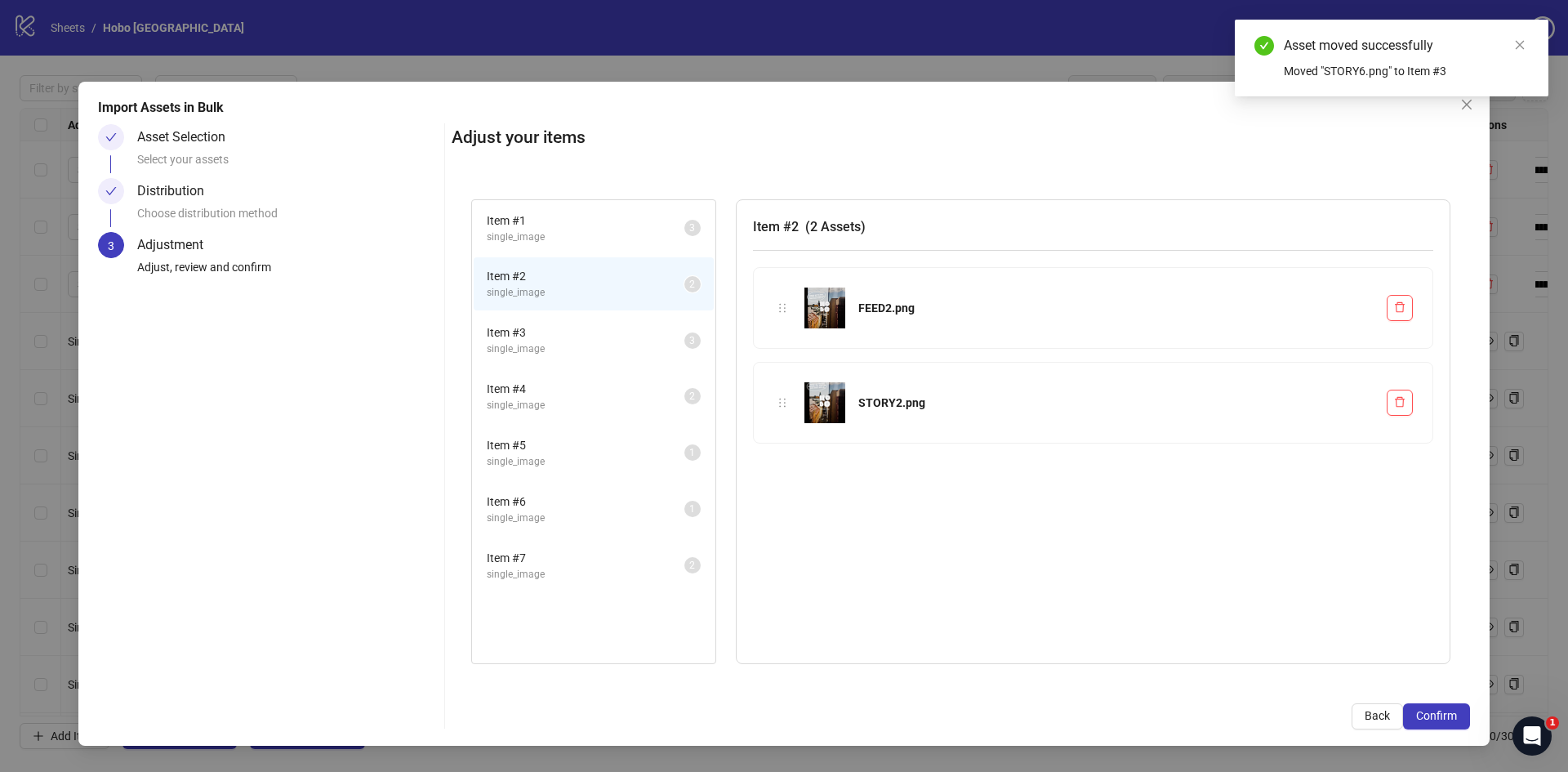
click at [532, 320] on li "Item # 3 single_image 3" at bounding box center [593, 340] width 240 height 53
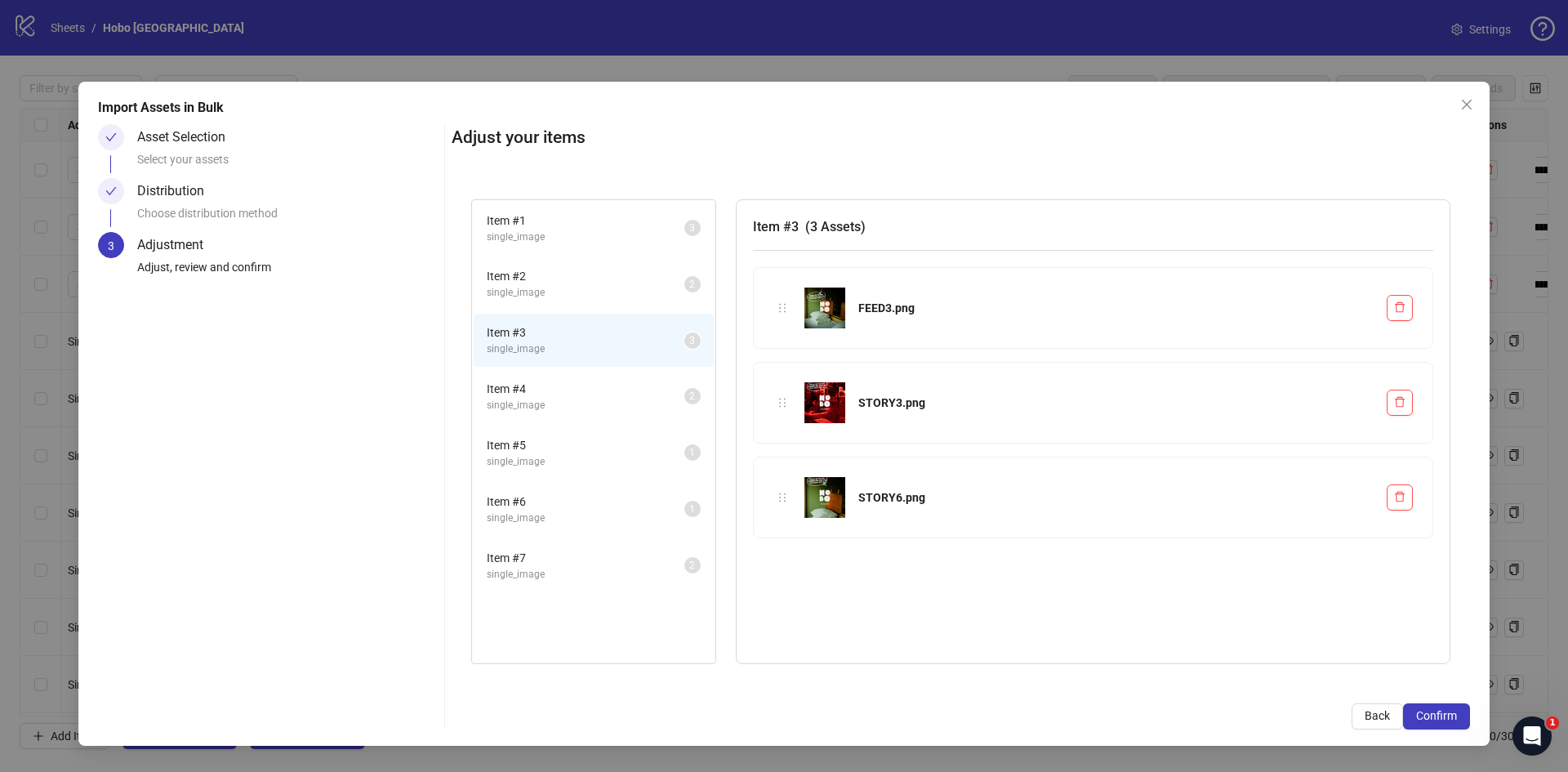
click at [547, 409] on span "single_image" at bounding box center [586, 405] width 198 height 16
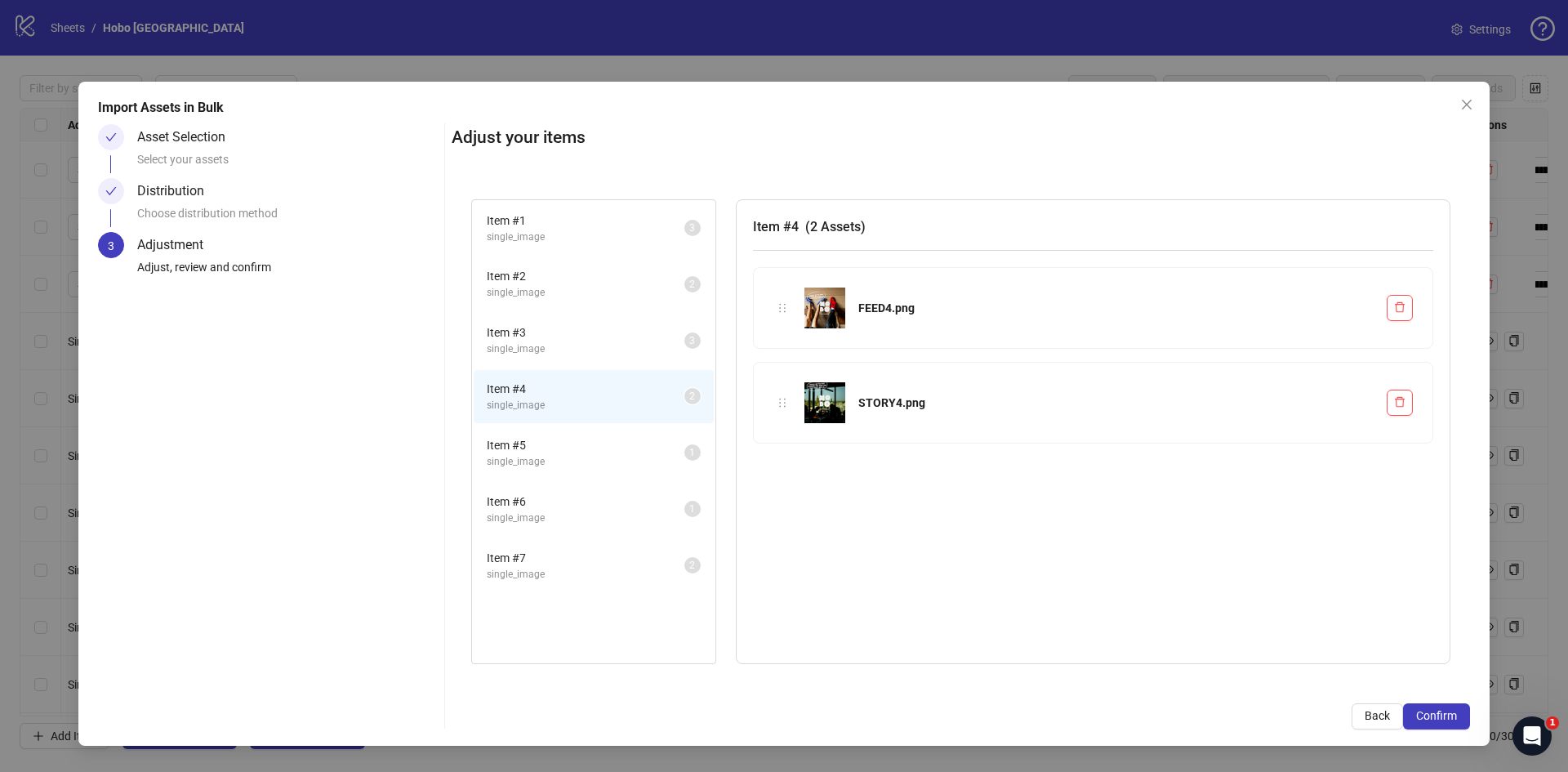
click at [521, 453] on span "Item # 5" at bounding box center [586, 444] width 198 height 18
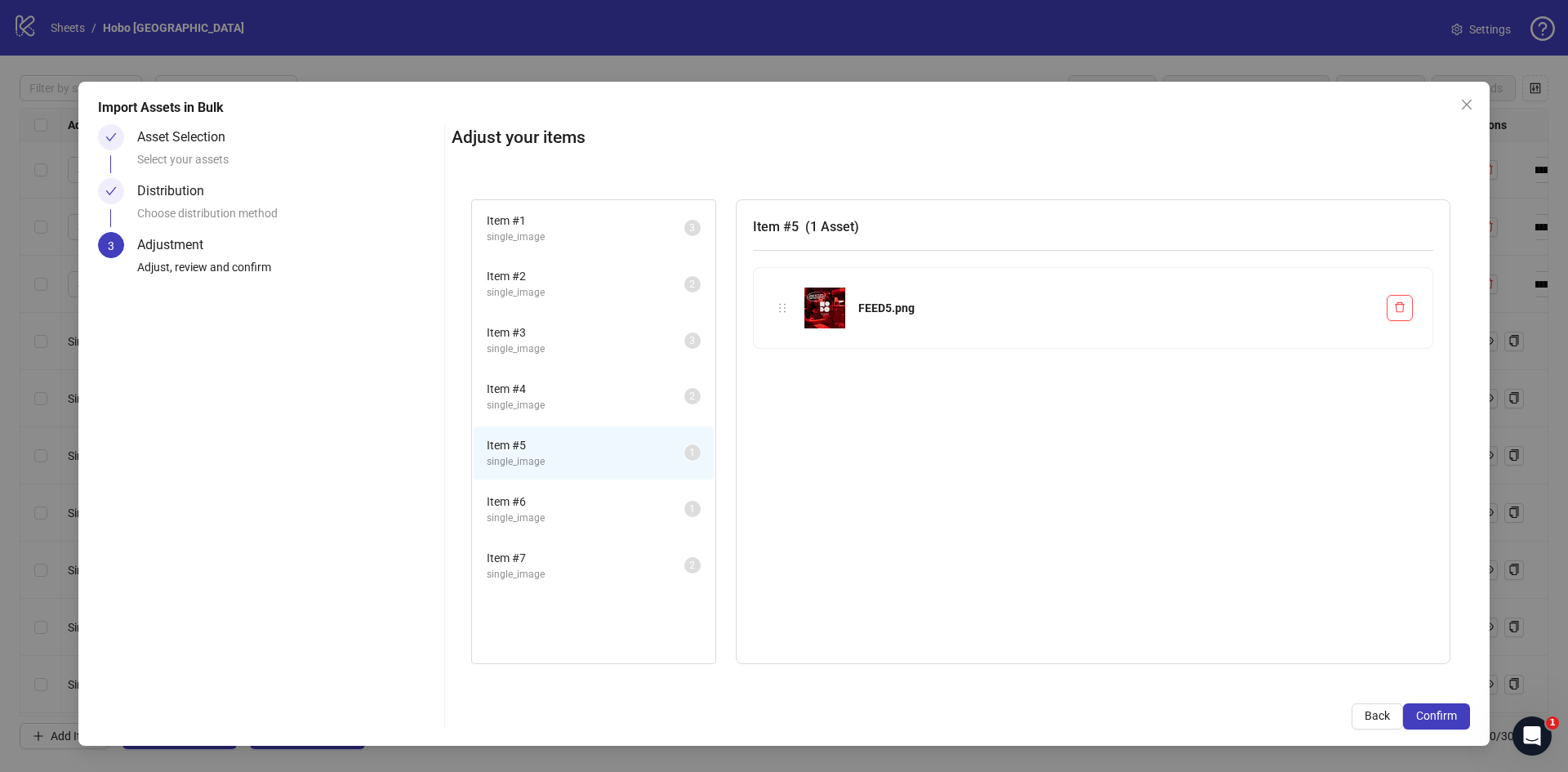
click at [537, 498] on span "Item # 6" at bounding box center [586, 500] width 198 height 18
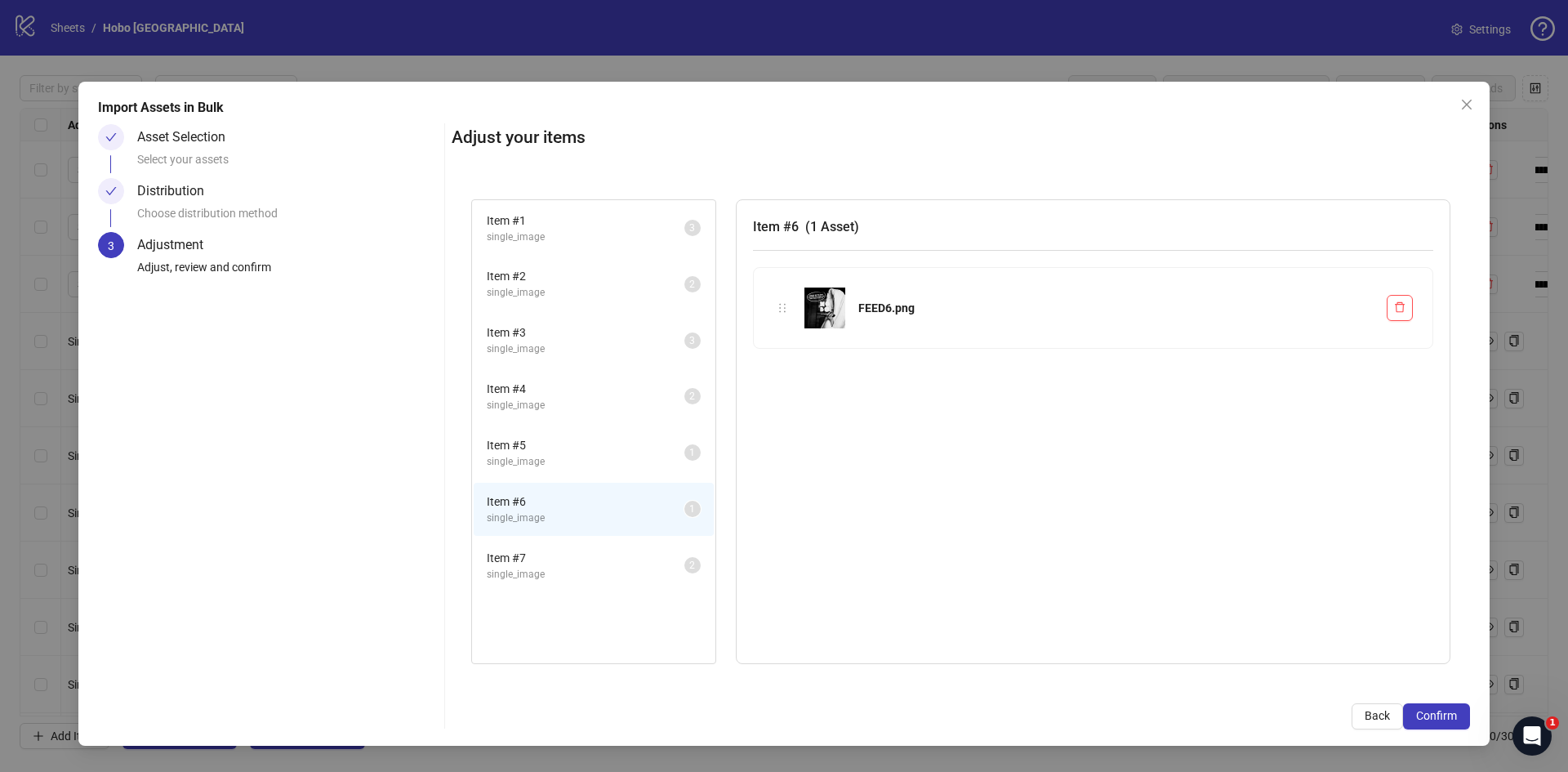
click at [538, 570] on span "single_image" at bounding box center [586, 574] width 198 height 16
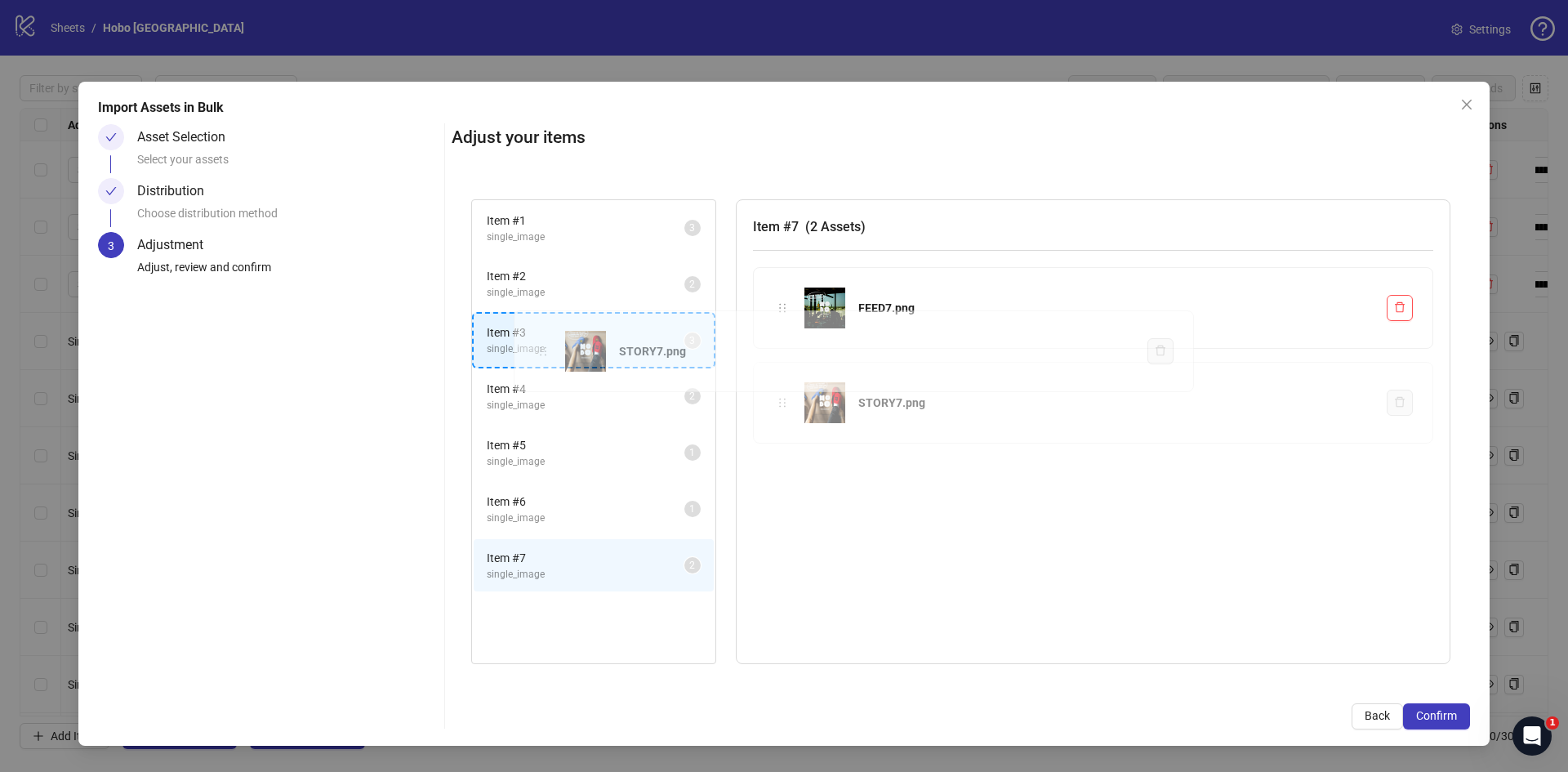
drag, startPoint x: 779, startPoint y: 400, endPoint x: 529, endPoint y: 348, distance: 255.4
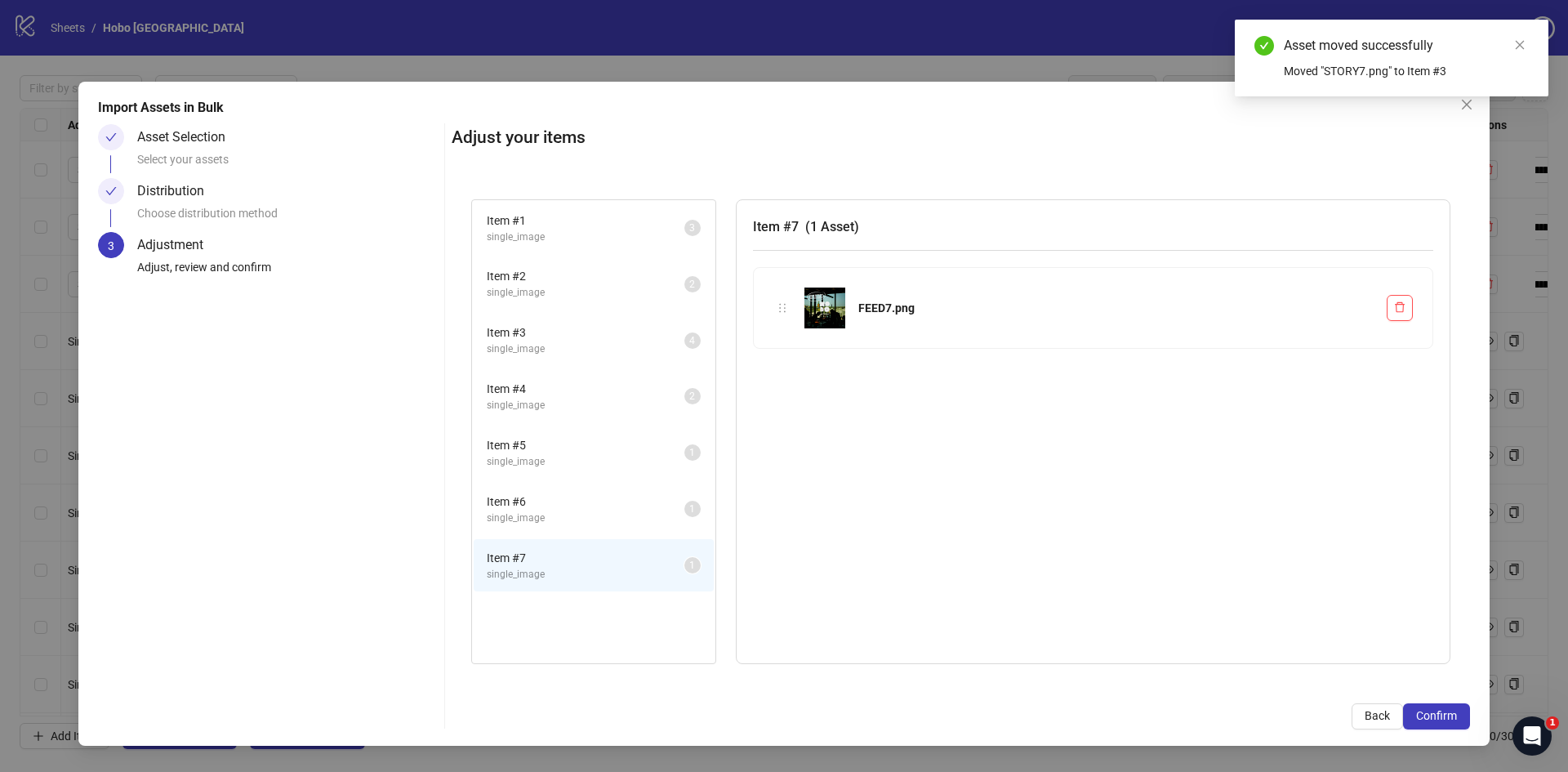
click at [561, 346] on span "single_image" at bounding box center [586, 349] width 198 height 16
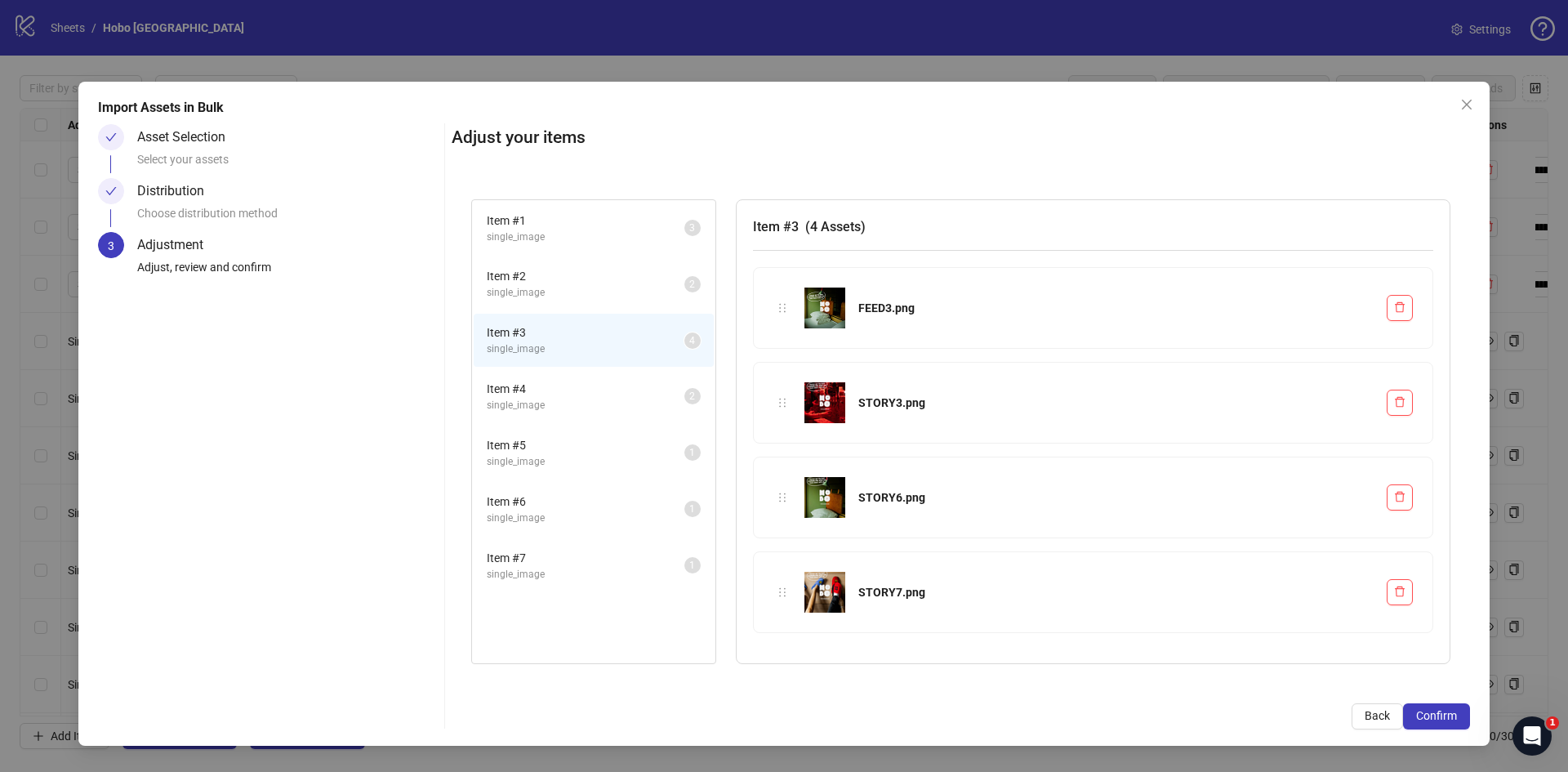
click at [525, 395] on span "Item # 4" at bounding box center [586, 388] width 198 height 18
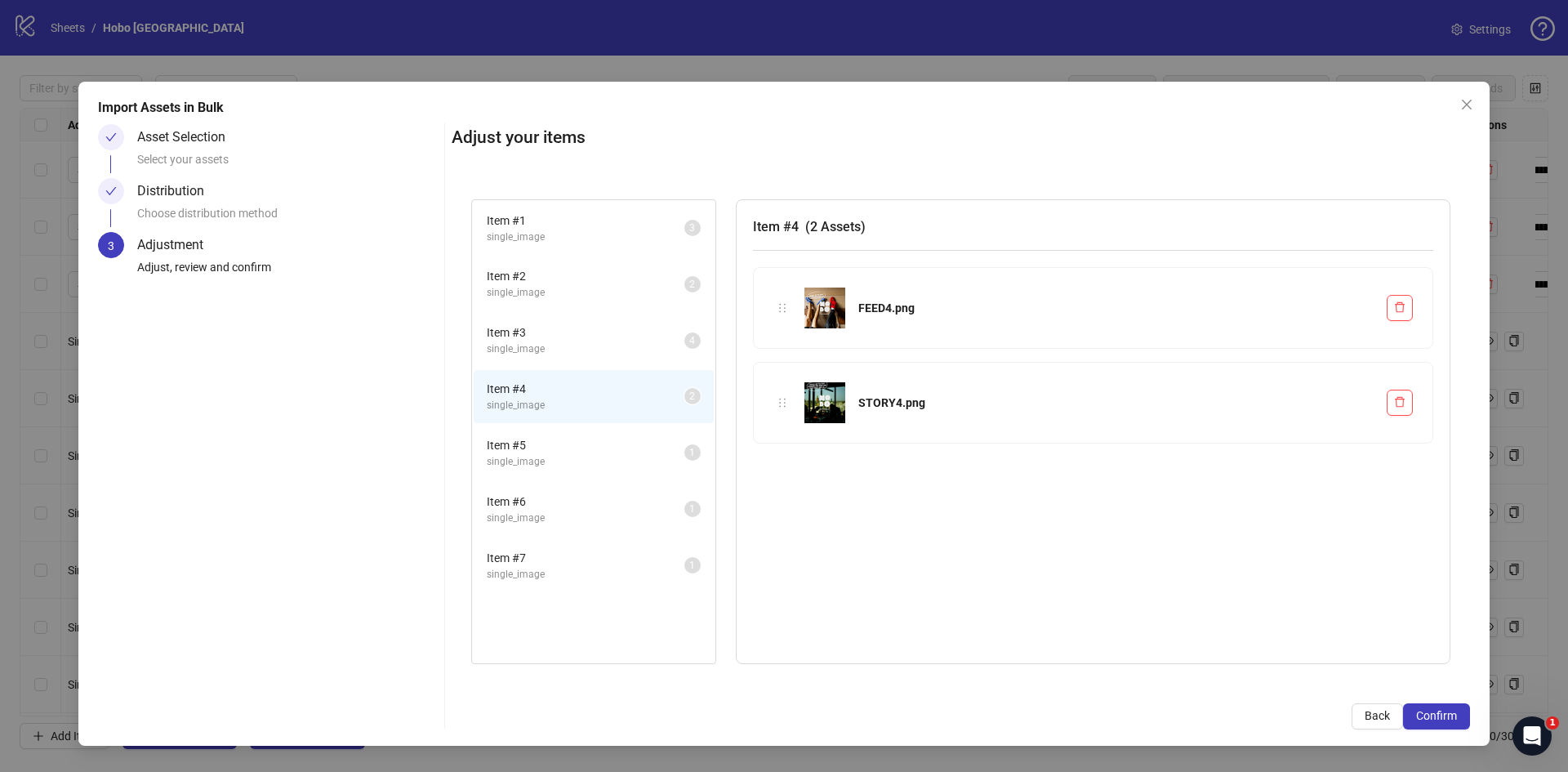
click at [532, 344] on span "single_image" at bounding box center [586, 349] width 198 height 16
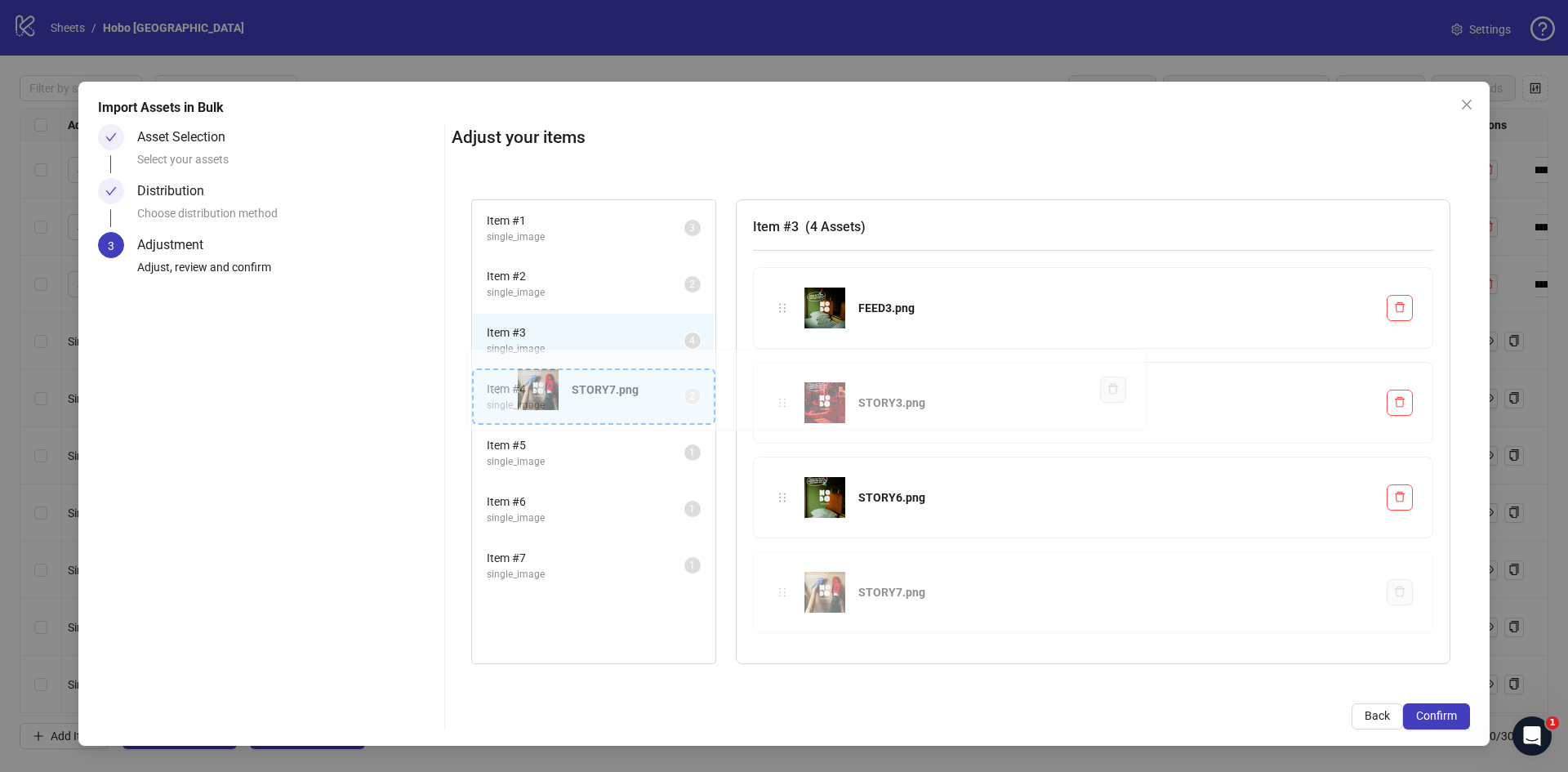
drag, startPoint x: 784, startPoint y: 593, endPoint x: 498, endPoint y: 390, distance: 350.7
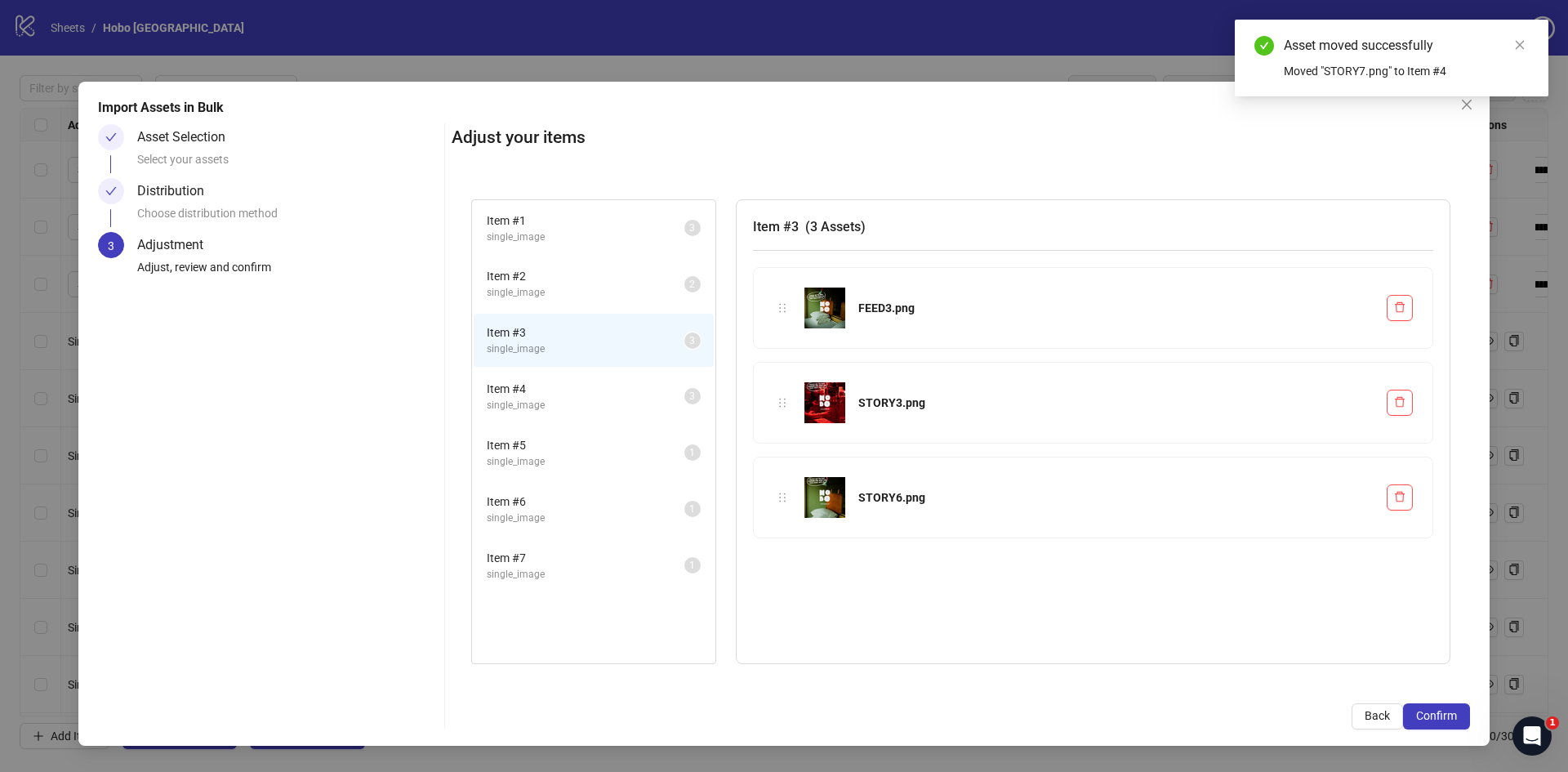
click at [530, 454] on span "single_image" at bounding box center [586, 461] width 198 height 16
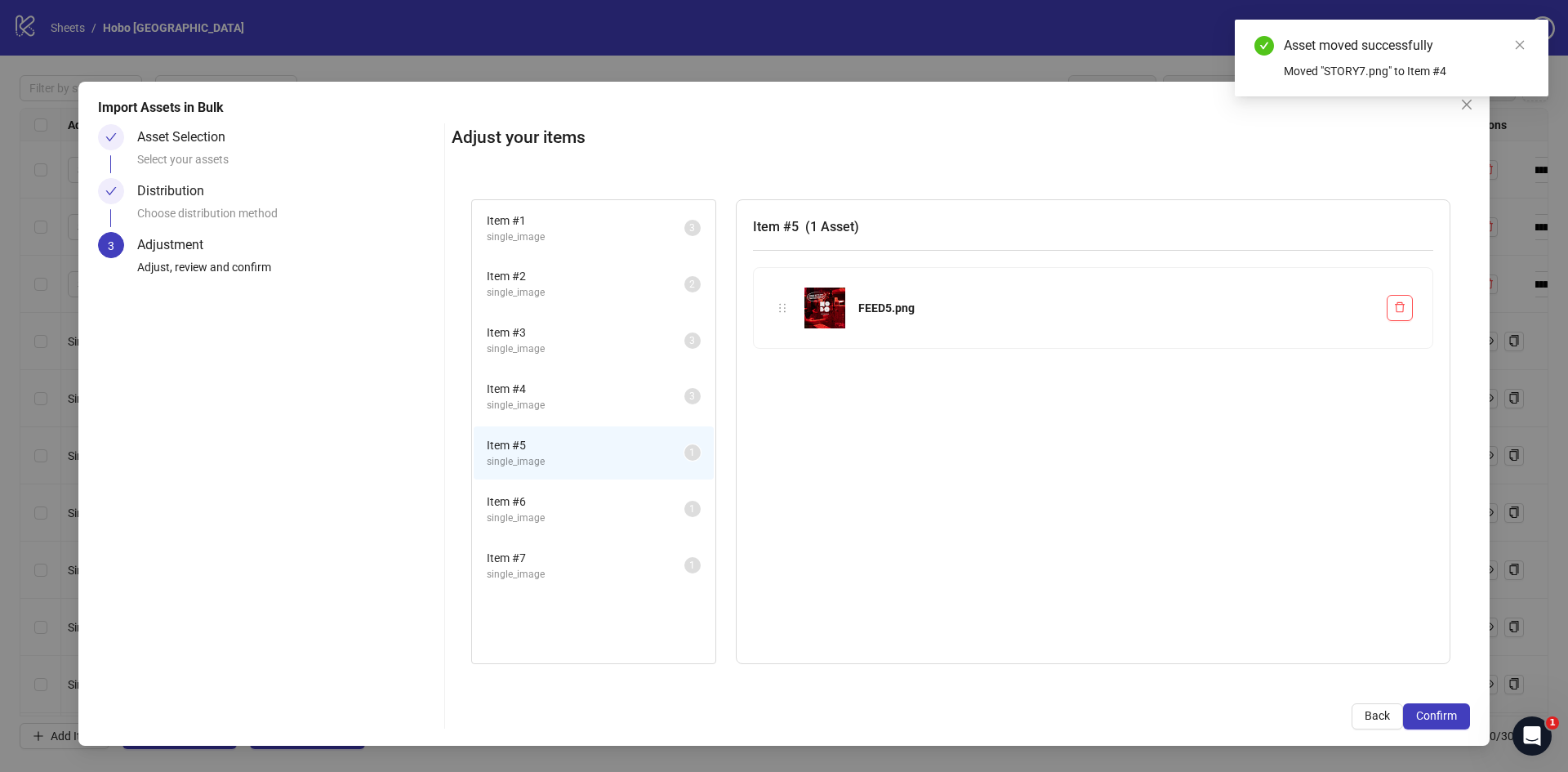
click at [525, 326] on span "Item # 3" at bounding box center [586, 331] width 198 height 18
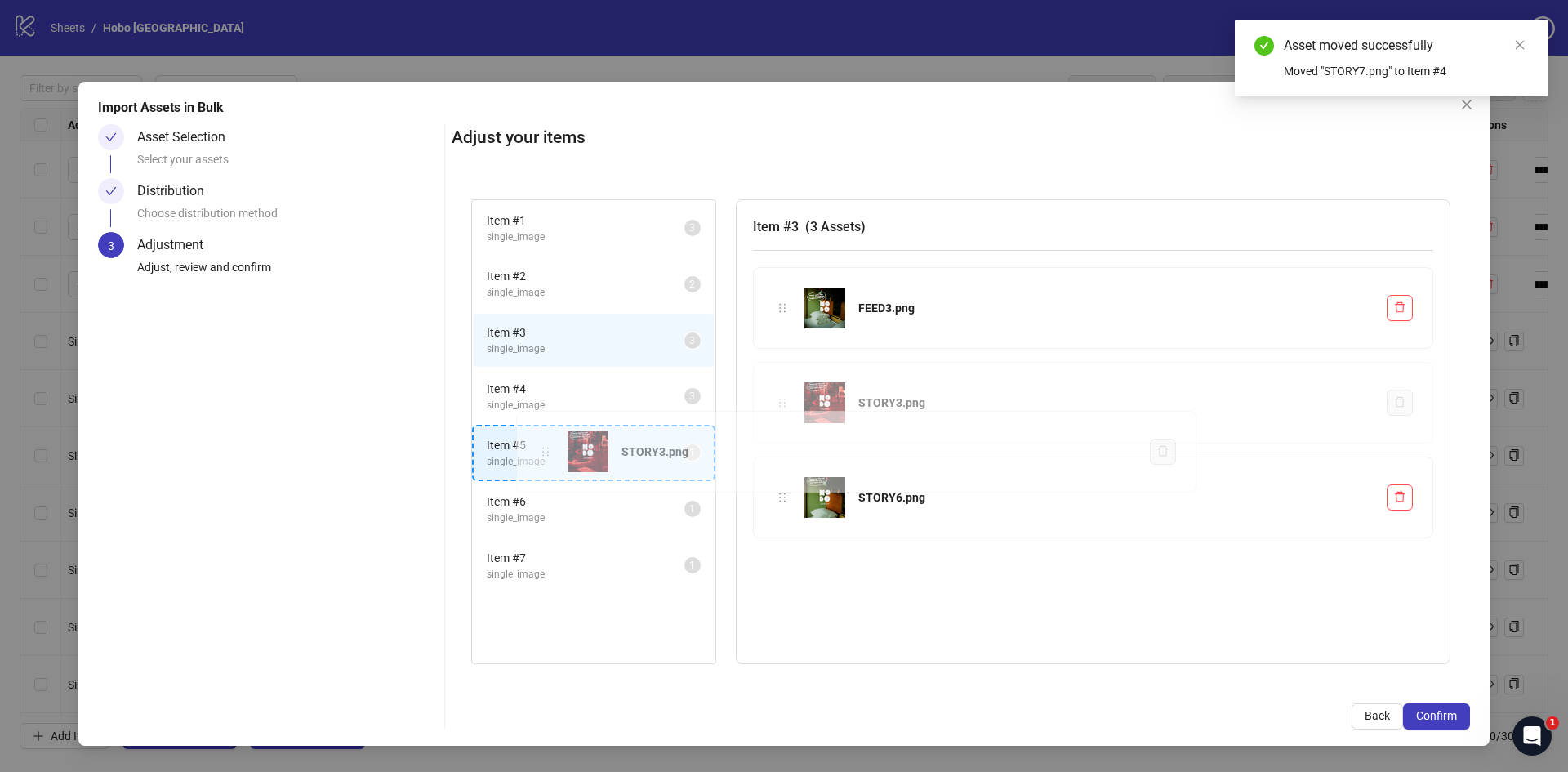
drag, startPoint x: 785, startPoint y: 402, endPoint x: 549, endPoint y: 452, distance: 241.2
click at [549, 452] on div "Item # 1 single_image 3 Item # 2 single_image 2 Item # 3 single_image 3 Item # …" at bounding box center [961, 431] width 1019 height 504
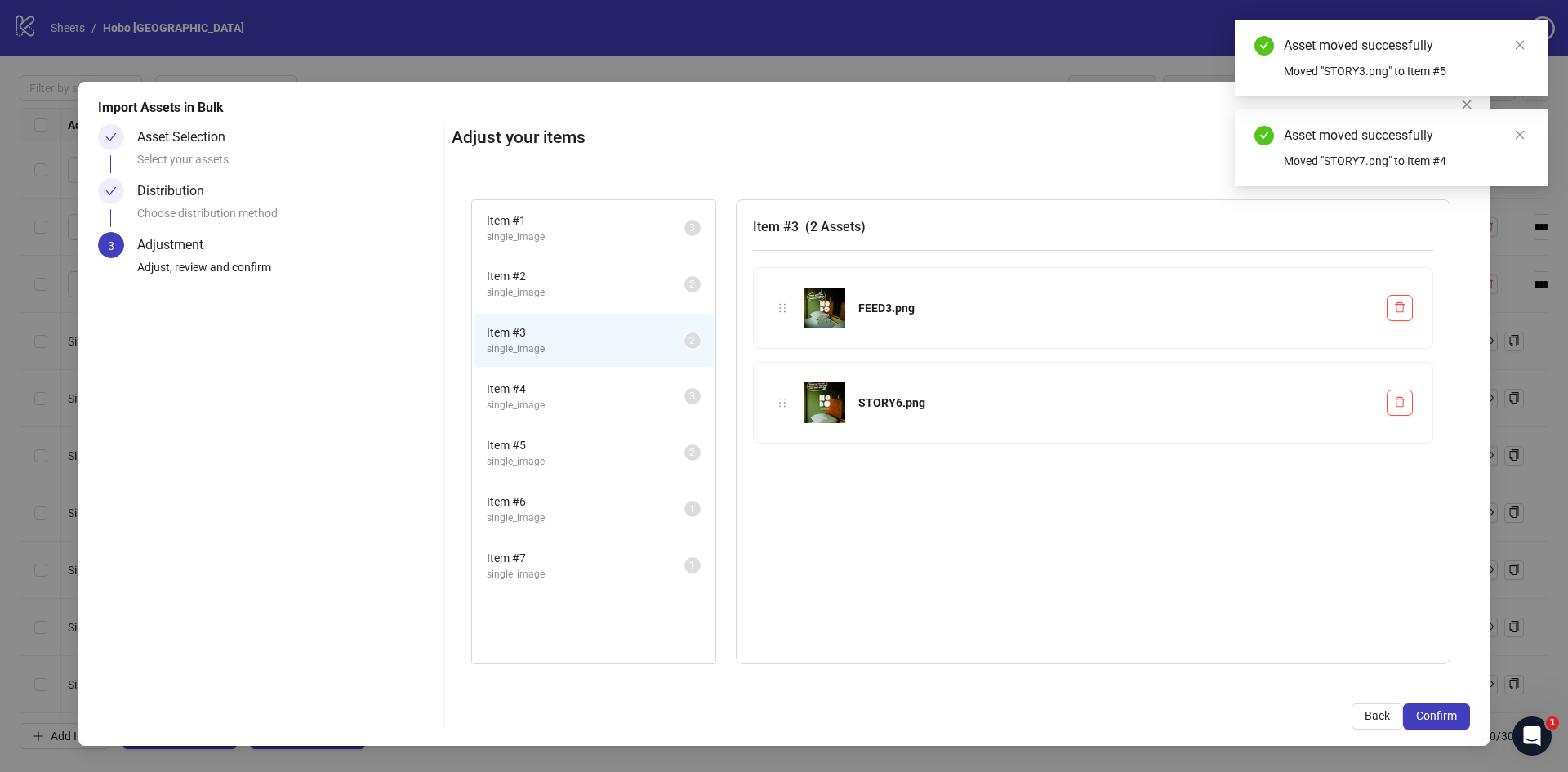
click at [525, 452] on span "Item # 5" at bounding box center [586, 444] width 198 height 18
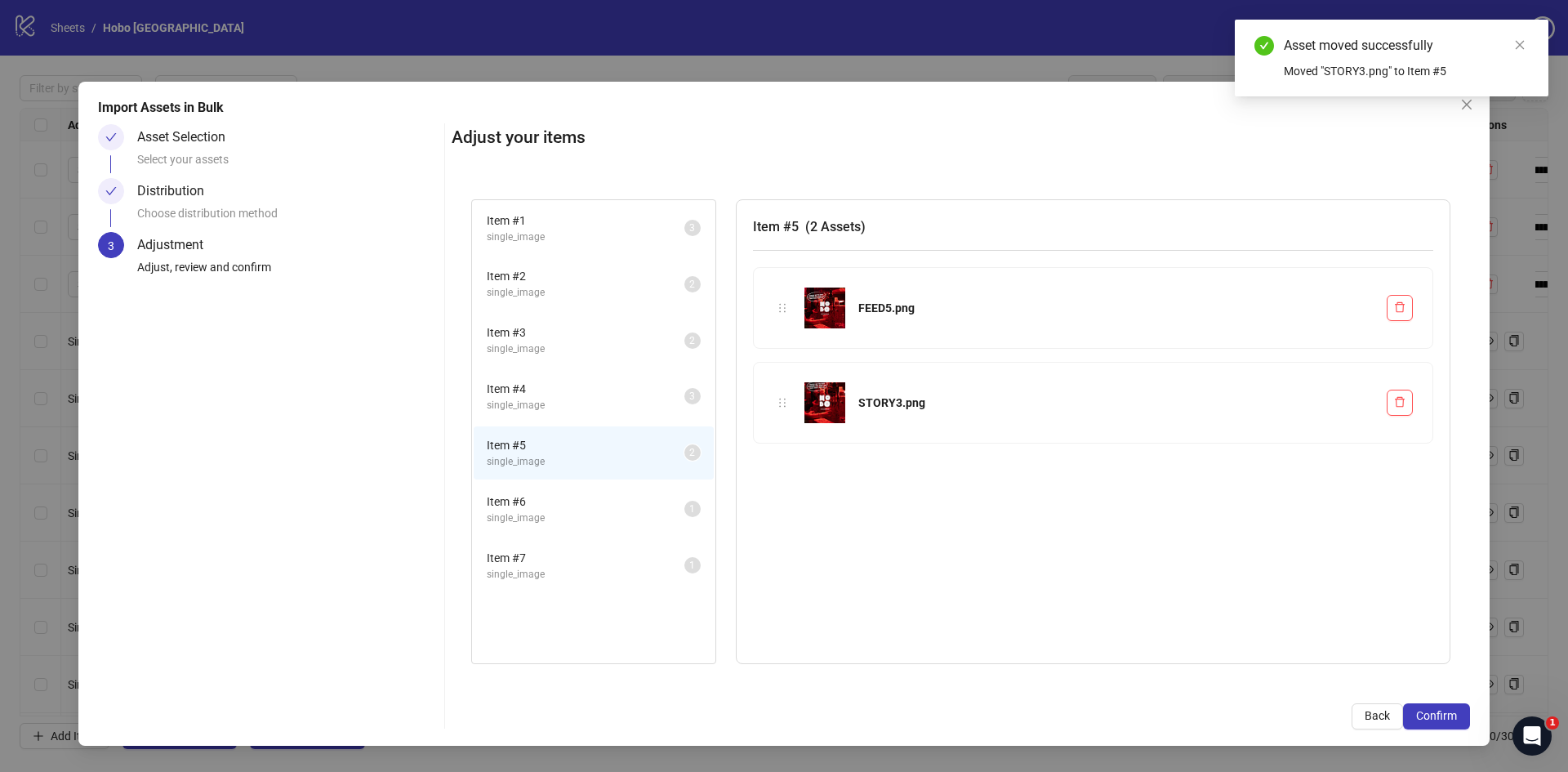
click at [577, 486] on li "Item # 6 single_image 1" at bounding box center [593, 509] width 240 height 53
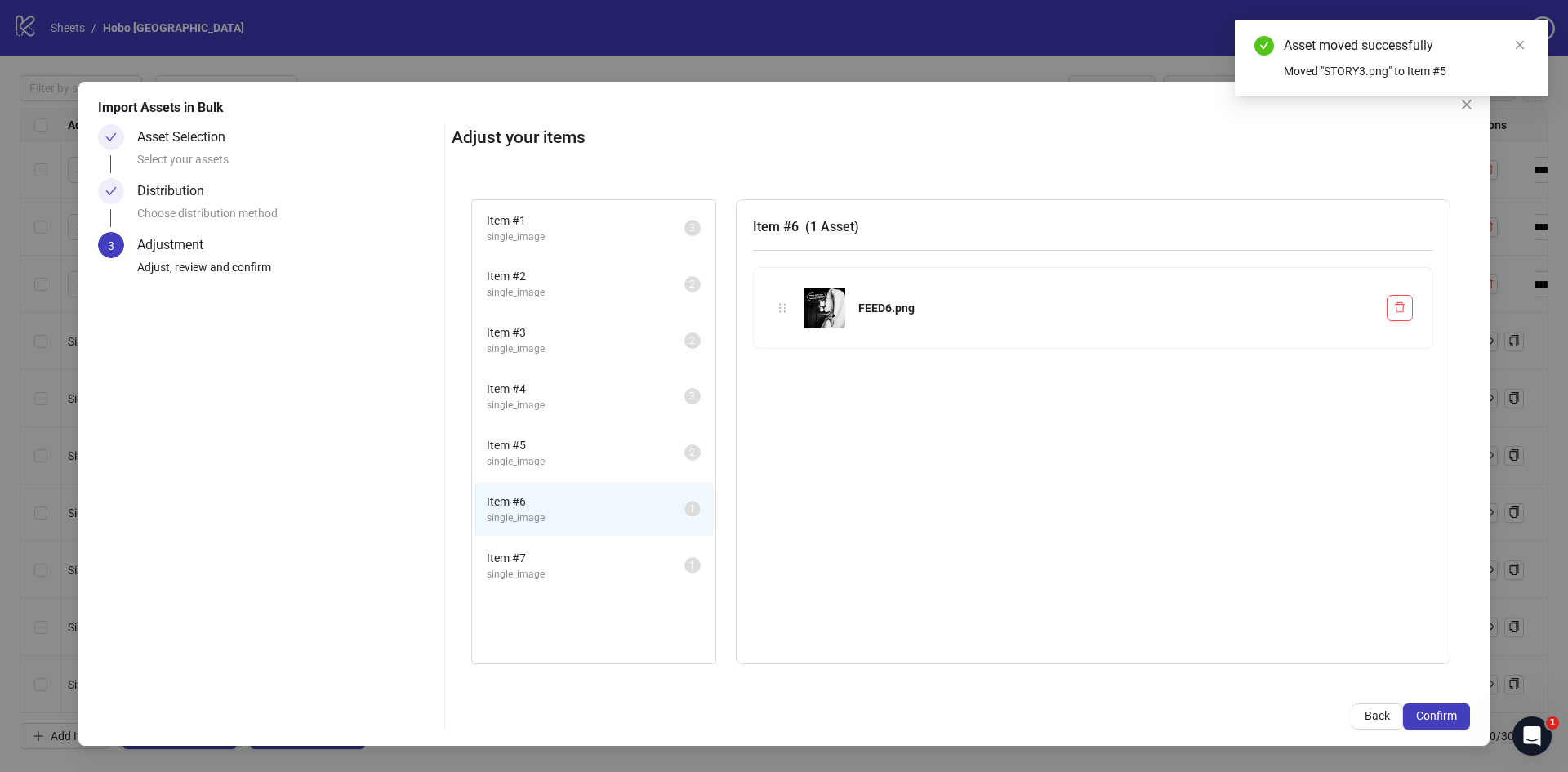
click at [552, 558] on span "Item # 7" at bounding box center [586, 557] width 198 height 18
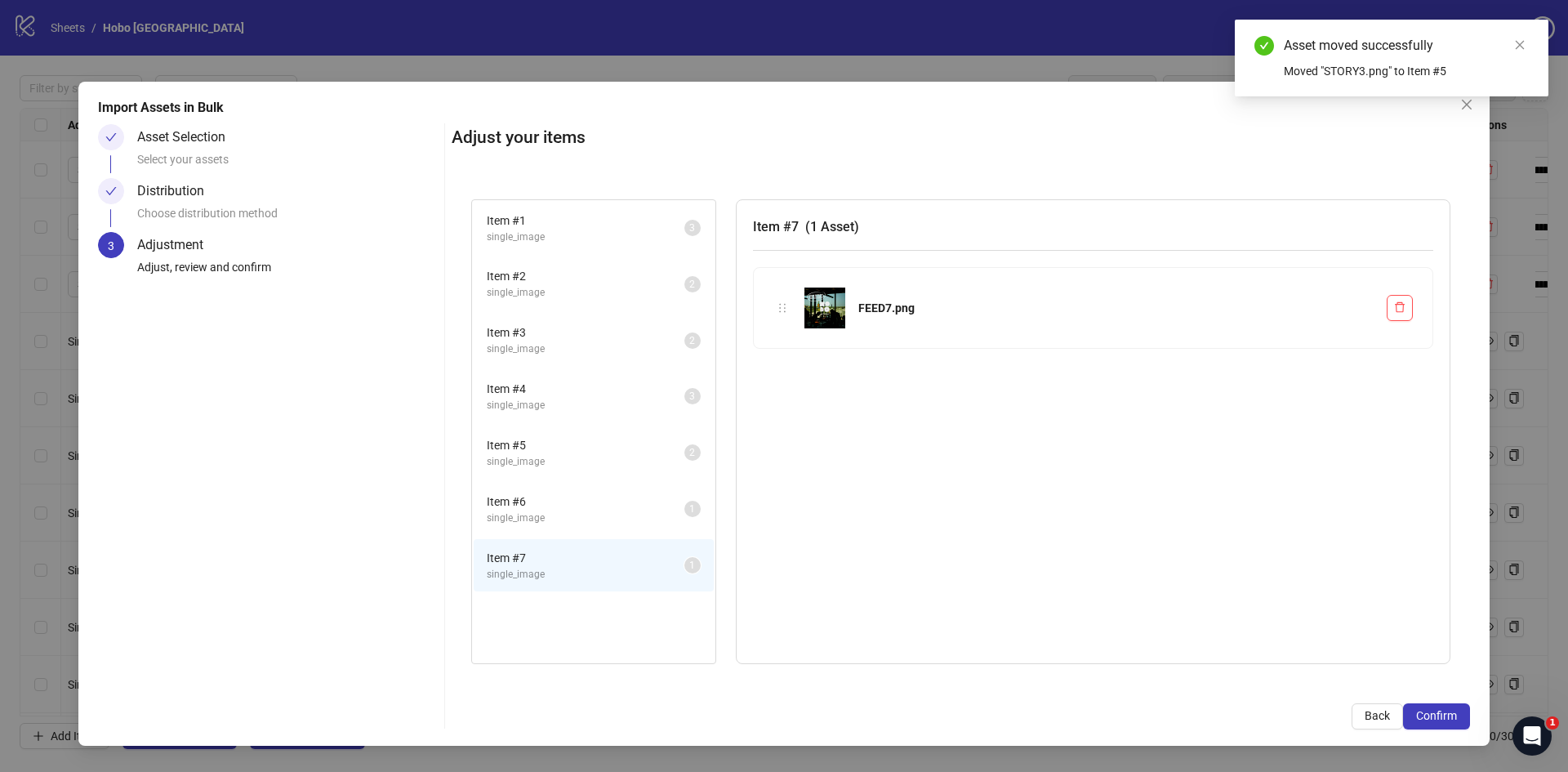
click at [546, 515] on span "single_image" at bounding box center [586, 518] width 198 height 16
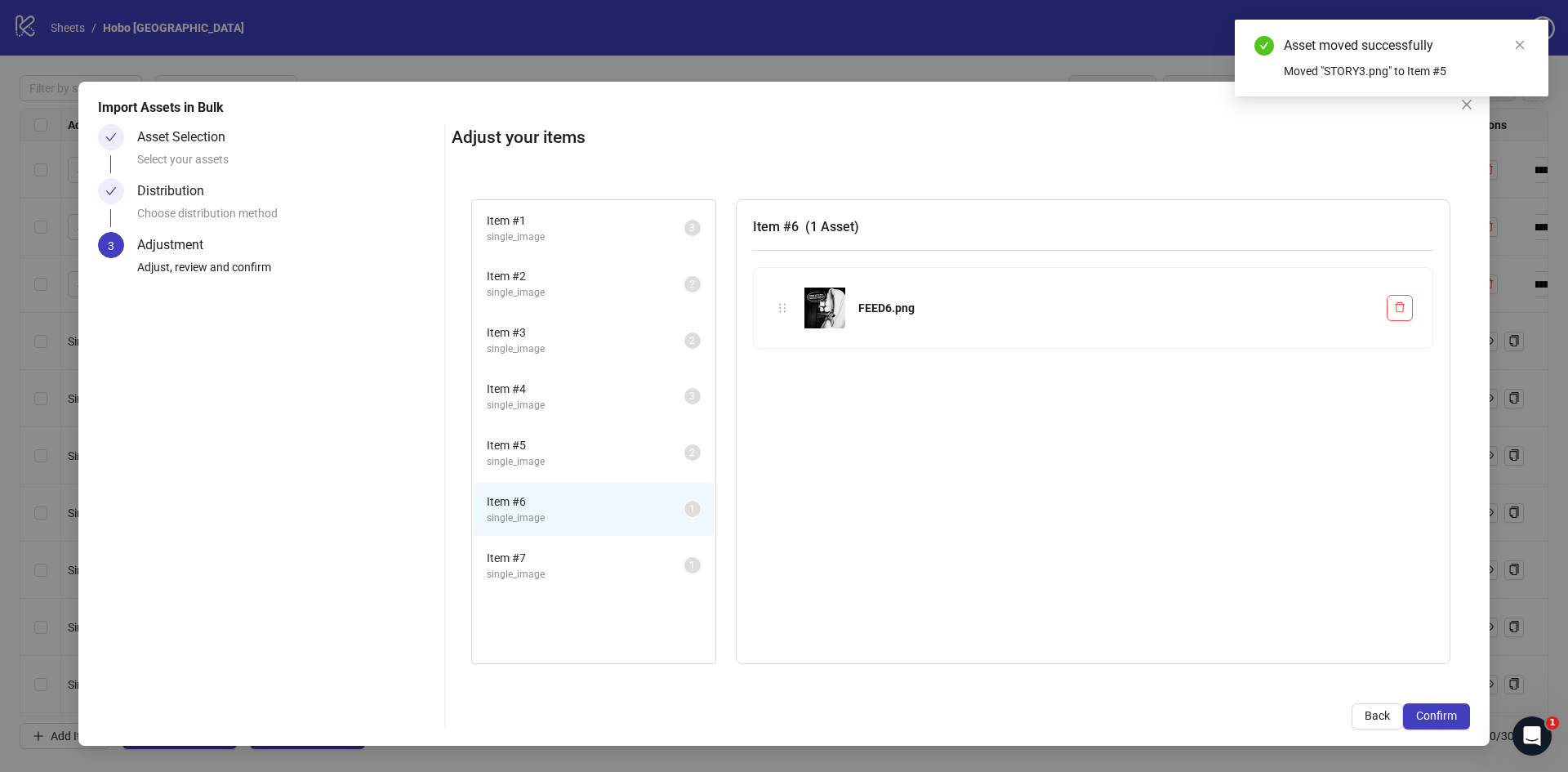
click at [567, 238] on span "single_image" at bounding box center [586, 237] width 198 height 16
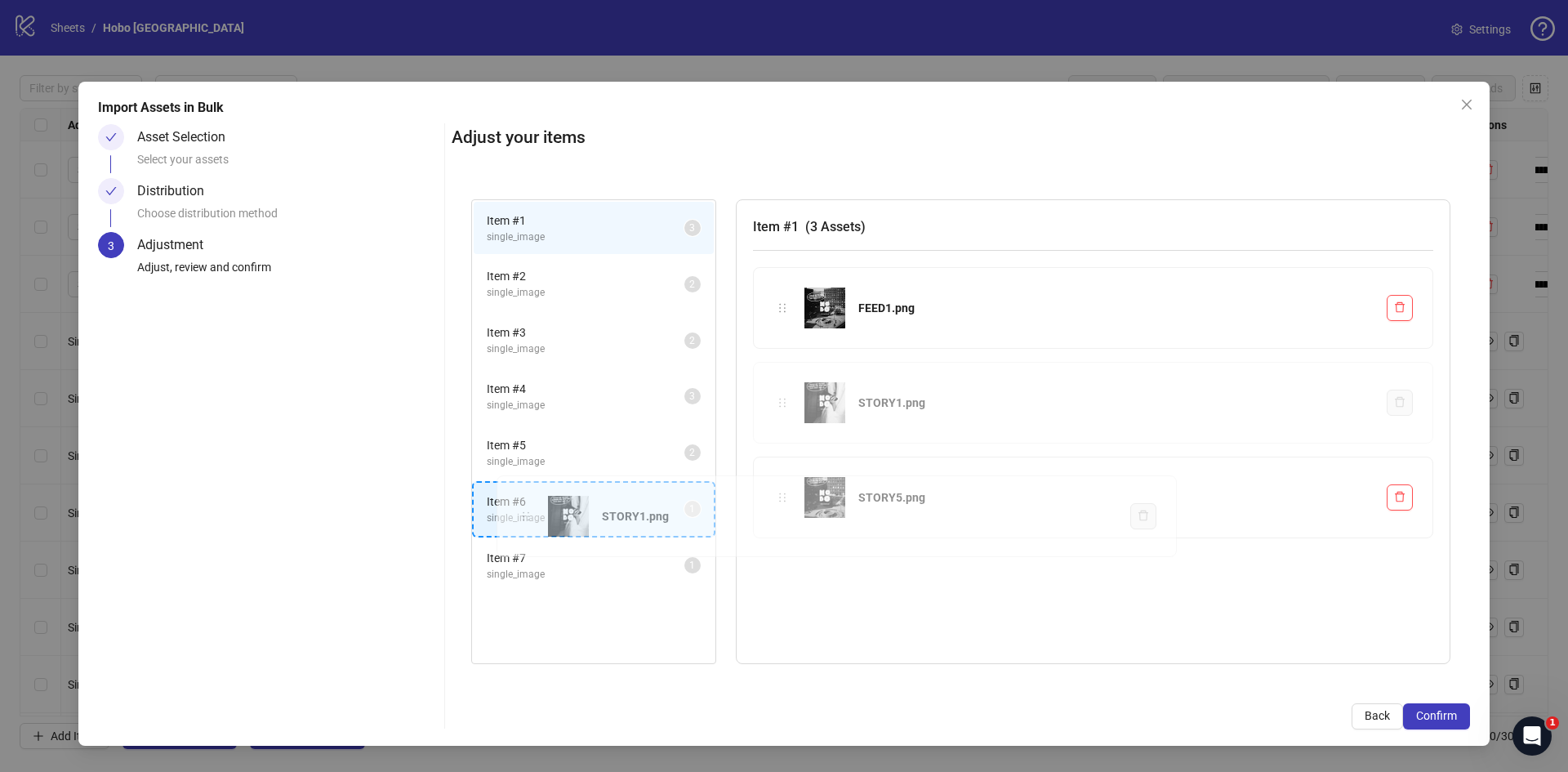
drag, startPoint x: 783, startPoint y: 402, endPoint x: 526, endPoint y: 516, distance: 281.1
click at [526, 516] on div "Item # 1 single_image 3 Item # 2 single_image 2 Item # 3 single_image 2 Item # …" at bounding box center [961, 431] width 1019 height 504
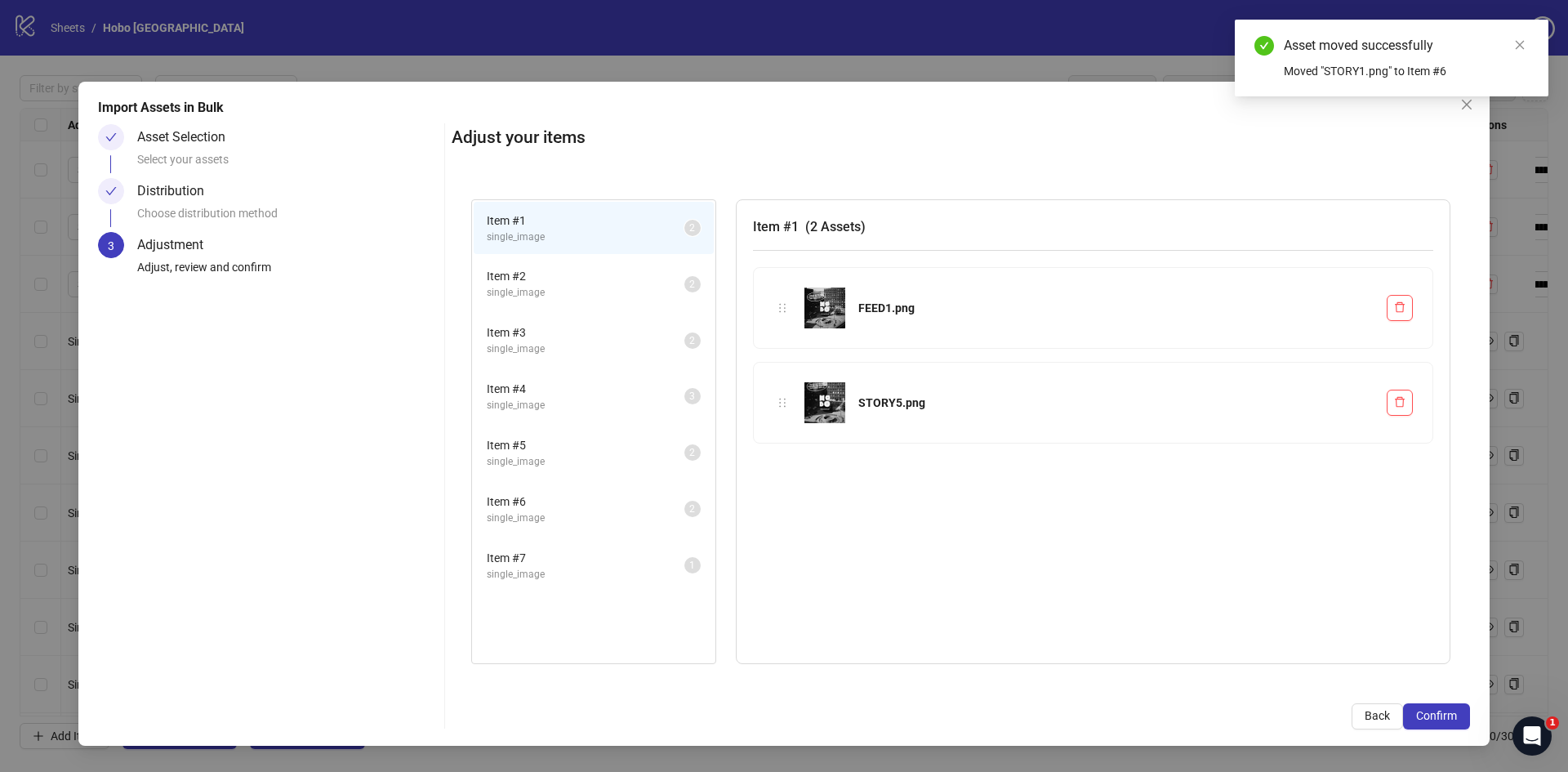
click at [528, 275] on span "Item # 2" at bounding box center [586, 275] width 198 height 18
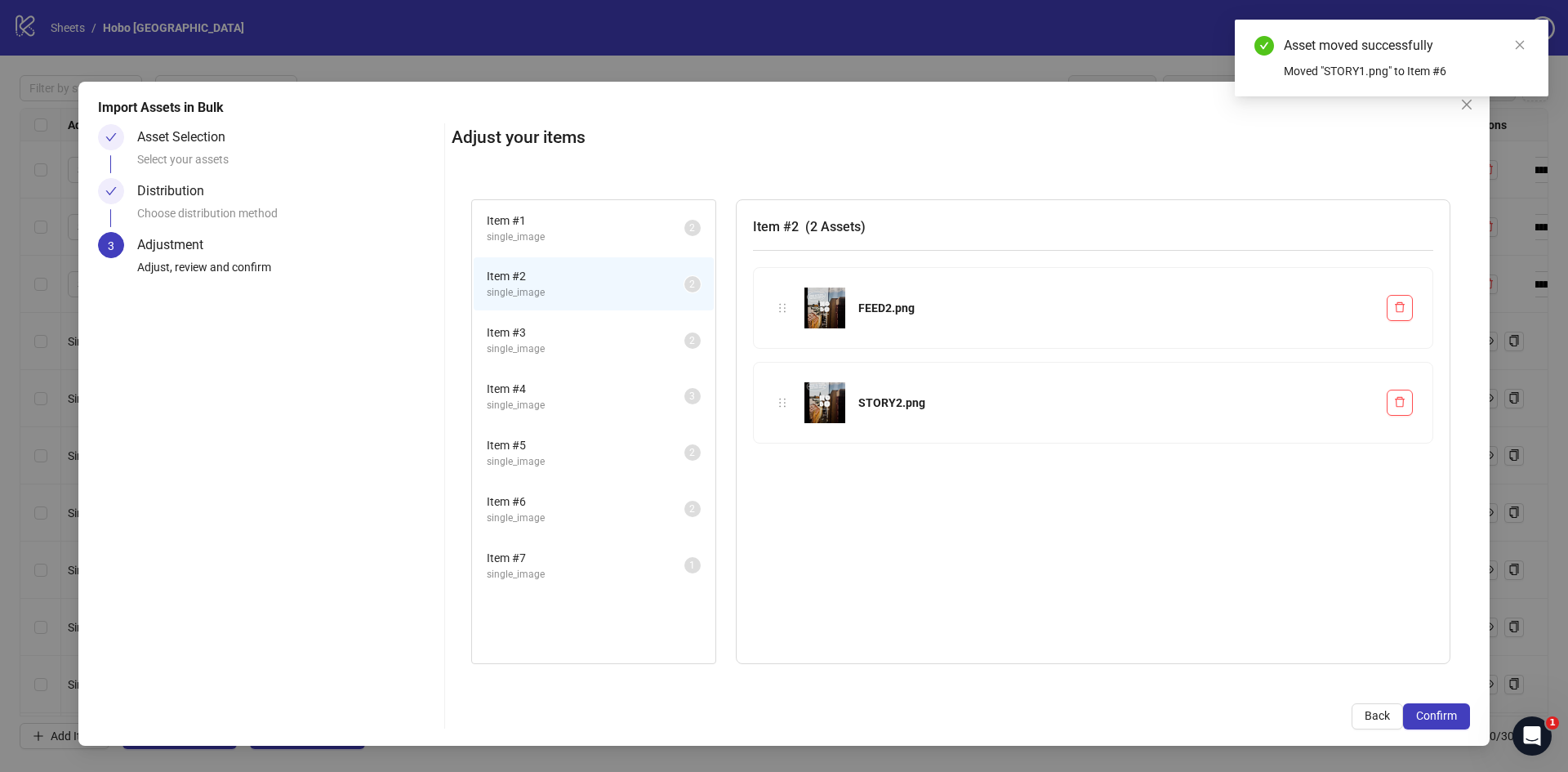
click at [530, 340] on span "Item # 3" at bounding box center [586, 331] width 198 height 18
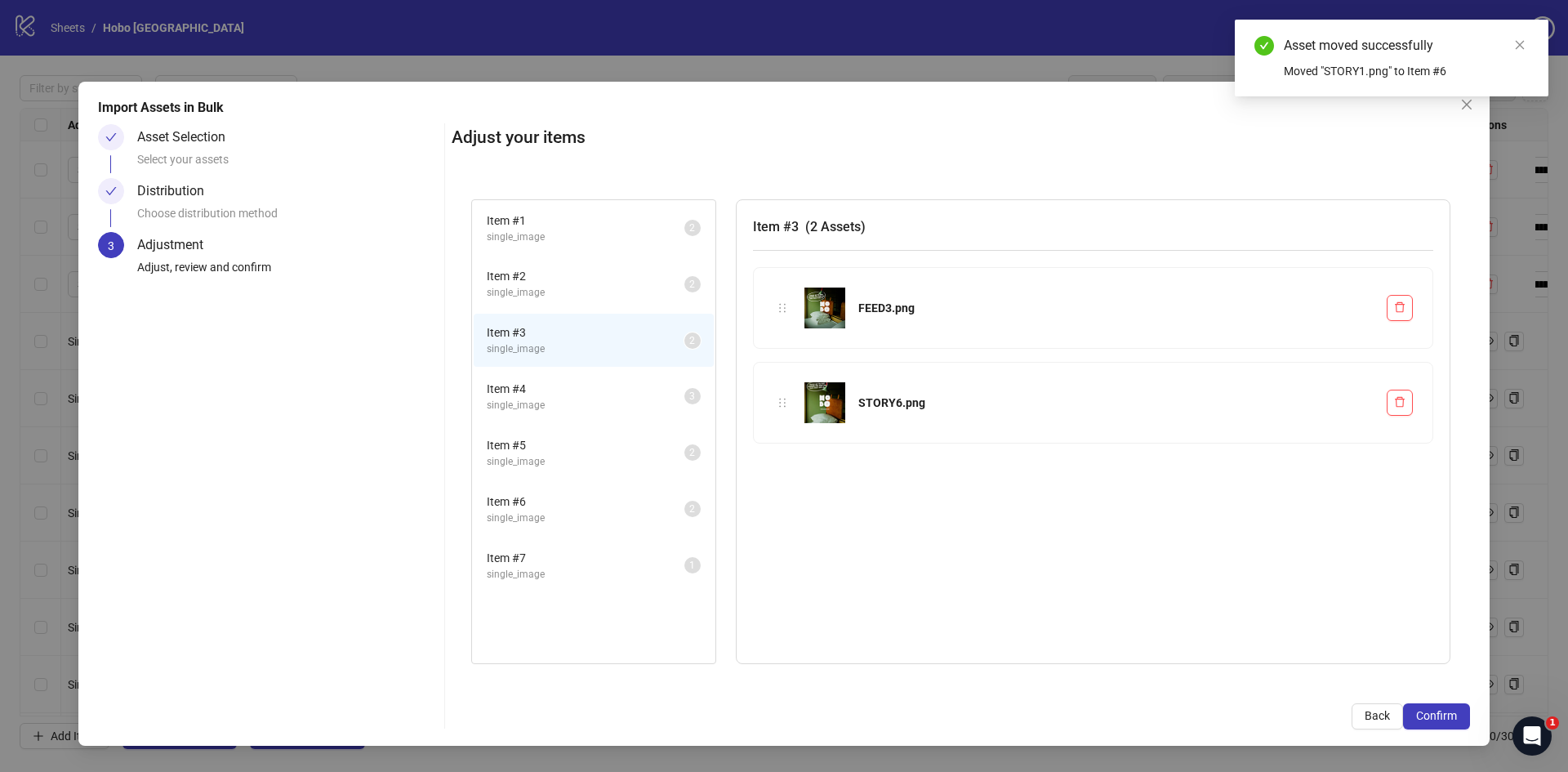
click at [533, 388] on span "Item # 4" at bounding box center [586, 388] width 198 height 18
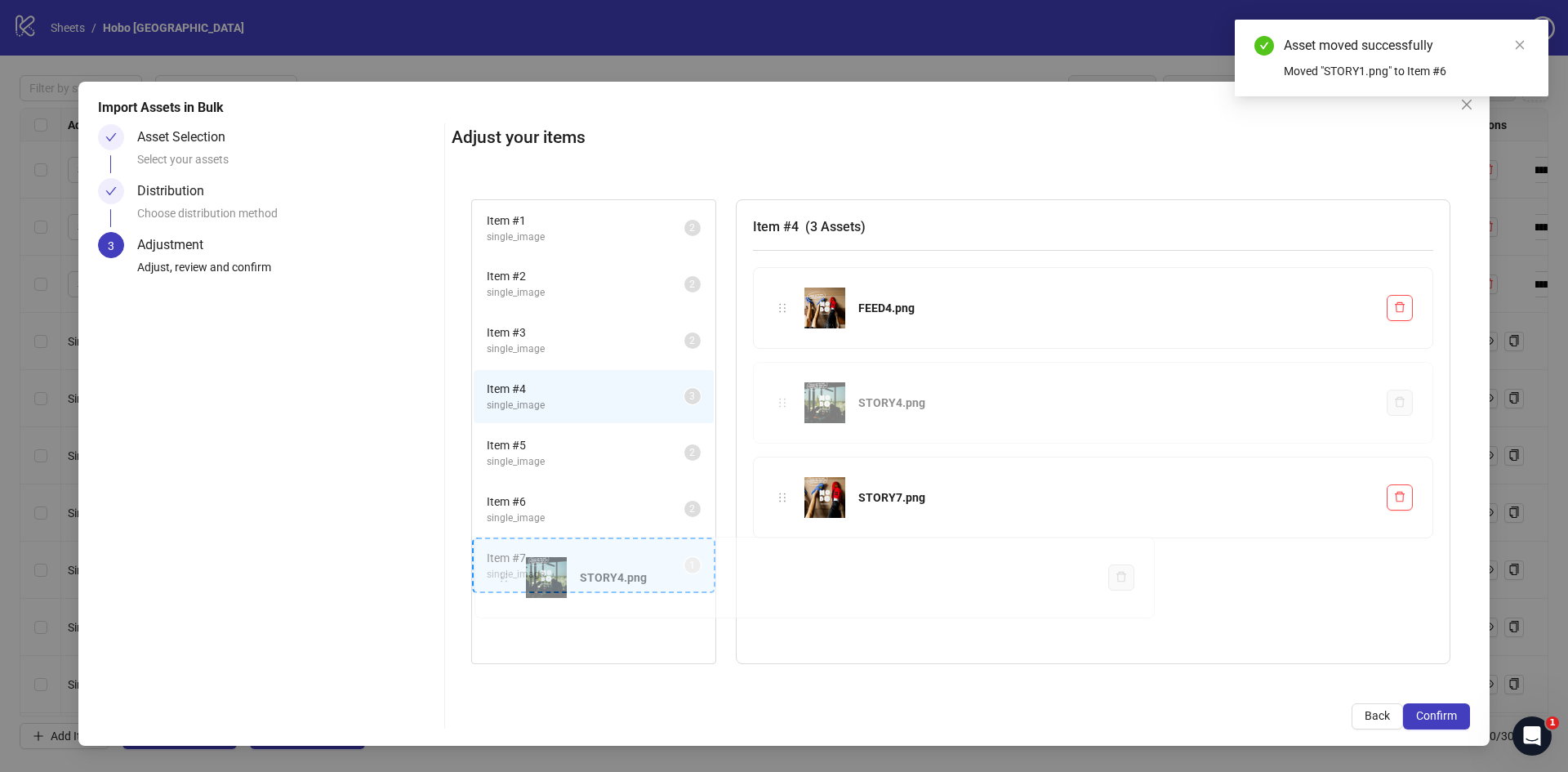
drag, startPoint x: 784, startPoint y: 397, endPoint x: 508, endPoint y: 570, distance: 325.7
click at [508, 570] on div "Item # 1 single_image 2 Item # 2 single_image 2 Item # 3 single_image 2 Item # …" at bounding box center [961, 431] width 1019 height 504
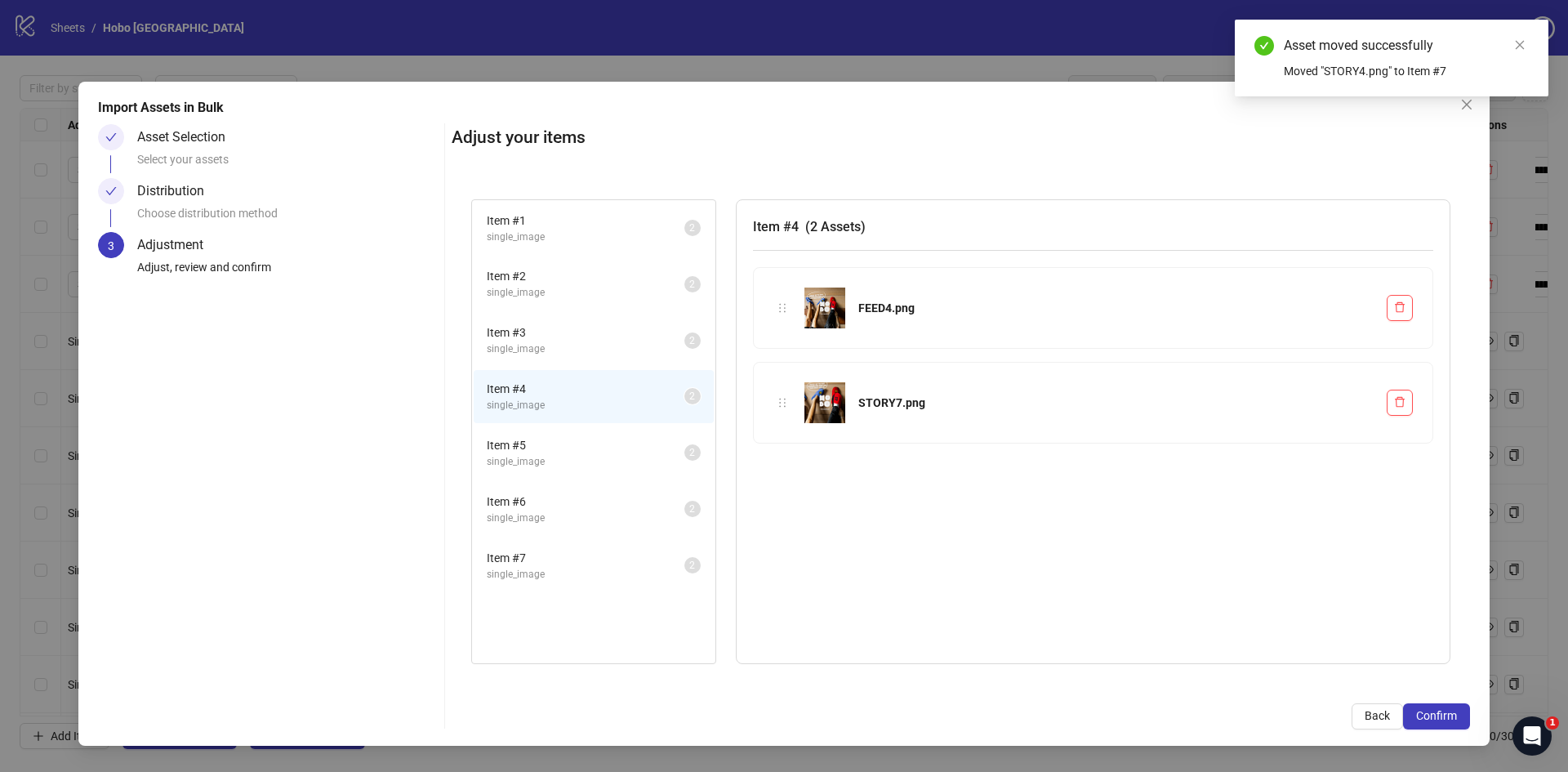
click at [527, 574] on span "single_image" at bounding box center [586, 574] width 198 height 16
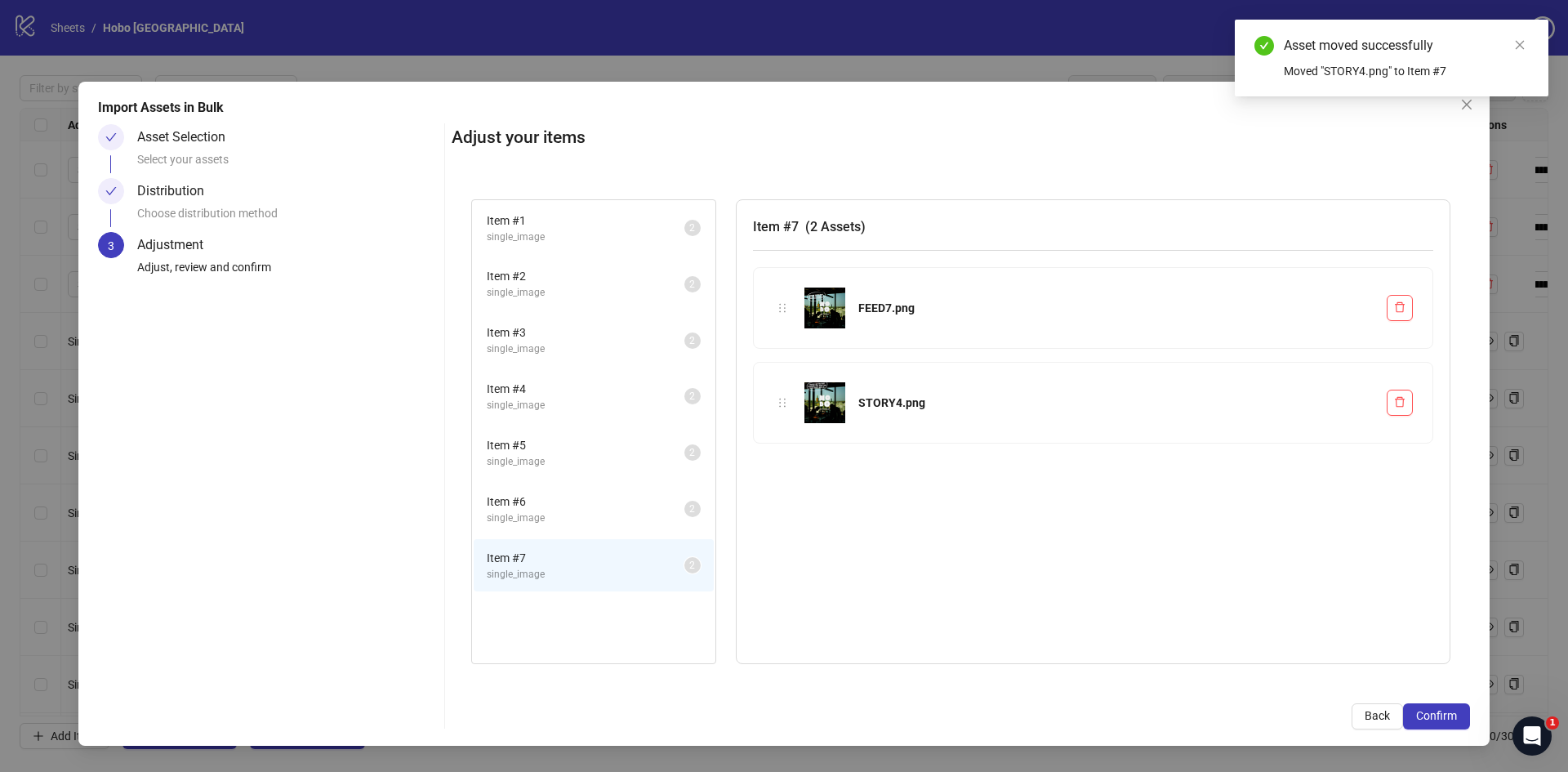
click at [544, 407] on span "single_image" at bounding box center [586, 405] width 198 height 16
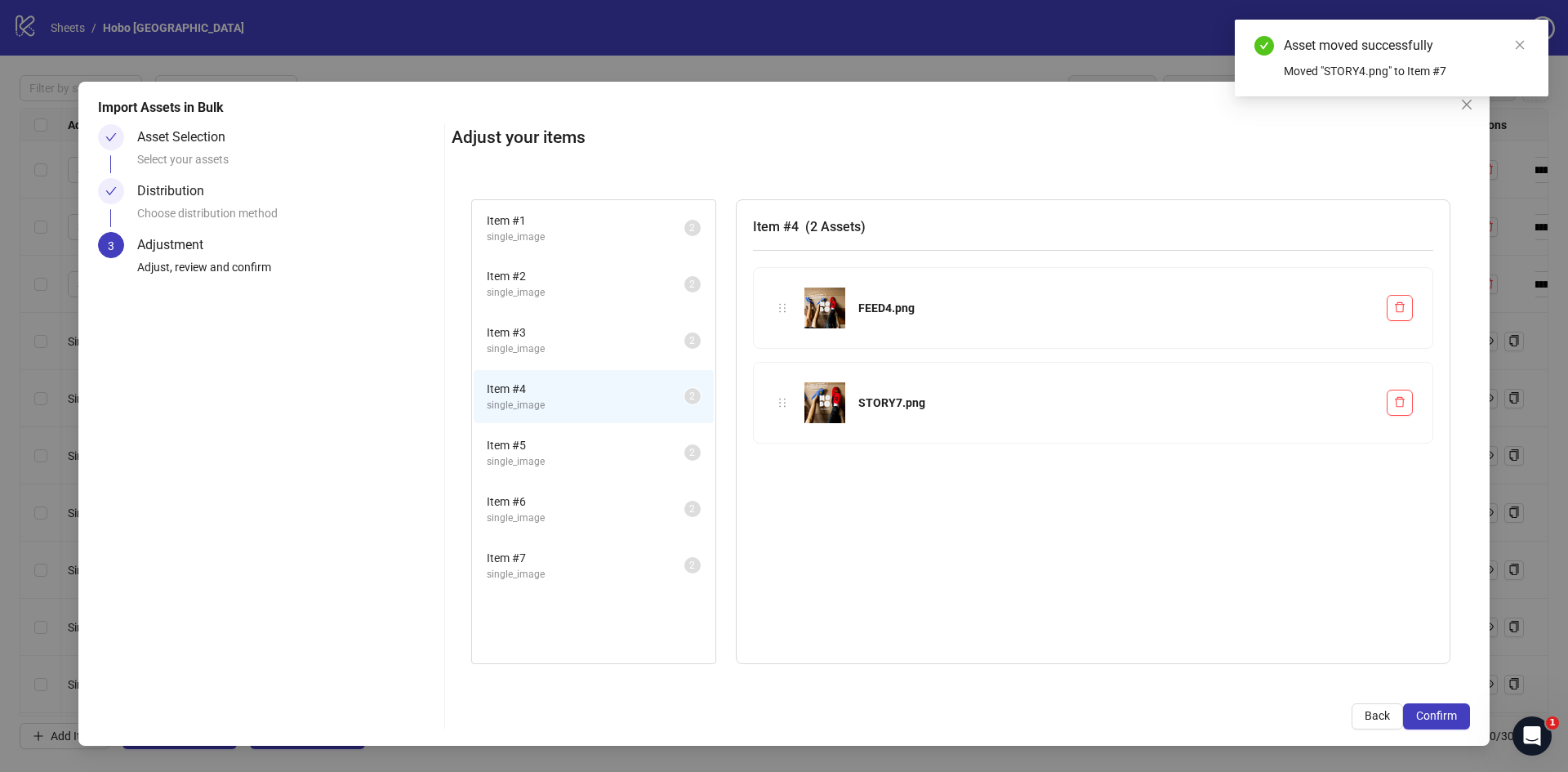
click at [518, 508] on span "Item # 6" at bounding box center [586, 500] width 198 height 18
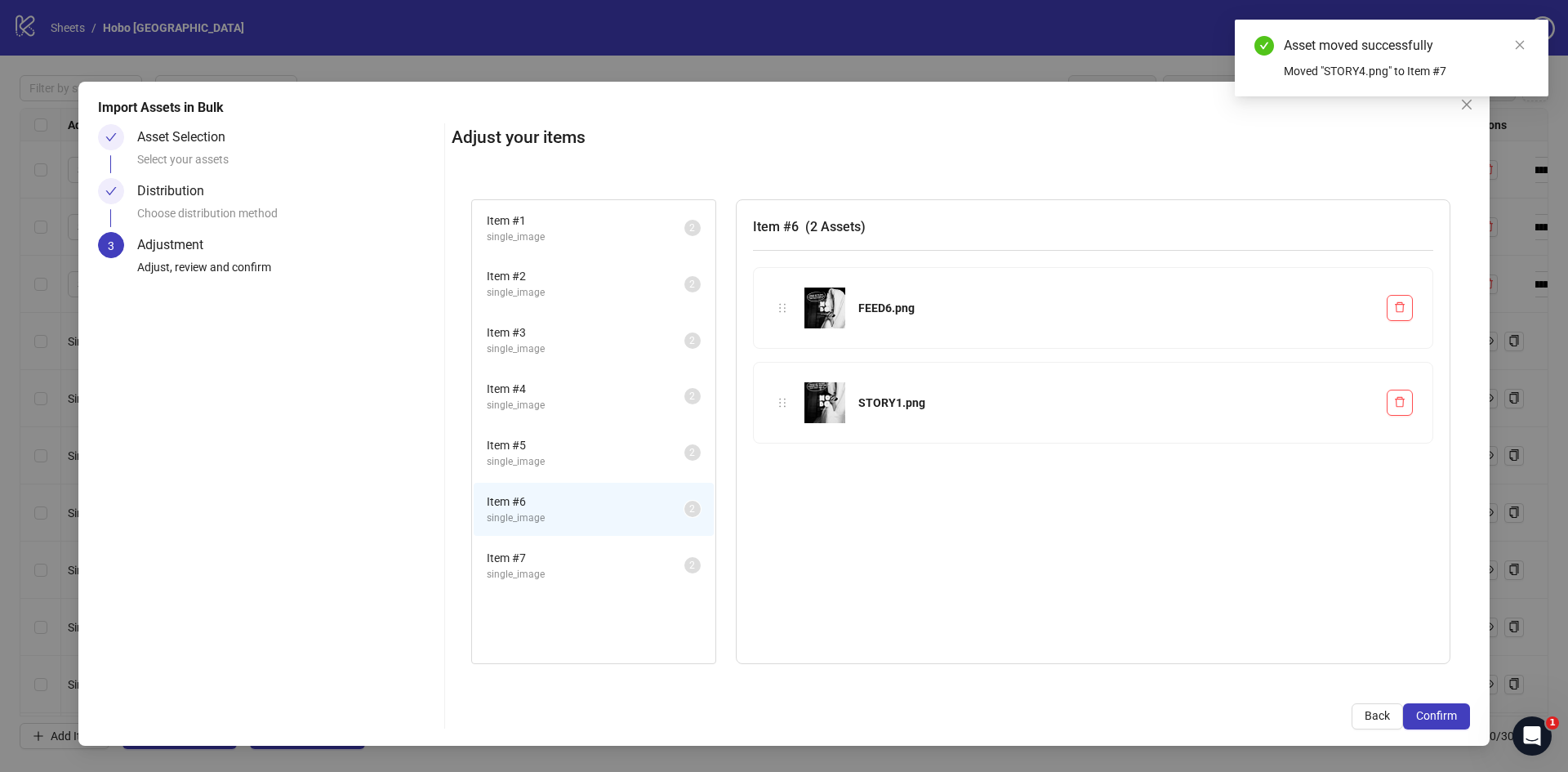
click at [523, 554] on span "Item # 7" at bounding box center [586, 557] width 198 height 18
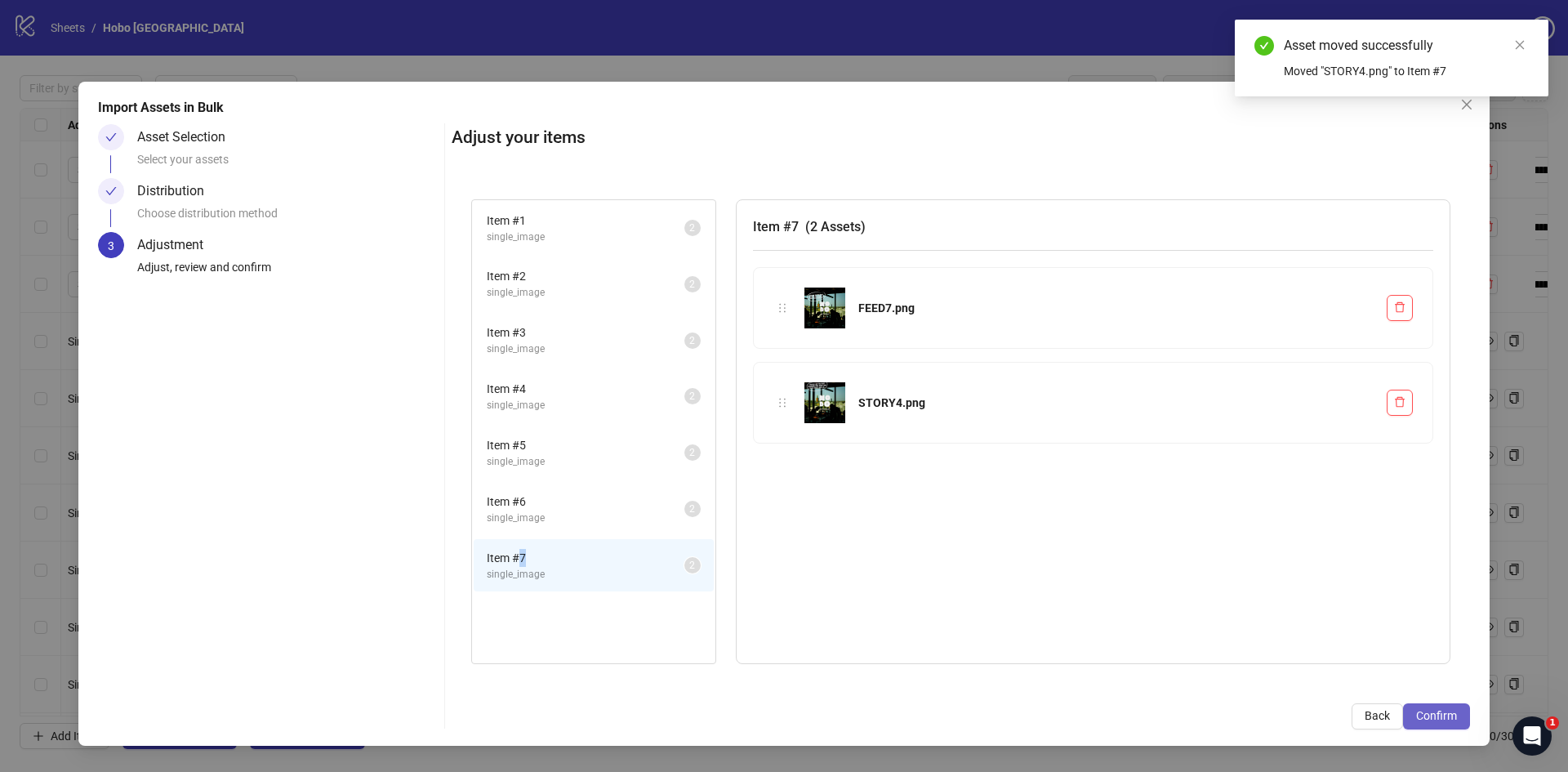
click at [1437, 715] on span "Confirm" at bounding box center [1437, 715] width 41 height 13
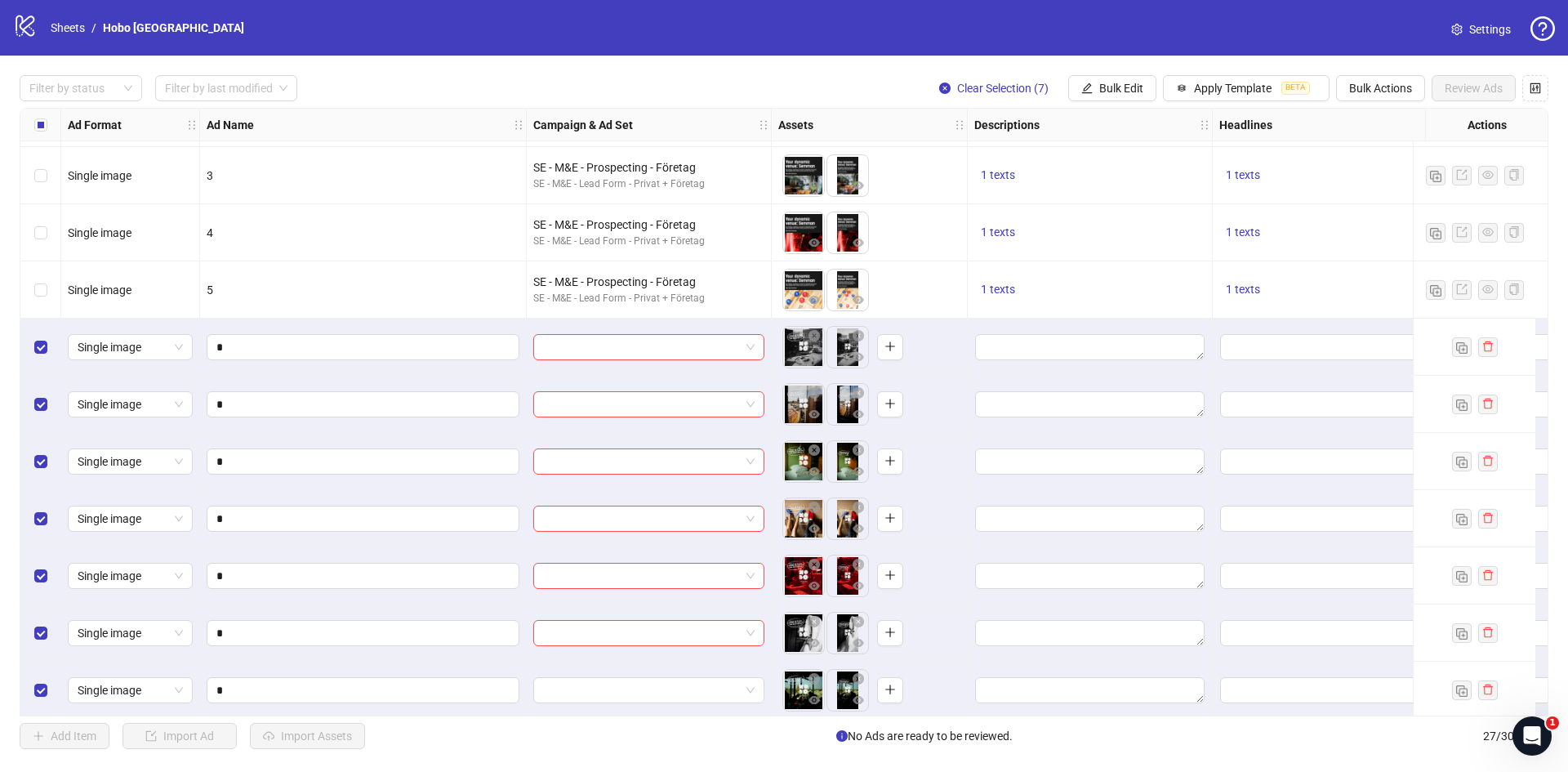
scroll to position [976, 0]
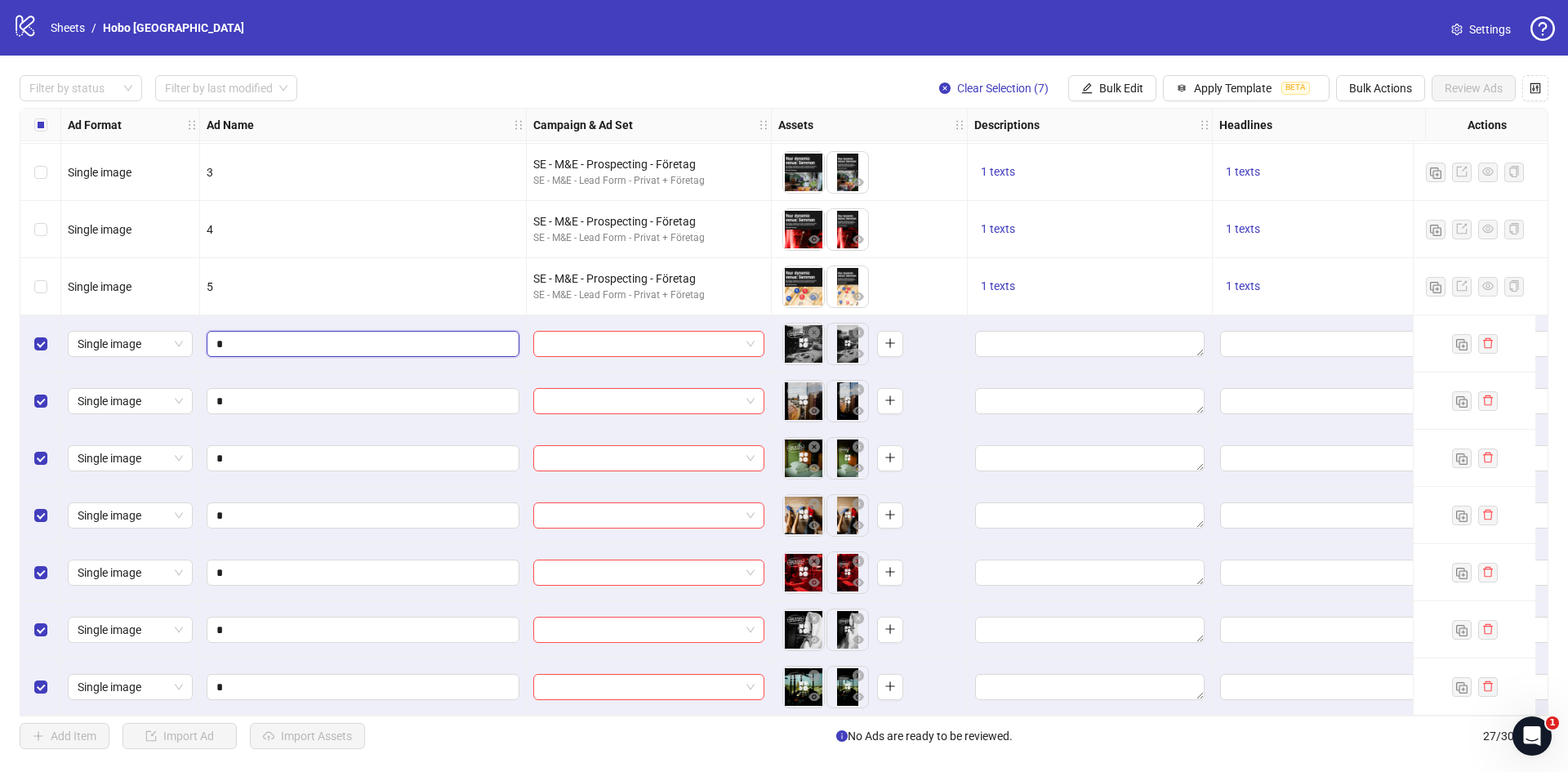
click at [245, 335] on input "*" at bounding box center [361, 344] width 290 height 18
click at [219, 337] on input "*" at bounding box center [361, 344] width 290 height 18
type input "**********"
drag, startPoint x: 336, startPoint y: 337, endPoint x: 181, endPoint y: 345, distance: 155.2
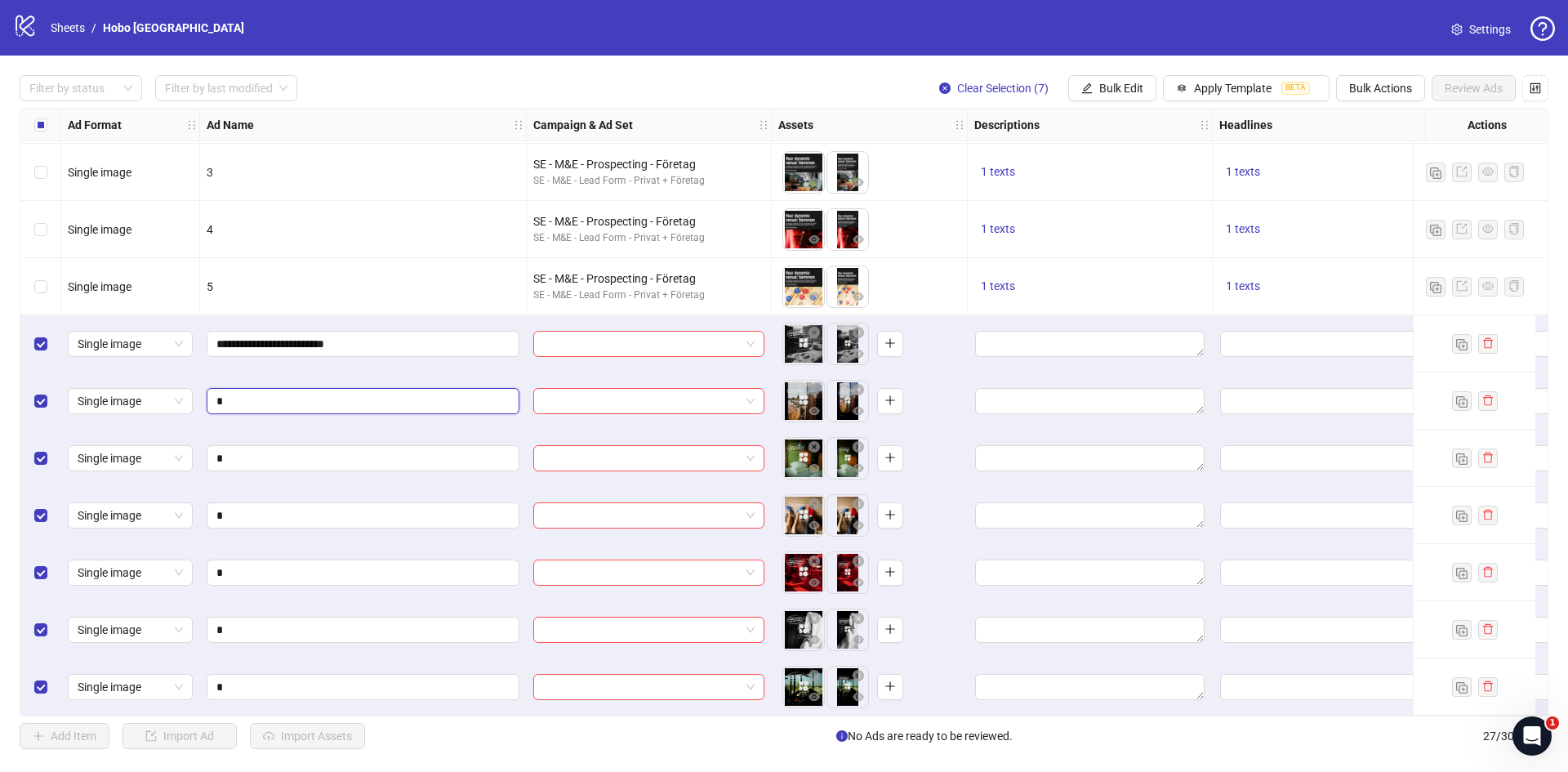
click at [219, 394] on input "*" at bounding box center [361, 400] width 290 height 18
paste input "**********"
type input "**********"
drag, startPoint x: 346, startPoint y: 392, endPoint x: 192, endPoint y: 391, distance: 154.0
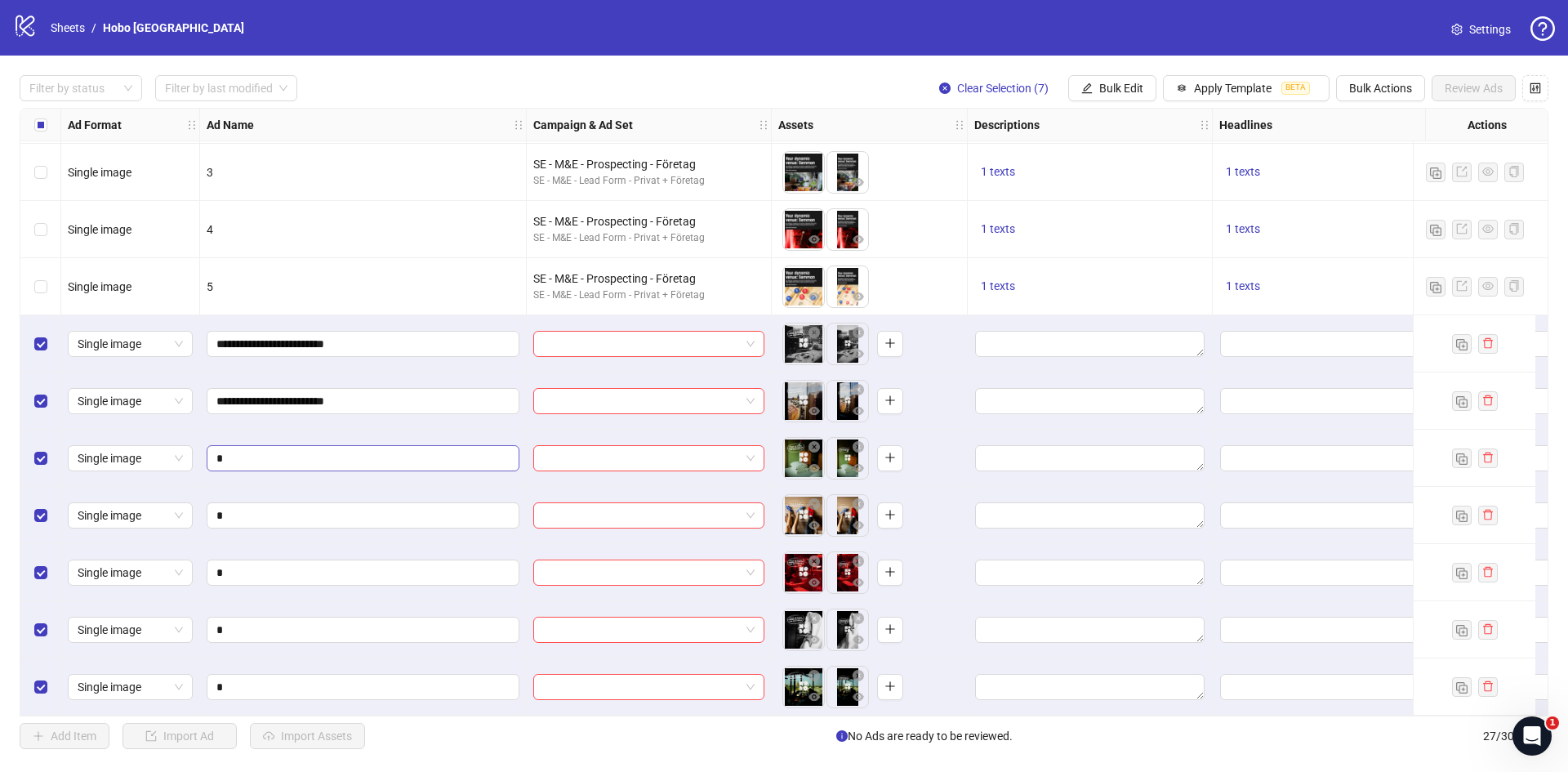
click at [216, 452] on span "*" at bounding box center [362, 458] width 313 height 26
click at [218, 450] on input "*" at bounding box center [361, 457] width 290 height 18
click at [215, 455] on span "*" at bounding box center [362, 458] width 313 height 26
click at [218, 453] on input "*" at bounding box center [361, 457] width 290 height 18
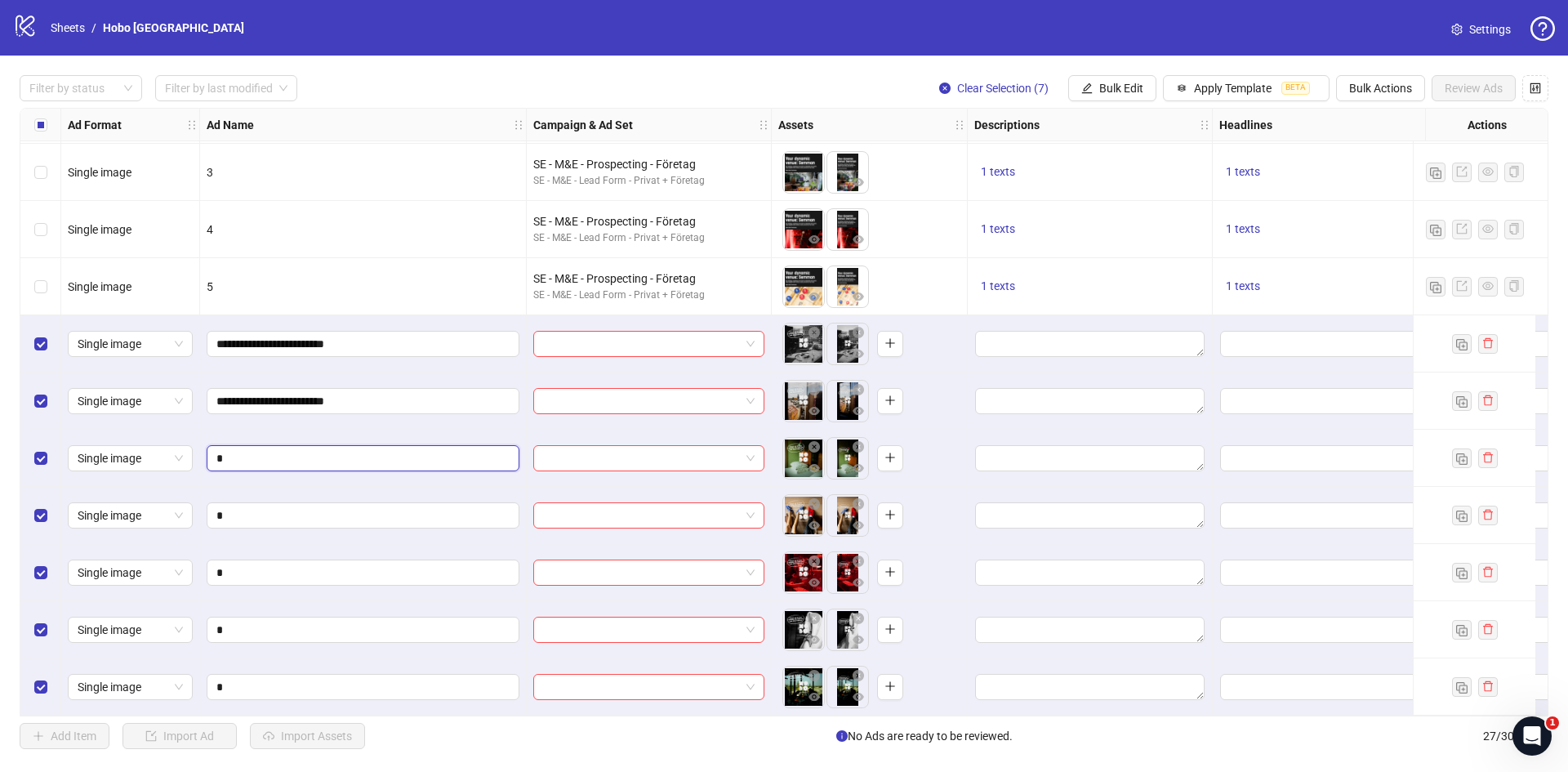
paste input "**********"
type input "**********"
click at [217, 510] on input "*" at bounding box center [361, 514] width 290 height 18
paste input "**********"
type input "**********"
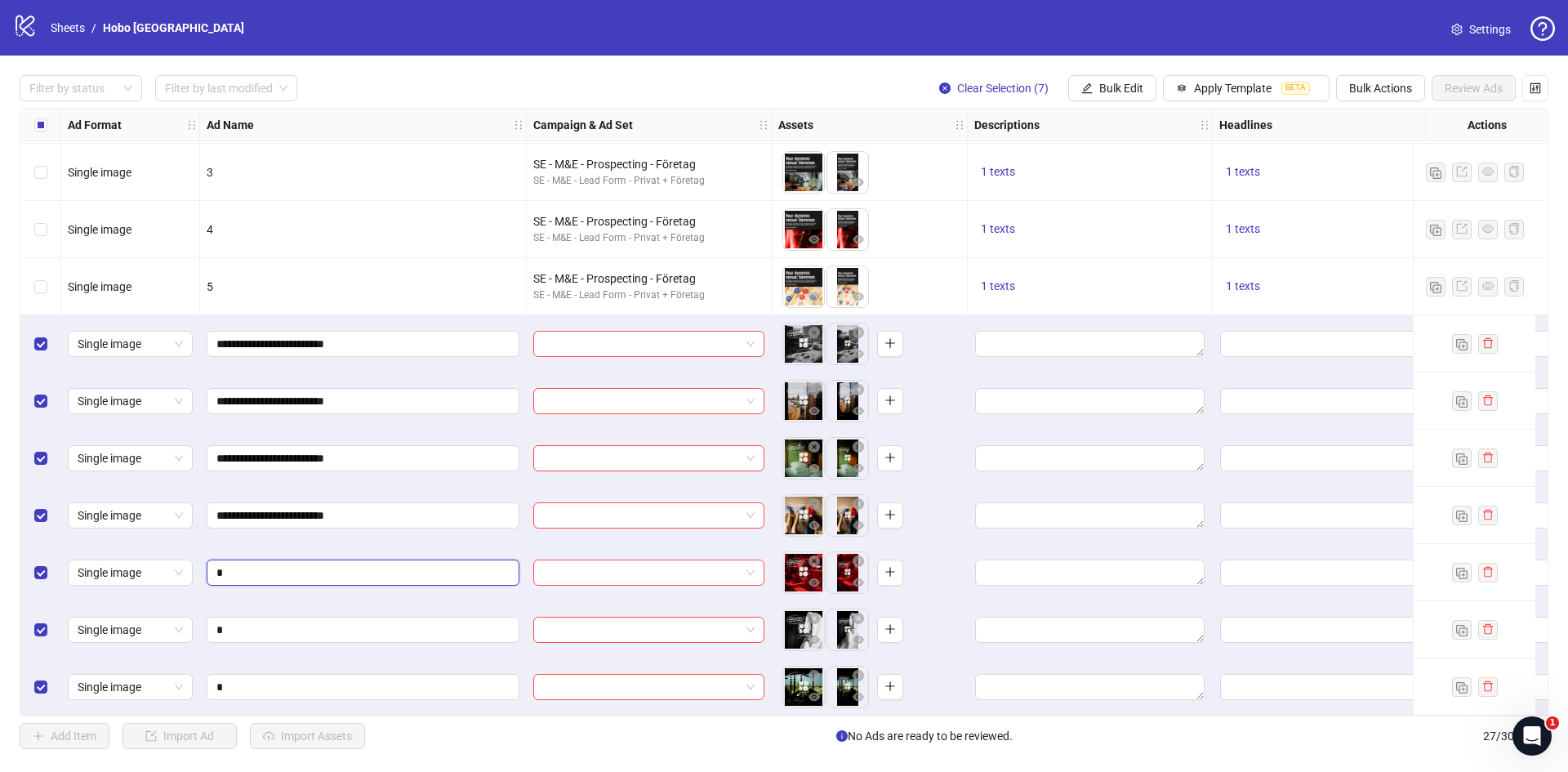
click at [218, 569] on input "*" at bounding box center [361, 572] width 290 height 18
paste input "**********"
type input "**********"
click at [217, 627] on input "*" at bounding box center [361, 629] width 290 height 18
paste input "**********"
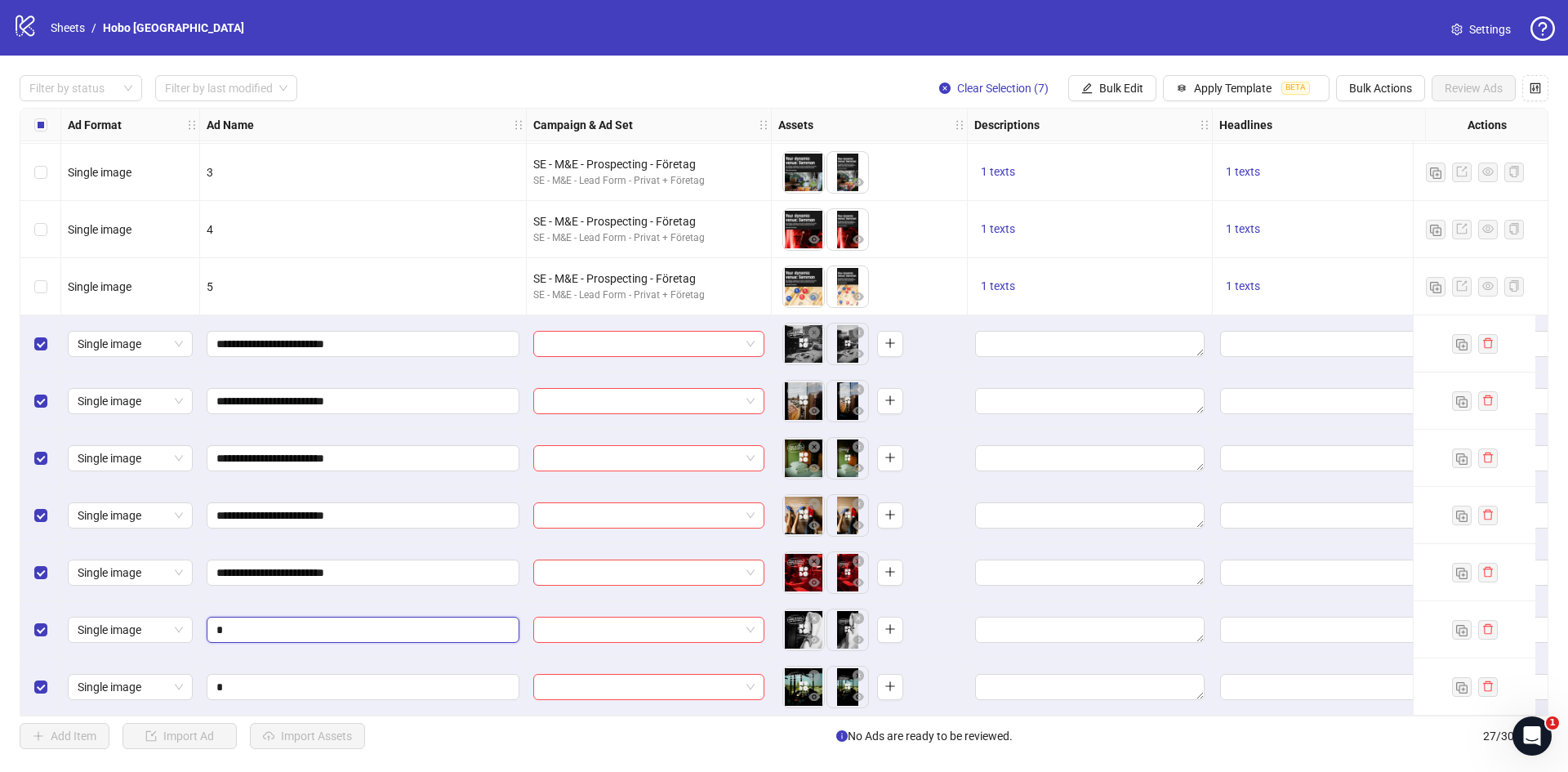
type input "**********"
click at [219, 681] on input "*" at bounding box center [361, 686] width 290 height 18
paste input "**********"
type input "**********"
click at [615, 331] on input "search" at bounding box center [642, 344] width 197 height 24
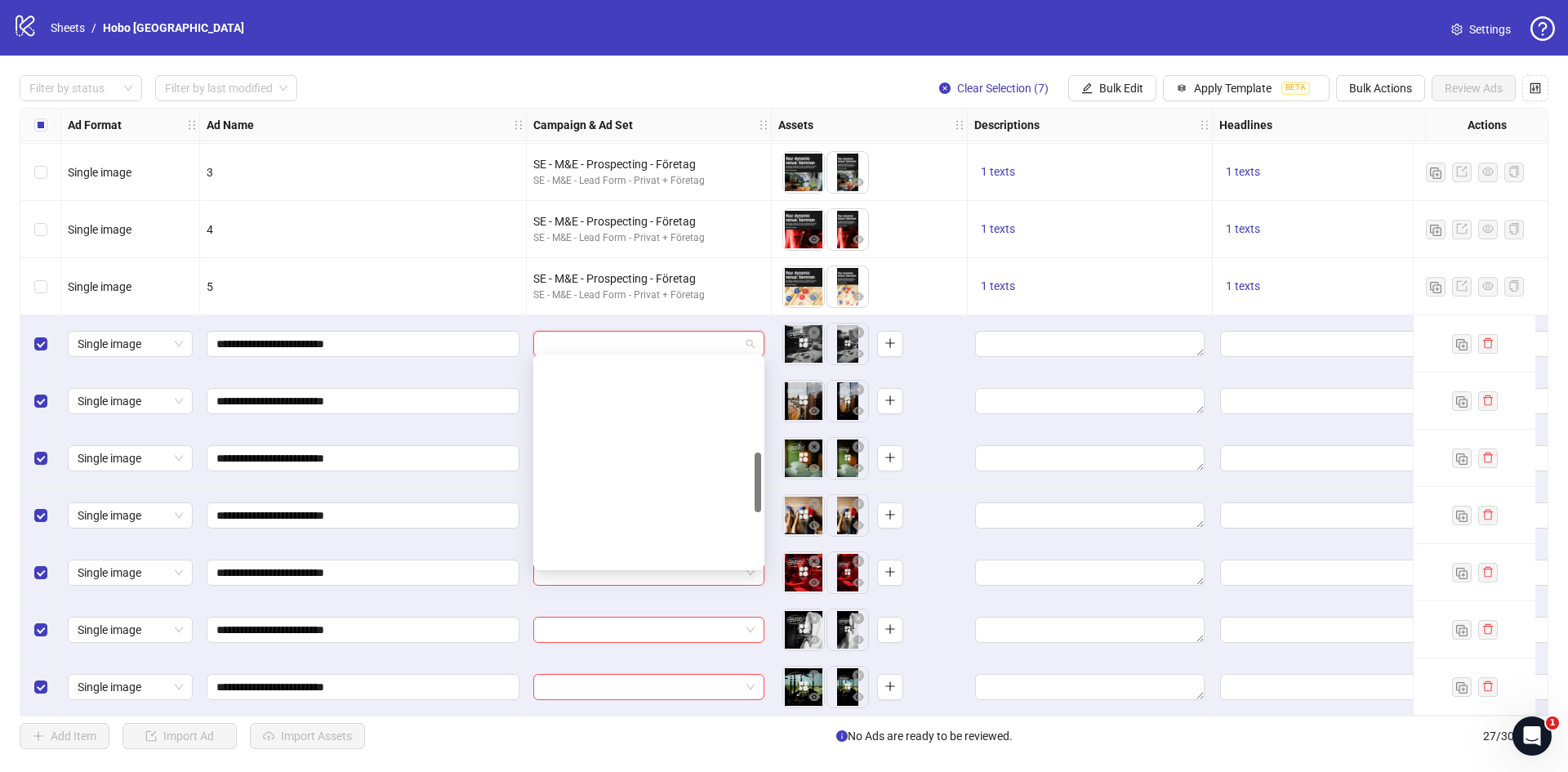
scroll to position [624, 0]
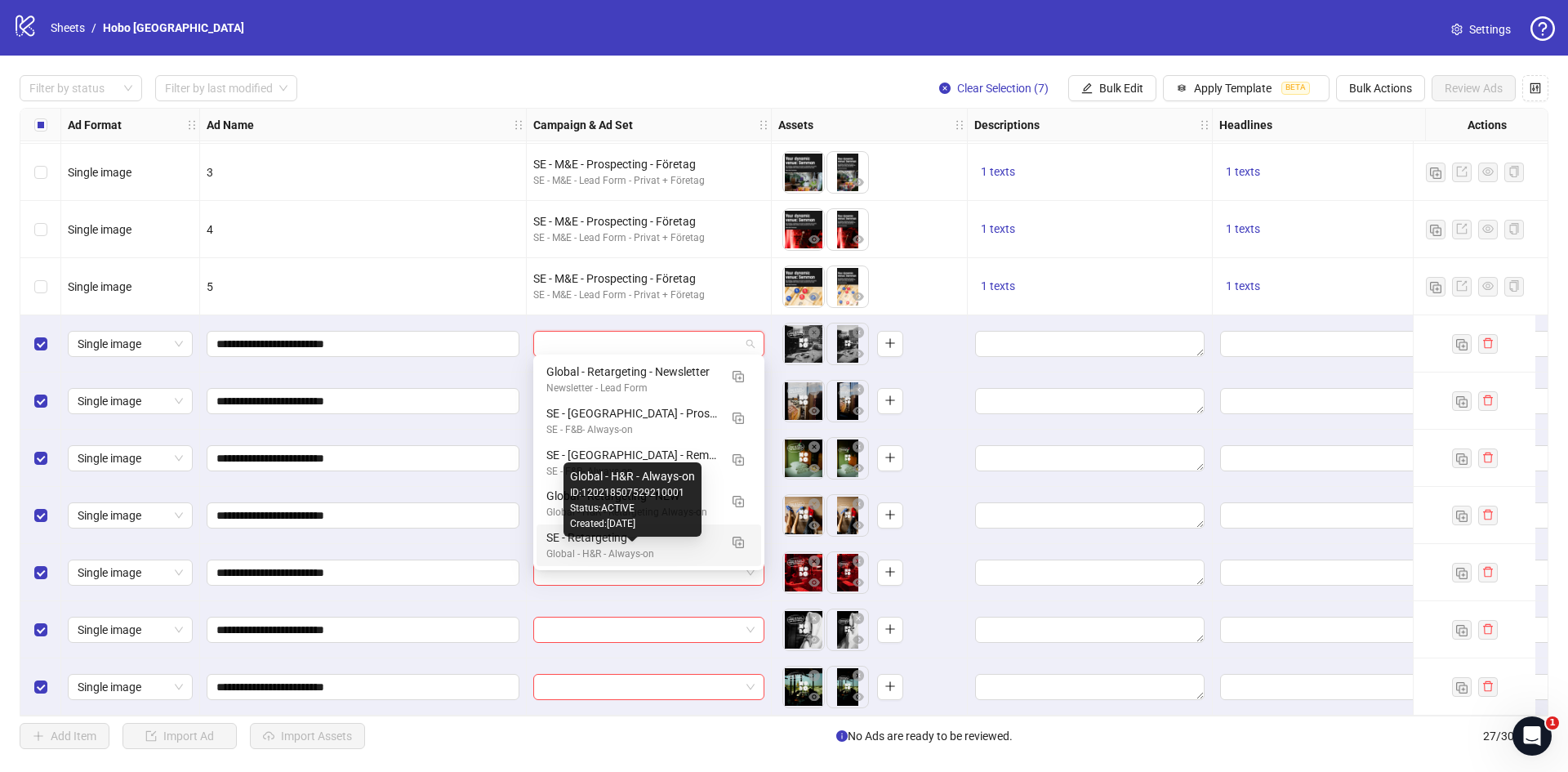
click at [621, 546] on div "Global - H&R - Always-on" at bounding box center [632, 554] width 173 height 16
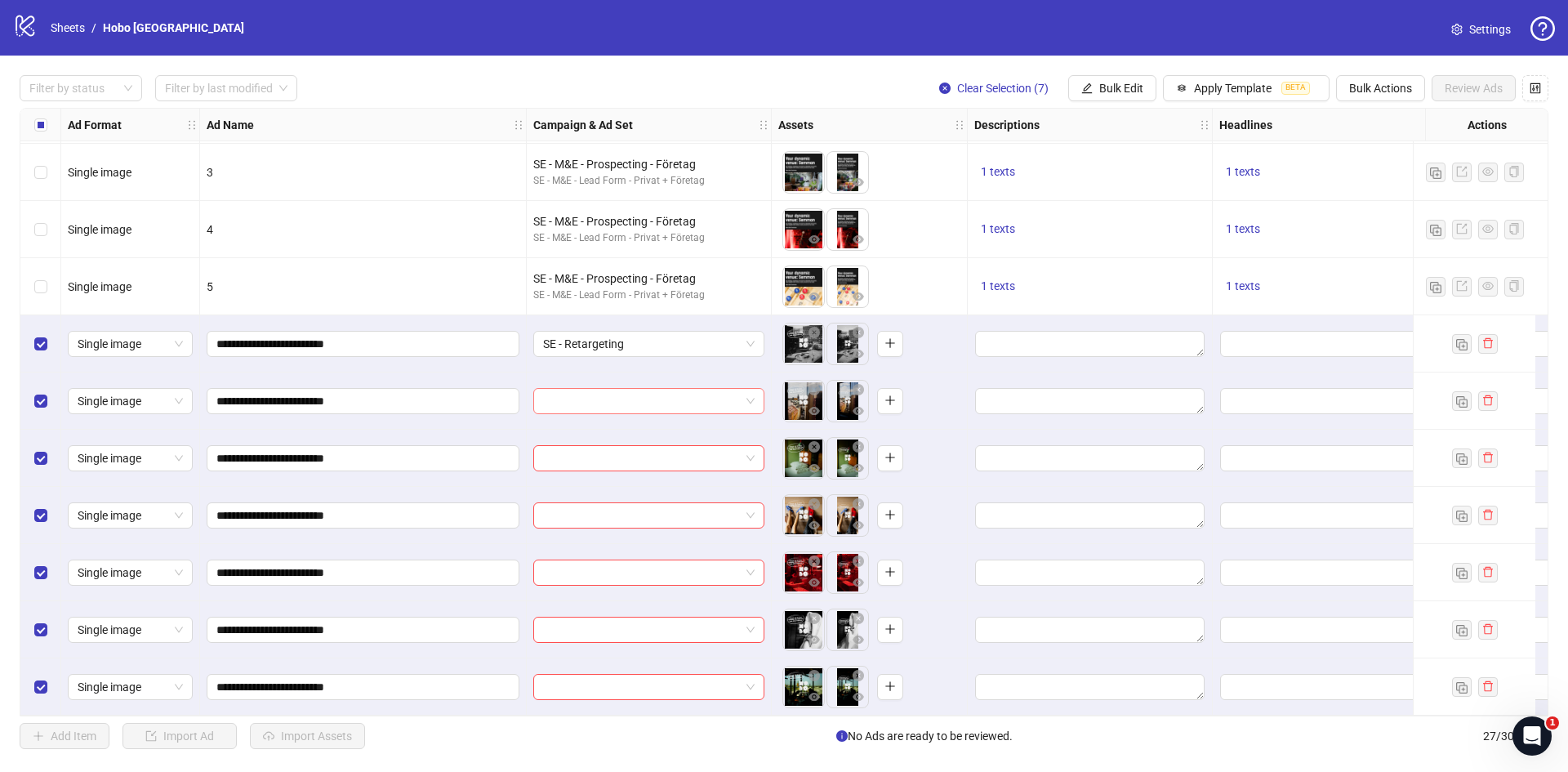
click at [628, 391] on input "search" at bounding box center [642, 400] width 197 height 24
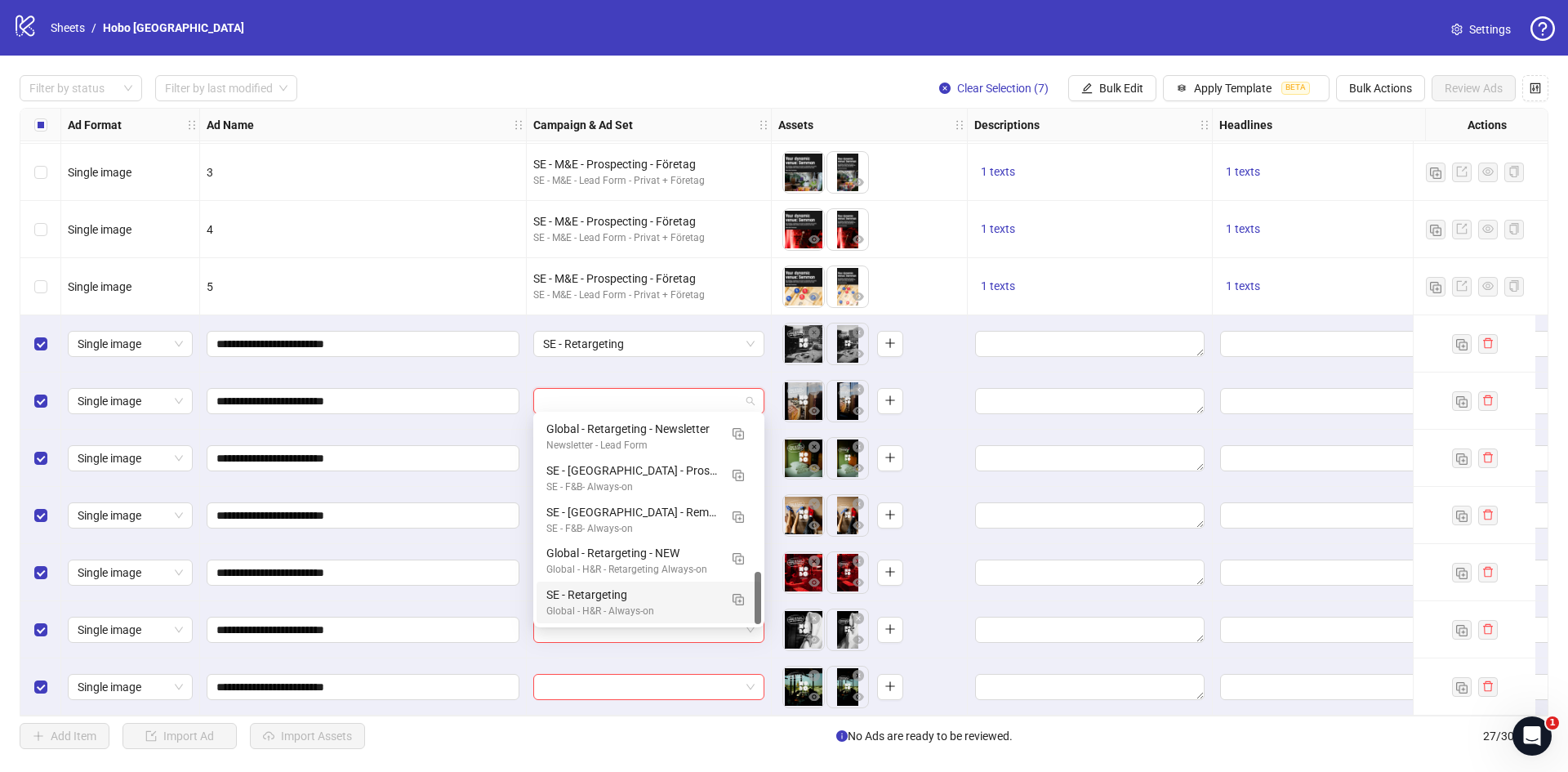
click at [628, 612] on div "Global - H&R - Always-on" at bounding box center [632, 611] width 173 height 16
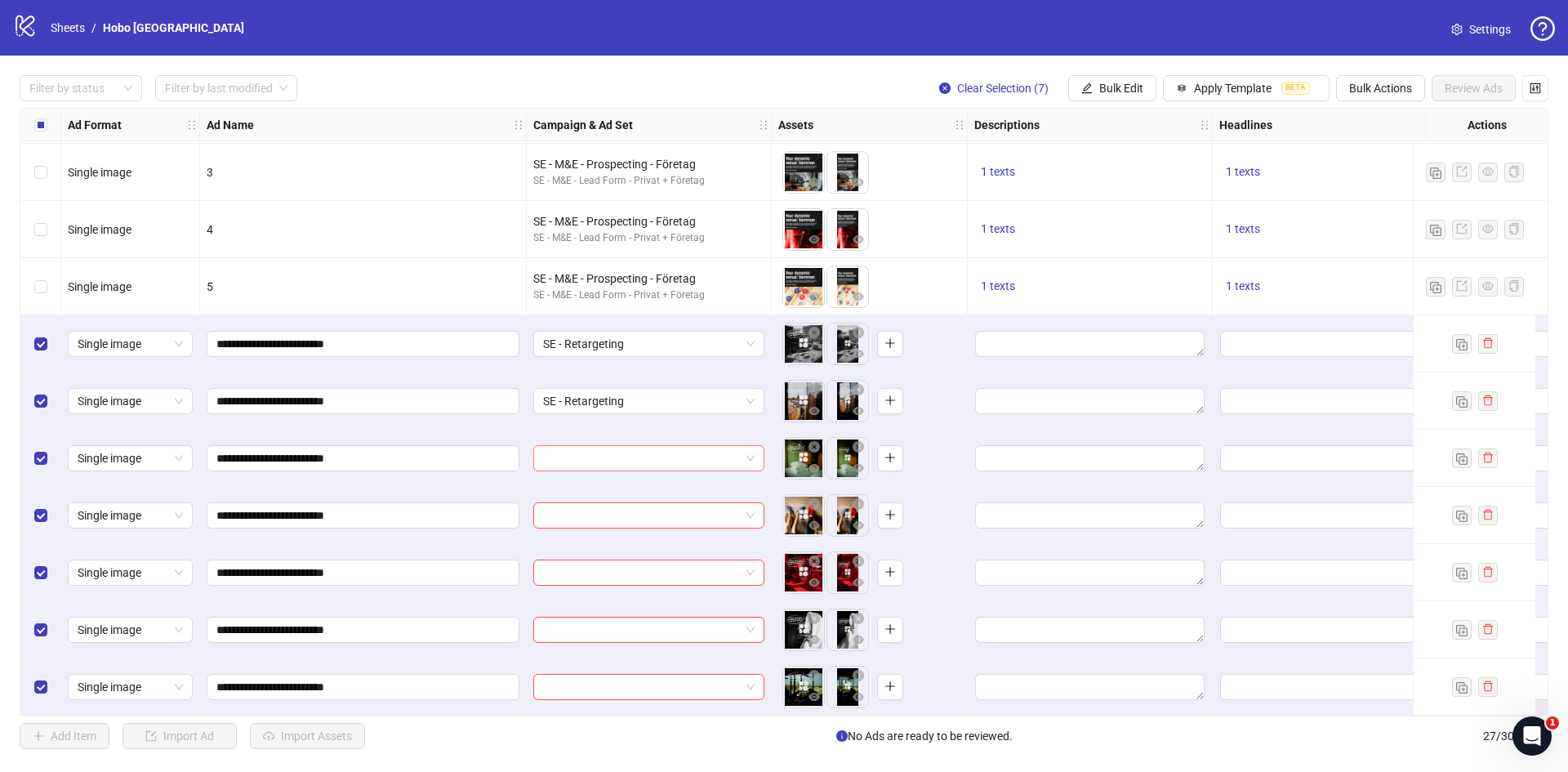
click at [589, 460] on input "search" at bounding box center [642, 458] width 197 height 24
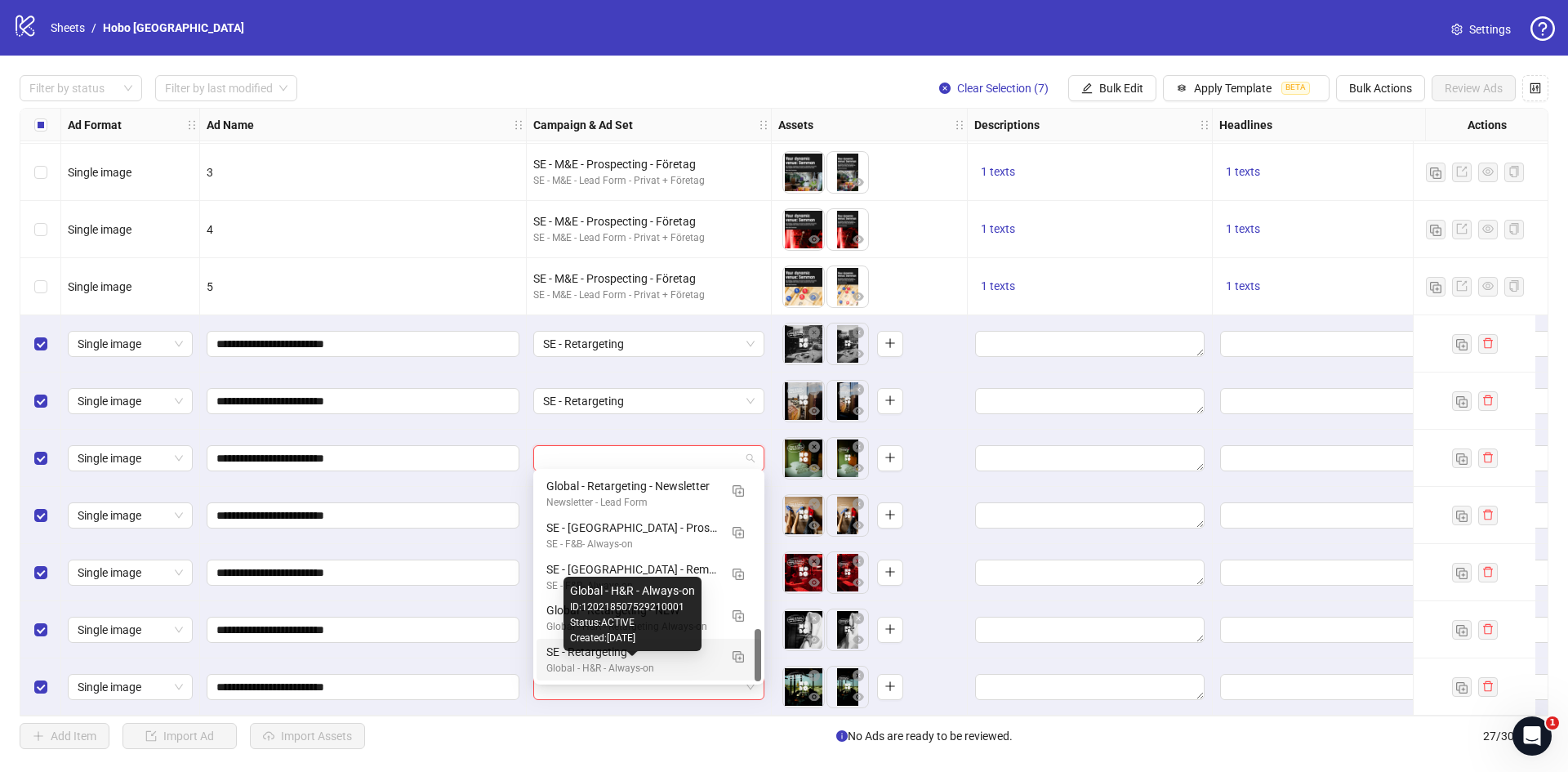
click at [628, 665] on div "Global - H&R - Always-on" at bounding box center [632, 668] width 173 height 16
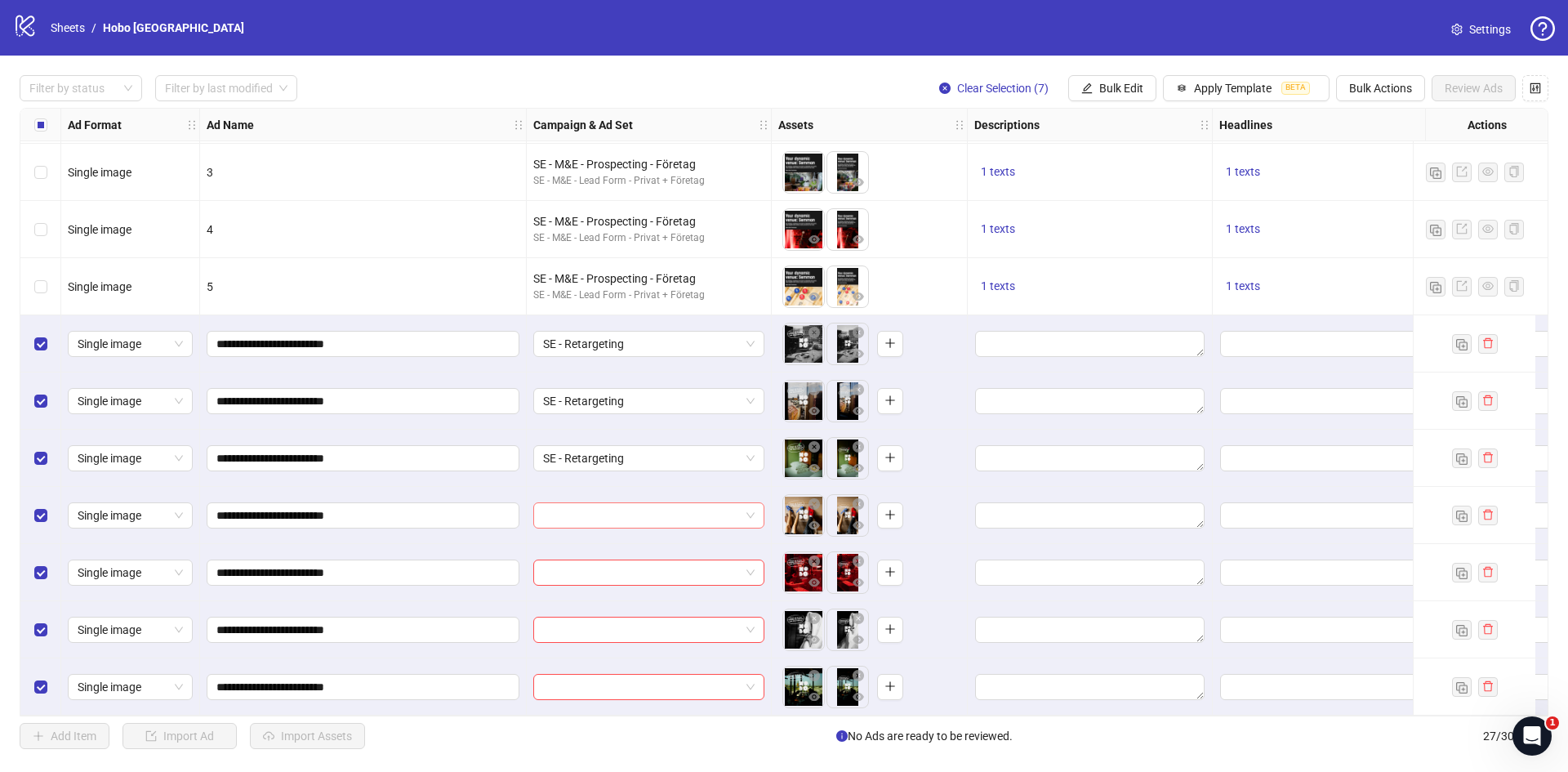
click at [623, 512] on input "search" at bounding box center [642, 515] width 197 height 24
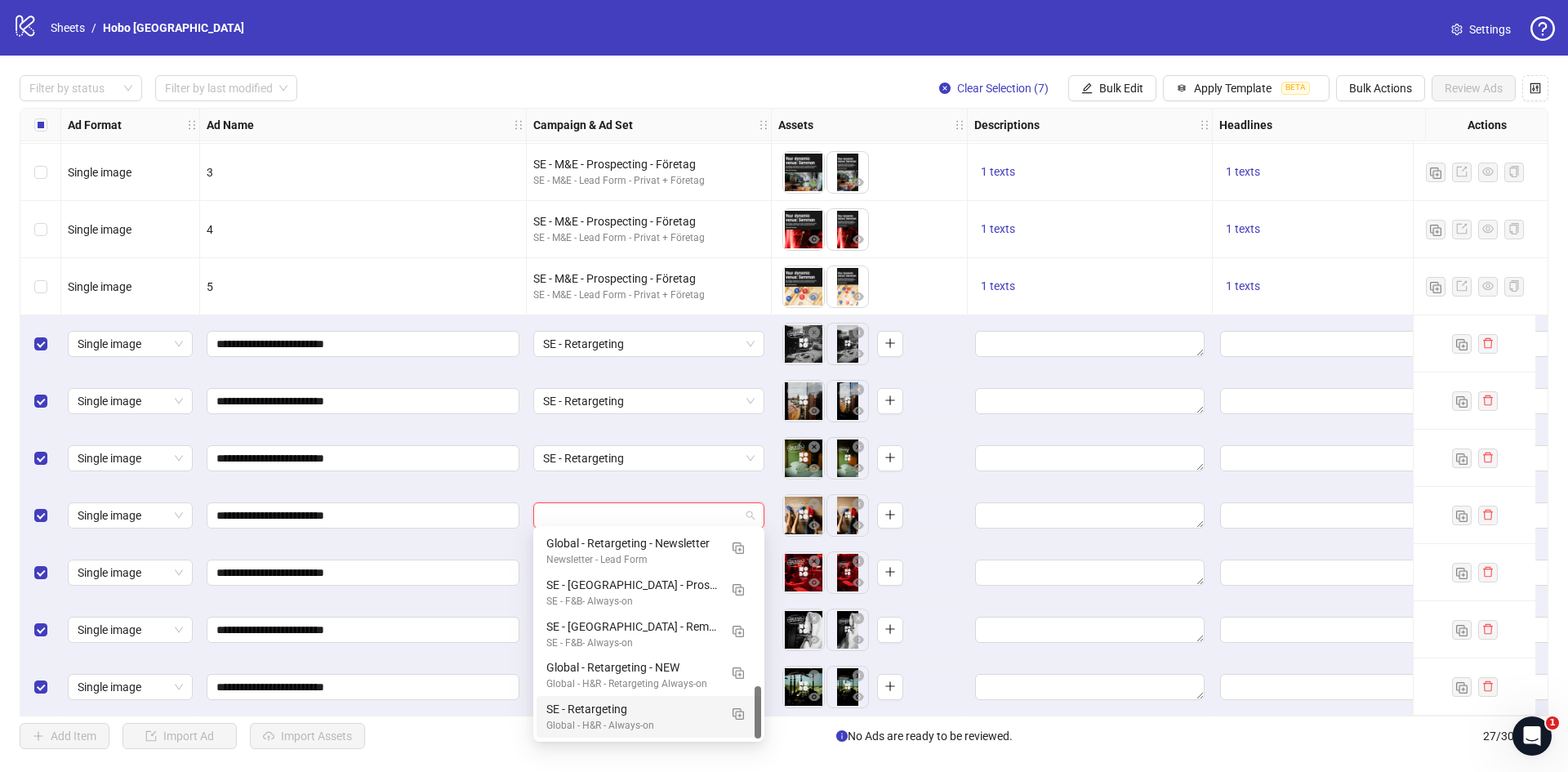
click at [626, 701] on div "SE - Retargeting" at bounding box center [632, 709] width 173 height 18
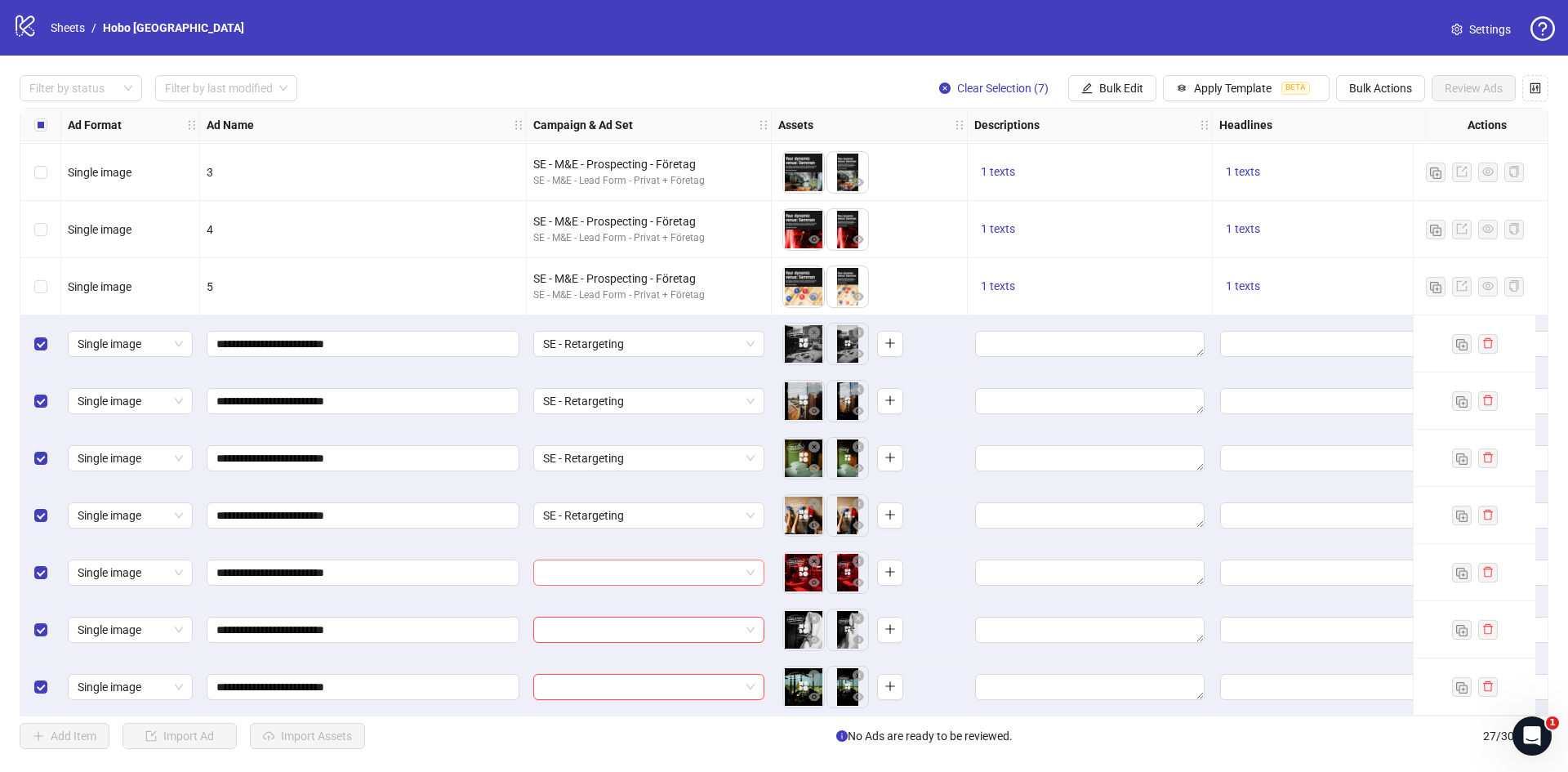
click at [624, 565] on input "search" at bounding box center [642, 572] width 197 height 24
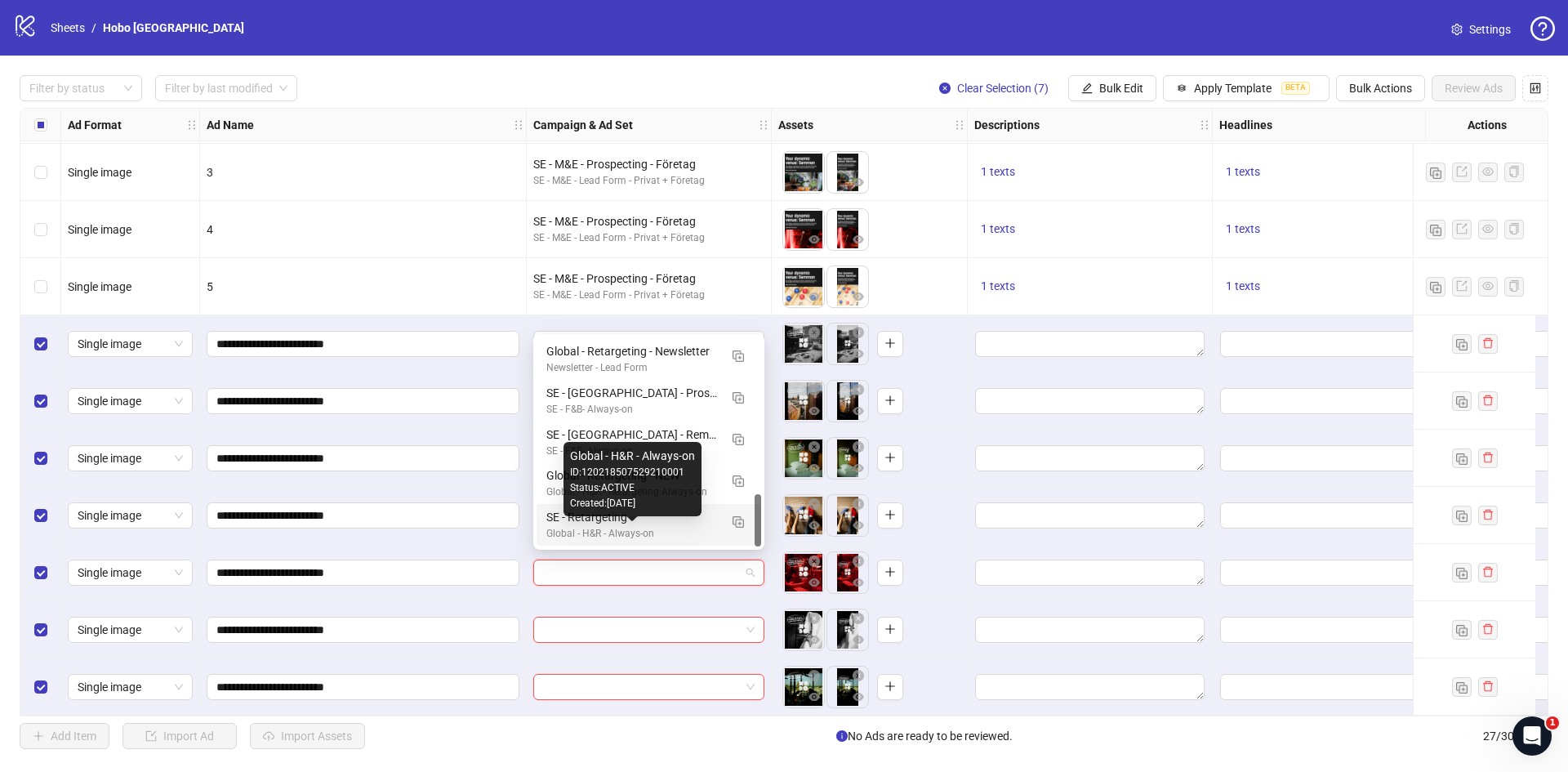
click at [629, 528] on div "Global - H&R - Always-on" at bounding box center [632, 533] width 173 height 16
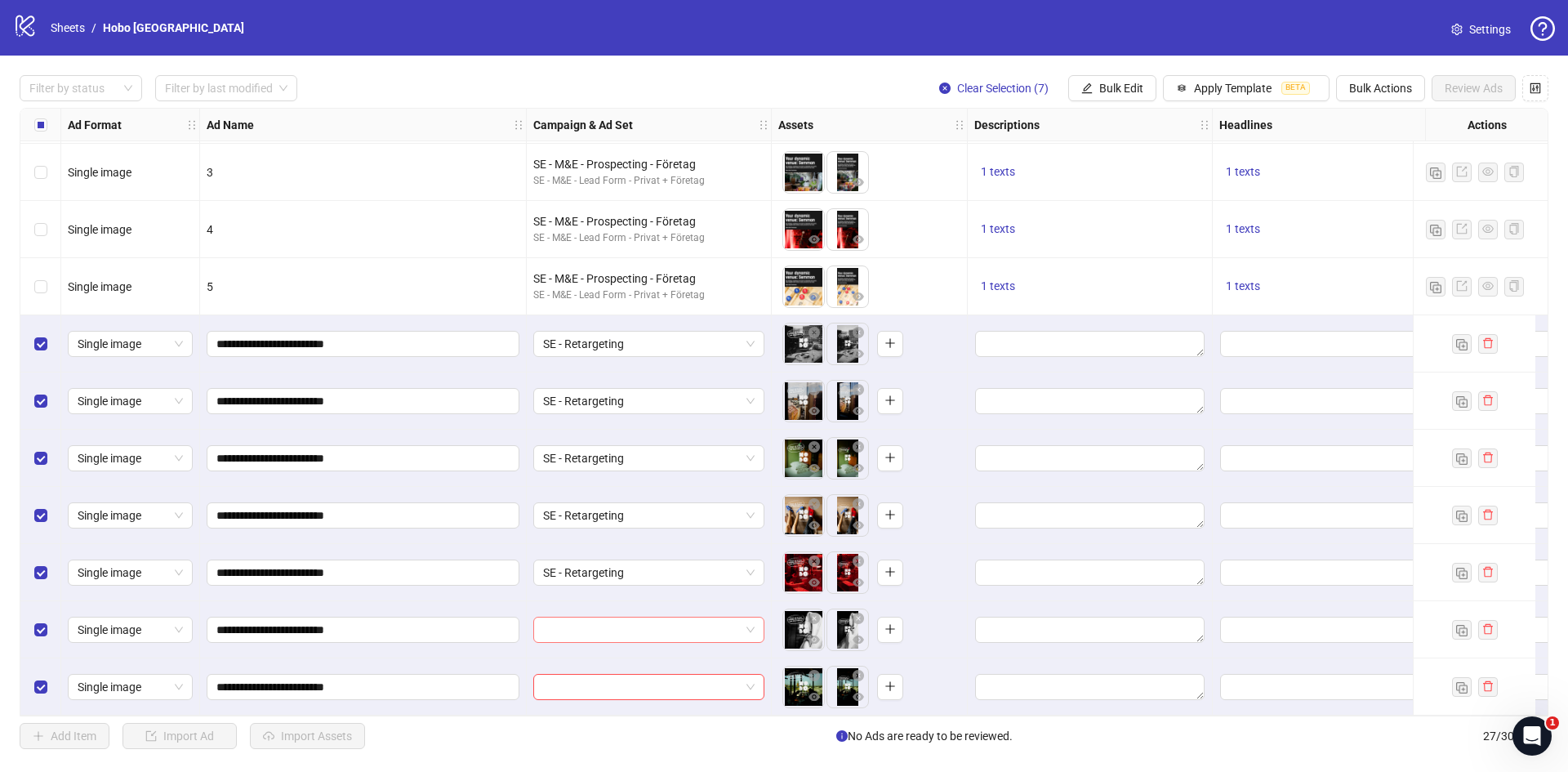
click at [623, 624] on input "search" at bounding box center [642, 629] width 197 height 24
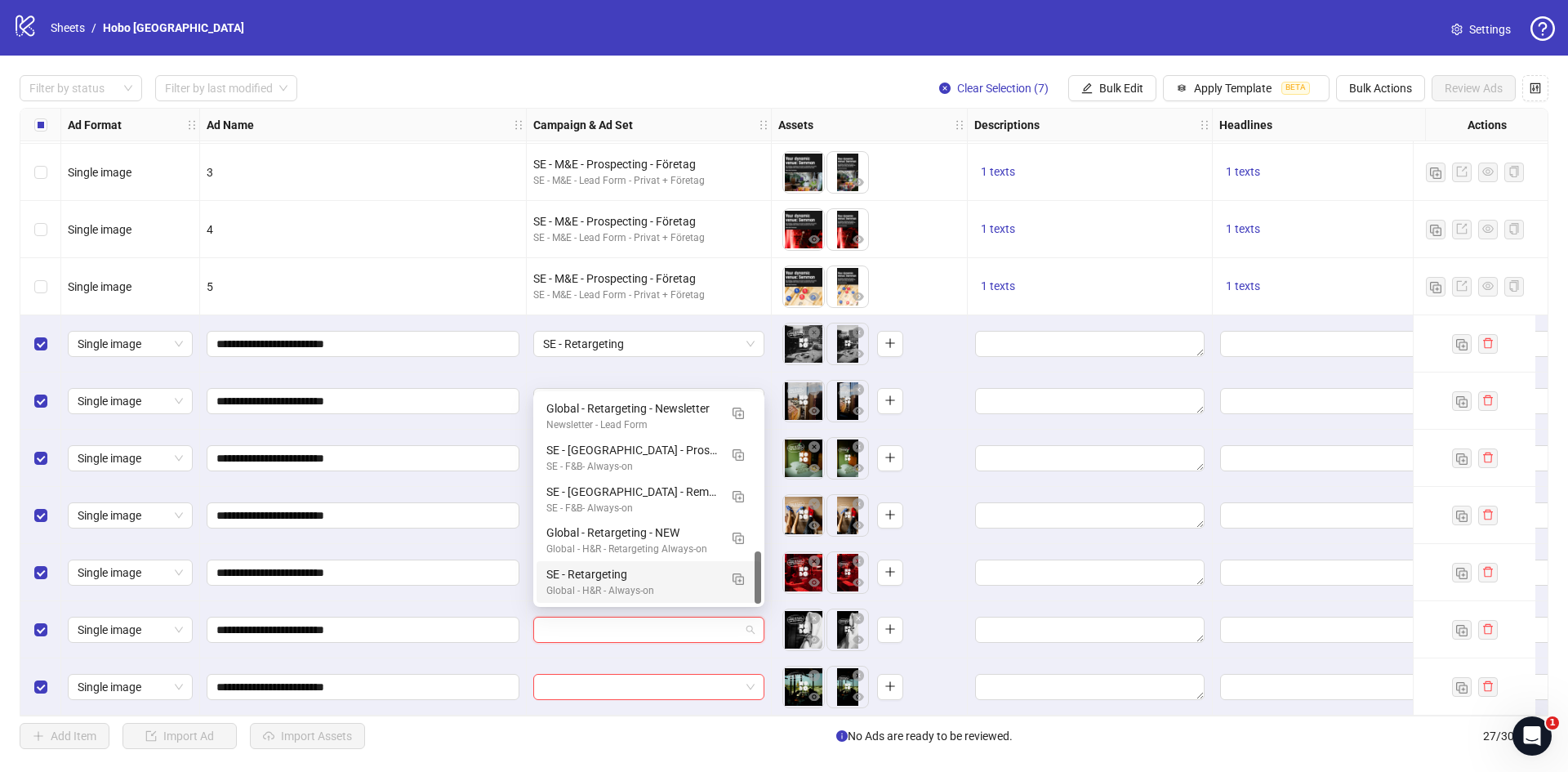
click at [628, 583] on div "Global - H&R - Always-on" at bounding box center [632, 591] width 173 height 16
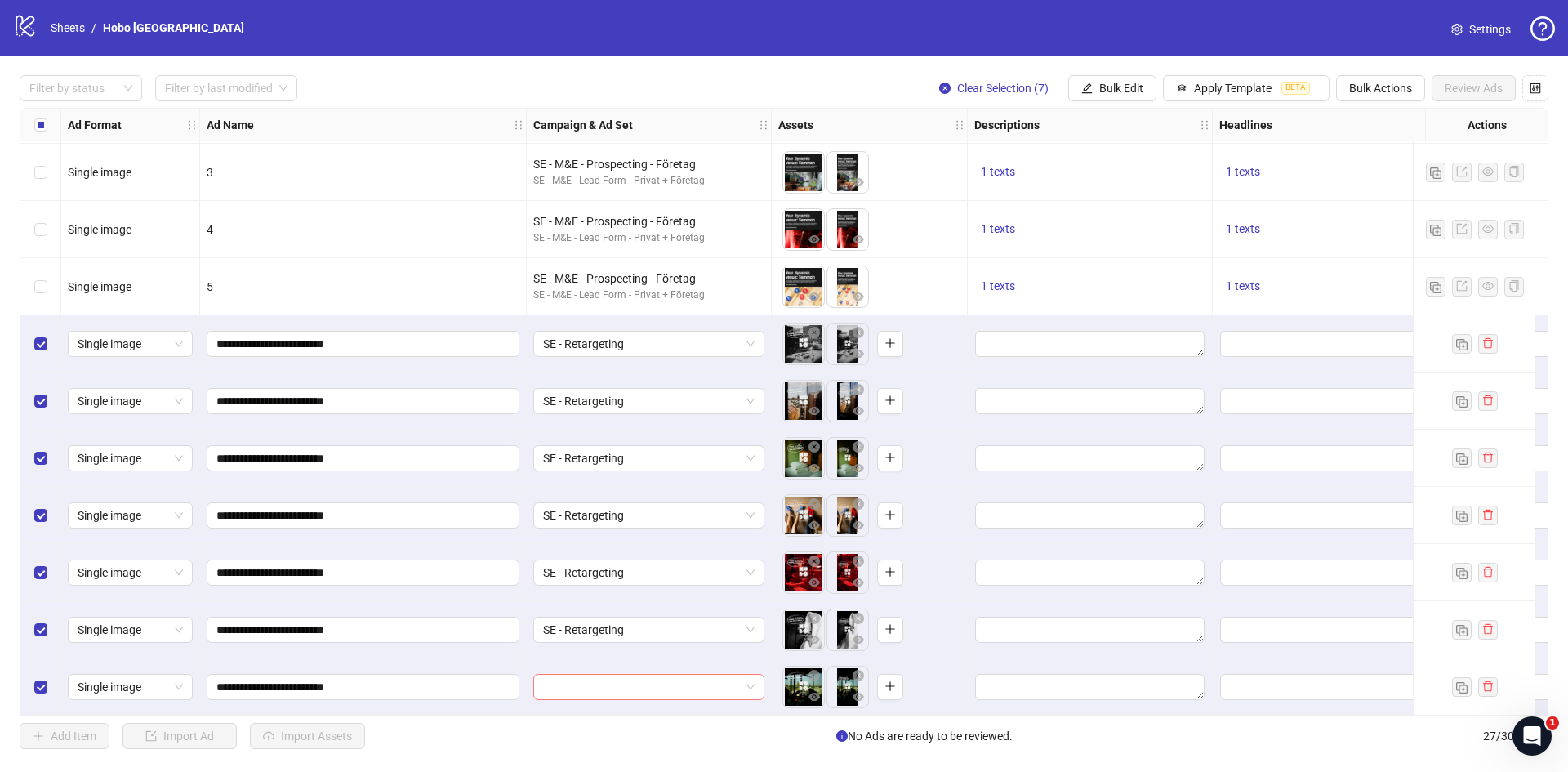
click at [632, 677] on input "search" at bounding box center [642, 686] width 197 height 24
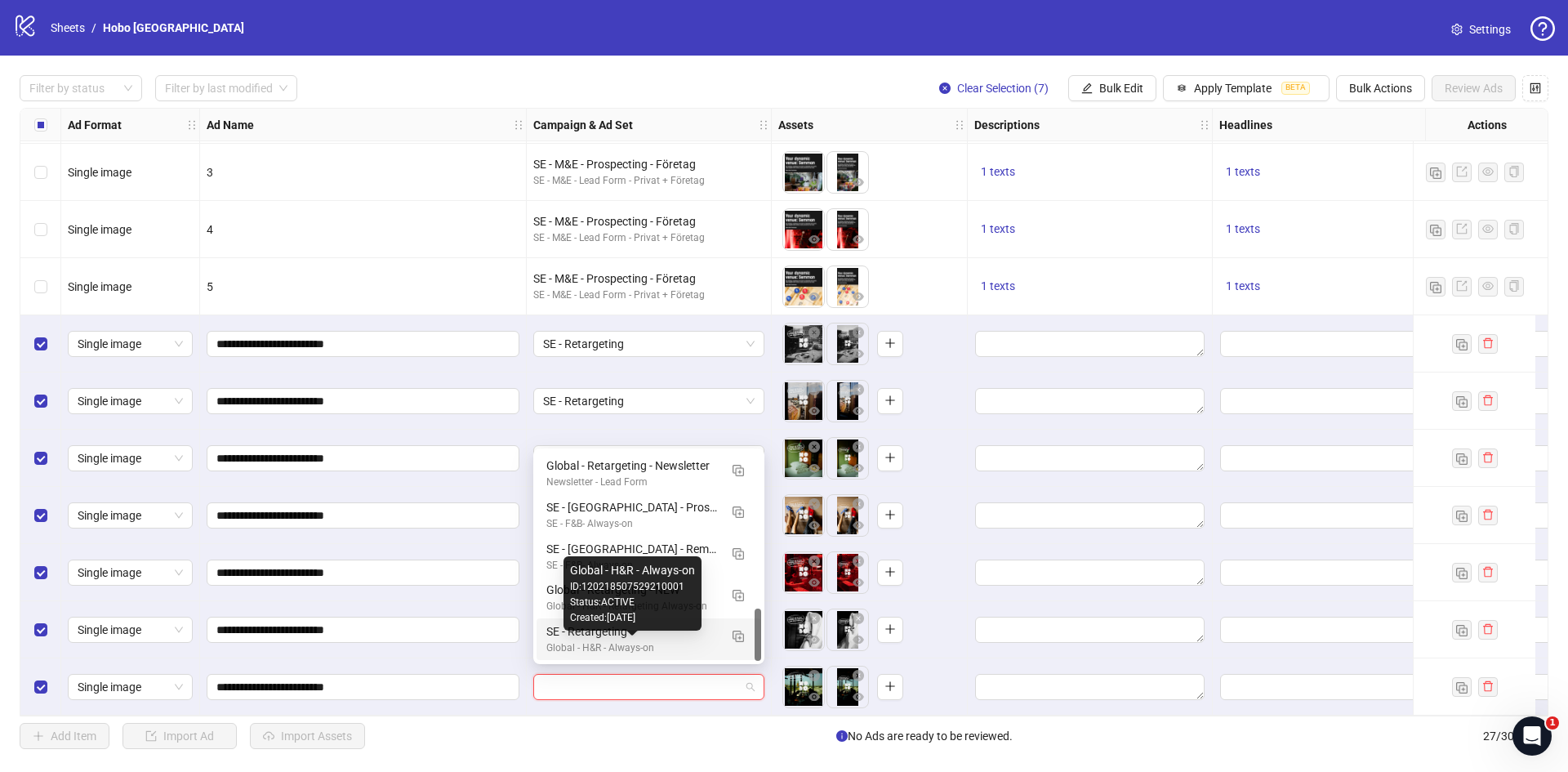
click at [650, 646] on div "Global - H&R - Always-on" at bounding box center [632, 648] width 173 height 16
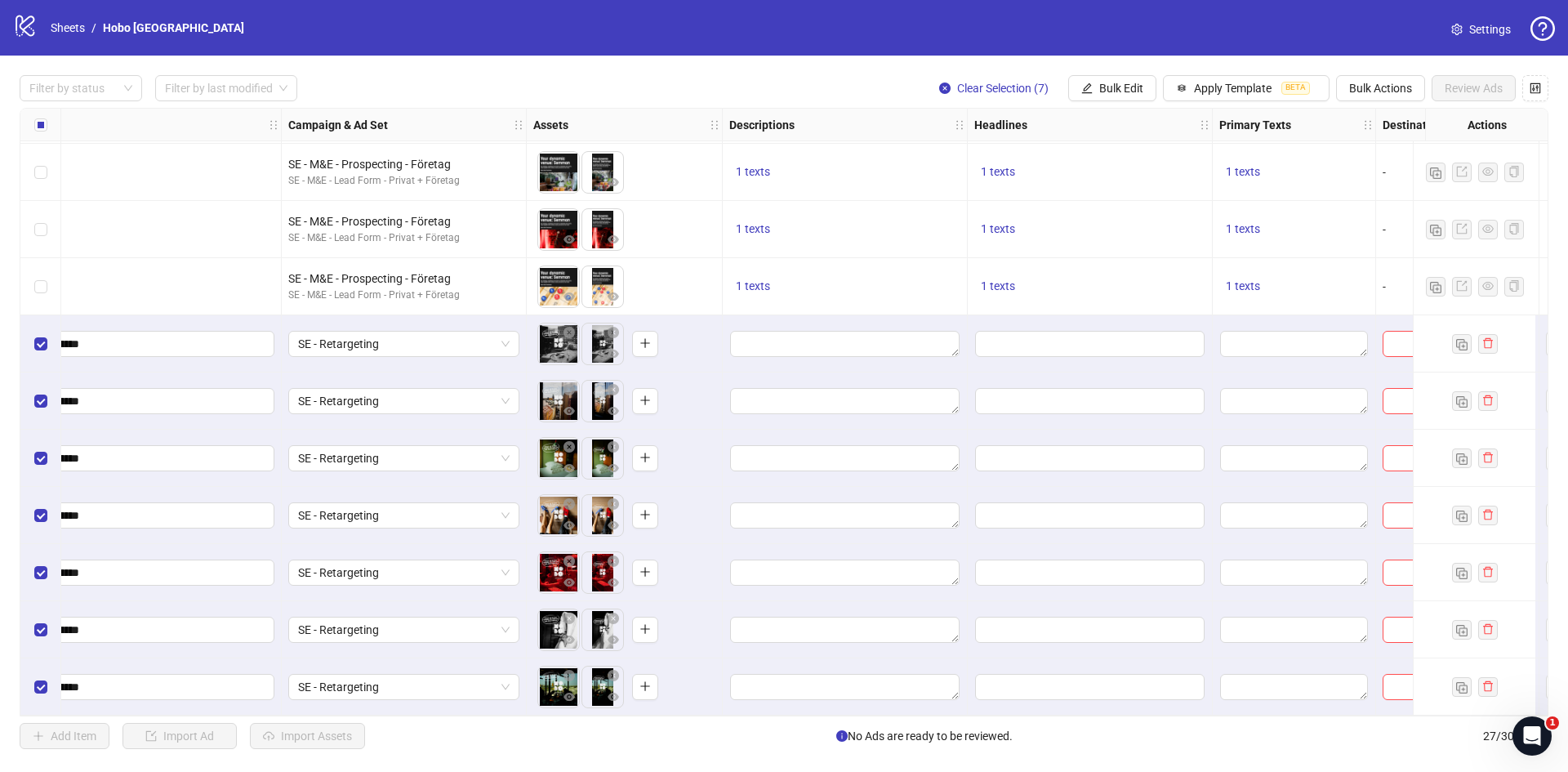
scroll to position [976, 432]
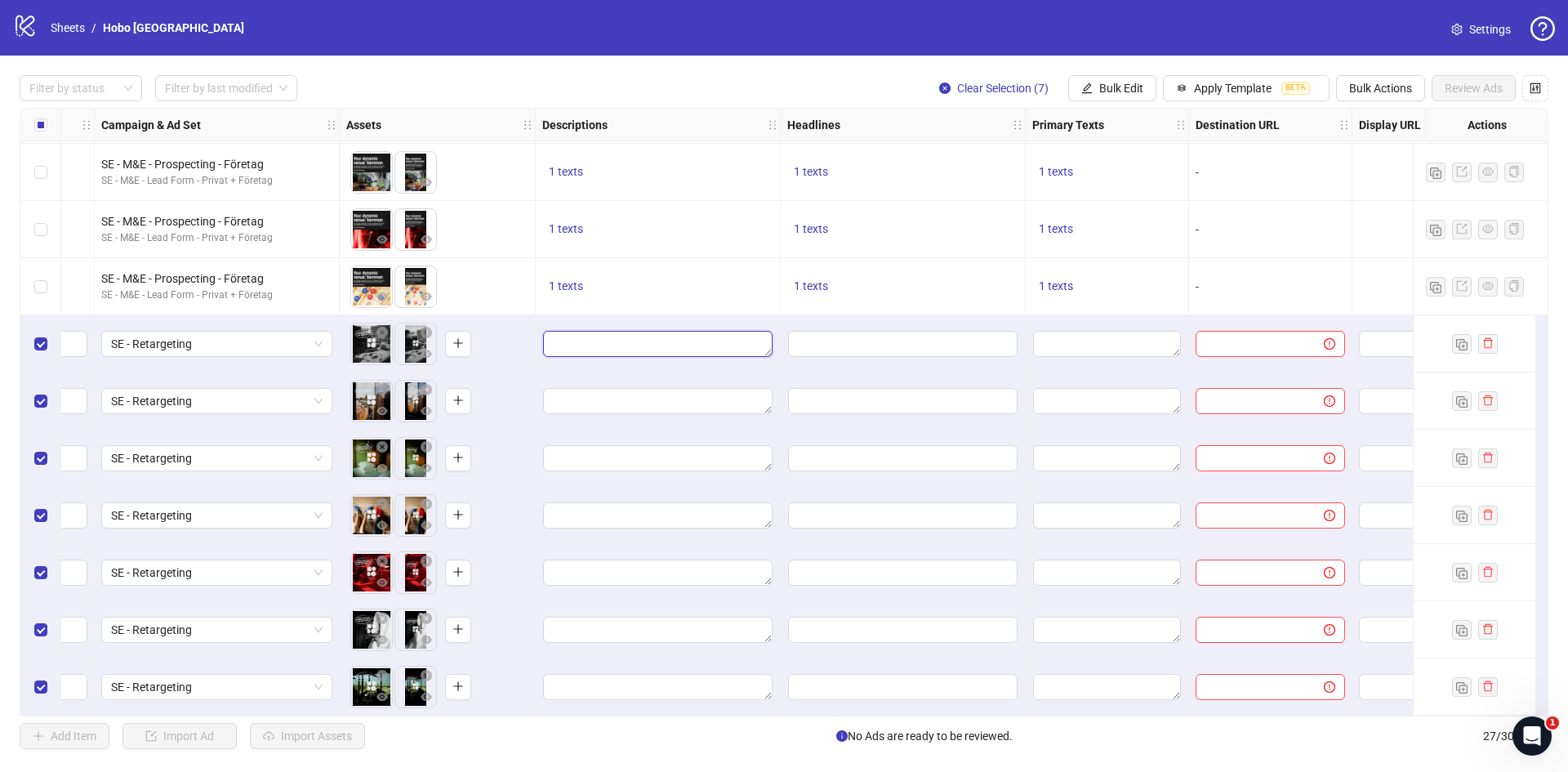
click at [623, 341] on textarea "Edit values" at bounding box center [658, 344] width 230 height 26
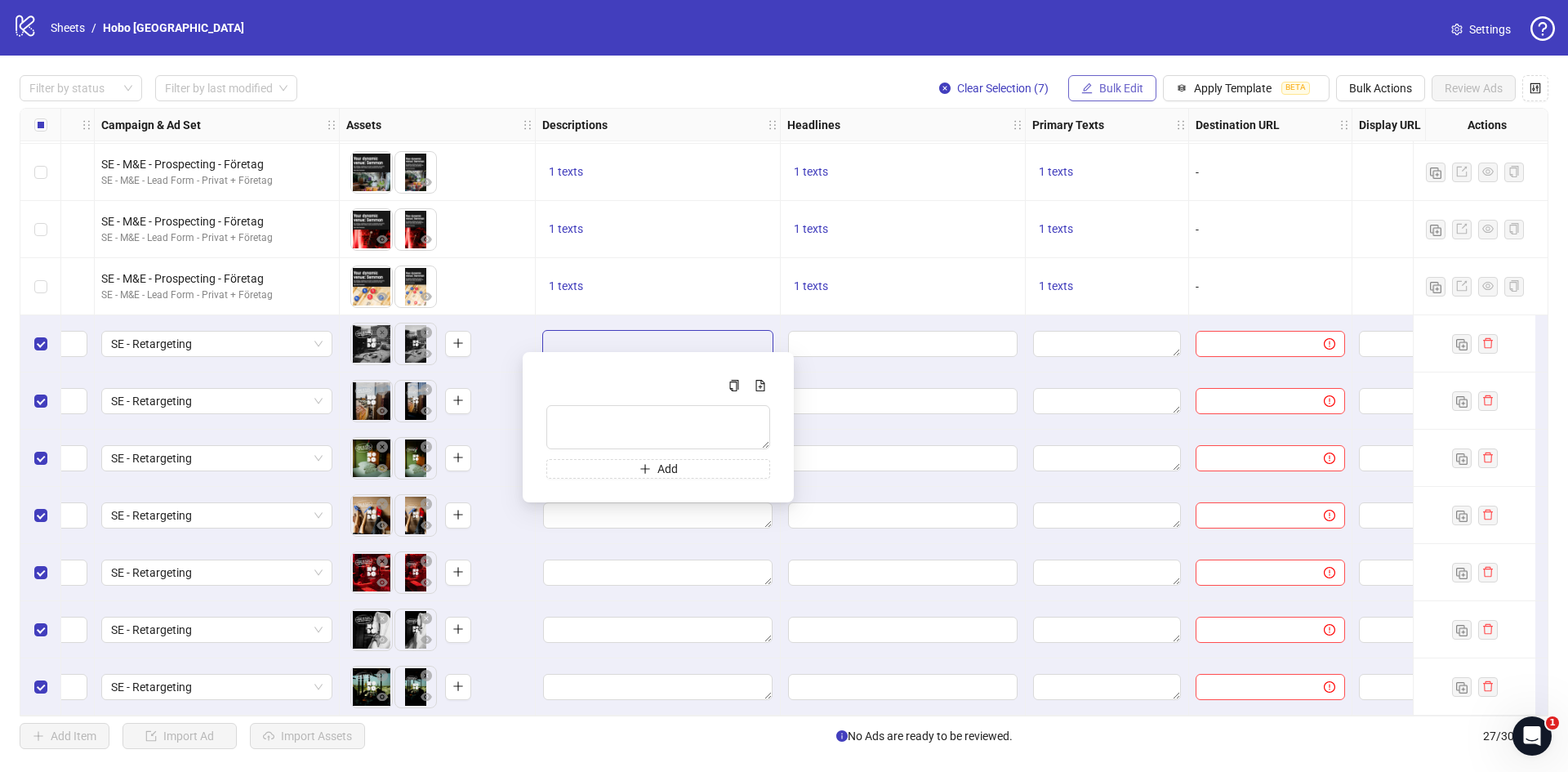
click at [1123, 92] on span "Bulk Edit" at bounding box center [1121, 88] width 44 height 13
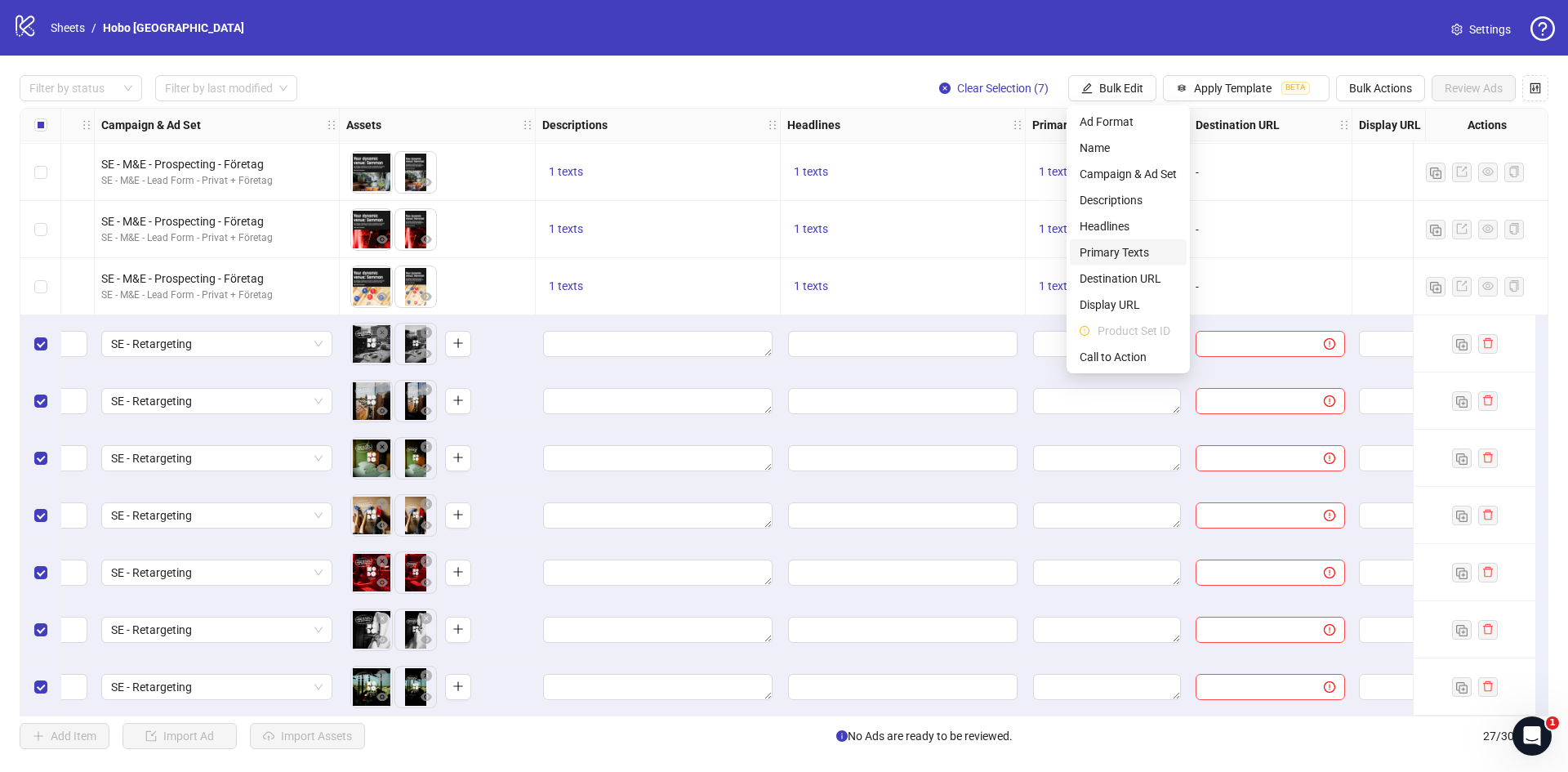
click at [1132, 246] on span "Primary Texts" at bounding box center [1128, 252] width 97 height 18
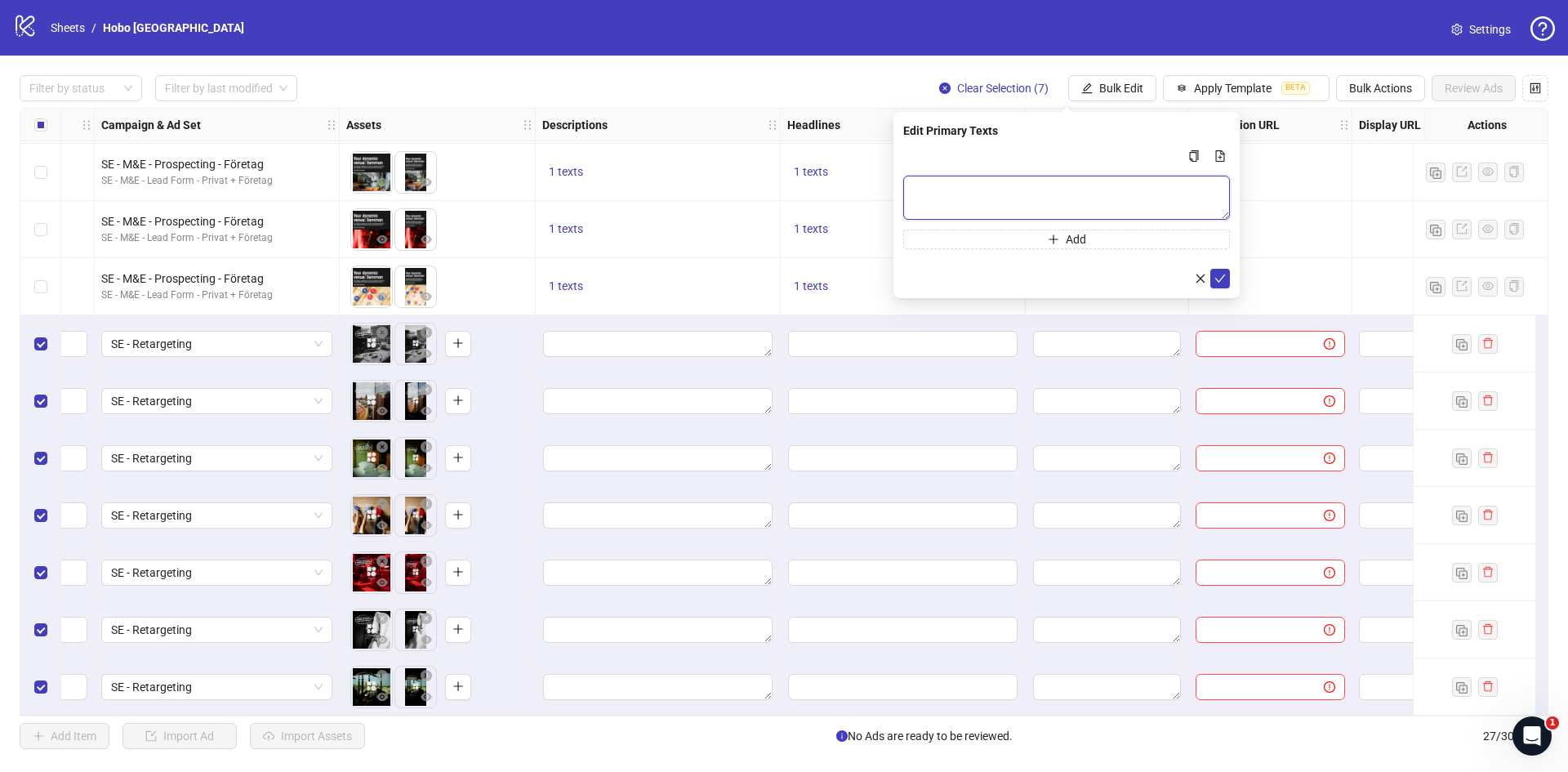
click at [981, 181] on textarea "Multi-text input container - paste or copy values" at bounding box center [1067, 197] width 327 height 44
paste textarea "**********"
type textarea "**********"
click at [1226, 278] on button "submit" at bounding box center [1220, 278] width 20 height 20
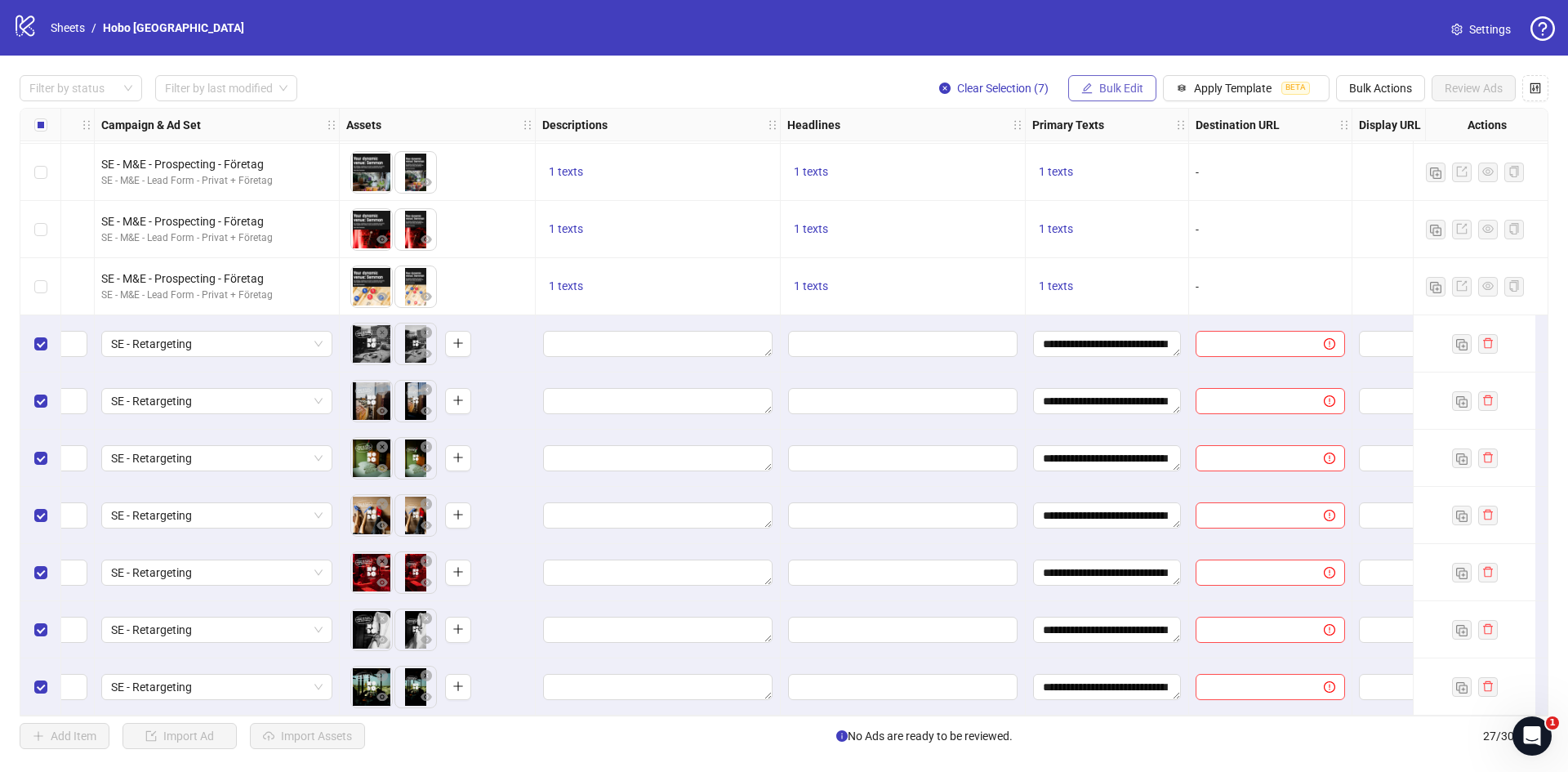
click at [1117, 89] on span "Bulk Edit" at bounding box center [1121, 88] width 44 height 13
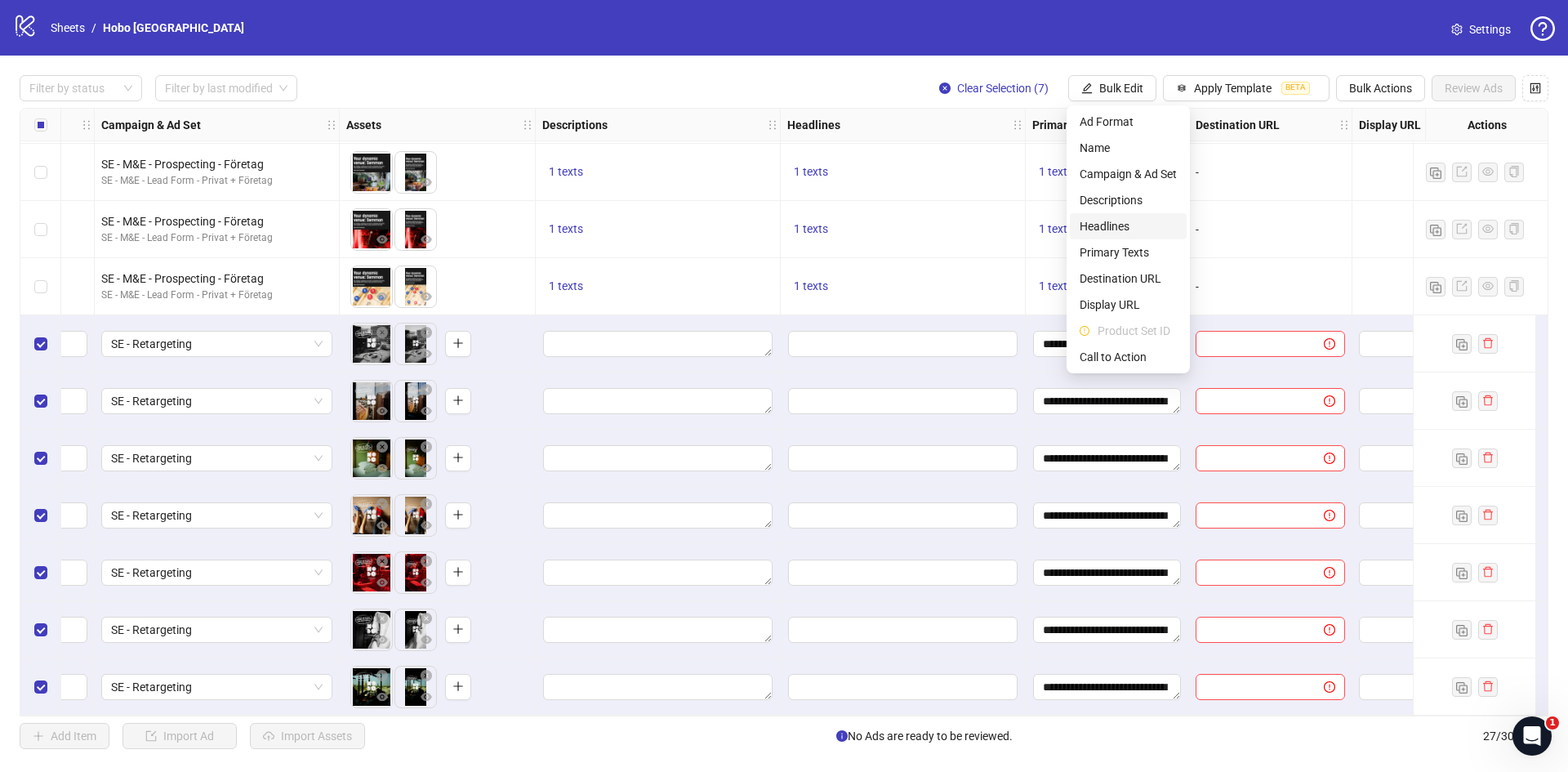
click at [1126, 231] on span "Headlines" at bounding box center [1128, 226] width 97 height 18
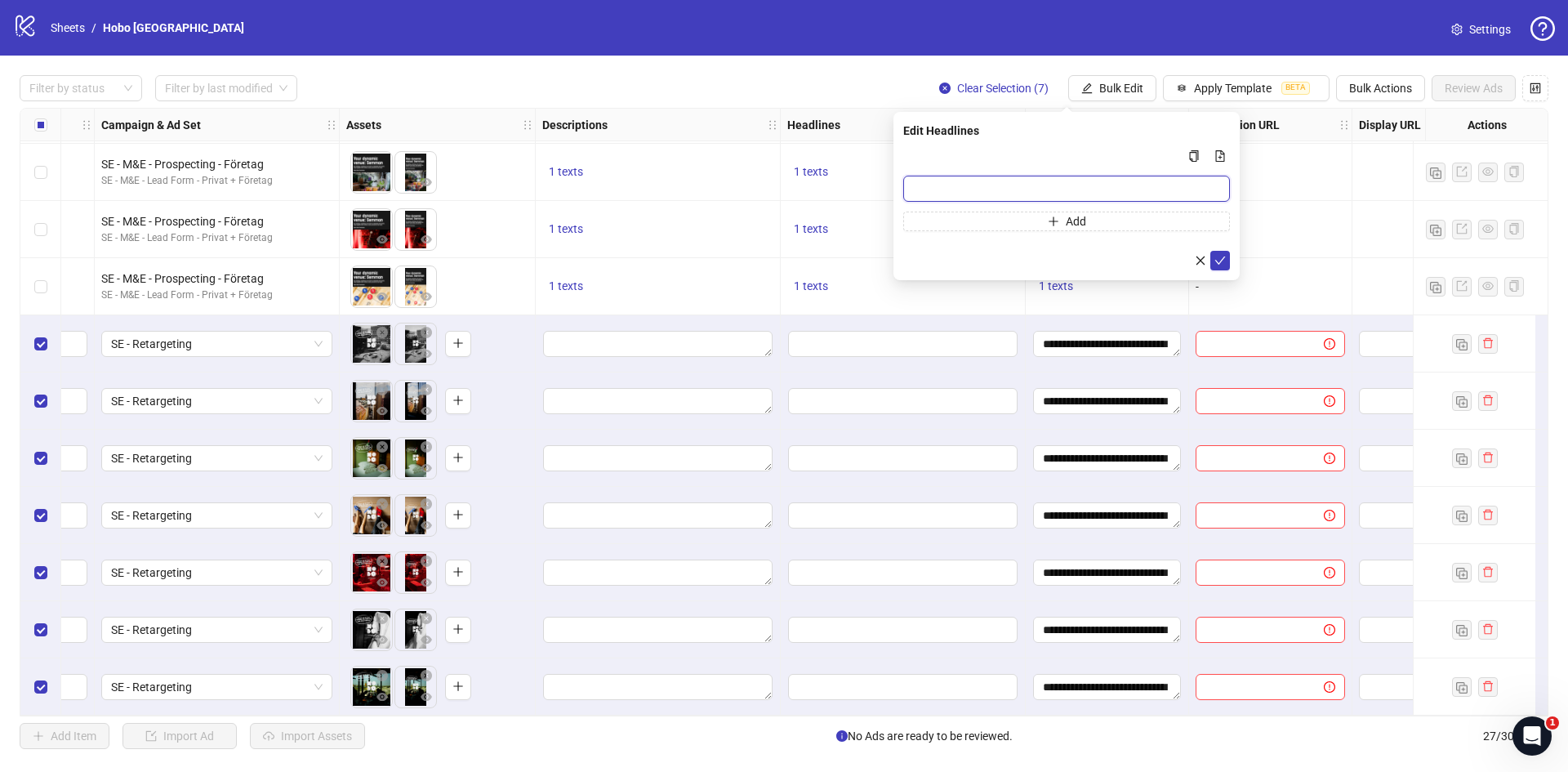
click at [932, 183] on input "Multi-input container - paste or copy values" at bounding box center [1067, 189] width 327 height 26
paste input "**********"
type input "**********"
click at [1219, 256] on icon "check" at bounding box center [1221, 260] width 11 height 11
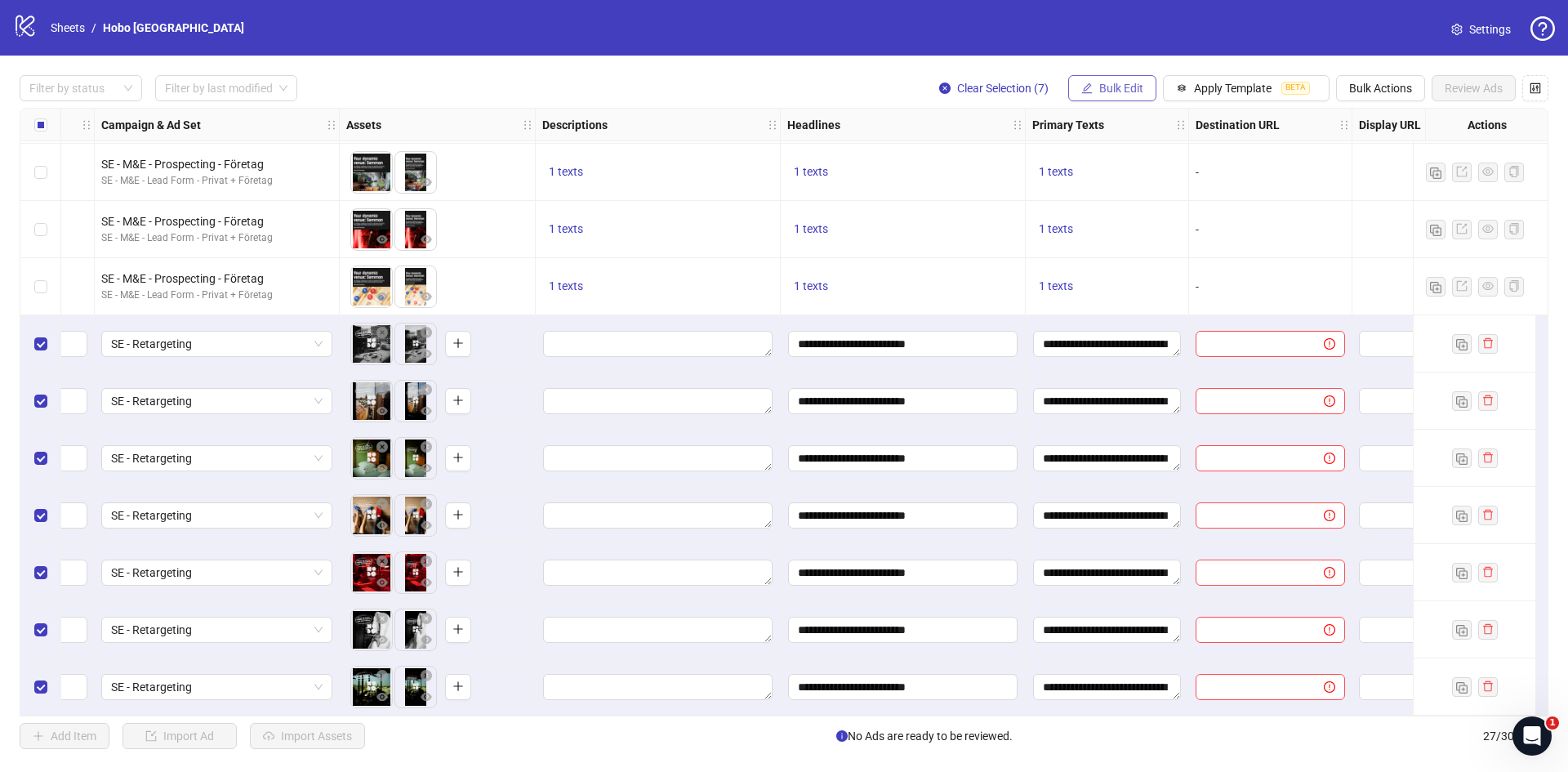
click at [1122, 87] on span "Bulk Edit" at bounding box center [1121, 88] width 44 height 13
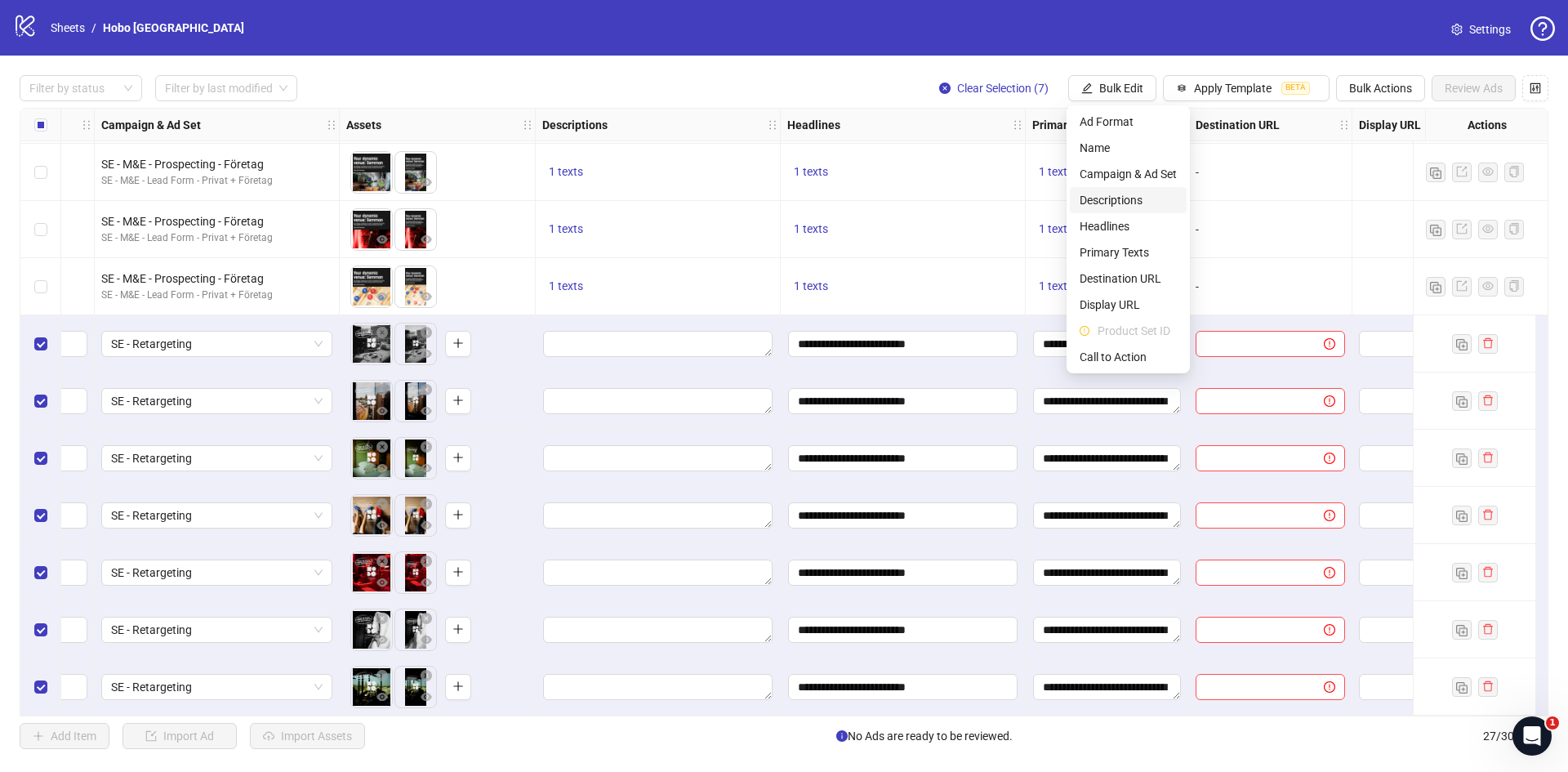
click at [1137, 194] on span "Descriptions" at bounding box center [1128, 200] width 97 height 18
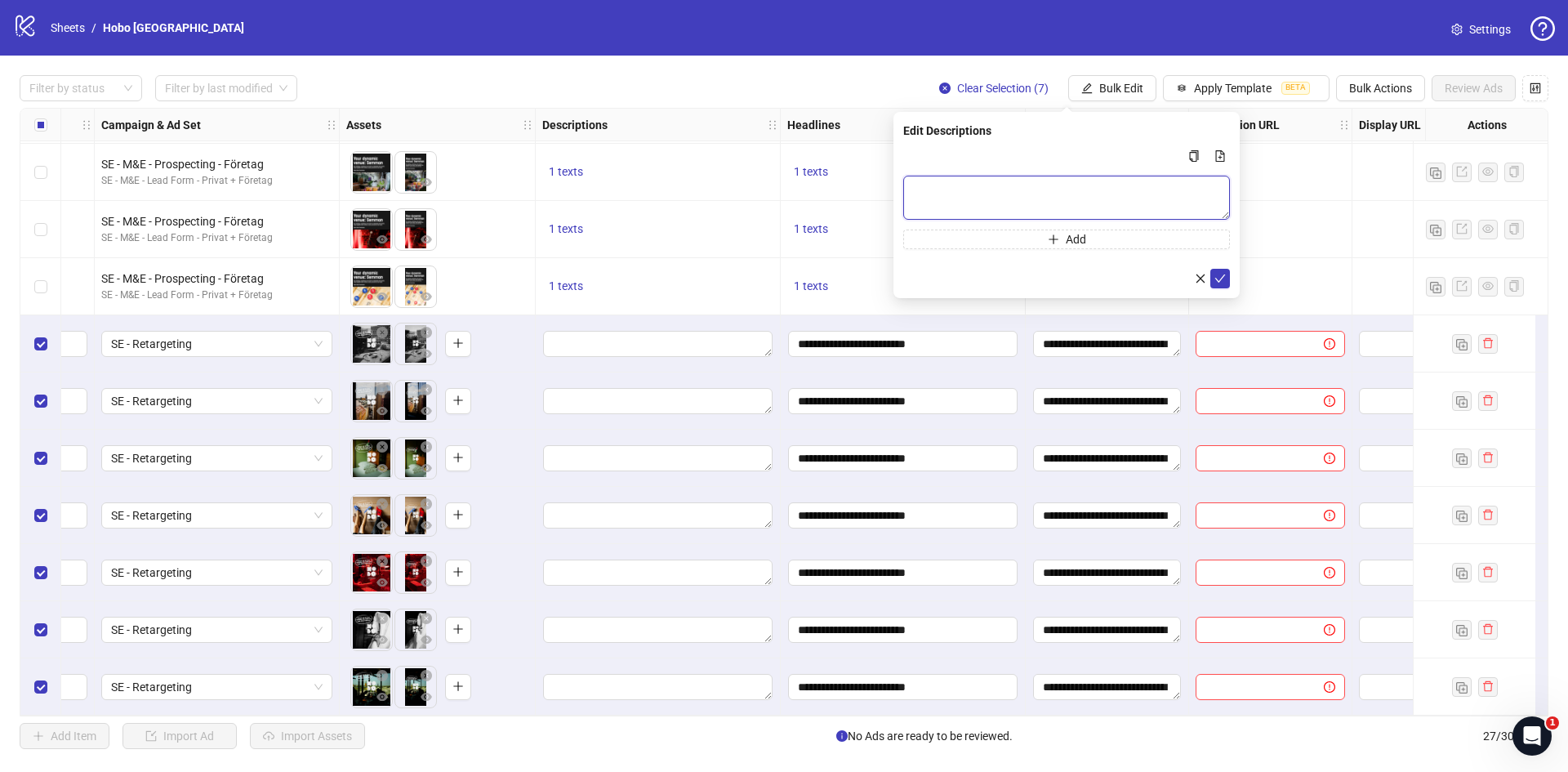
click at [1039, 186] on textarea "Multi-text input container - paste or copy values" at bounding box center [1067, 197] width 327 height 44
paste textarea "**********"
type textarea "**********"
click at [1222, 280] on icon "check" at bounding box center [1221, 278] width 11 height 11
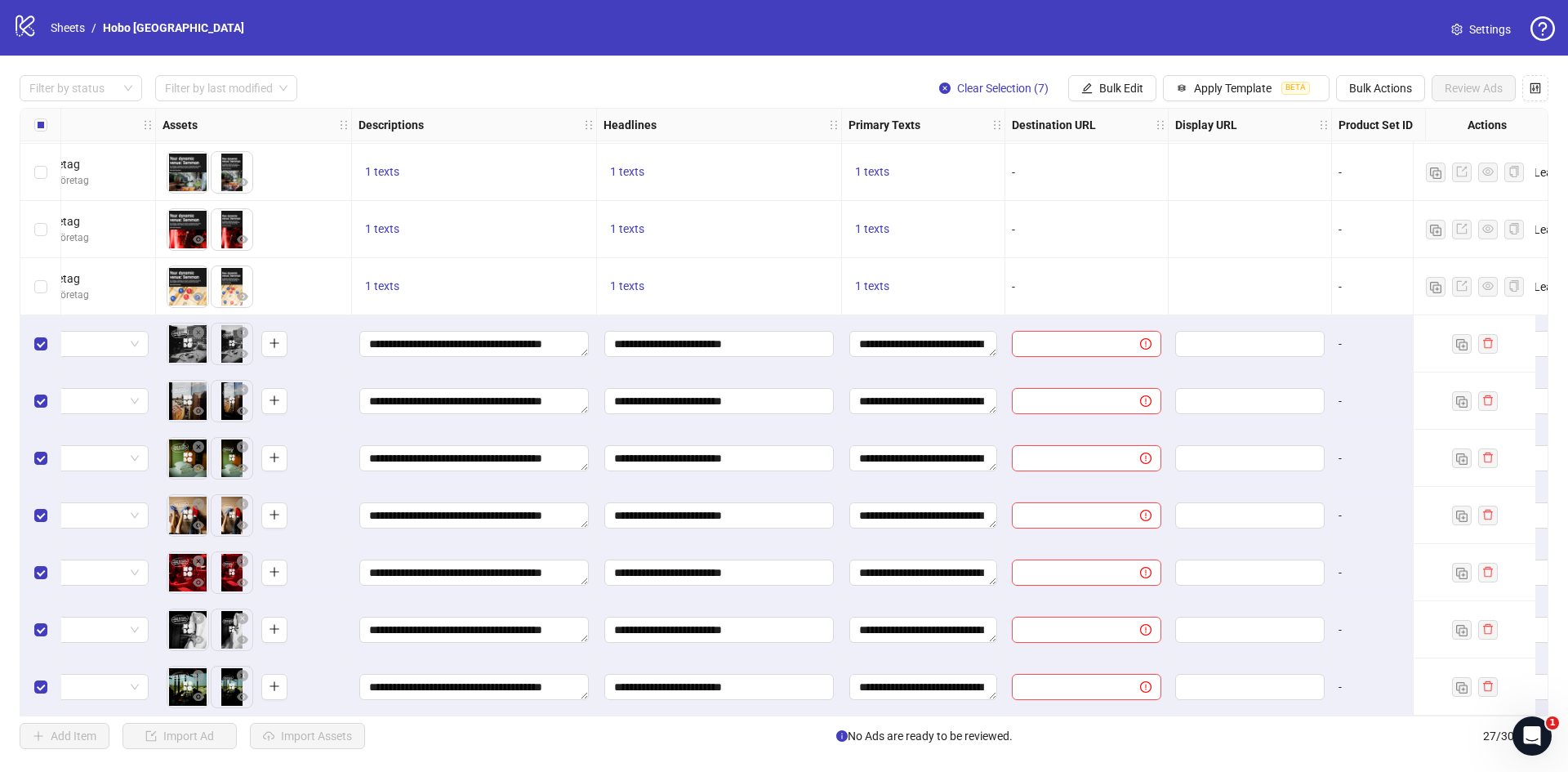
scroll to position [976, 623]
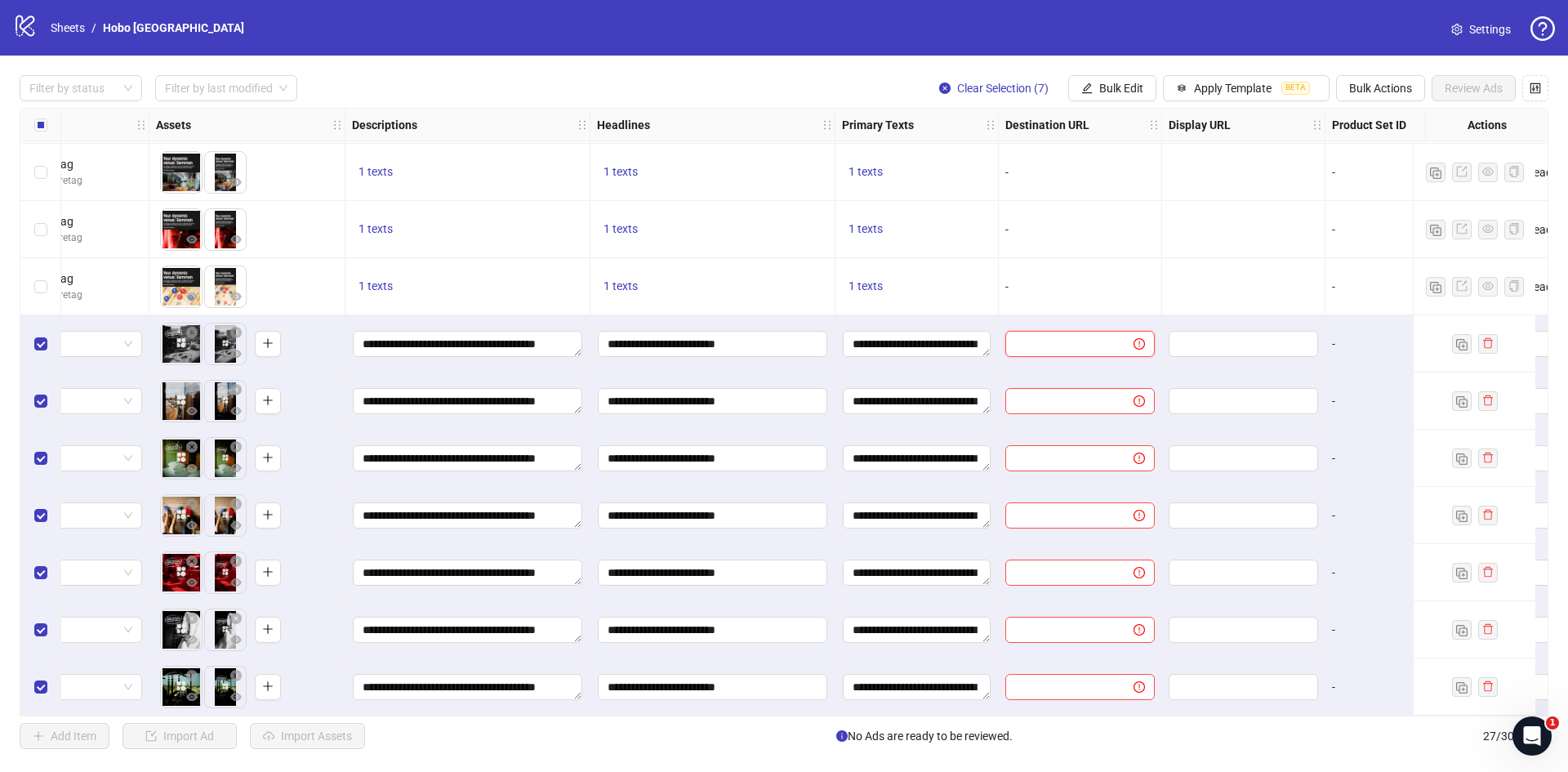
click at [1044, 335] on input "text" at bounding box center [1063, 344] width 95 height 18
click at [1099, 86] on span "Bulk Edit" at bounding box center [1121, 88] width 44 height 13
click at [1120, 277] on span "Destination URL" at bounding box center [1128, 278] width 97 height 18
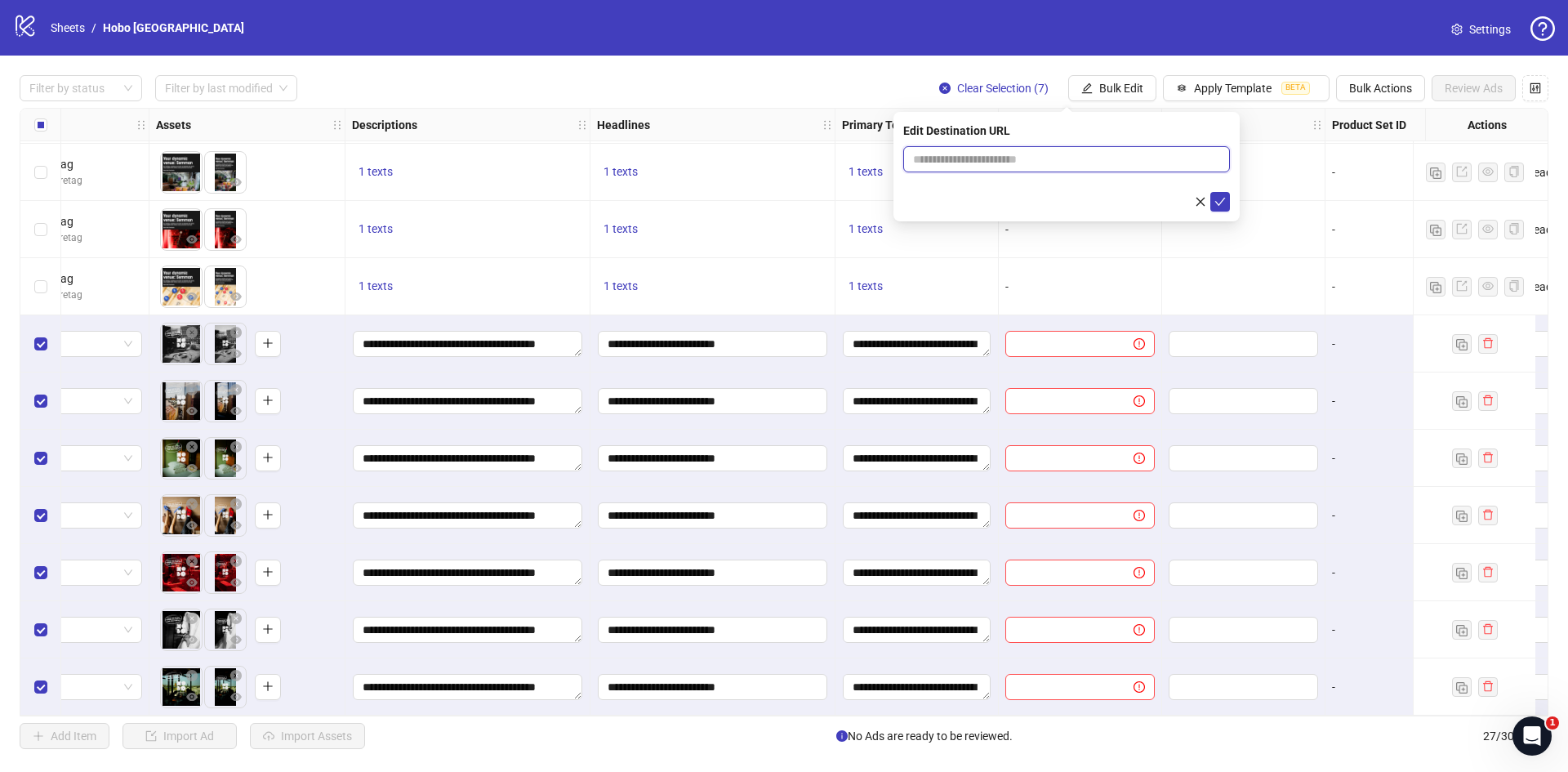
click at [1064, 154] on input "text" at bounding box center [1060, 159] width 294 height 18
paste input "**********"
type input "**********"
click at [1220, 198] on icon "check" at bounding box center [1221, 202] width 11 height 11
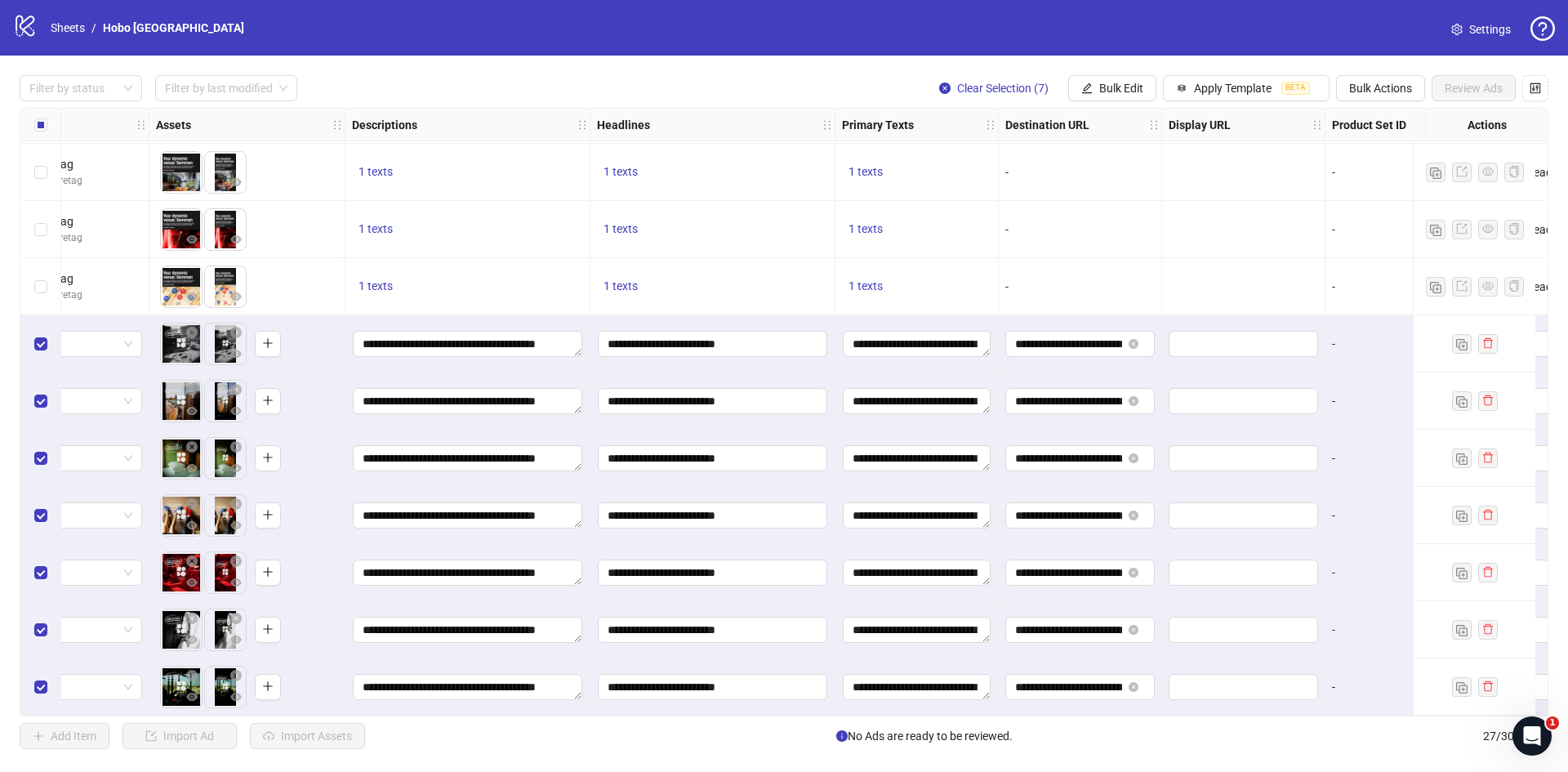
scroll to position [976, 1129]
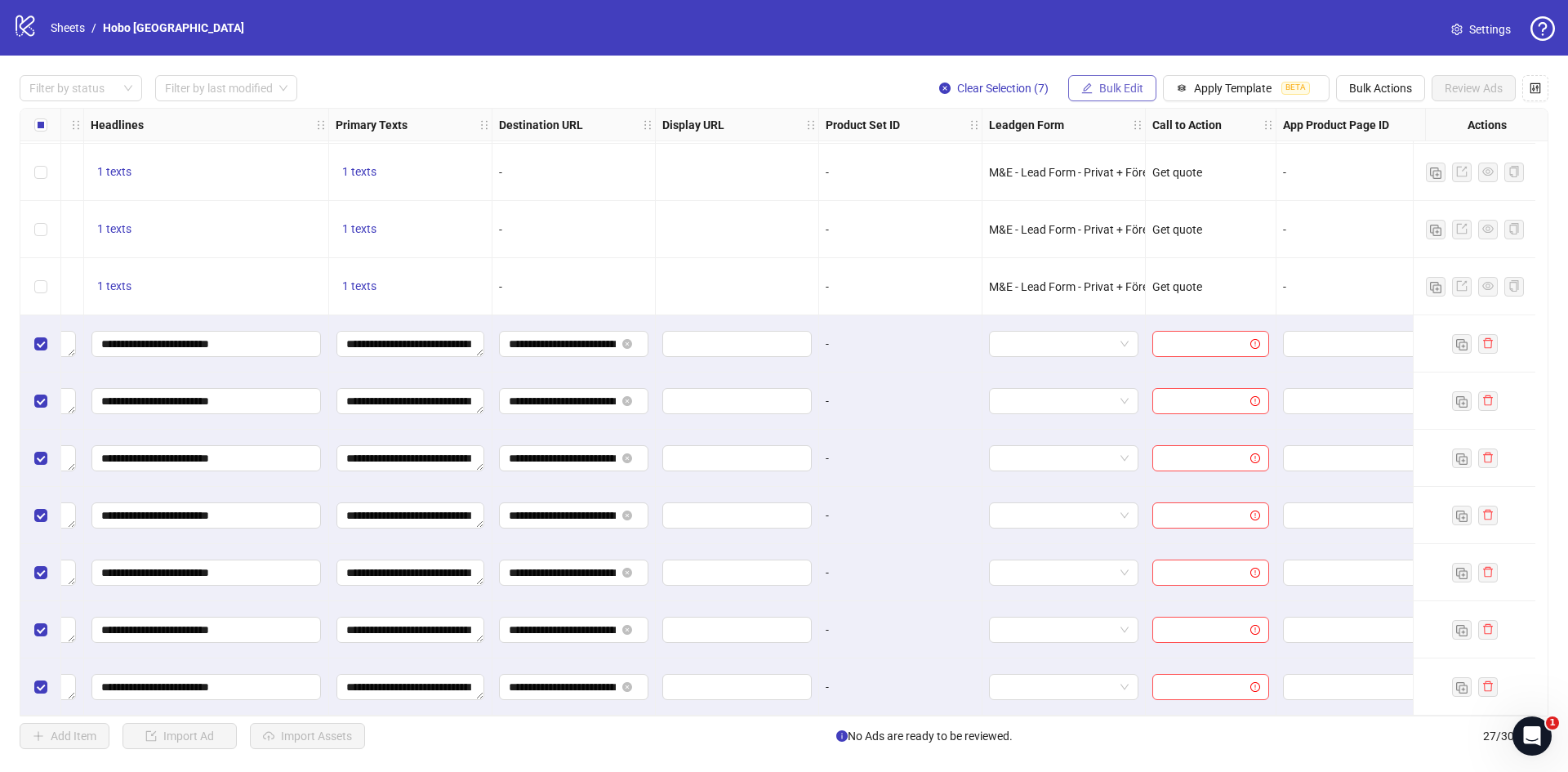
click at [1119, 88] on span "Bulk Edit" at bounding box center [1121, 88] width 44 height 13
click at [1105, 354] on span "Call to Action" at bounding box center [1128, 357] width 97 height 18
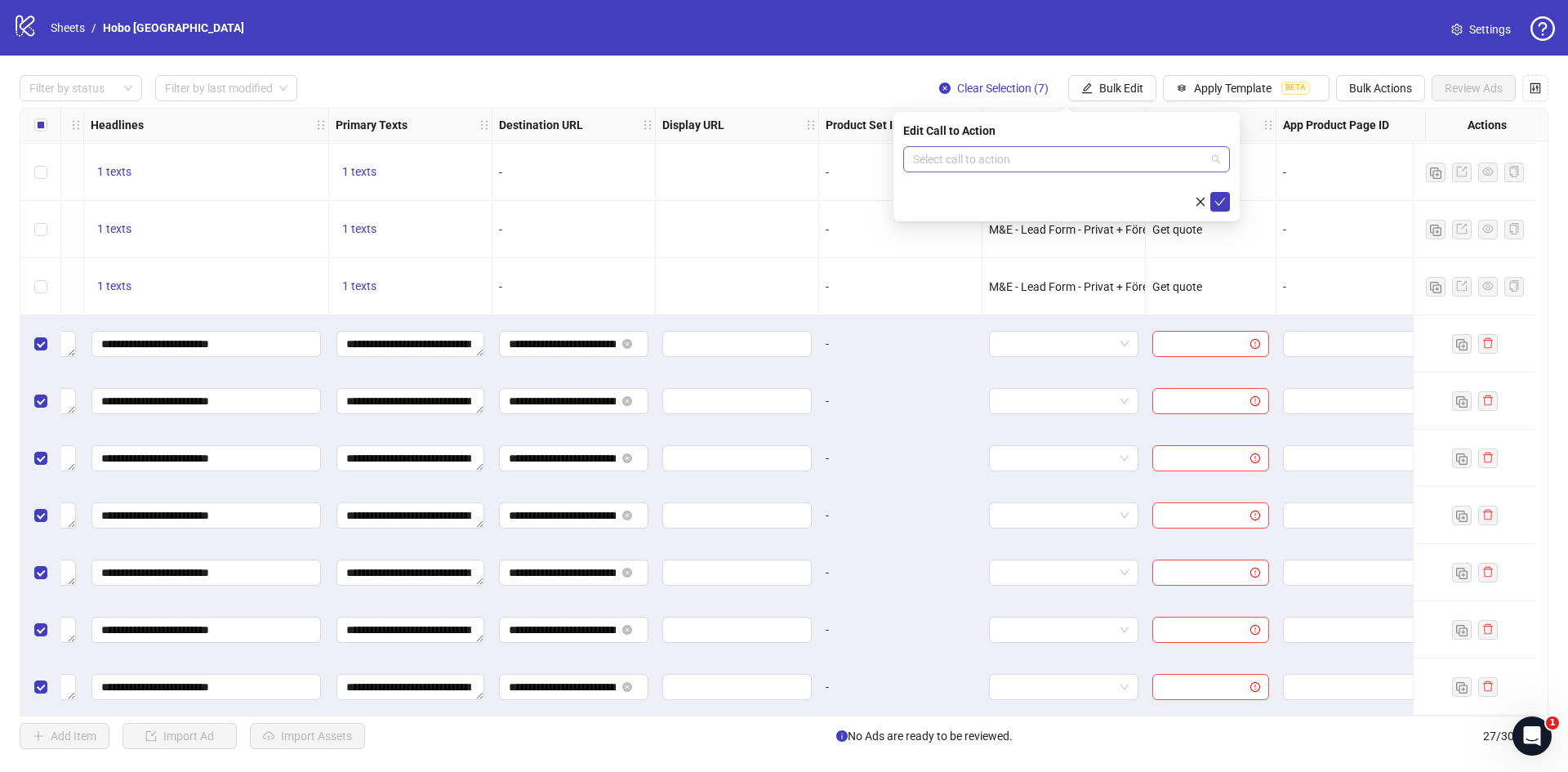
click at [941, 147] on input "search" at bounding box center [1059, 159] width 292 height 24
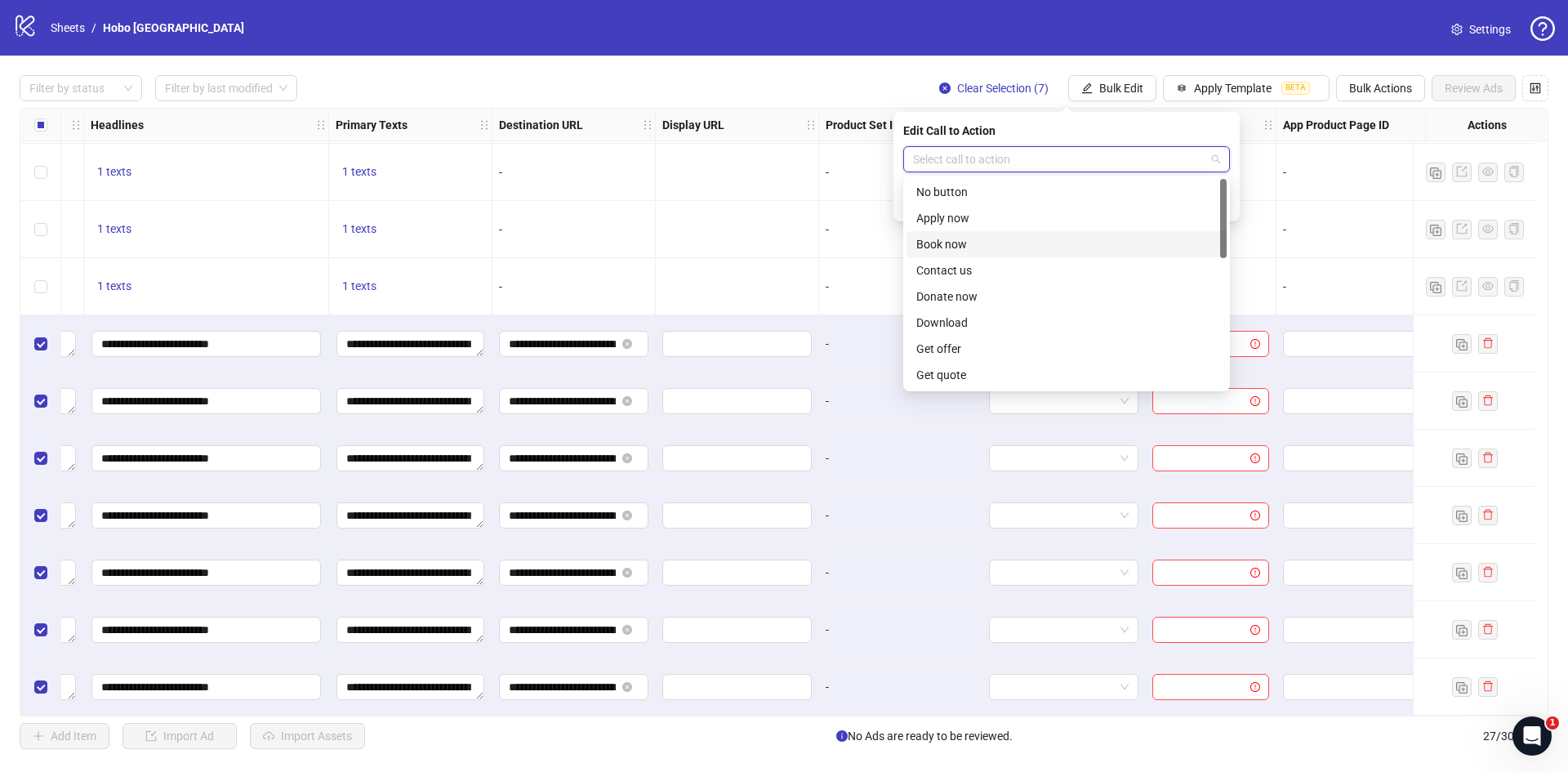
click at [972, 239] on div "Book now" at bounding box center [1067, 244] width 301 height 18
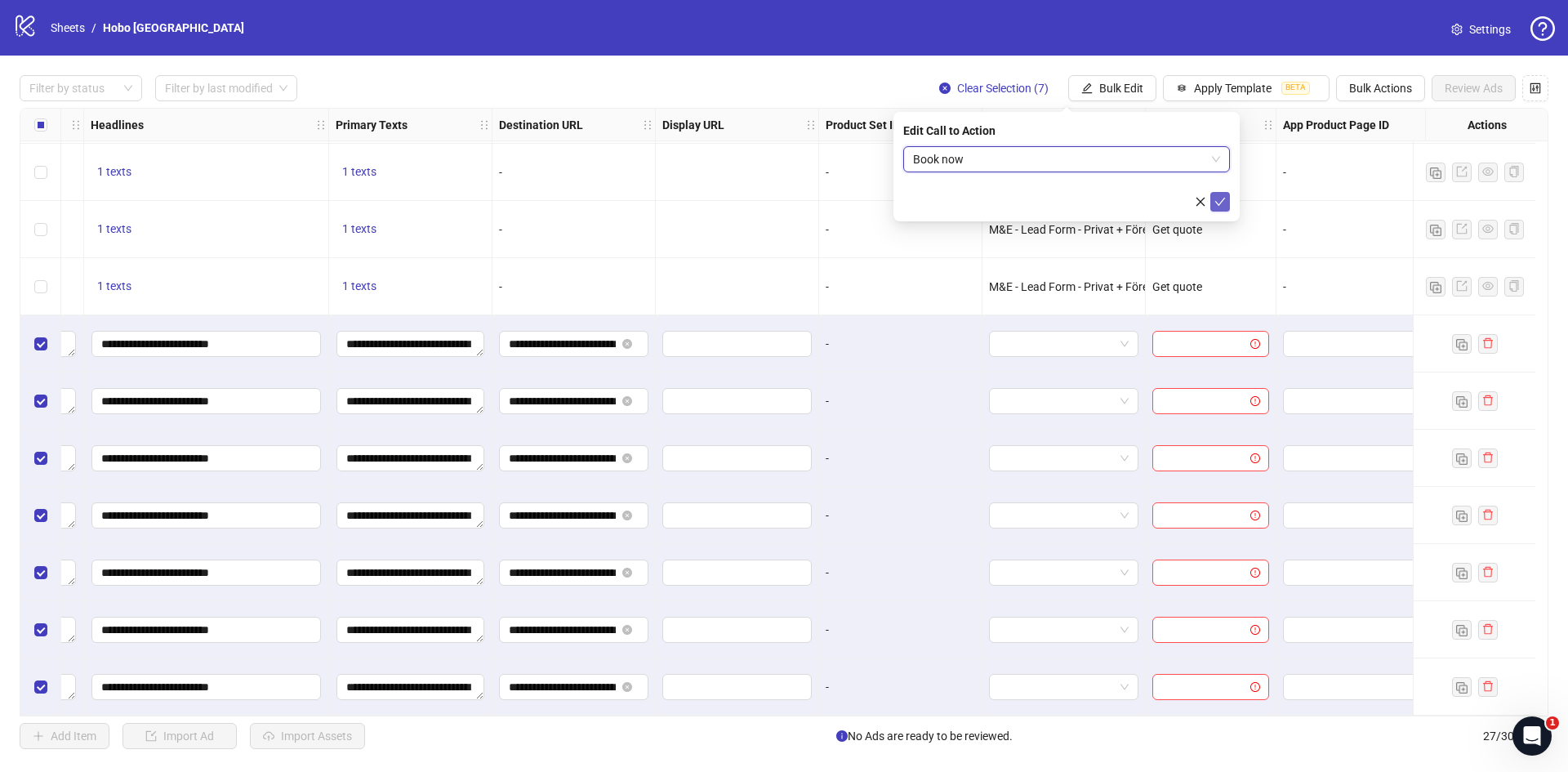
click at [1222, 205] on icon "check" at bounding box center [1221, 202] width 11 height 11
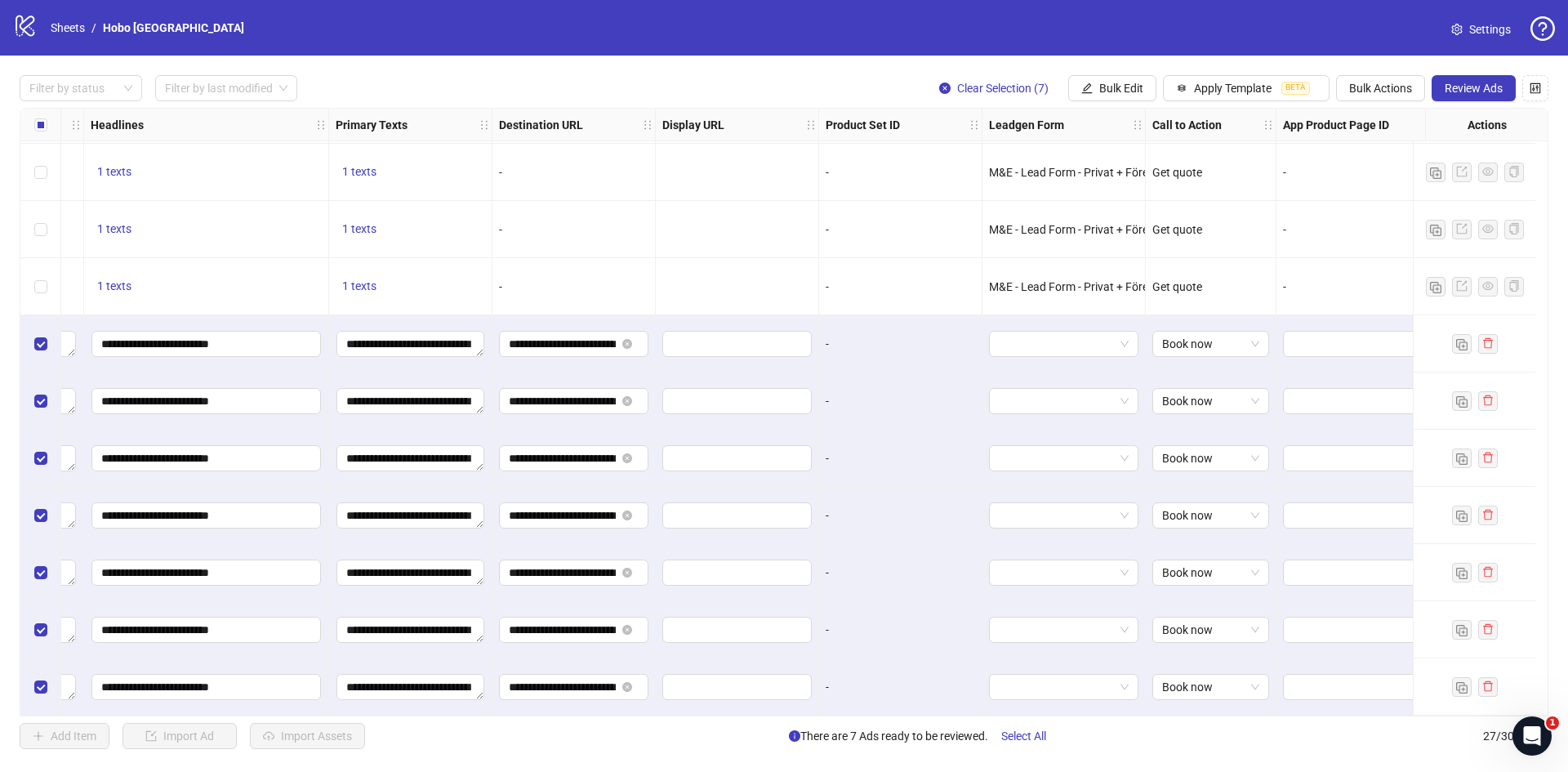
drag, startPoint x: 1167, startPoint y: 578, endPoint x: 1122, endPoint y: 720, distance: 149.0
click at [1137, 745] on div "Add Item Import Ad Import Assets There are 7 Ads ready to be reviewed. Select A…" at bounding box center [784, 736] width 1529 height 26
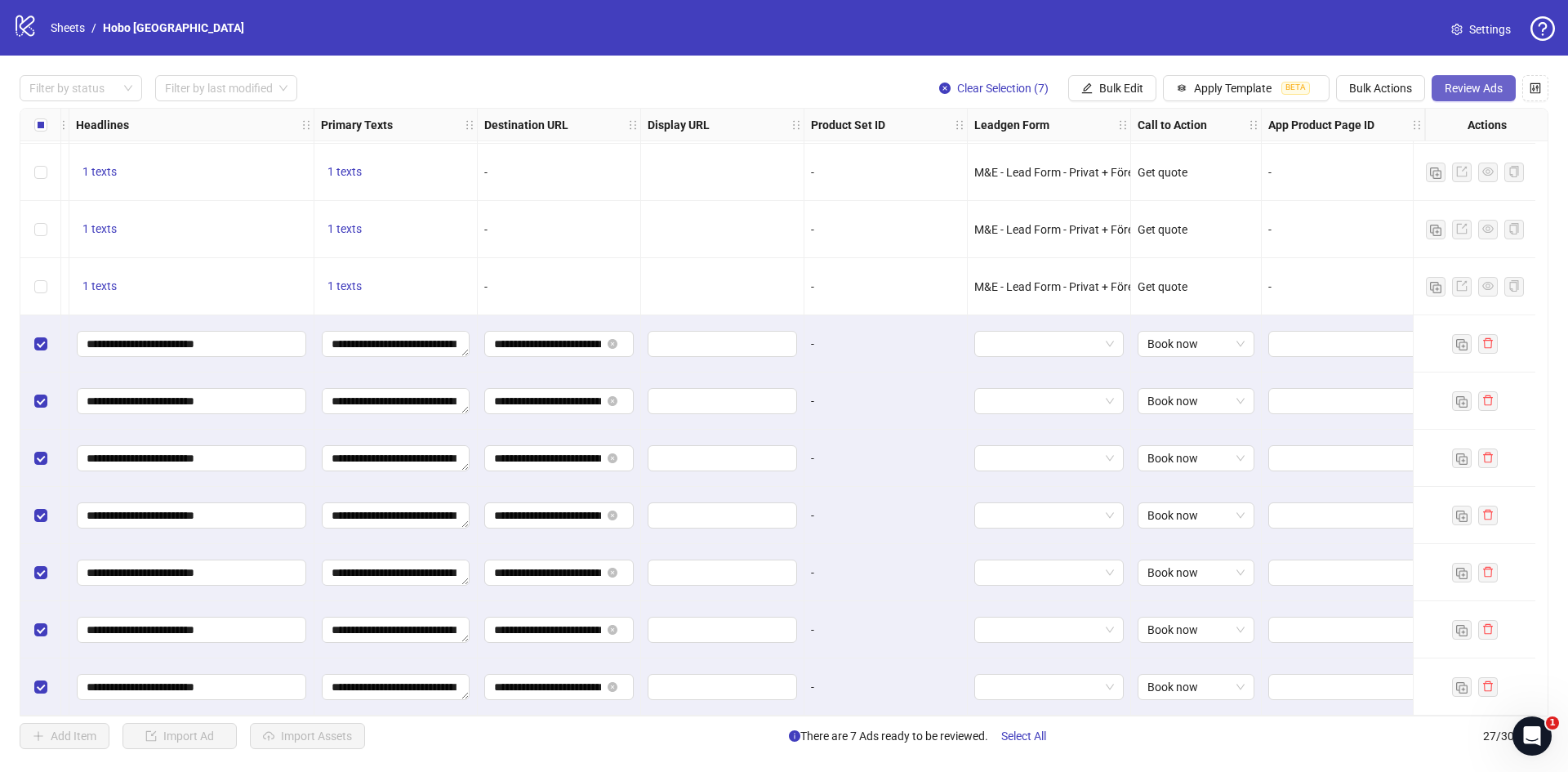
click at [1469, 94] on span "Review Ads" at bounding box center [1474, 88] width 58 height 13
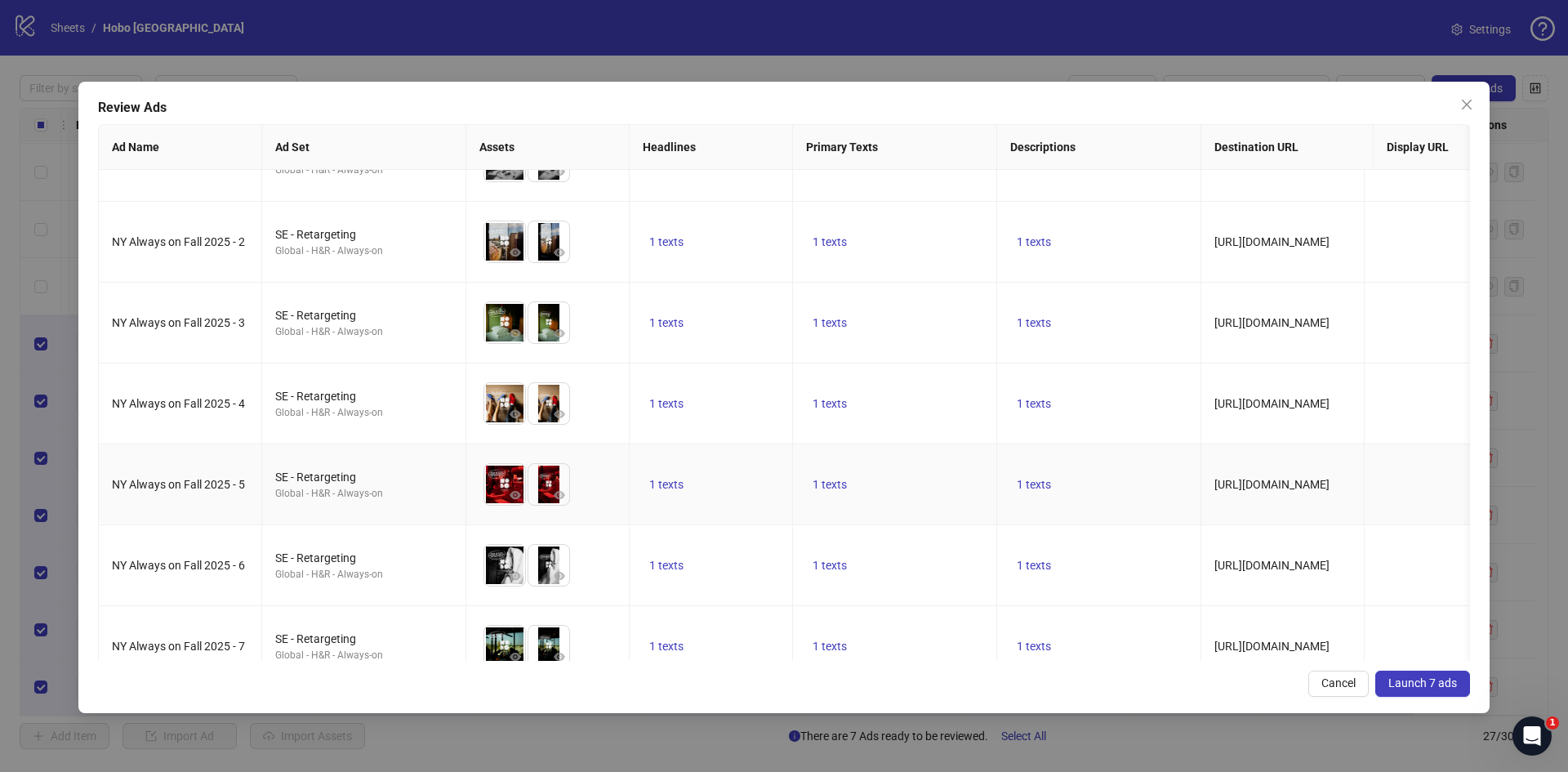
scroll to position [88, 0]
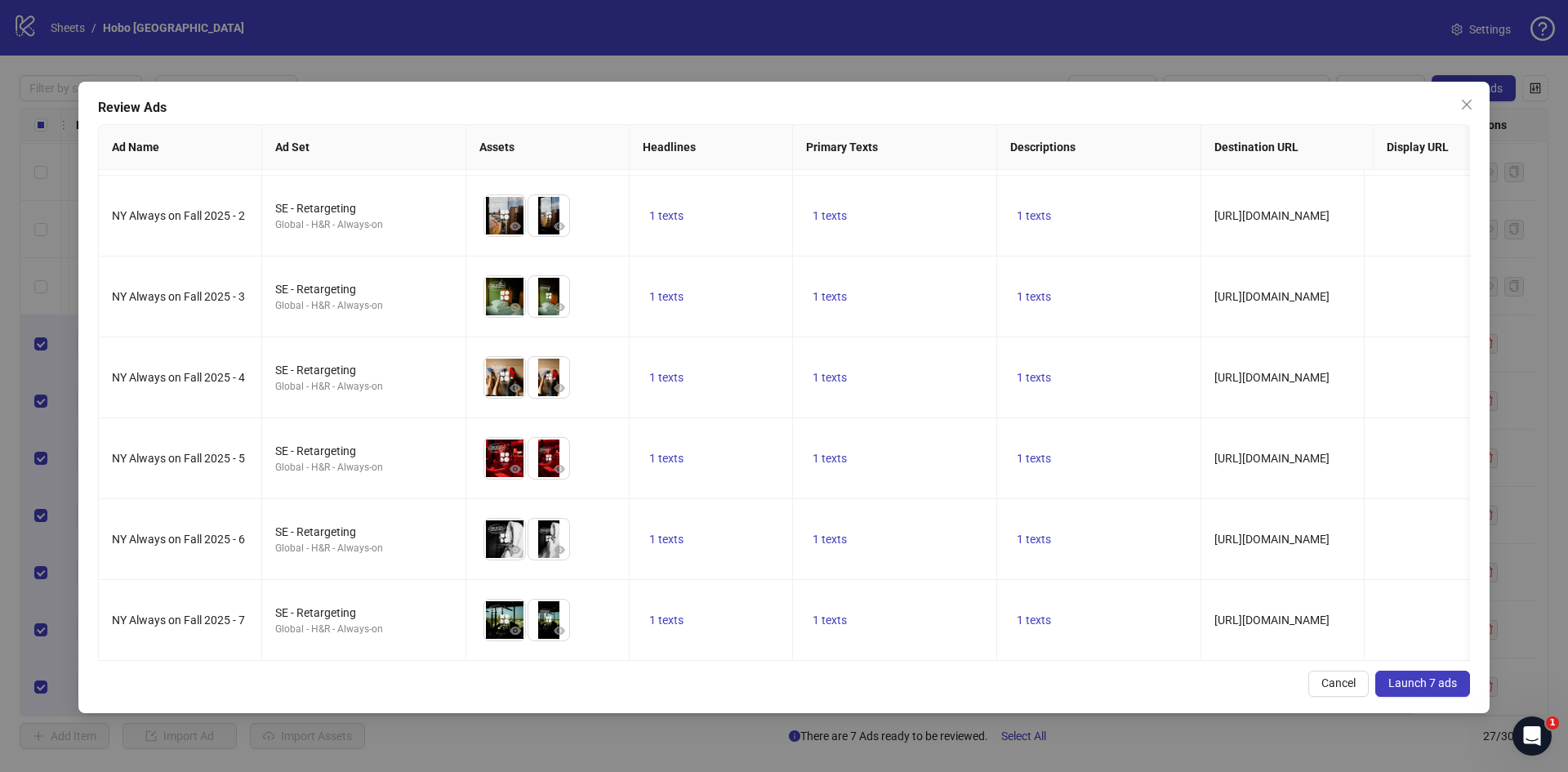
click at [1448, 681] on span "Launch 7 ads" at bounding box center [1422, 682] width 68 height 13
